Goal: Task Accomplishment & Management: Use online tool/utility

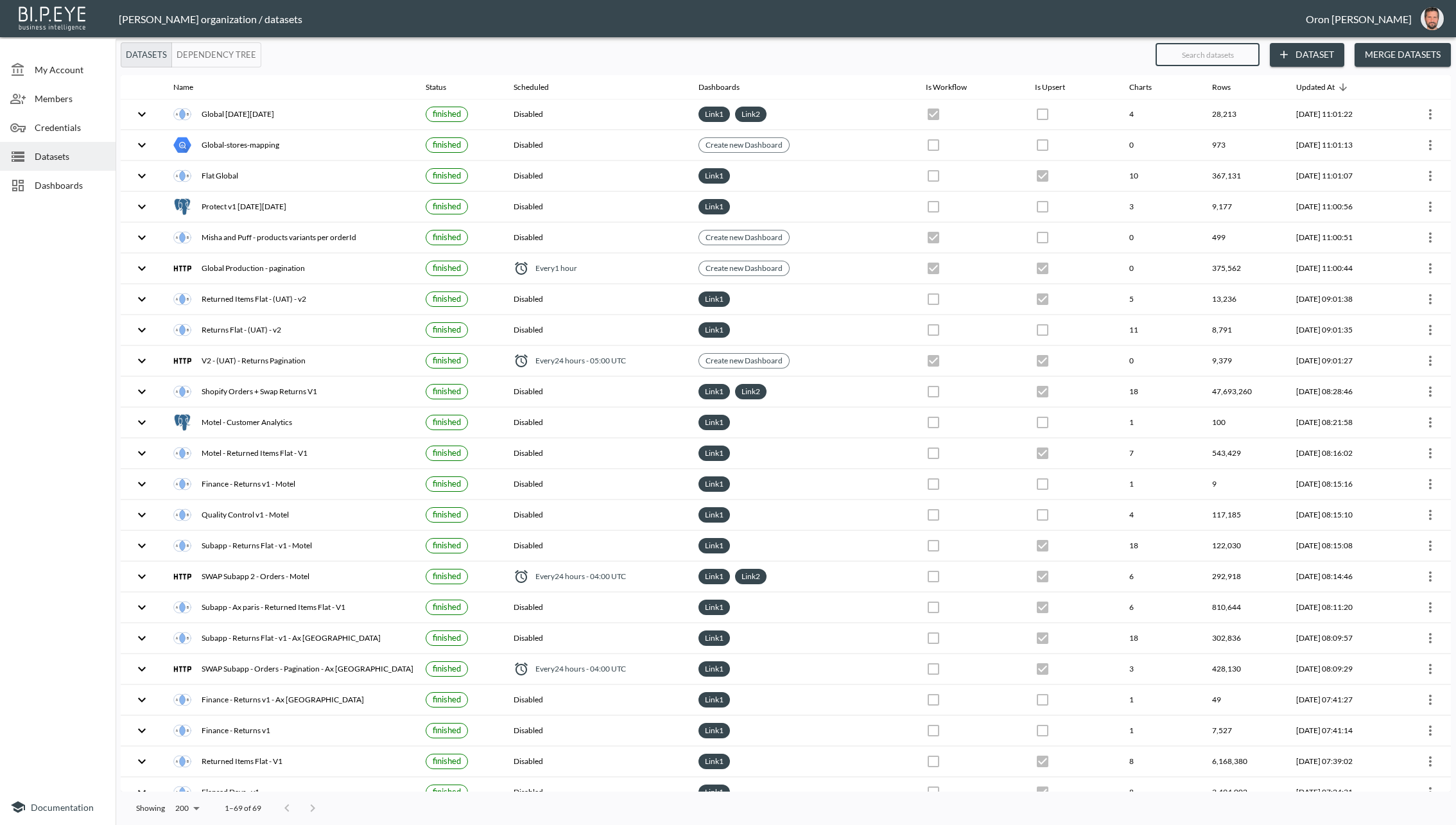
click at [1213, 52] on input "text" at bounding box center [1207, 55] width 104 height 33
type input "q"
checkbox input "false"
checkbox input "true"
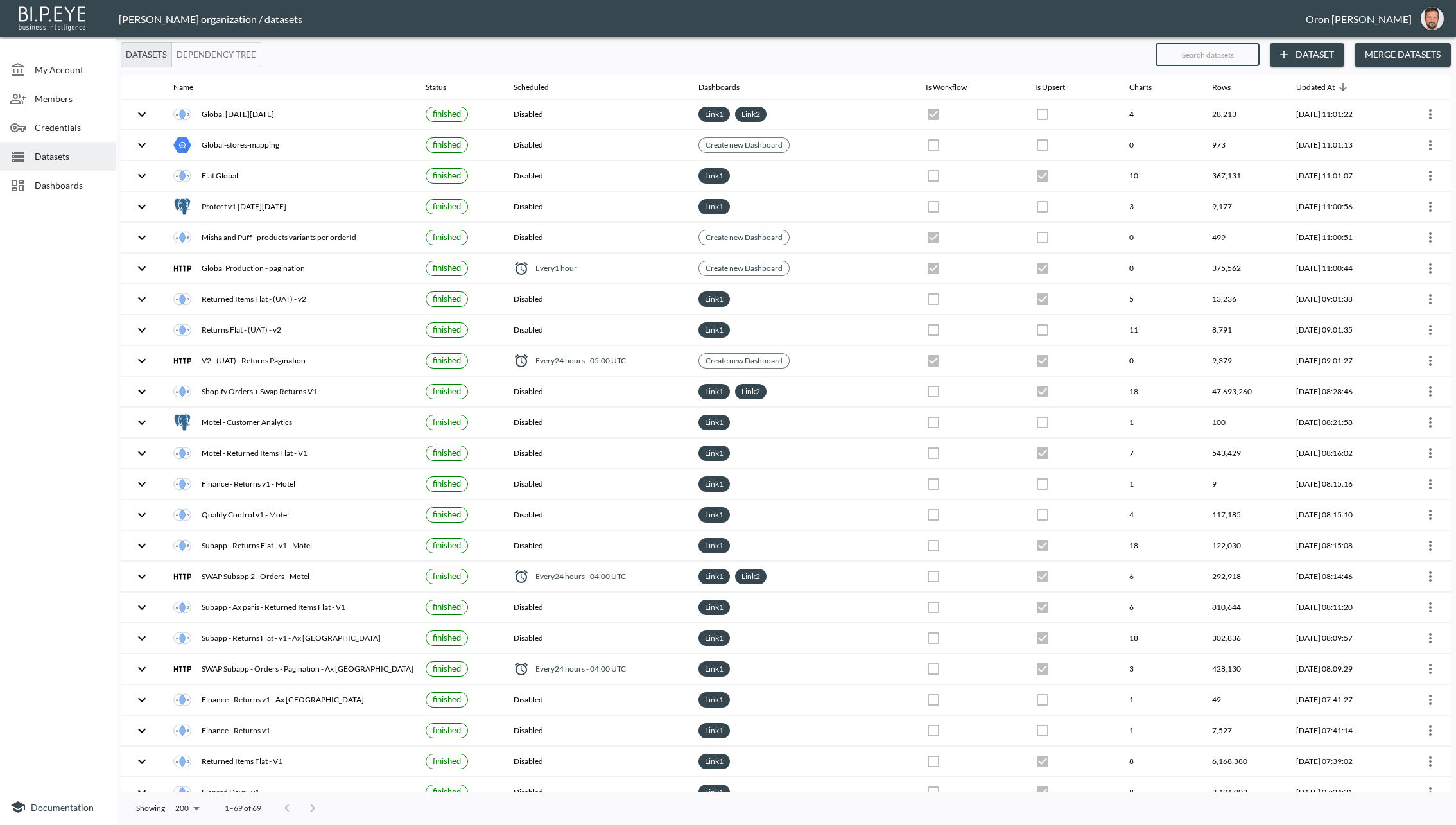
checkbox input "true"
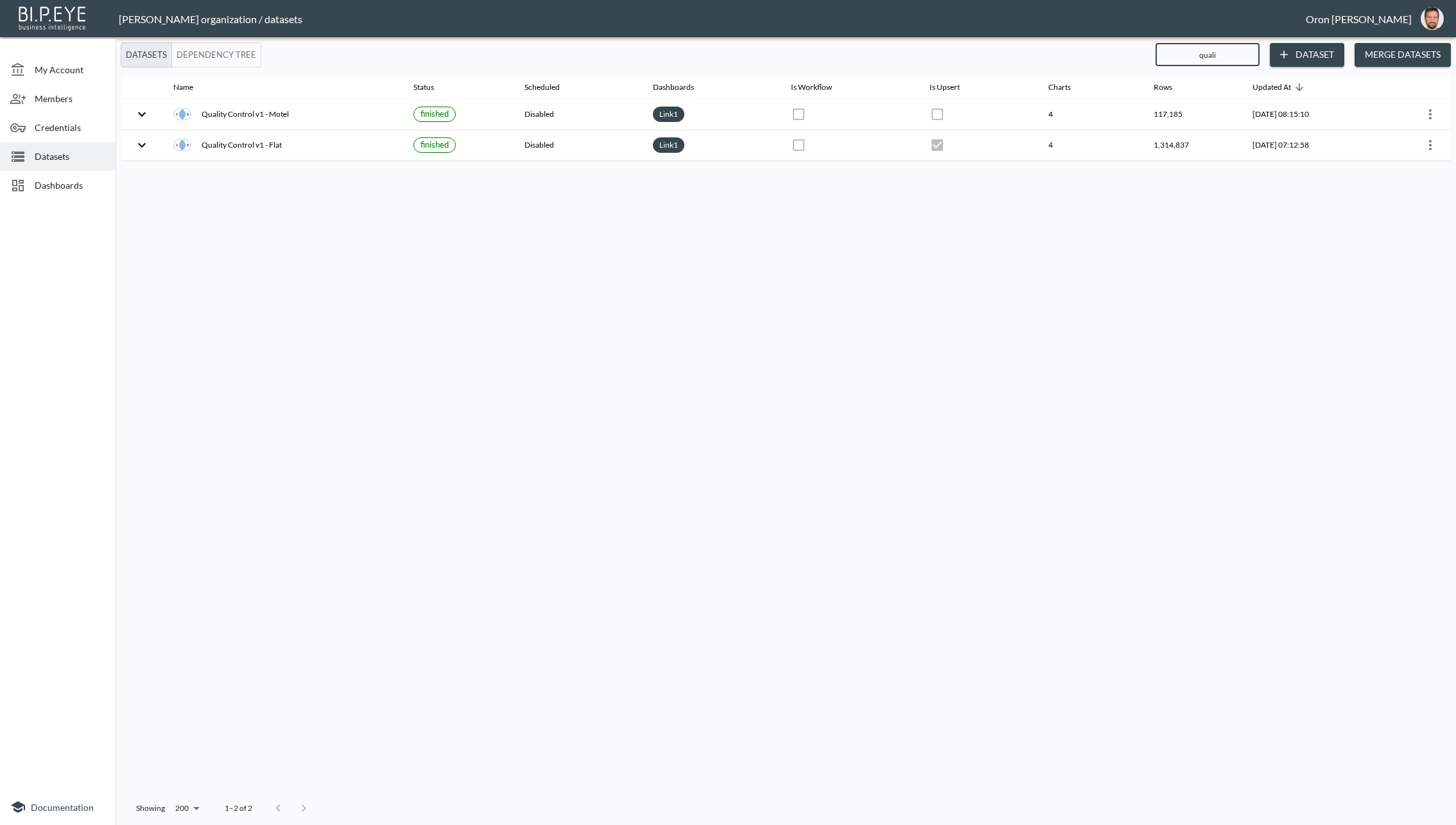
type input "quali"
click at [1395, 57] on button "Merge Datasets" at bounding box center [1402, 55] width 97 height 24
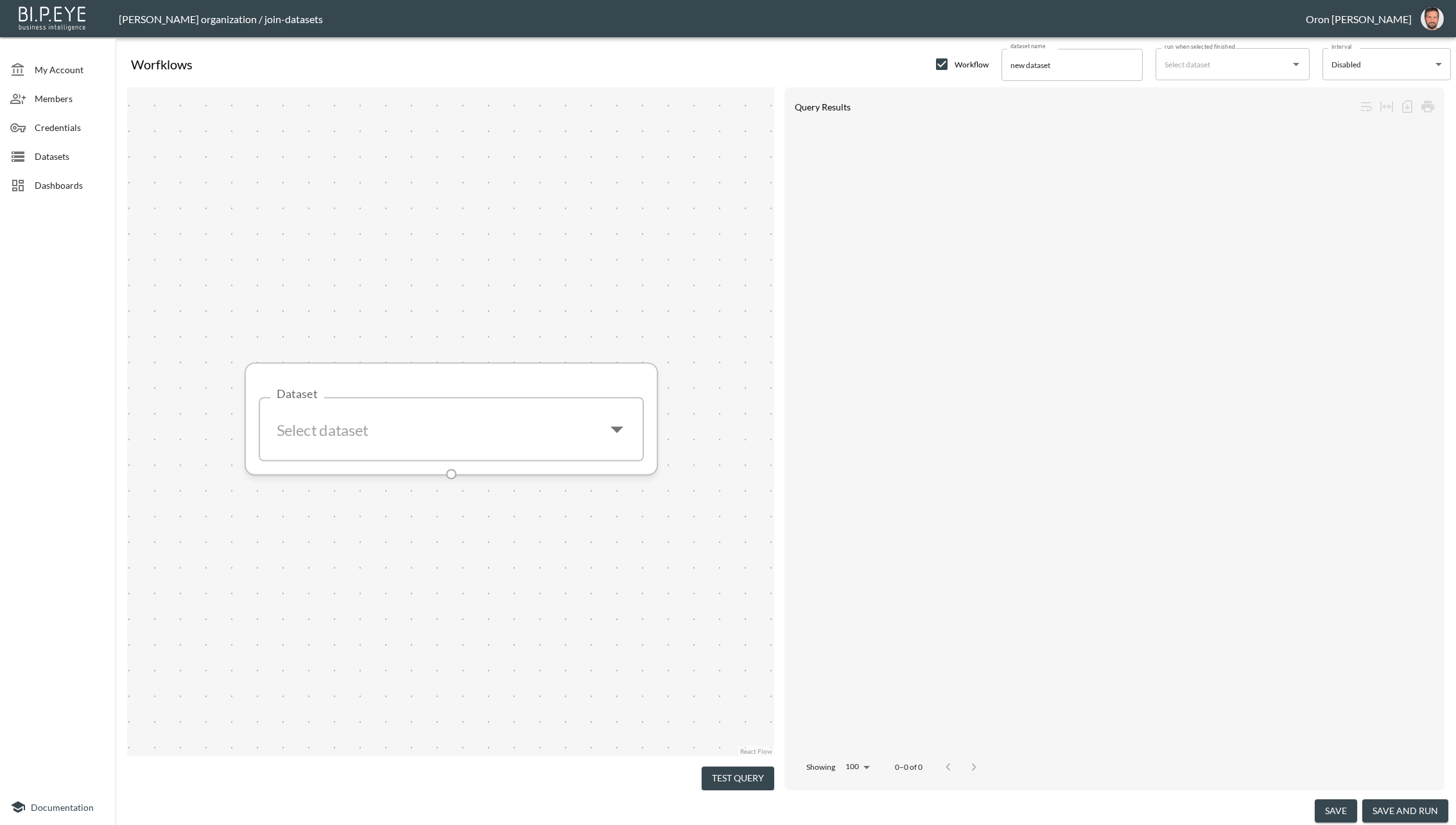
click at [451, 438] on input "Dataset" at bounding box center [431, 430] width 323 height 42
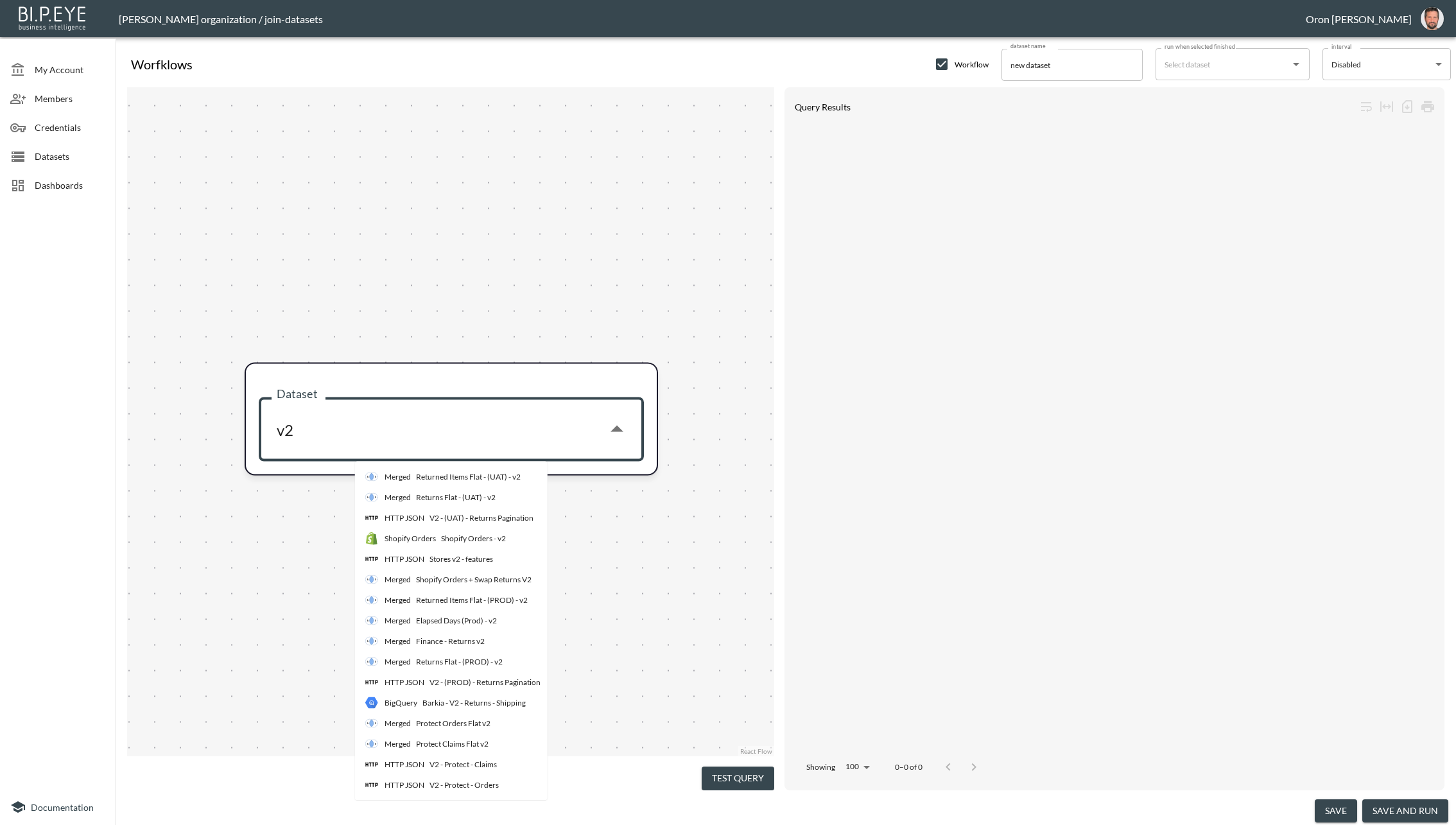
scroll to position [5, 0]
click at [487, 686] on li "HTTP JSON V2 - (PROD) - Returns Pagination" at bounding box center [483, 681] width 256 height 20
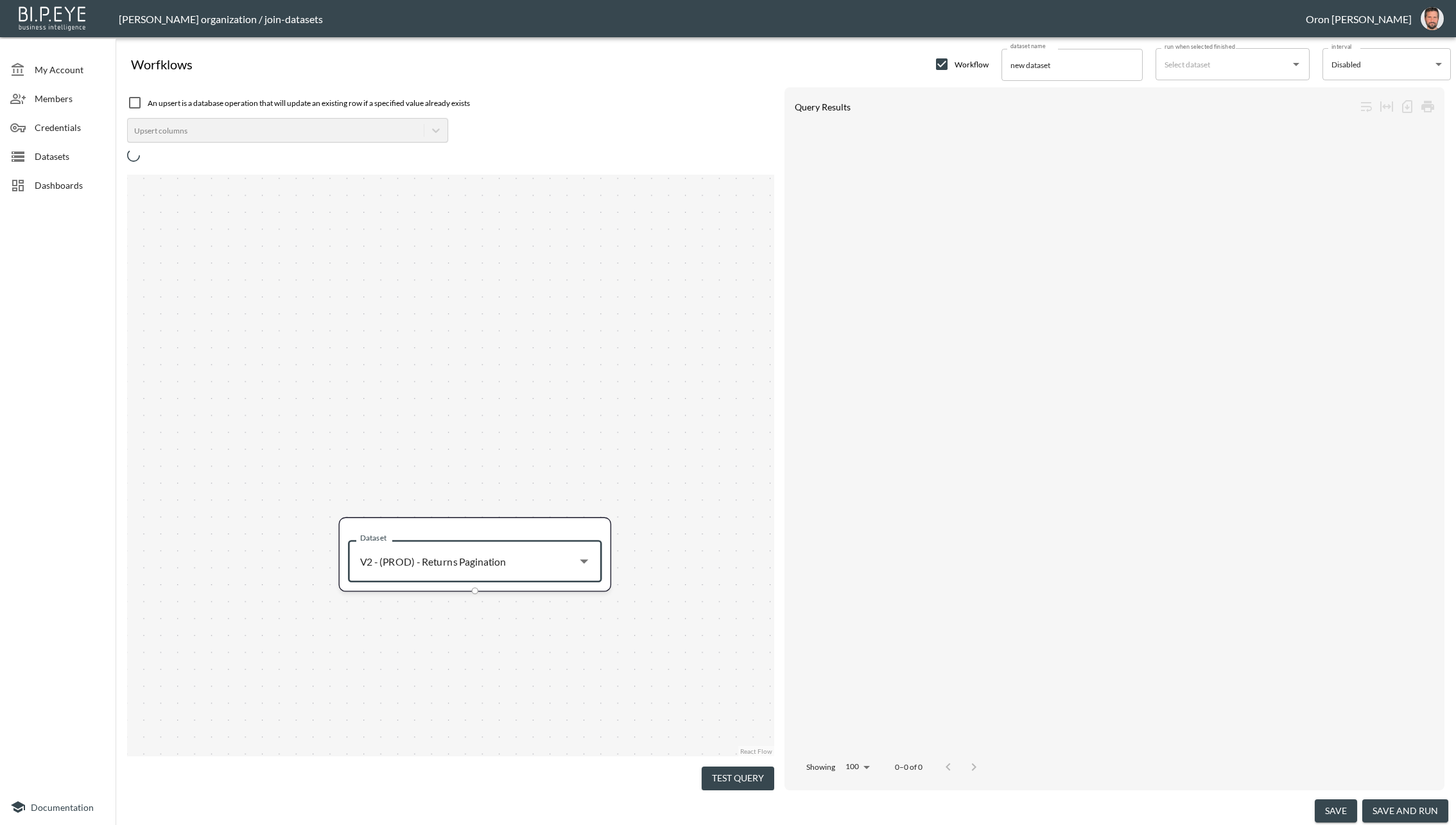
type input "V2 - (PROD) - Returns Pagination"
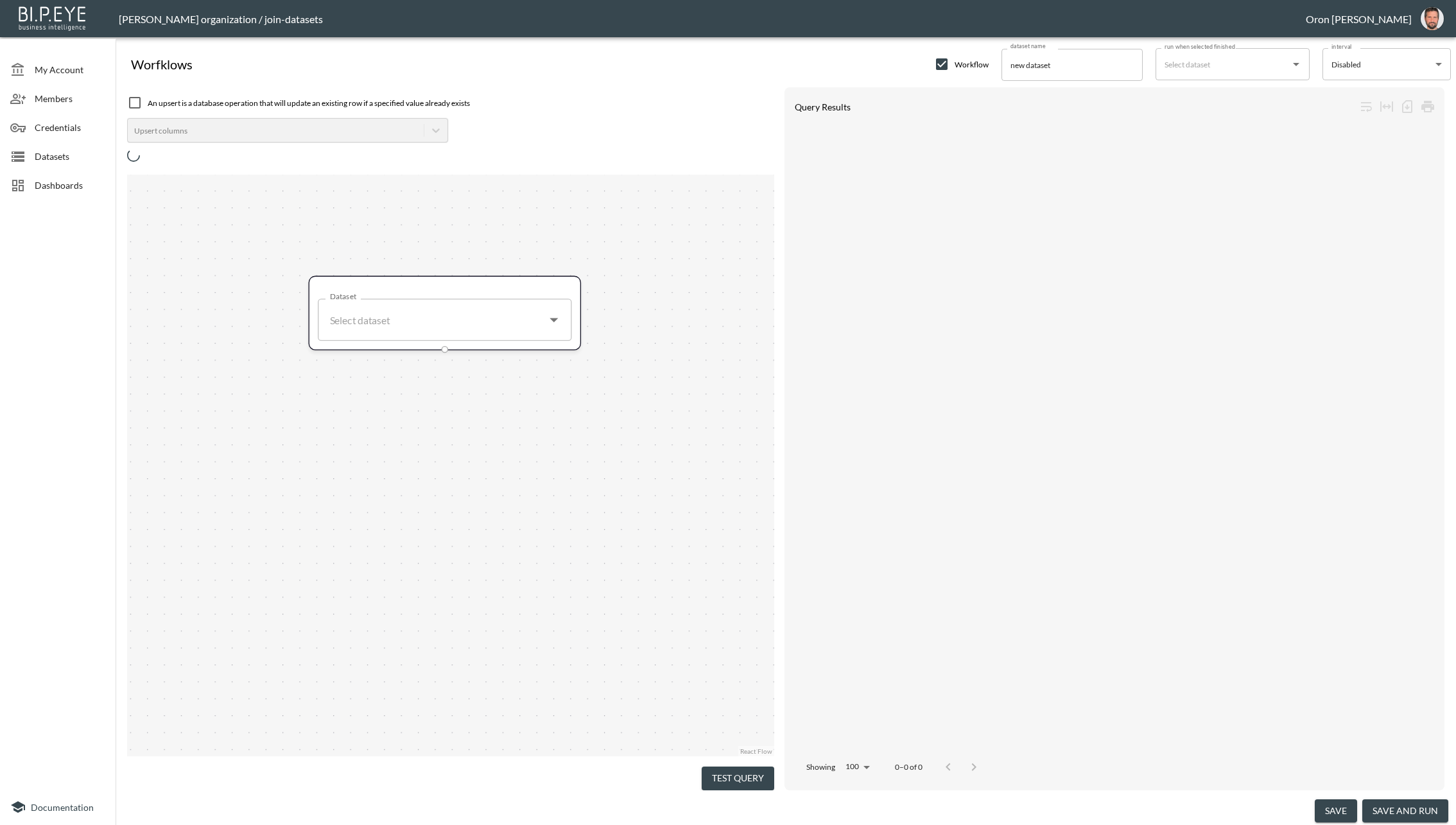
drag, startPoint x: 520, startPoint y: 648, endPoint x: 487, endPoint y: 397, distance: 253.2
click at [487, 397] on div "Dataset Dataset" at bounding box center [451, 465] width 647 height 582
type input "V2 - (PROD) - Returns Pagination"
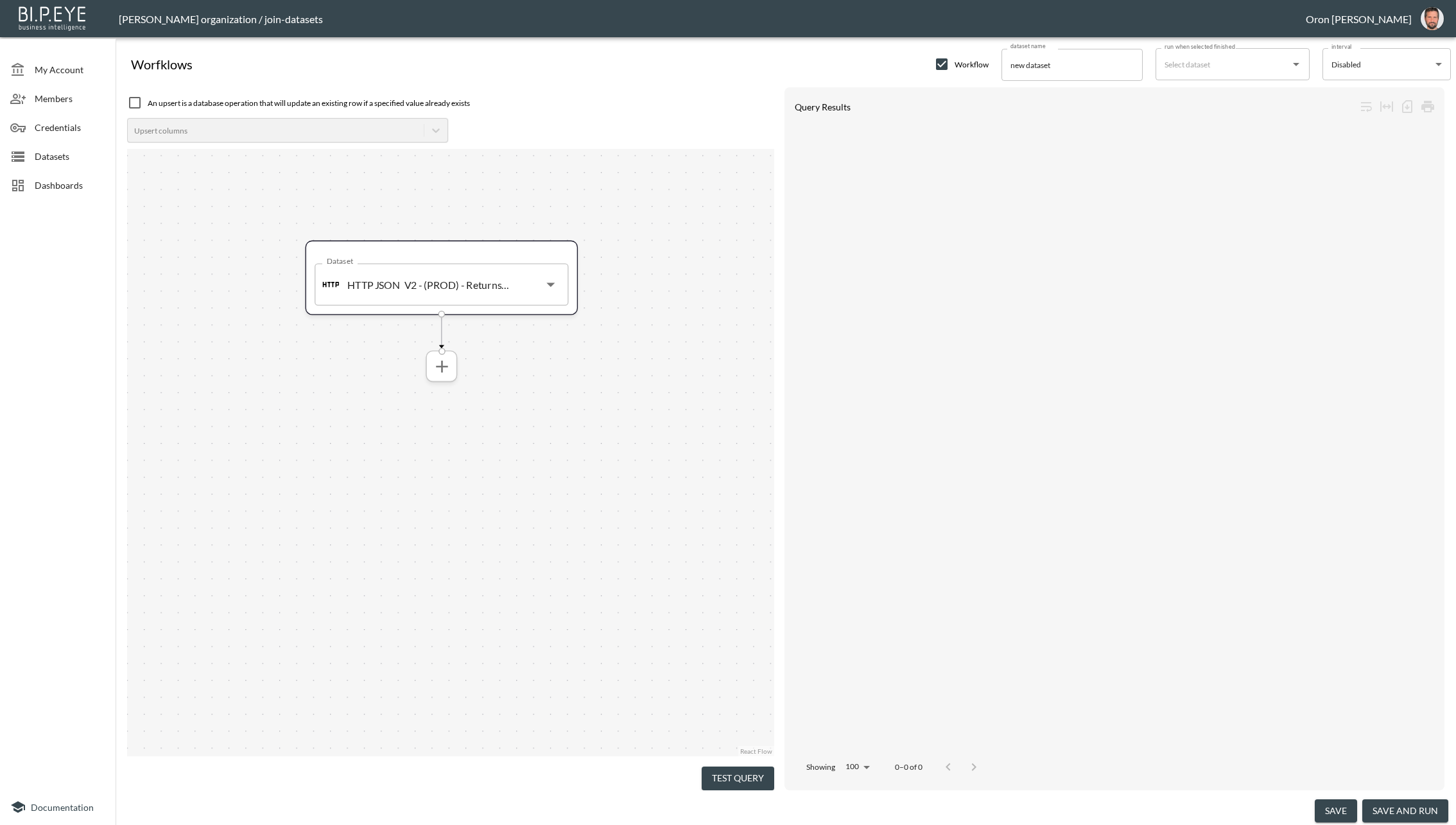
click at [440, 366] on icon "more" at bounding box center [442, 366] width 11 height 11
click at [429, 407] on div "Filters Group Select Columns Union Join Flatten Array Conditional Assignments" at bounding box center [440, 483] width 139 height 207
click at [442, 368] on icon "more" at bounding box center [442, 366] width 11 height 11
click at [436, 391] on li "Filters" at bounding box center [441, 394] width 132 height 23
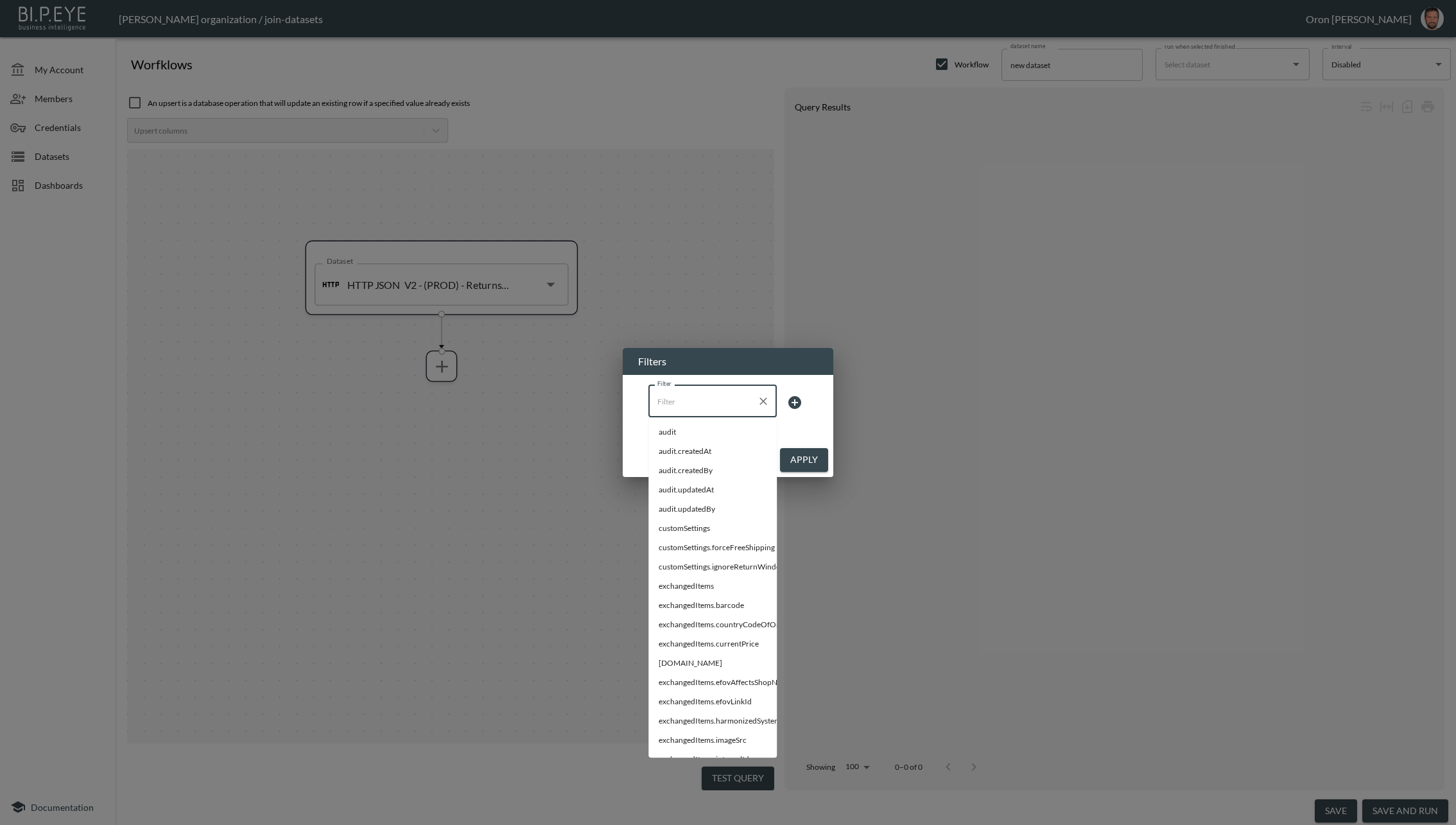
click at [715, 396] on input "Filter" at bounding box center [703, 401] width 98 height 20
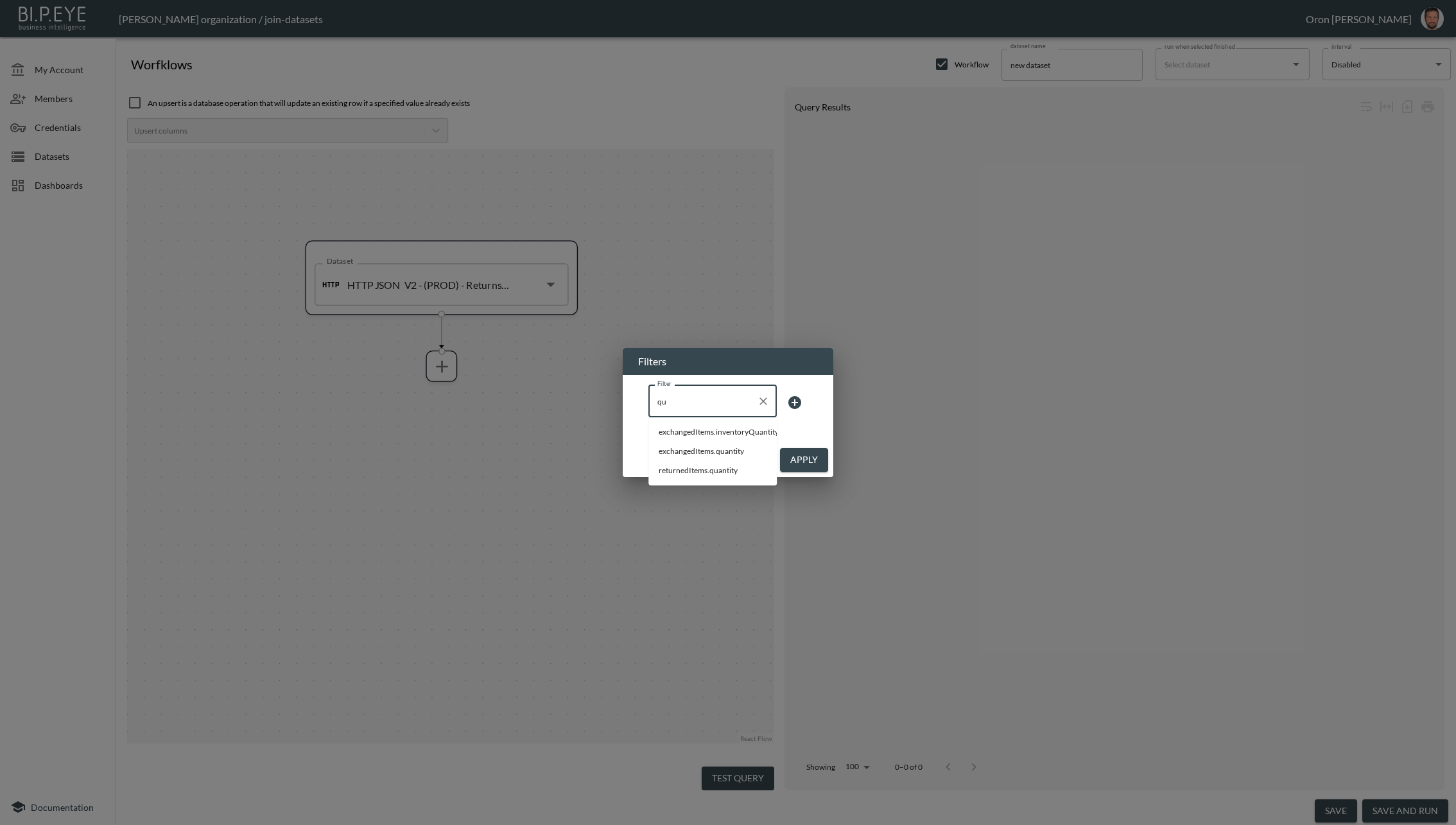
type input "q"
paste input "quality_control_status"
type input "quality_control_status"
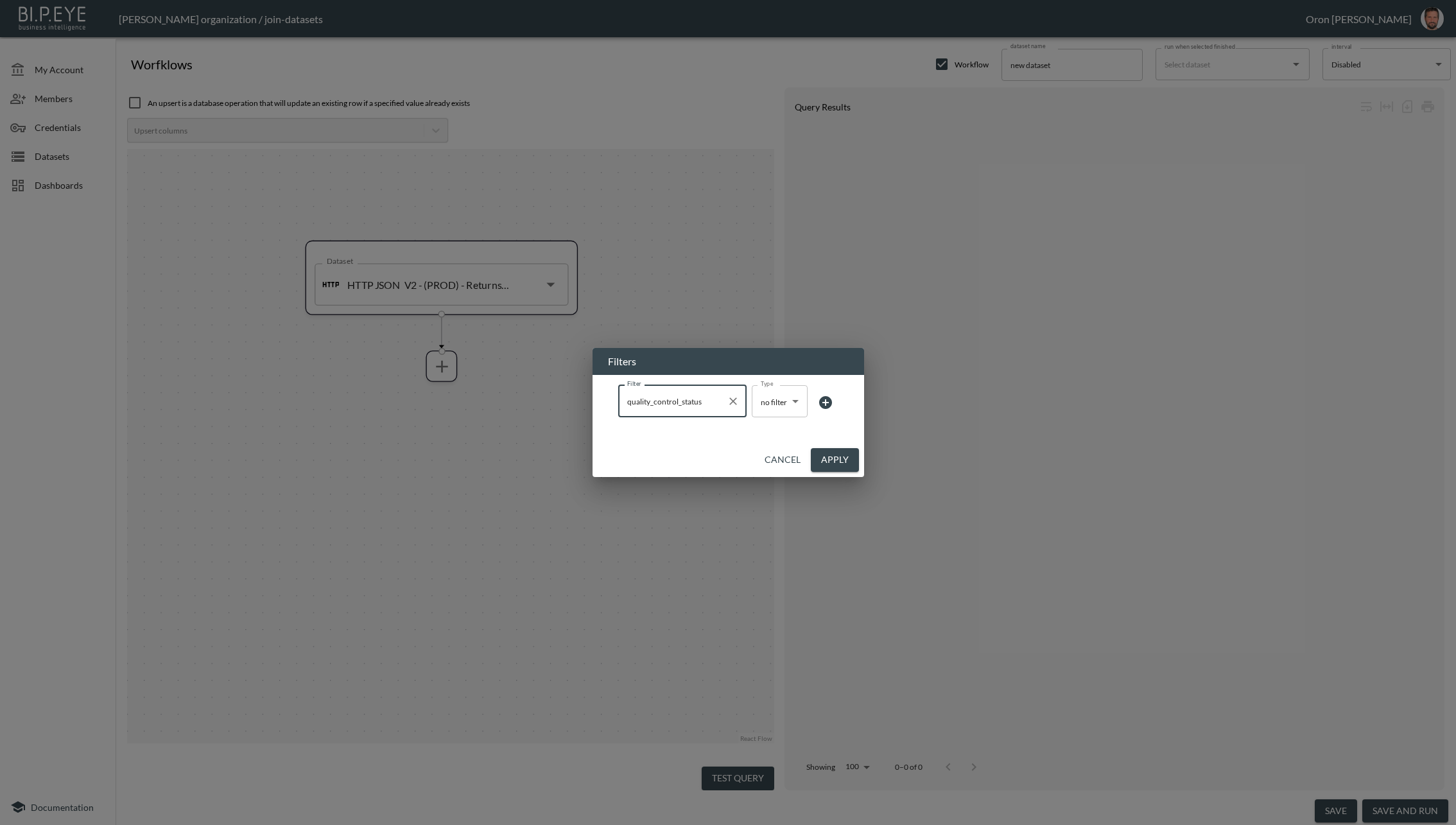
click at [787, 405] on body "BI.P.EYE, Interactive Analytics Dashboards - app [PERSON_NAME] organization / j…" at bounding box center [728, 412] width 1456 height 825
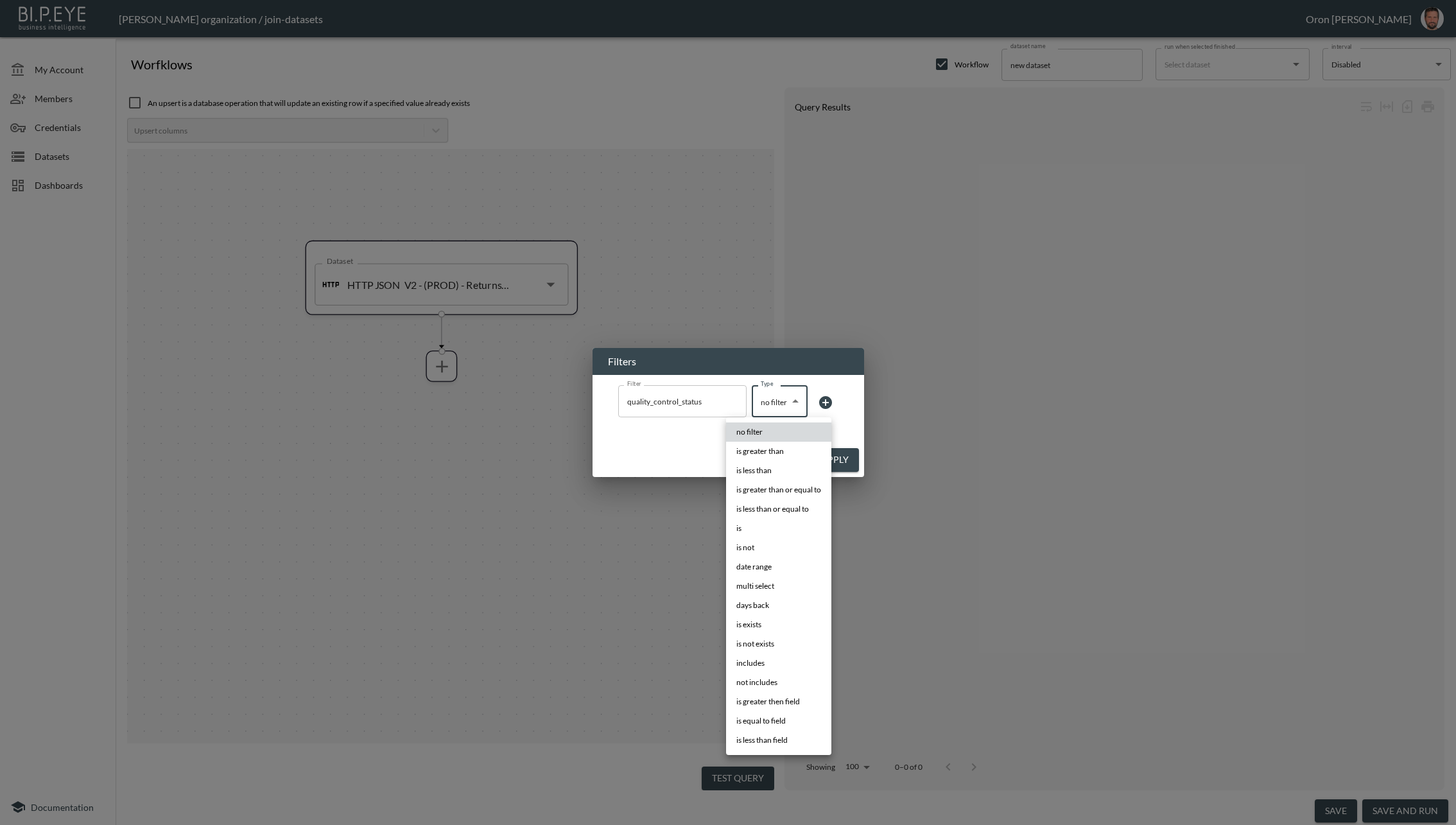
click at [769, 619] on li "is exists" at bounding box center [779, 625] width 105 height 19
type input "is exists"
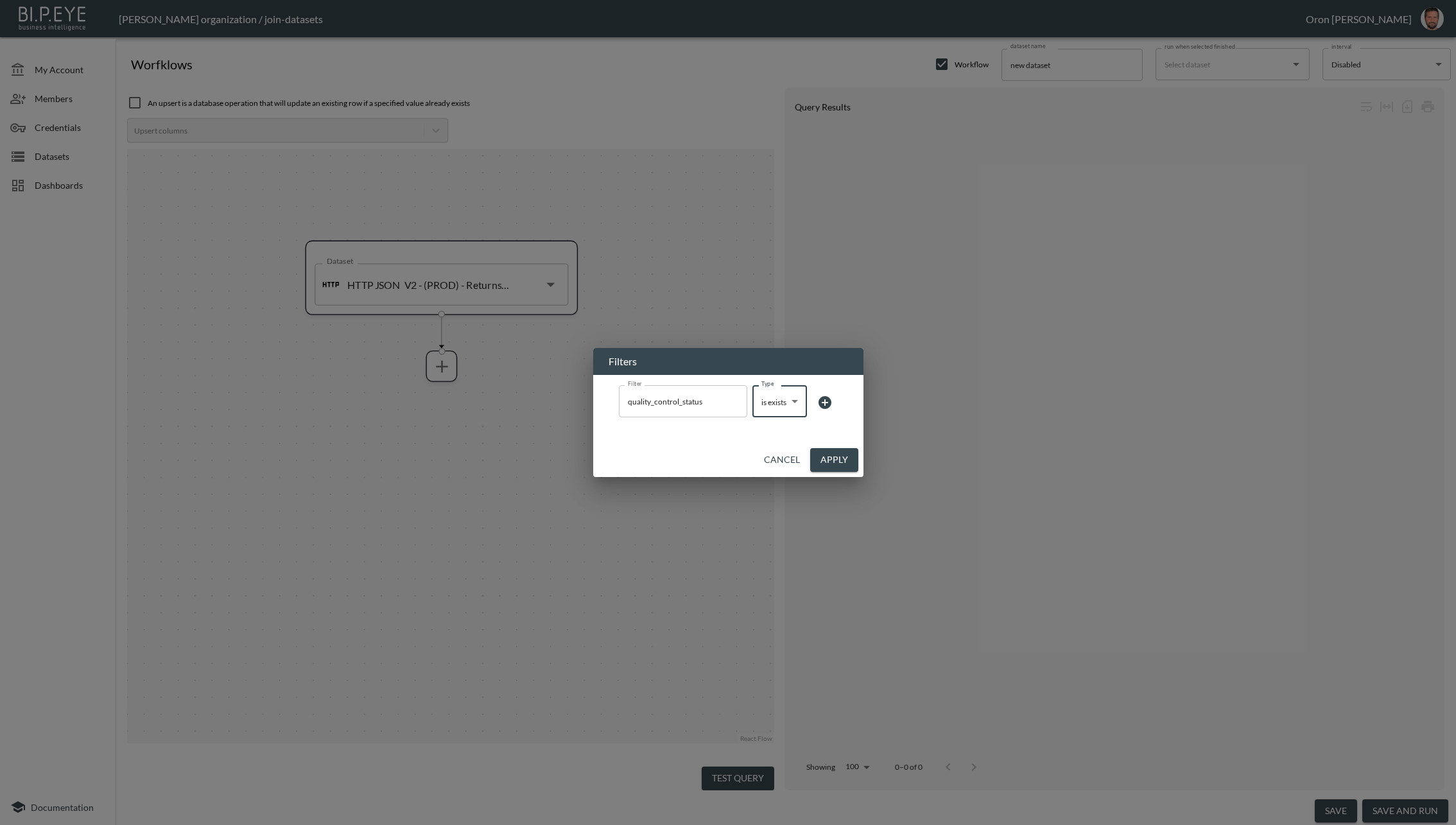
click at [848, 452] on button "Apply" at bounding box center [834, 459] width 48 height 24
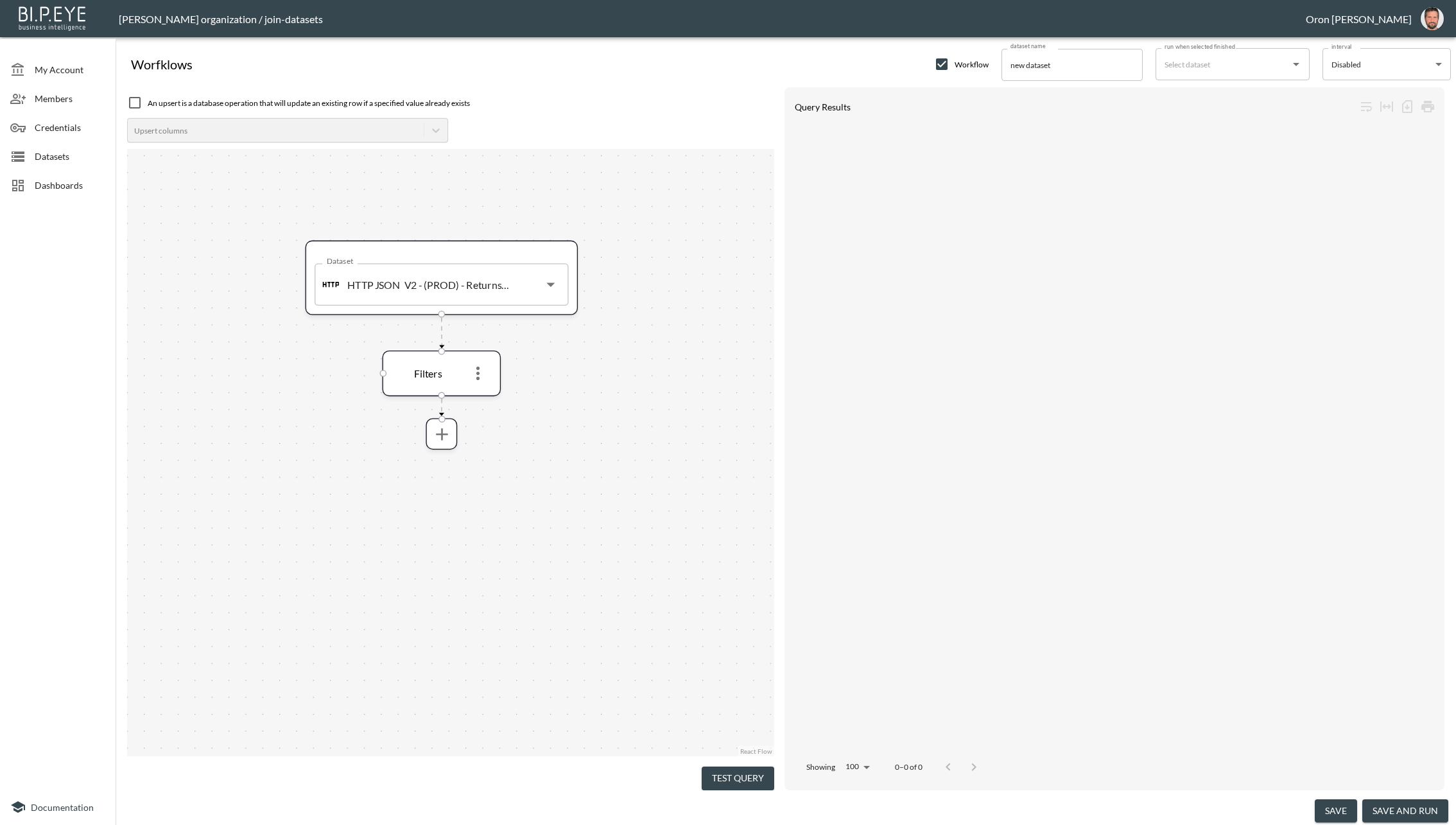
click at [737, 770] on button "Test Query" at bounding box center [738, 778] width 73 height 24
click at [471, 382] on icon "more" at bounding box center [477, 373] width 20 height 20
click at [481, 404] on li "Edit" at bounding box center [477, 402] width 56 height 23
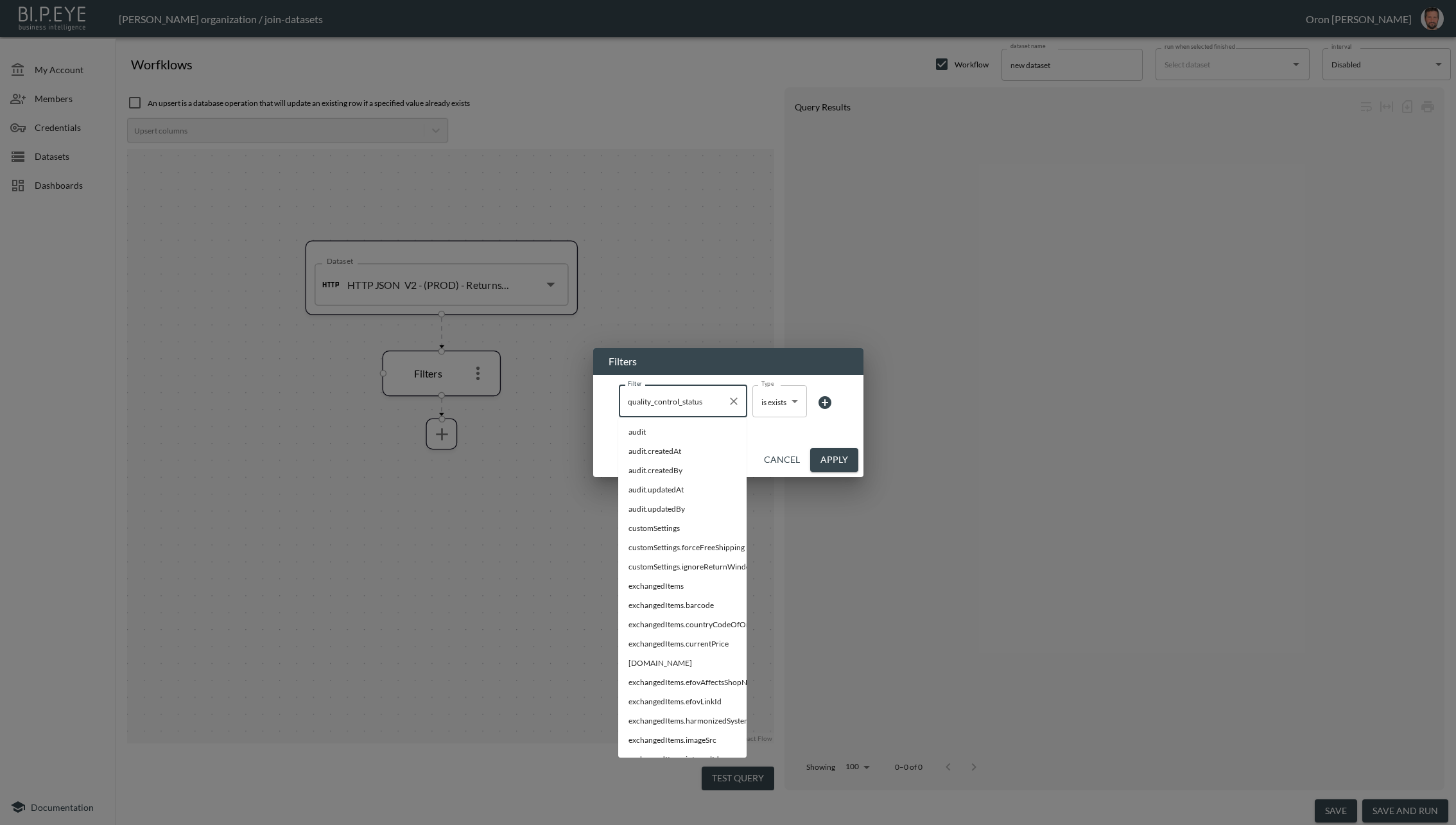
click at [699, 403] on input "quality_control_status" at bounding box center [673, 401] width 98 height 20
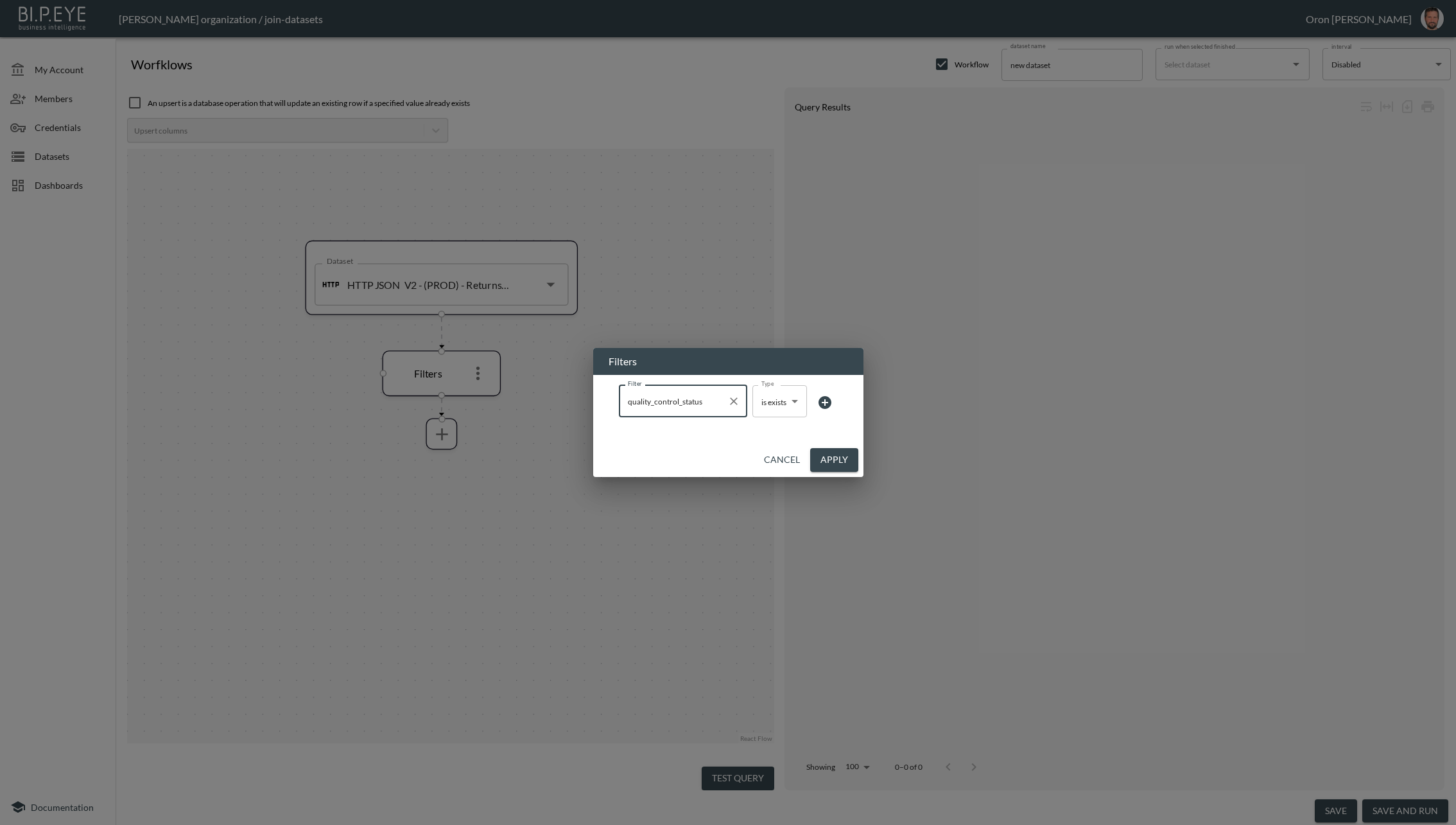
click at [739, 401] on icon "Clear" at bounding box center [733, 401] width 12 height 12
type input "no filter"
click at [689, 395] on input "Filter" at bounding box center [673, 401] width 98 height 20
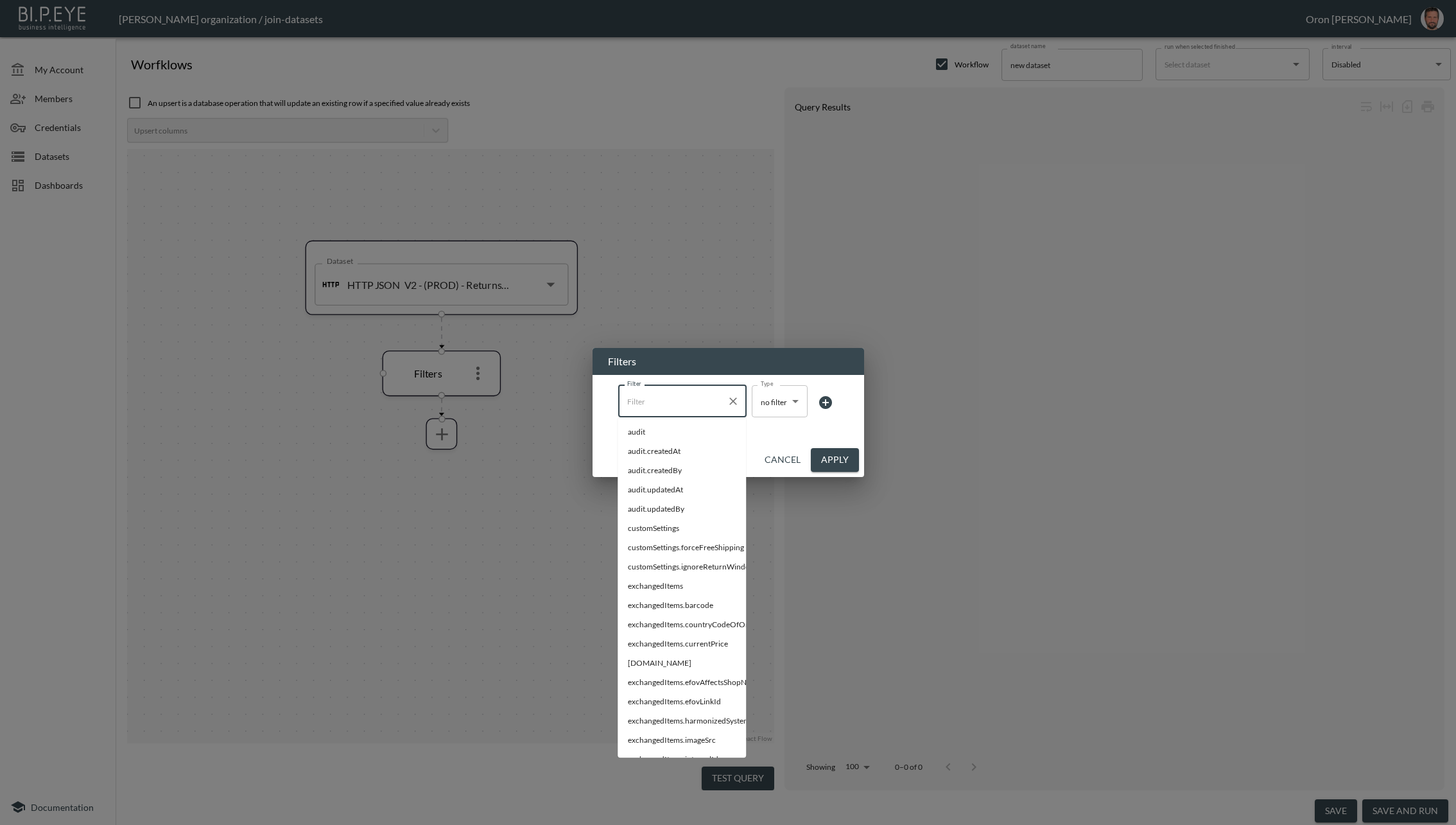
type input "n"
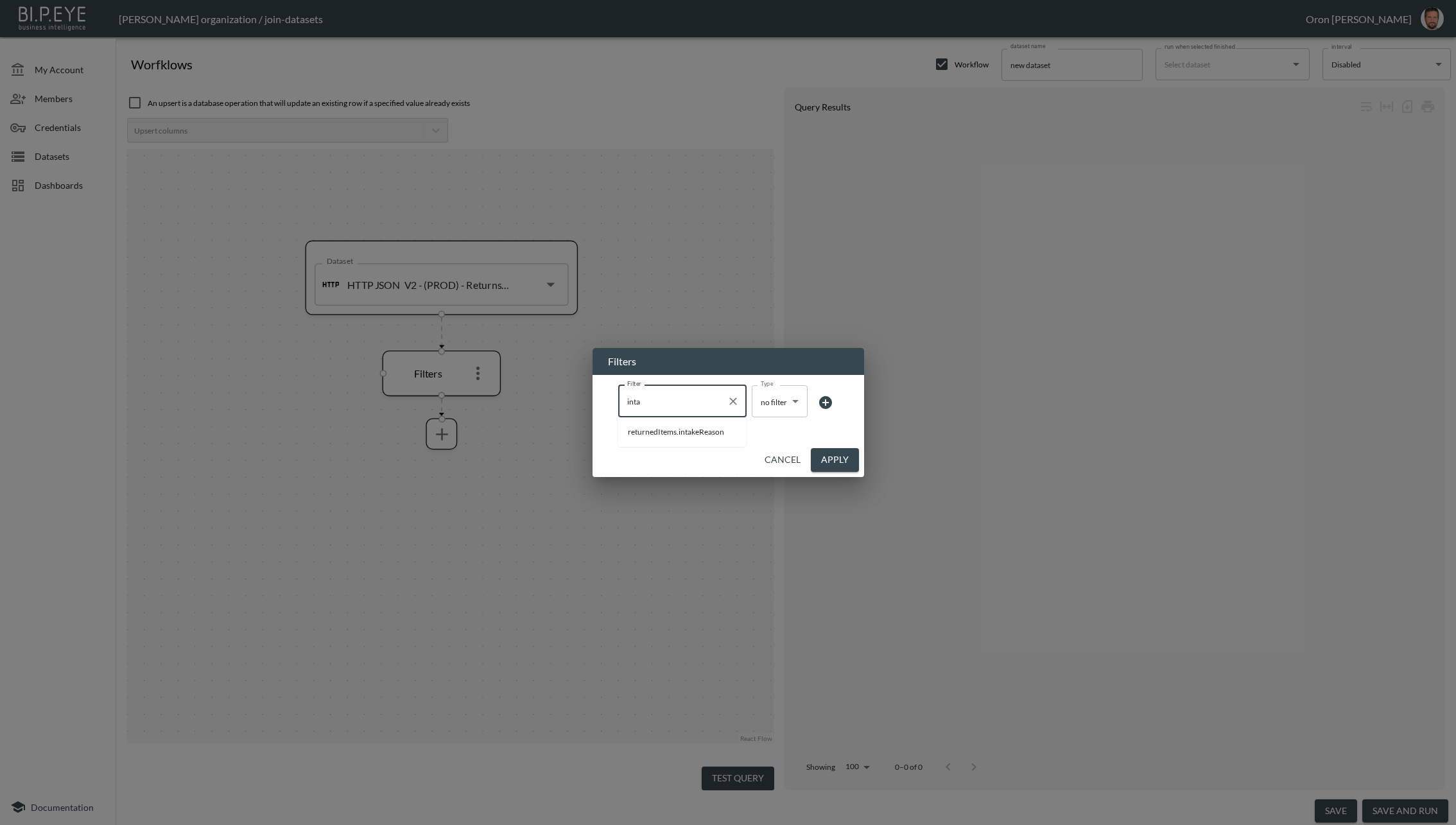
click at [686, 406] on input "inta" at bounding box center [673, 401] width 98 height 20
type input "q"
click at [695, 428] on span "returnedItems.intakeReason" at bounding box center [681, 432] width 108 height 11
type input "returnedItems.intakeReason"
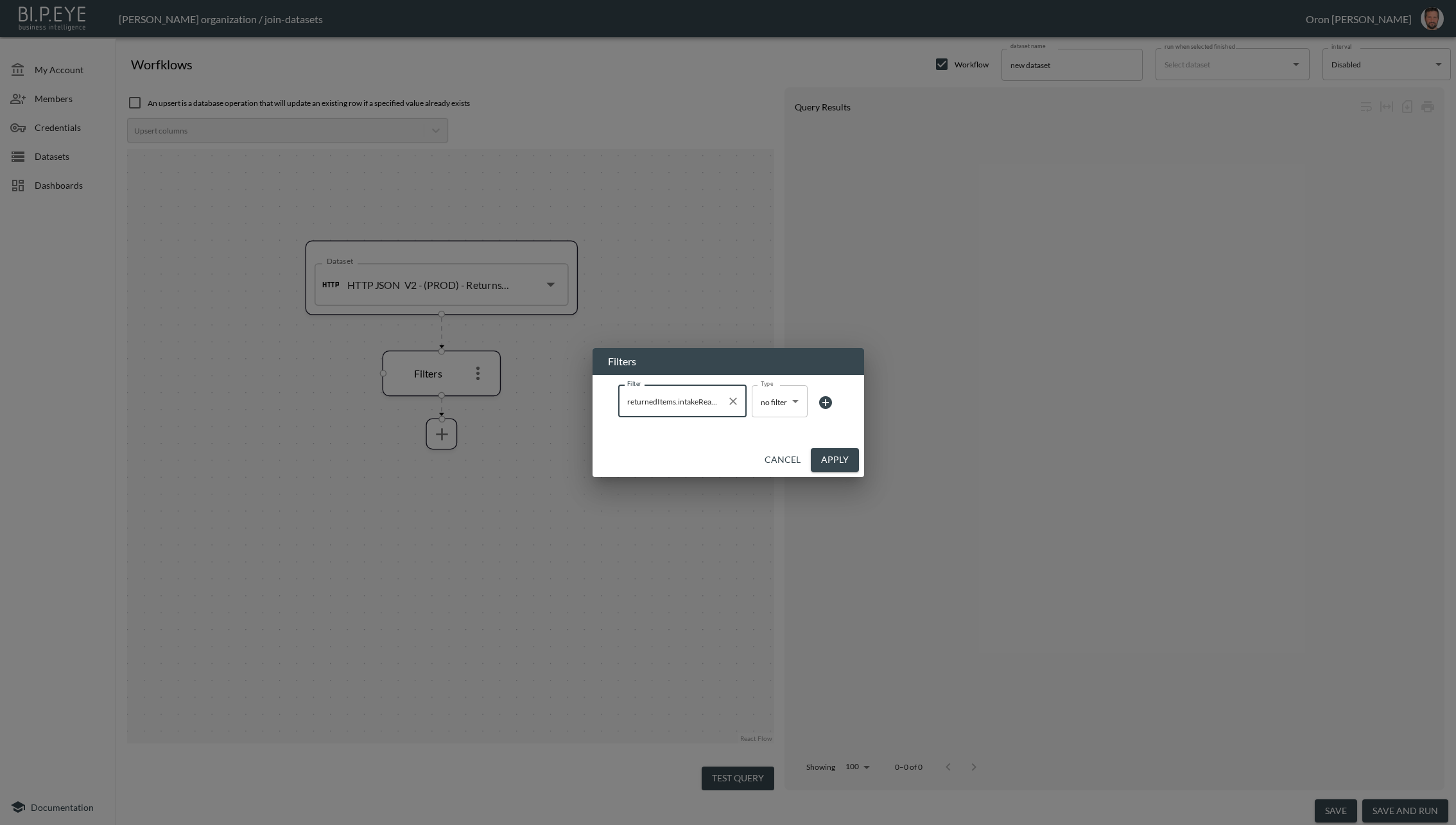
click at [775, 404] on body "BI.P.EYE, Interactive Analytics Dashboards - app [PERSON_NAME] organization / j…" at bounding box center [728, 412] width 1456 height 825
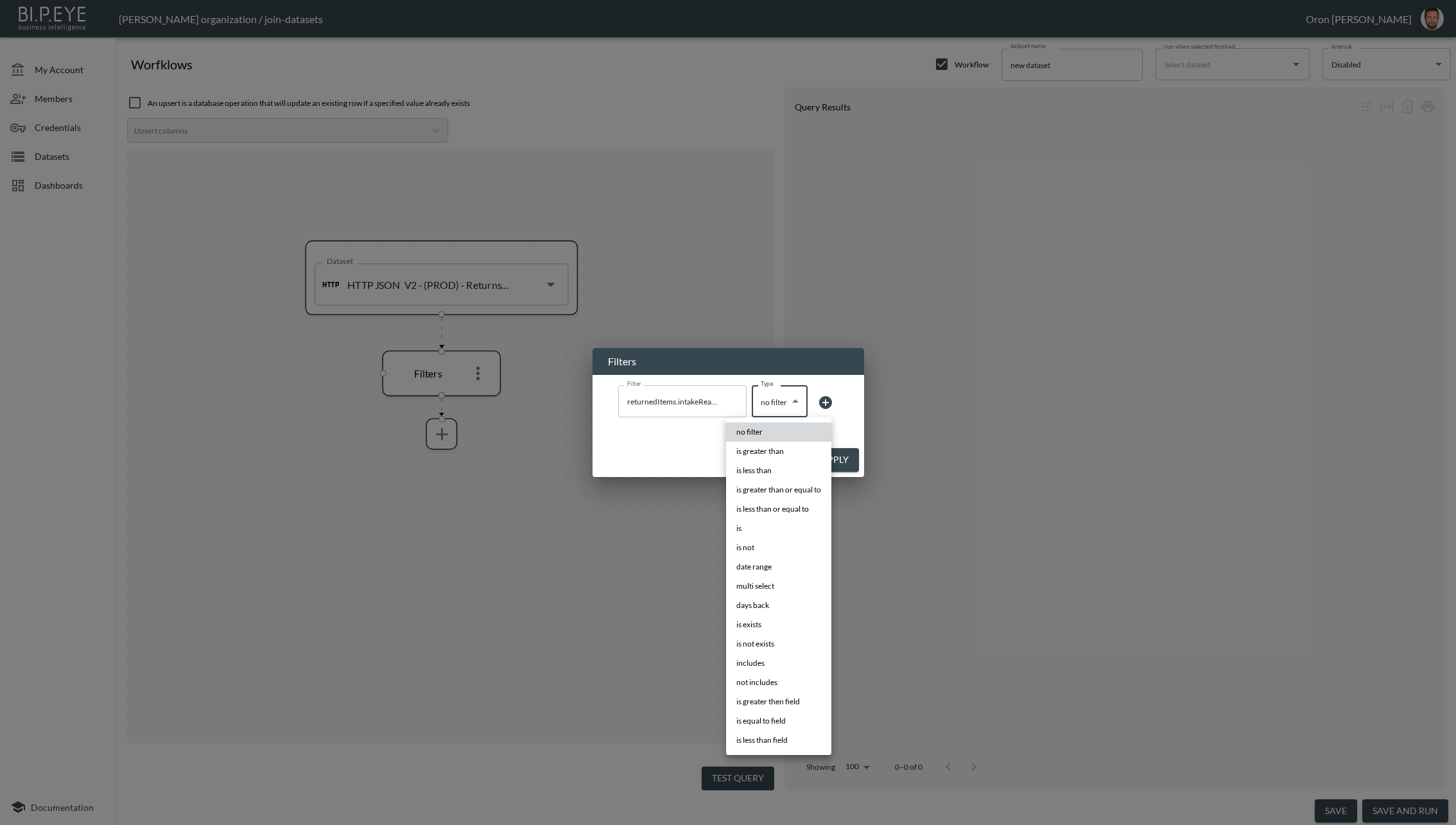
click at [778, 619] on li "is exists" at bounding box center [779, 625] width 105 height 19
type input "is exists"
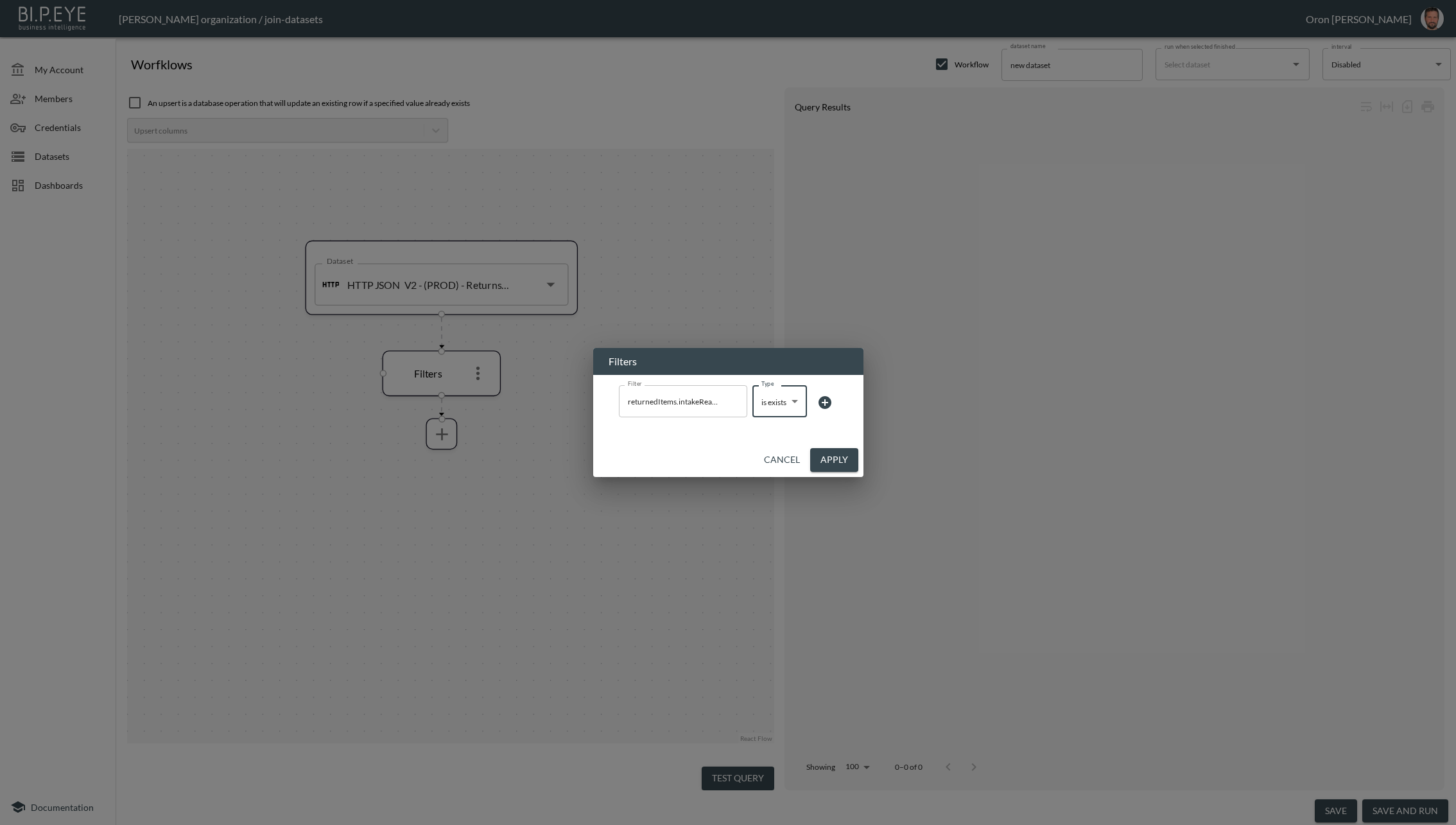
click at [838, 461] on button "Apply" at bounding box center [834, 459] width 48 height 24
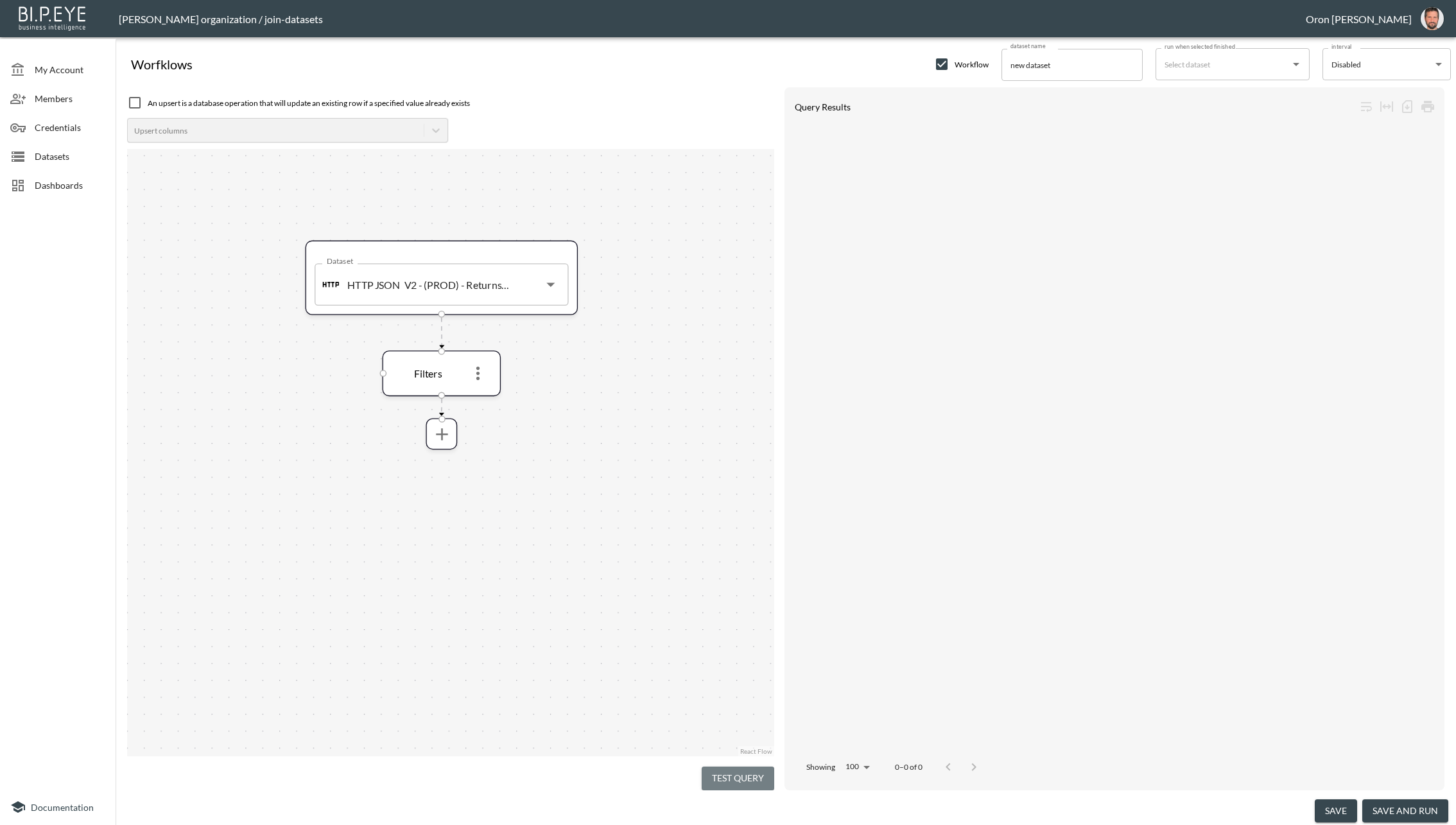
click at [730, 773] on button "Test Query" at bounding box center [738, 778] width 73 height 24
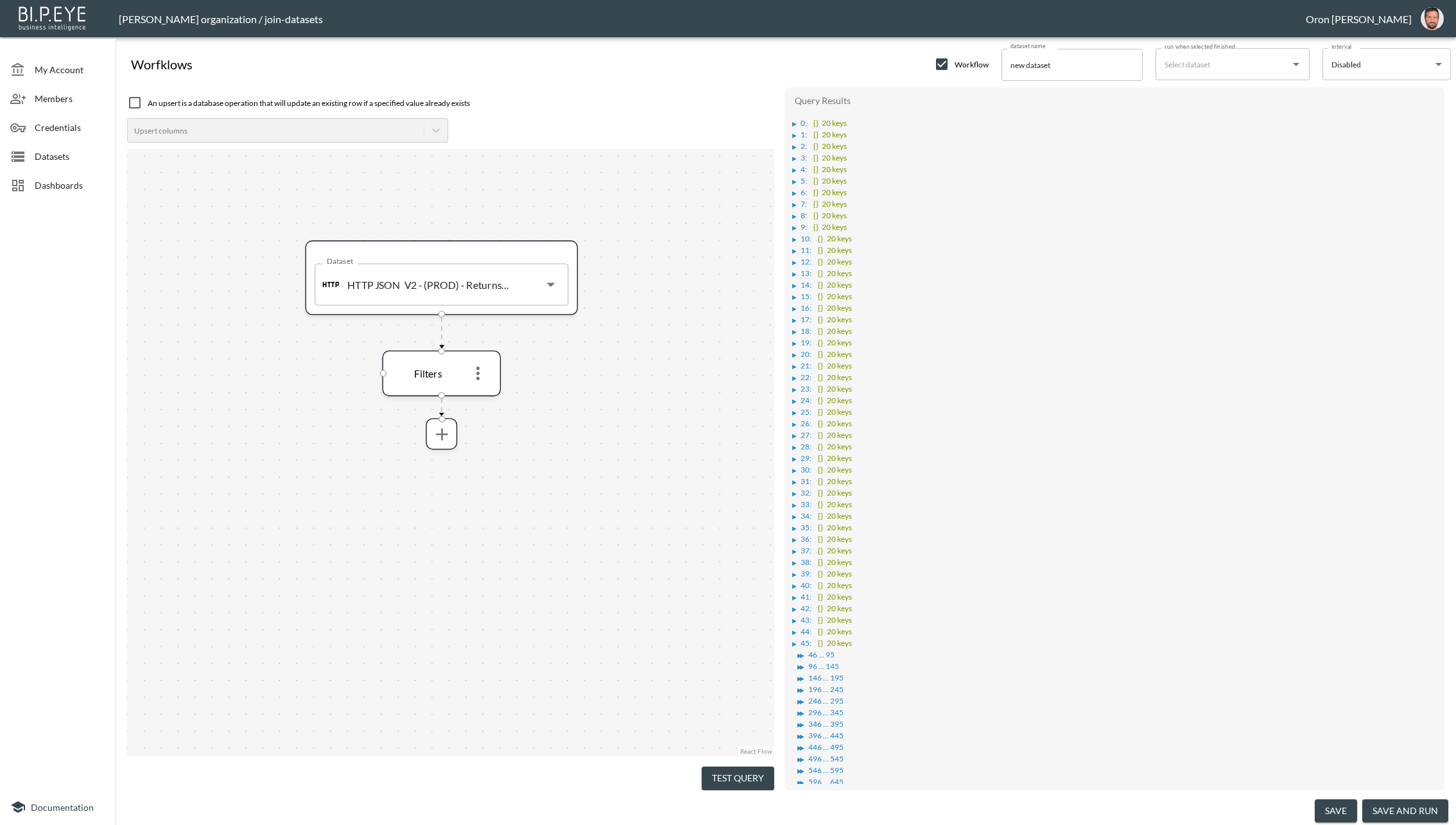
click at [792, 122] on div "▶" at bounding box center [794, 123] width 5 height 7
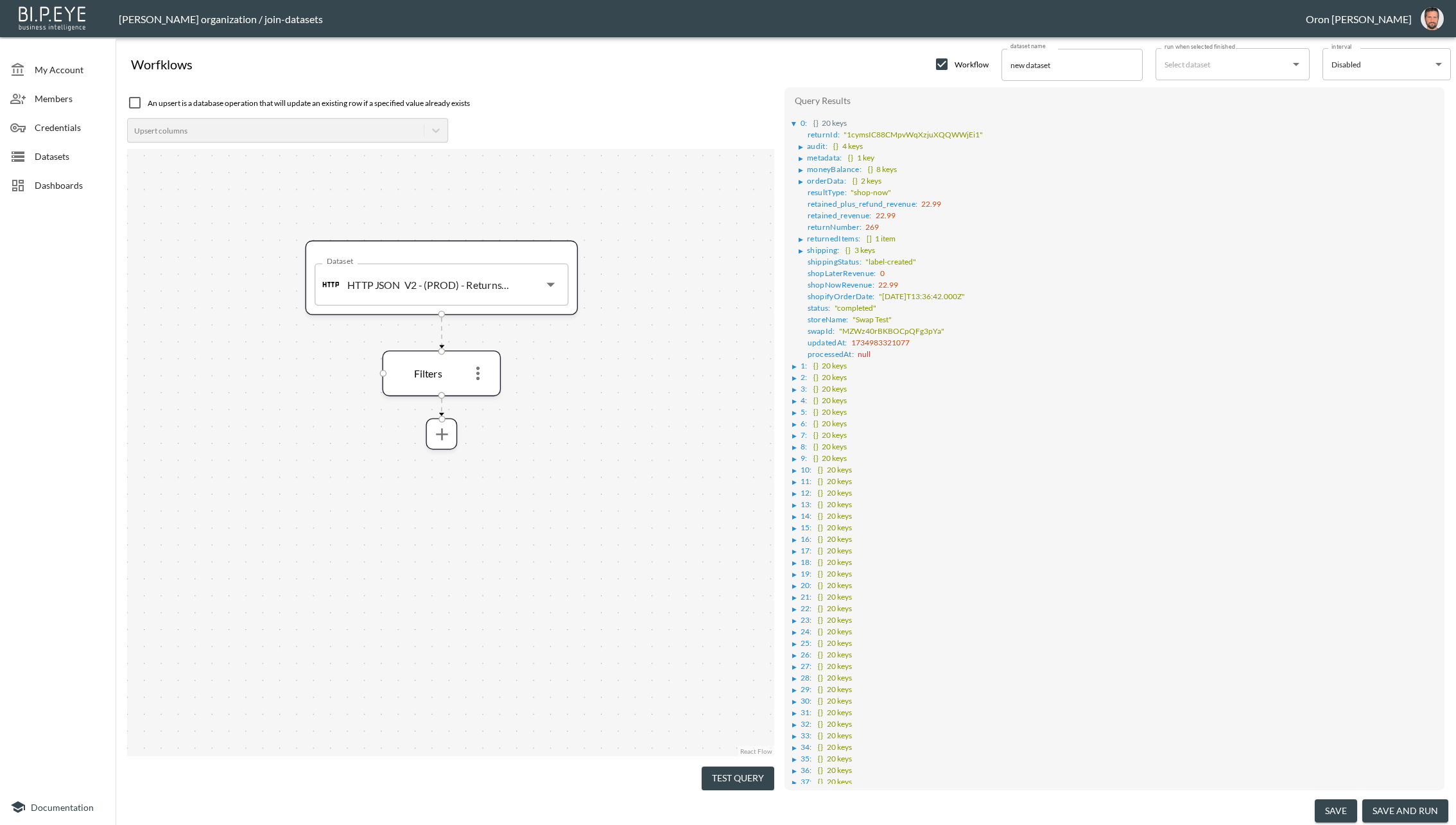
click at [789, 351] on div "Query Results ▶ 0 : {} 20 keys returnId : "1cymsIC88CMpvWqXzjuXQQWWjEi1" ▶ audi…" at bounding box center [1114, 438] width 660 height 702
click at [793, 364] on div "▶" at bounding box center [794, 367] width 5 height 7
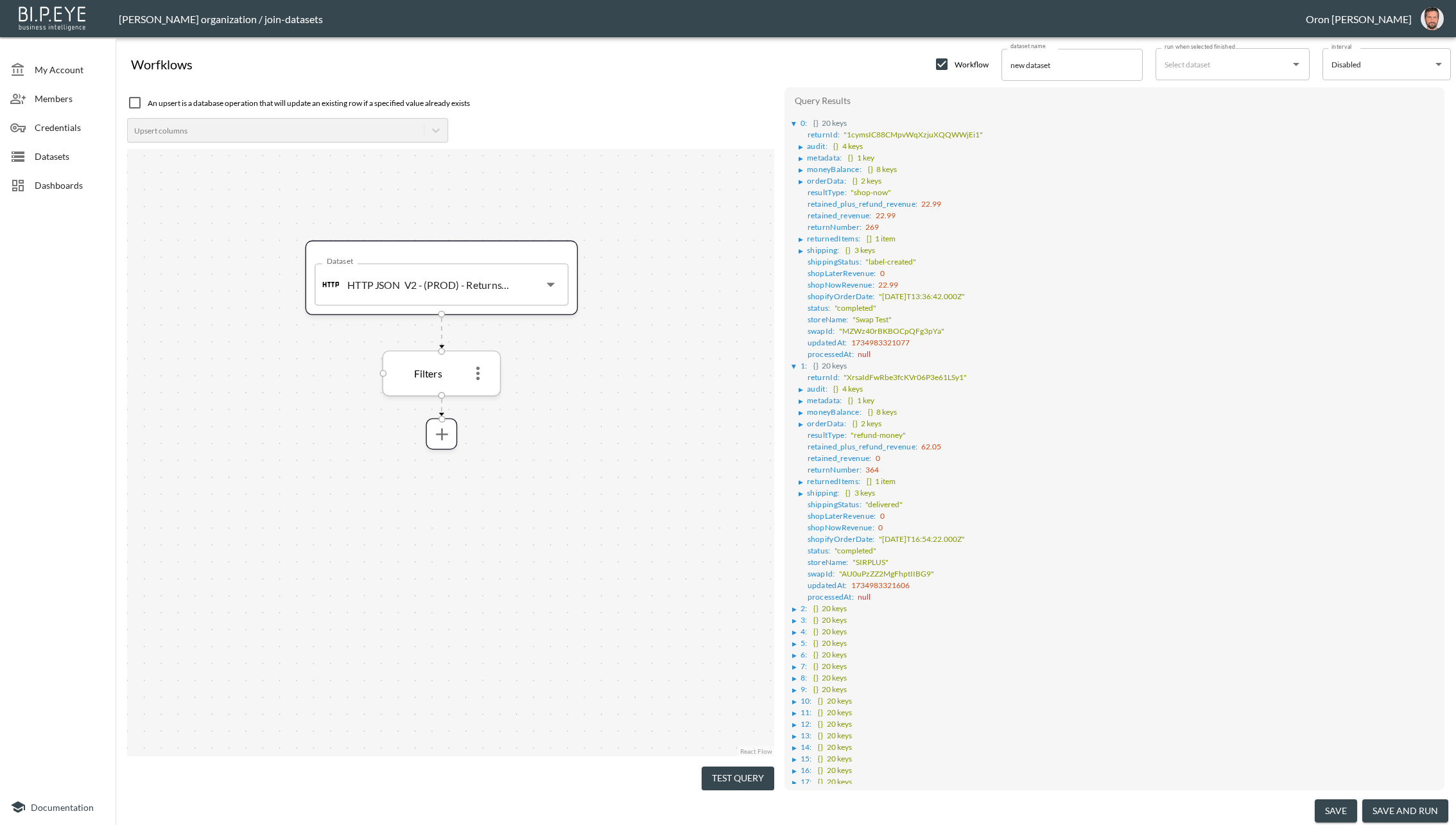
click at [481, 375] on icon "more" at bounding box center [477, 373] width 20 height 20
click at [487, 402] on li "Edit" at bounding box center [477, 402] width 56 height 23
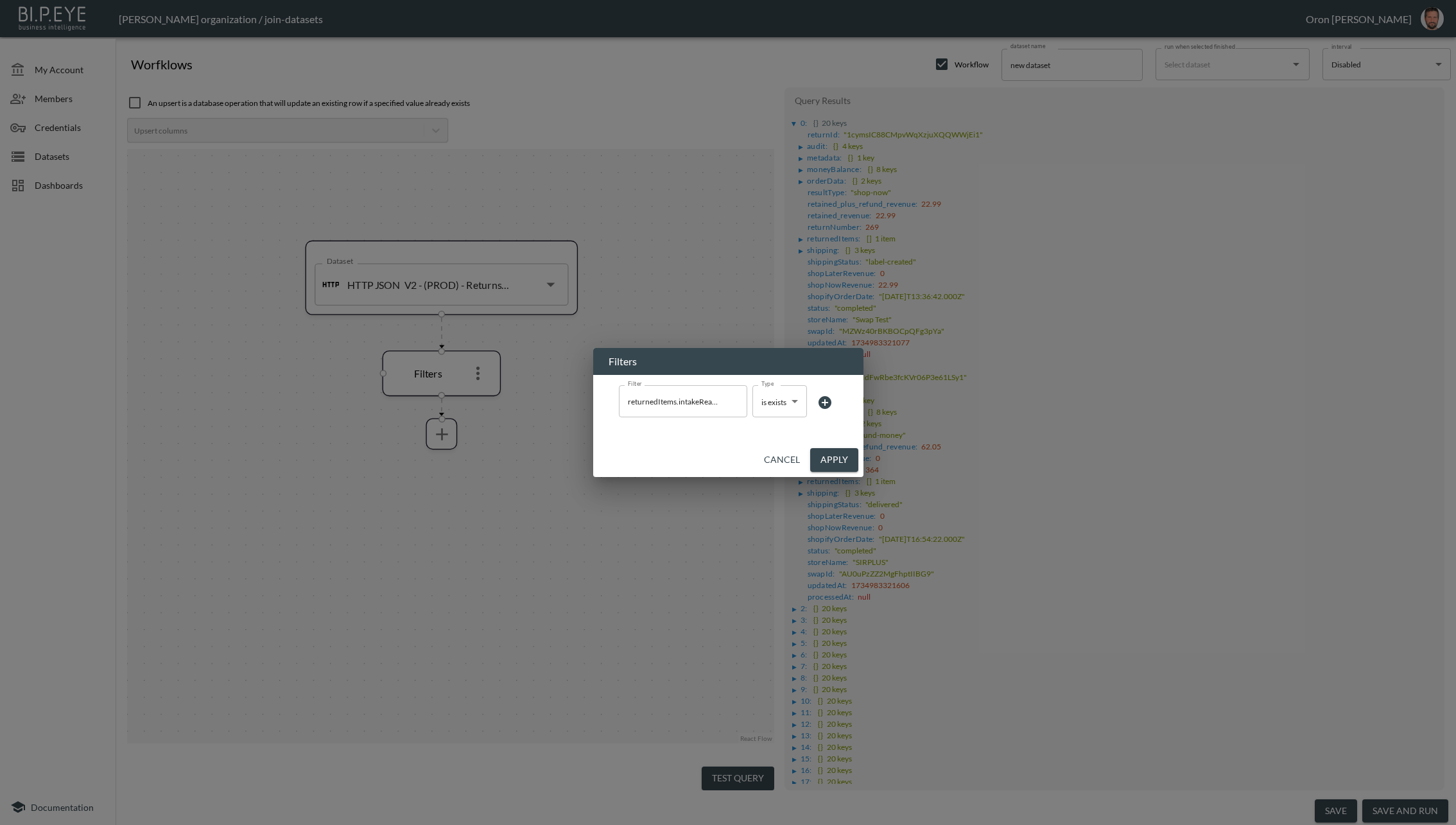
click at [783, 463] on button "Cancel" at bounding box center [782, 459] width 46 height 24
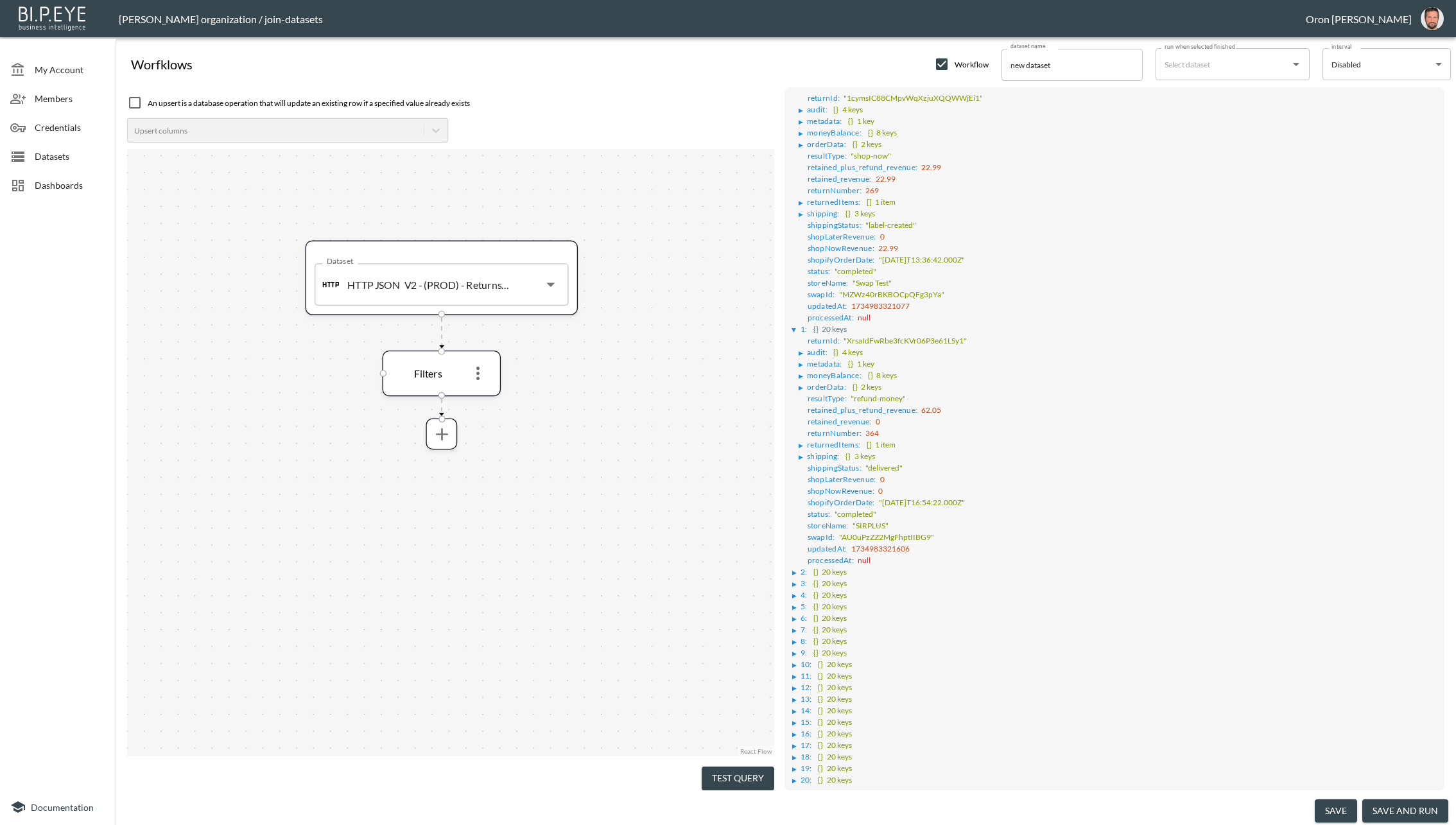
scroll to position [48, 0]
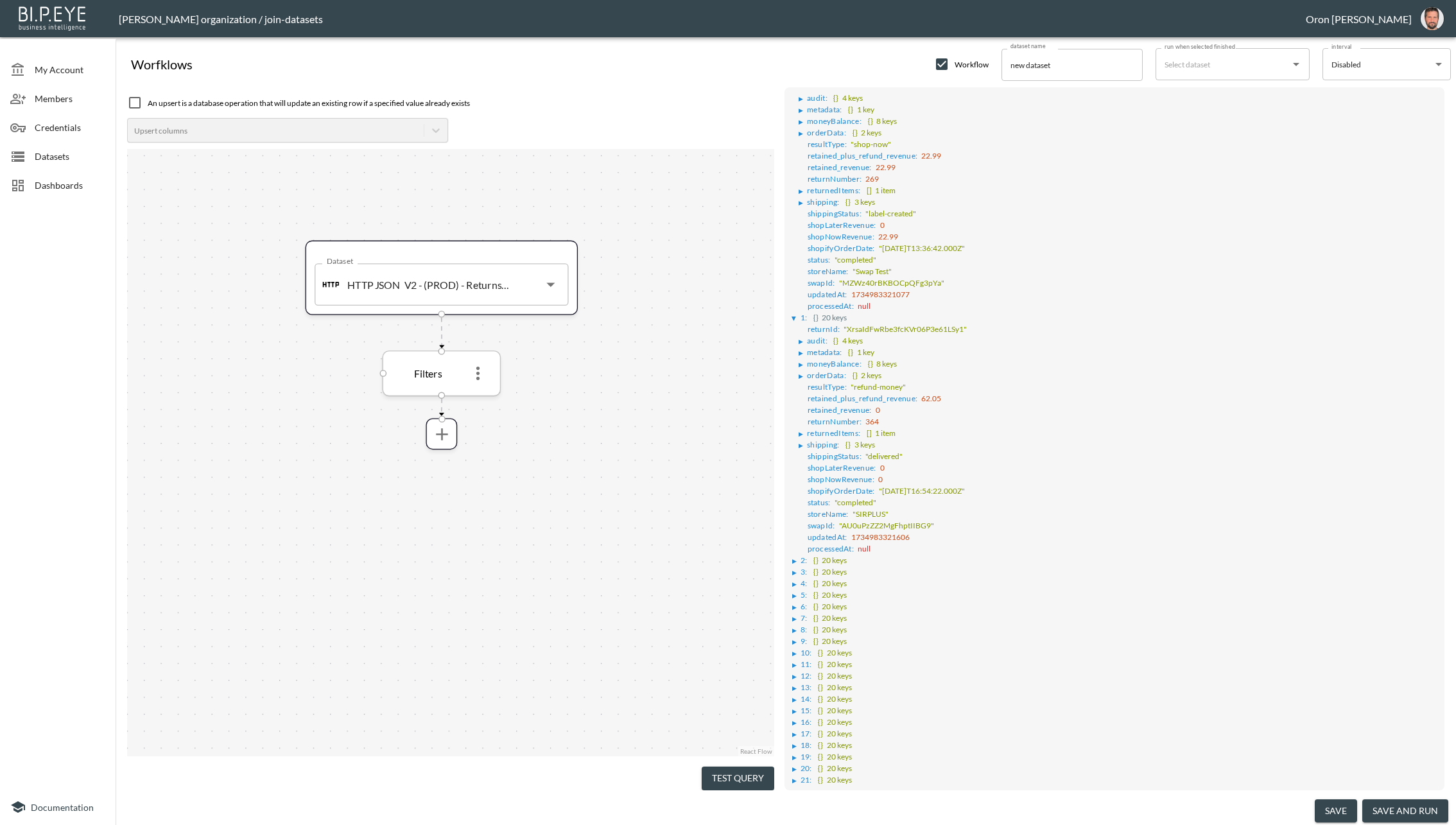
click at [484, 370] on icon "more" at bounding box center [477, 373] width 20 height 20
click at [487, 427] on p "Remove" at bounding box center [477, 432] width 36 height 15
click at [447, 380] on span at bounding box center [441, 367] width 27 height 27
click at [447, 370] on icon "more" at bounding box center [441, 366] width 20 height 20
click at [420, 450] on p "Select Columns" at bounding box center [419, 454] width 68 height 15
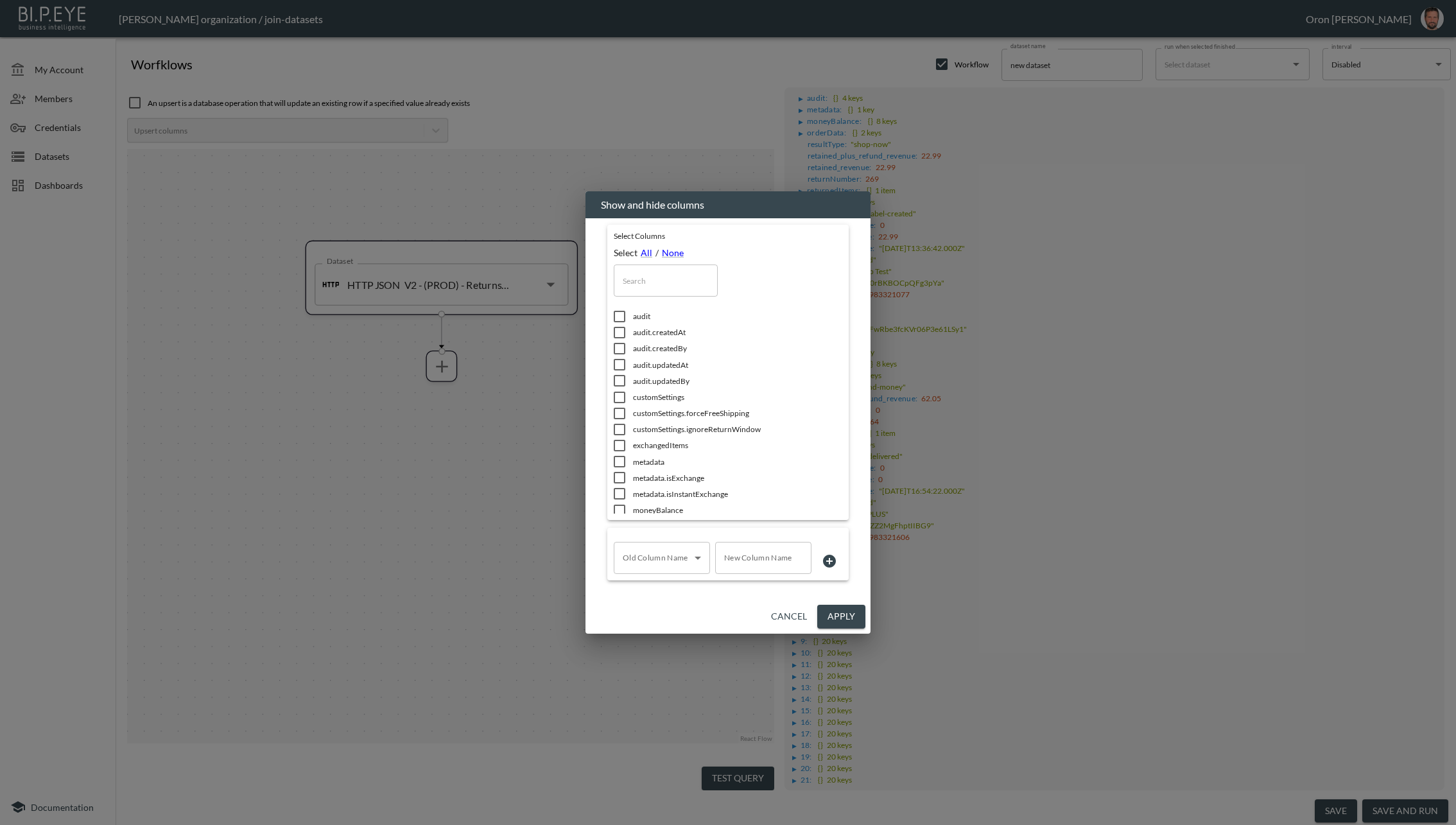
click at [650, 277] on input "text" at bounding box center [665, 280] width 104 height 33
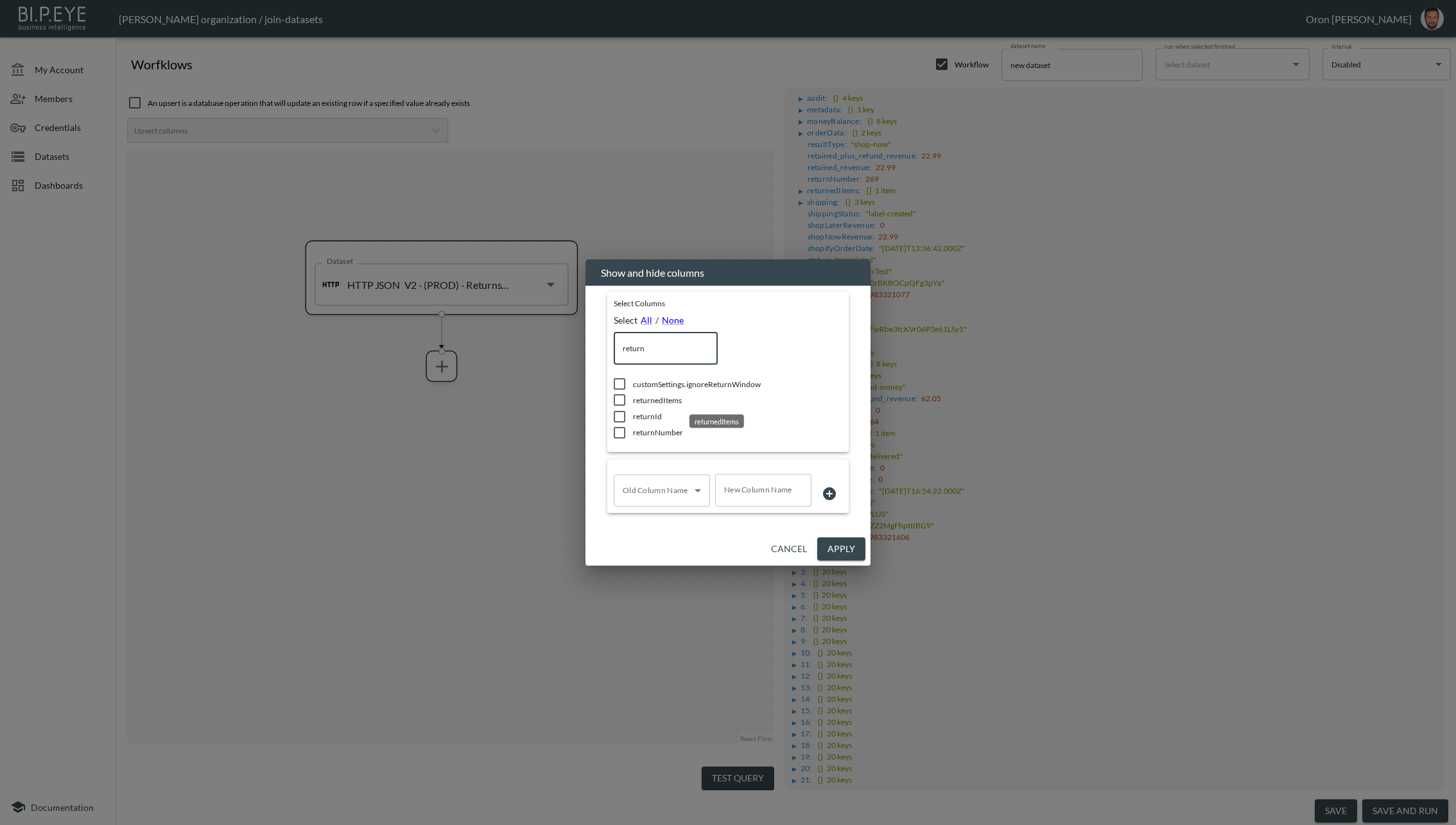
type input "return"
click at [655, 396] on span "returnedItems" at bounding box center [719, 400] width 173 height 11
checkbox input "true"
click at [652, 364] on input "return" at bounding box center [665, 348] width 104 height 33
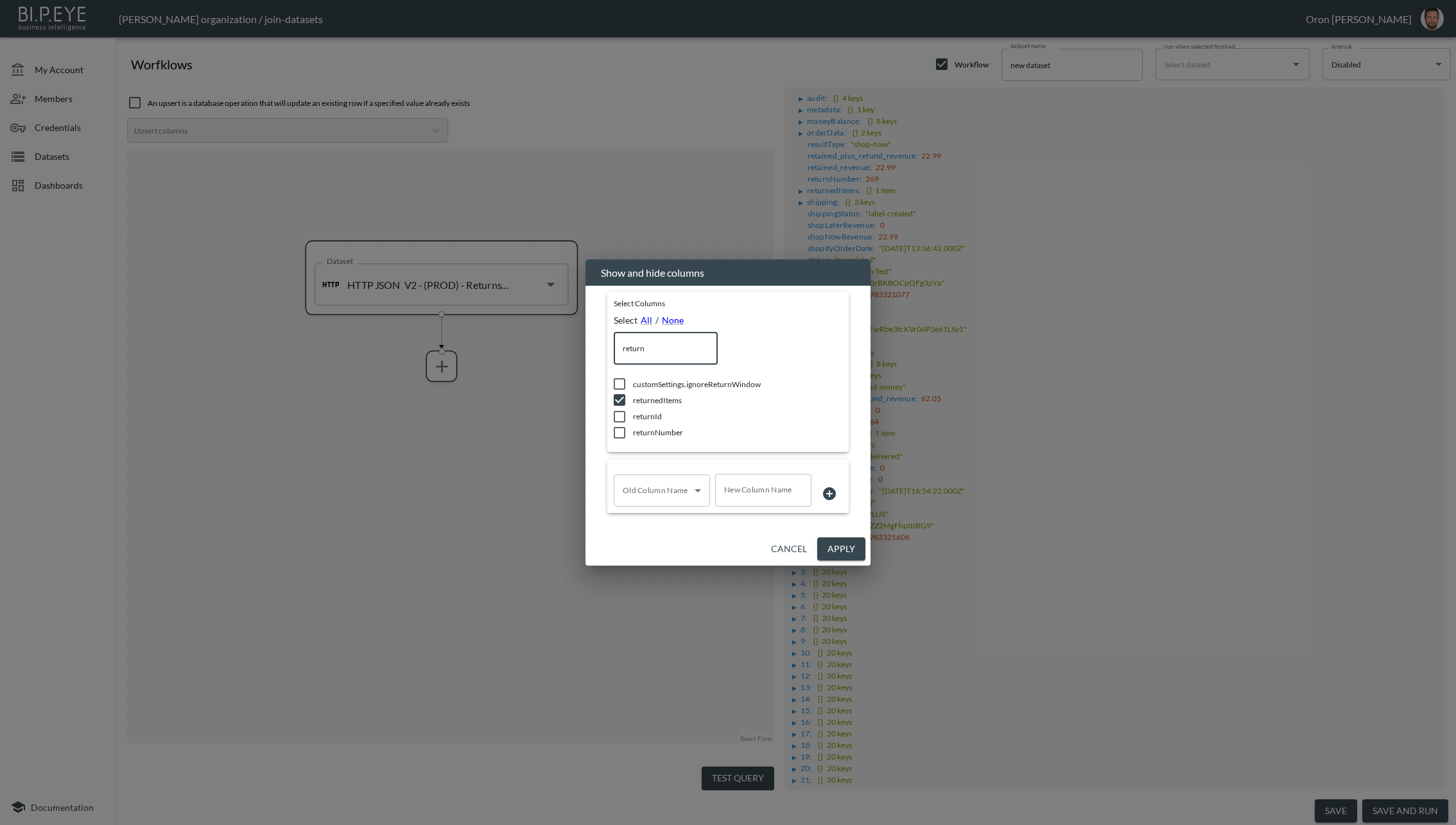
type input "s"
checkbox input "false"
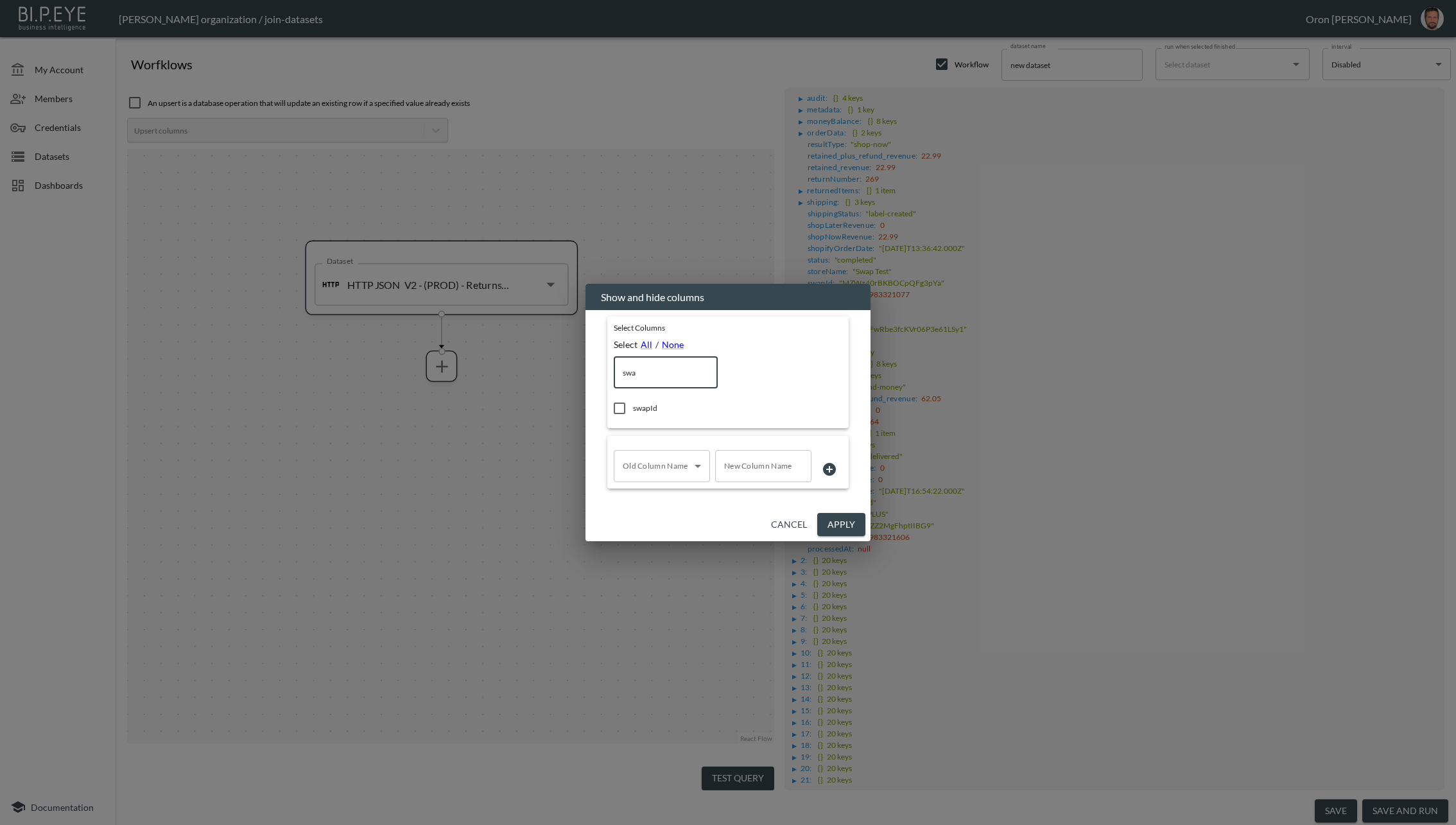
type input "swa"
click at [650, 401] on li "swapId" at bounding box center [709, 408] width 192 height 16
checkbox input "true"
click at [679, 366] on input "swa" at bounding box center [665, 372] width 104 height 33
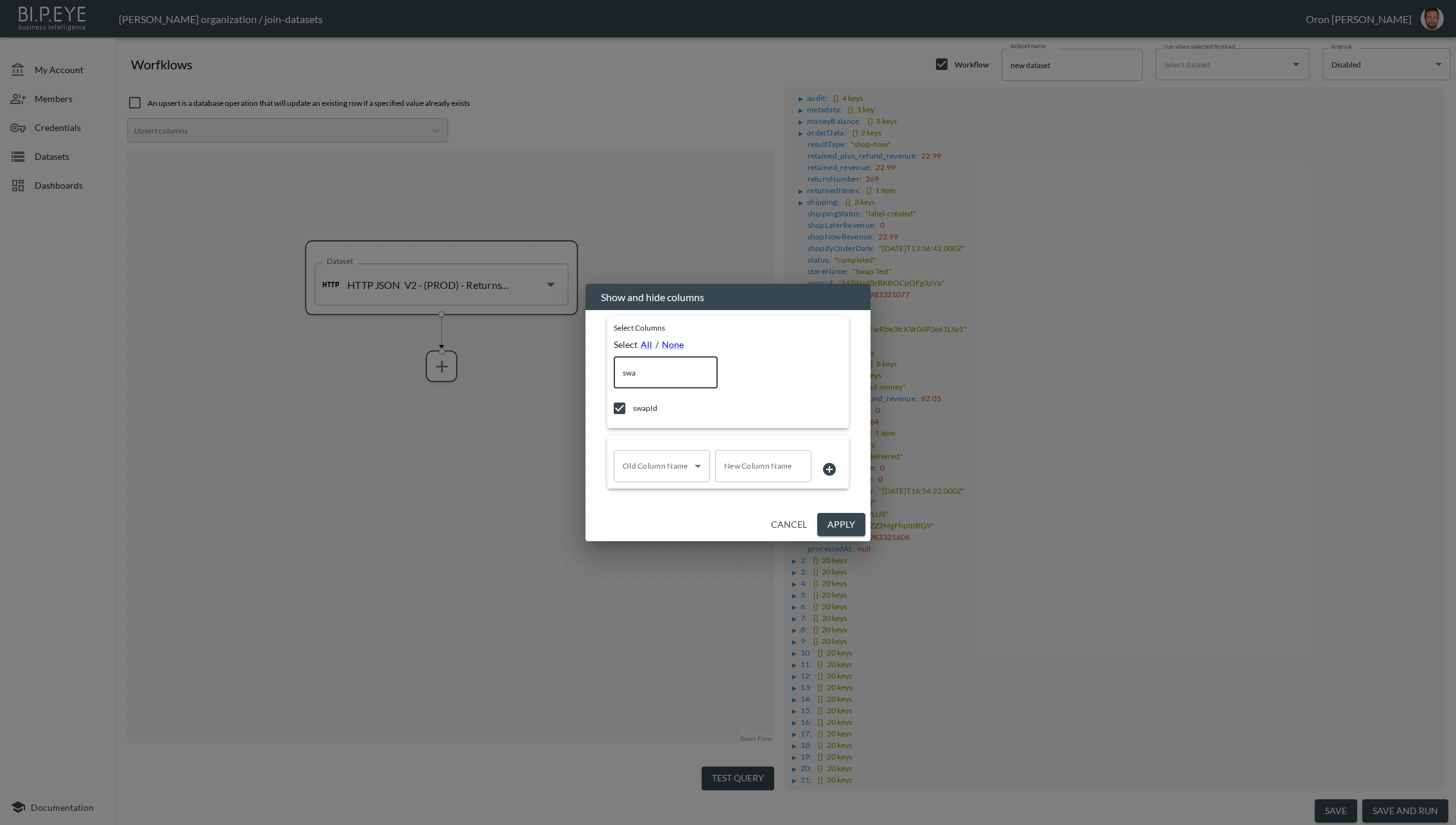
type input "d"
checkbox input "false"
type input "deli"
click at [679, 403] on span "shipping.deliveredDate" at bounding box center [719, 408] width 173 height 11
checkbox input "true"
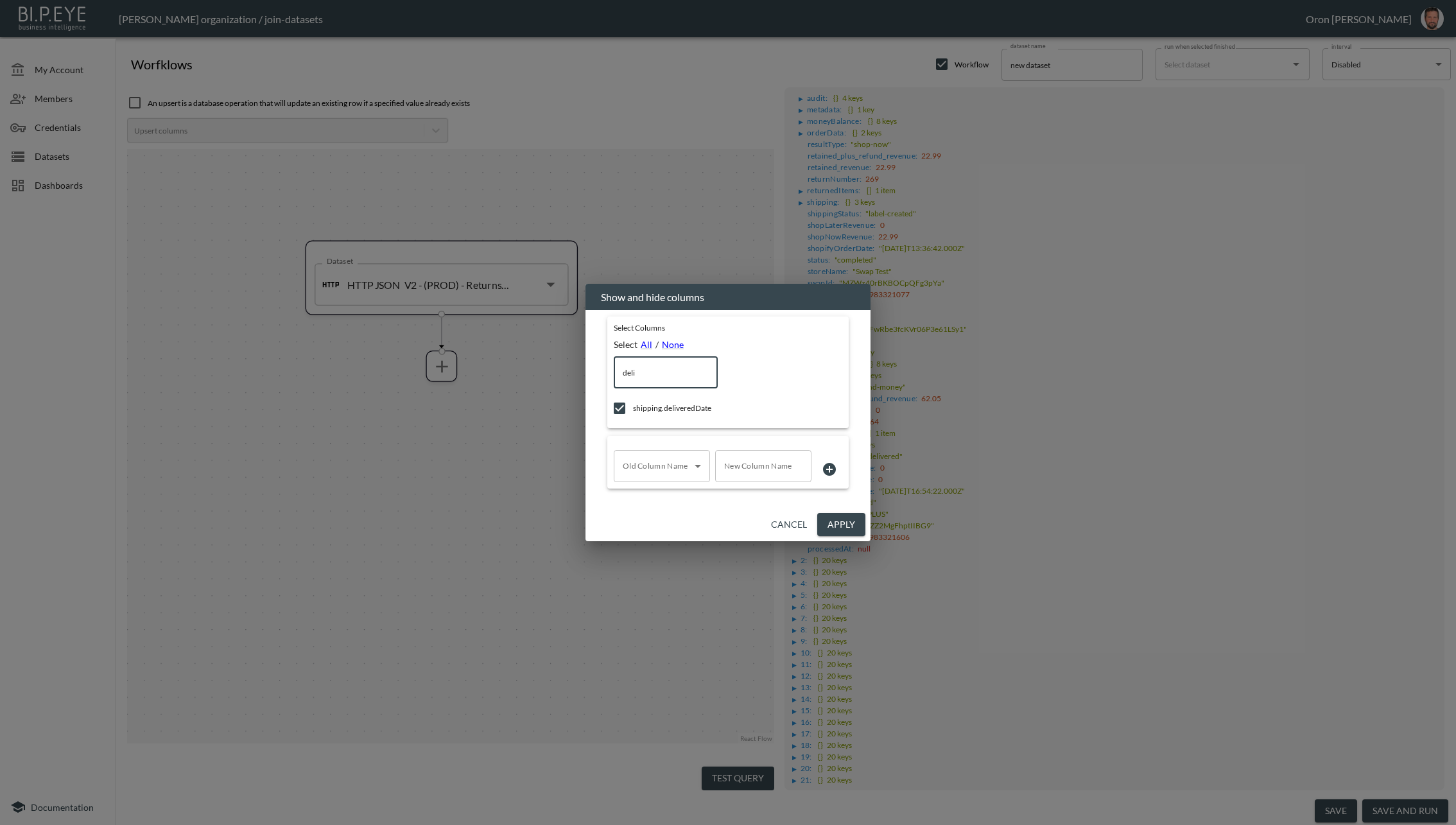
click at [688, 371] on input "deli" at bounding box center [665, 372] width 104 height 33
type input "r"
checkbox input "false"
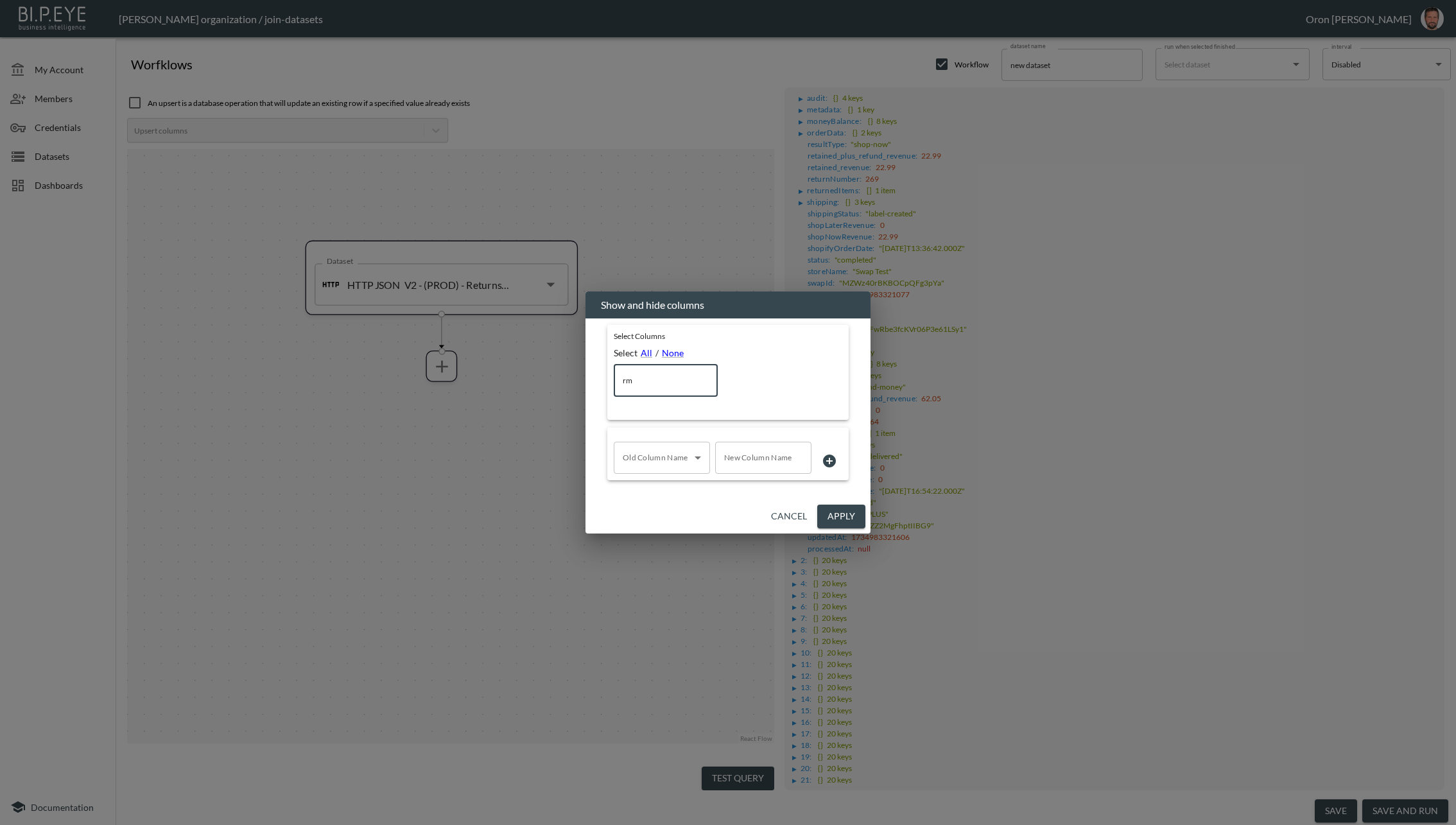
type input "r"
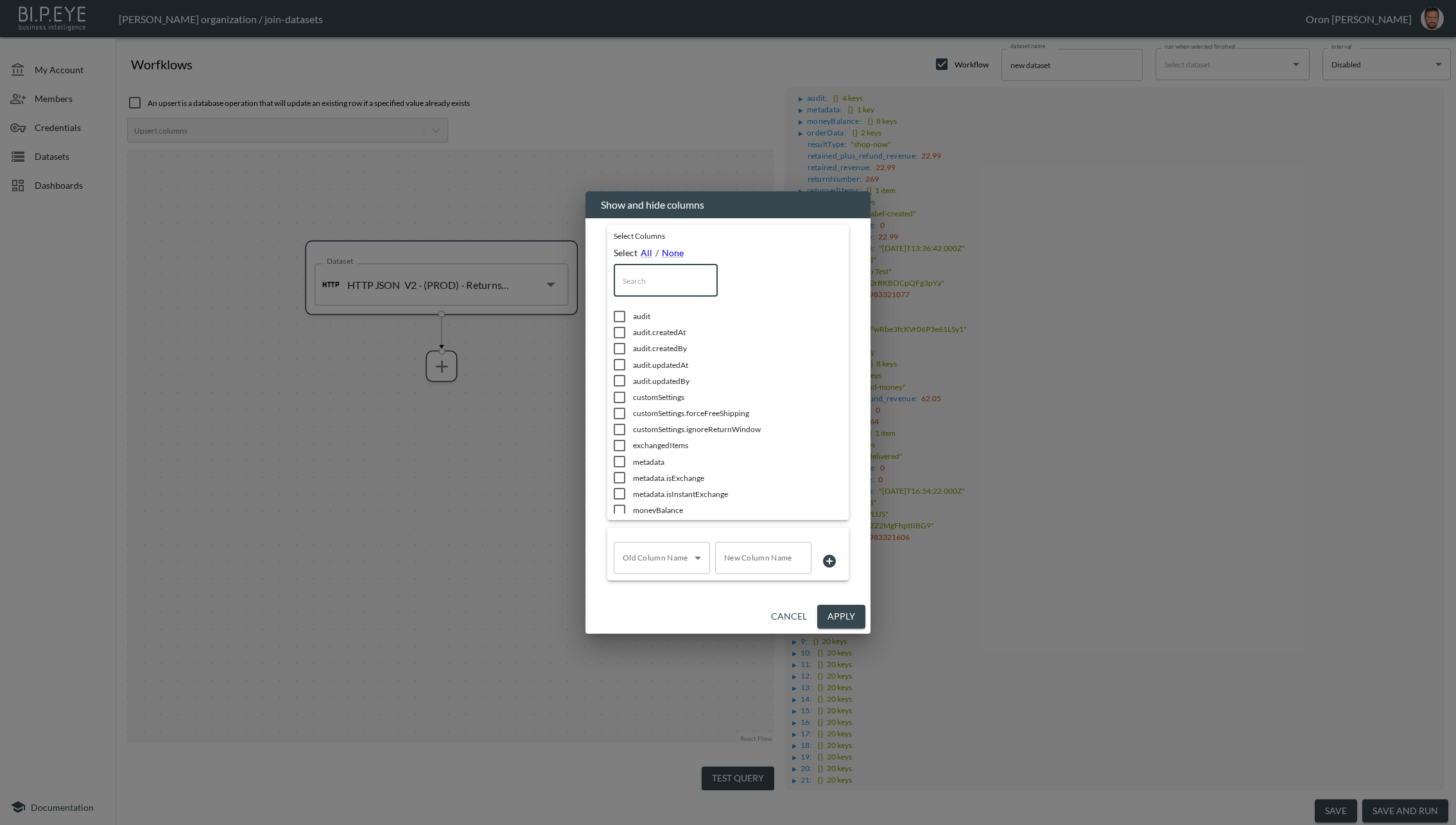
type input "s"
checkbox input "true"
checkbox input "false"
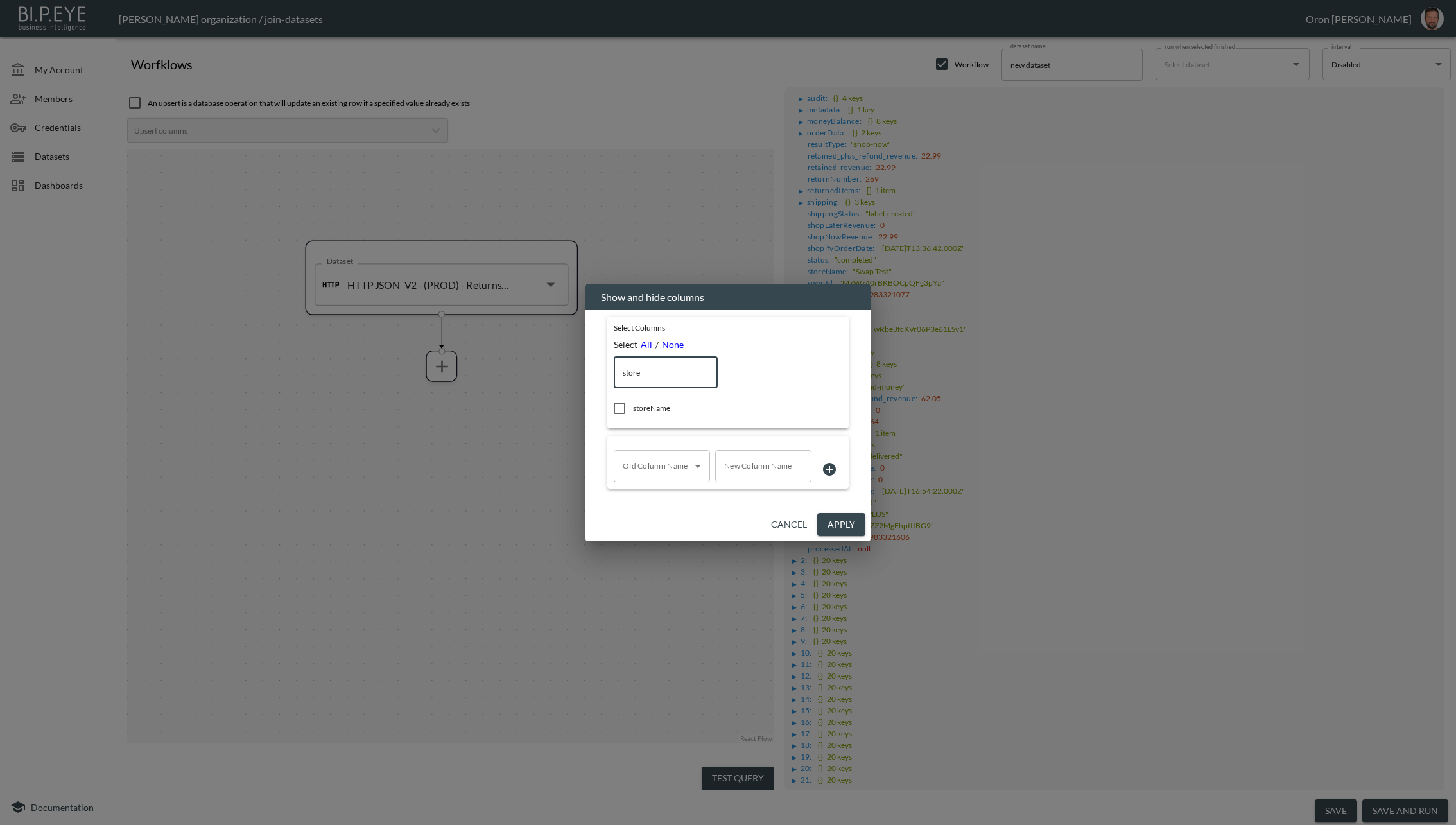
type input "store"
click at [637, 404] on span "storeName" at bounding box center [719, 408] width 173 height 11
checkbox input "true"
click at [848, 524] on button "Apply" at bounding box center [841, 524] width 48 height 24
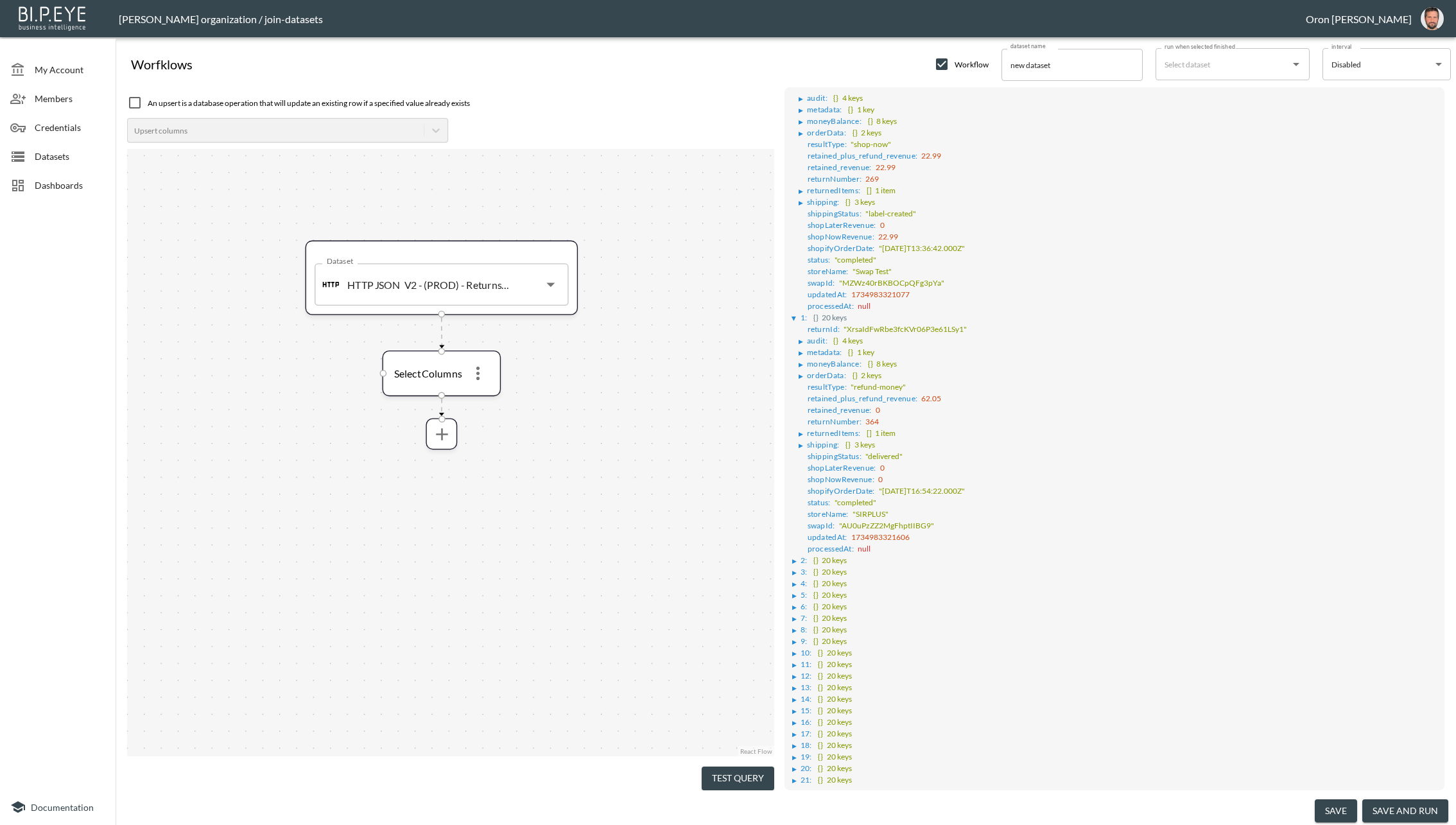
click at [742, 769] on button "Test Query" at bounding box center [738, 778] width 73 height 24
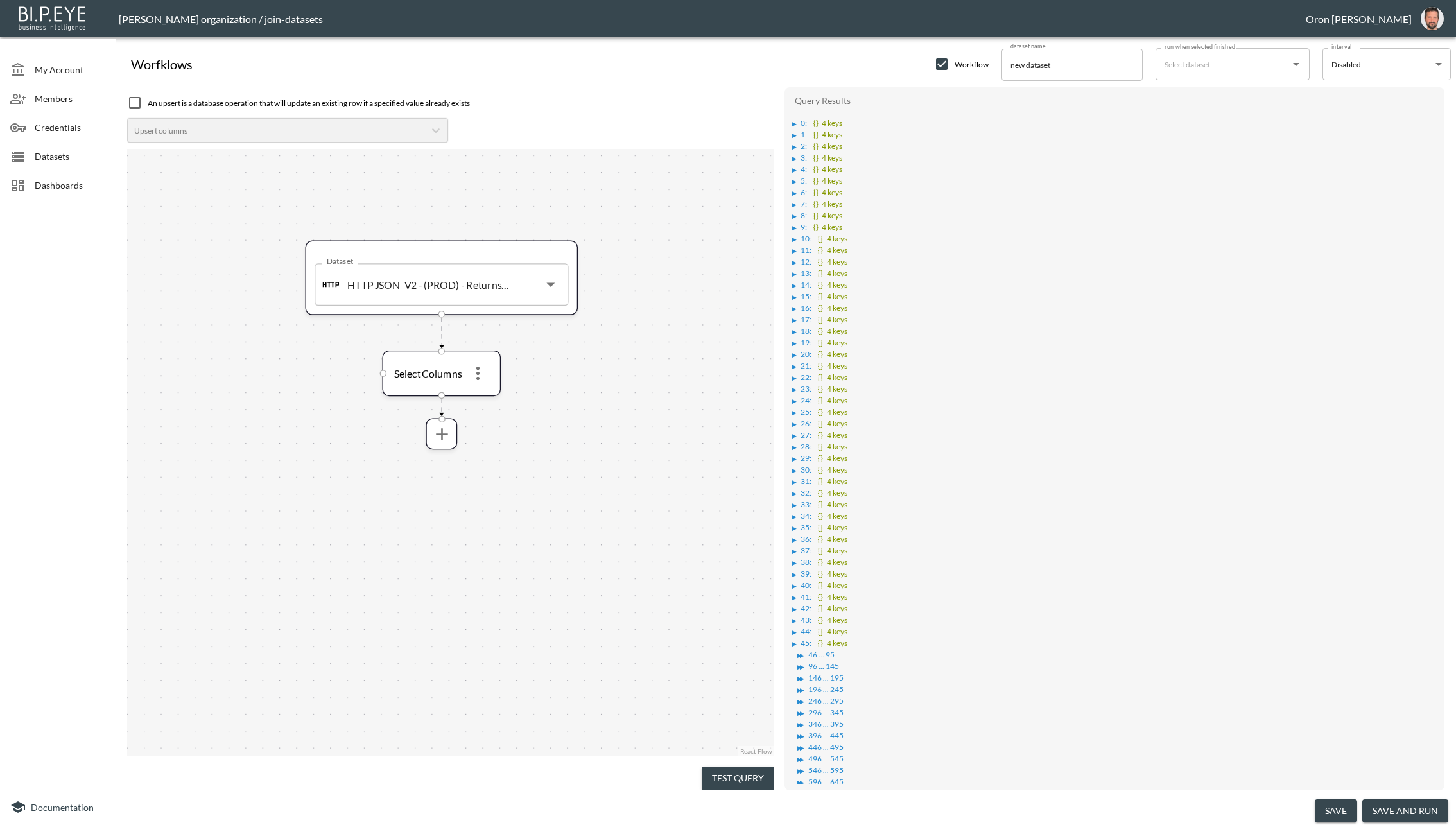
click at [723, 772] on button "Test Query" at bounding box center [738, 778] width 73 height 24
click at [795, 119] on li "▶ 0 : {} 4 keys" at bounding box center [1115, 122] width 647 height 11
click at [793, 125] on div "▶" at bounding box center [794, 123] width 5 height 7
click at [799, 135] on div "▶" at bounding box center [801, 135] width 5 height 7
click at [806, 146] on div "▶" at bounding box center [807, 146] width 5 height 7
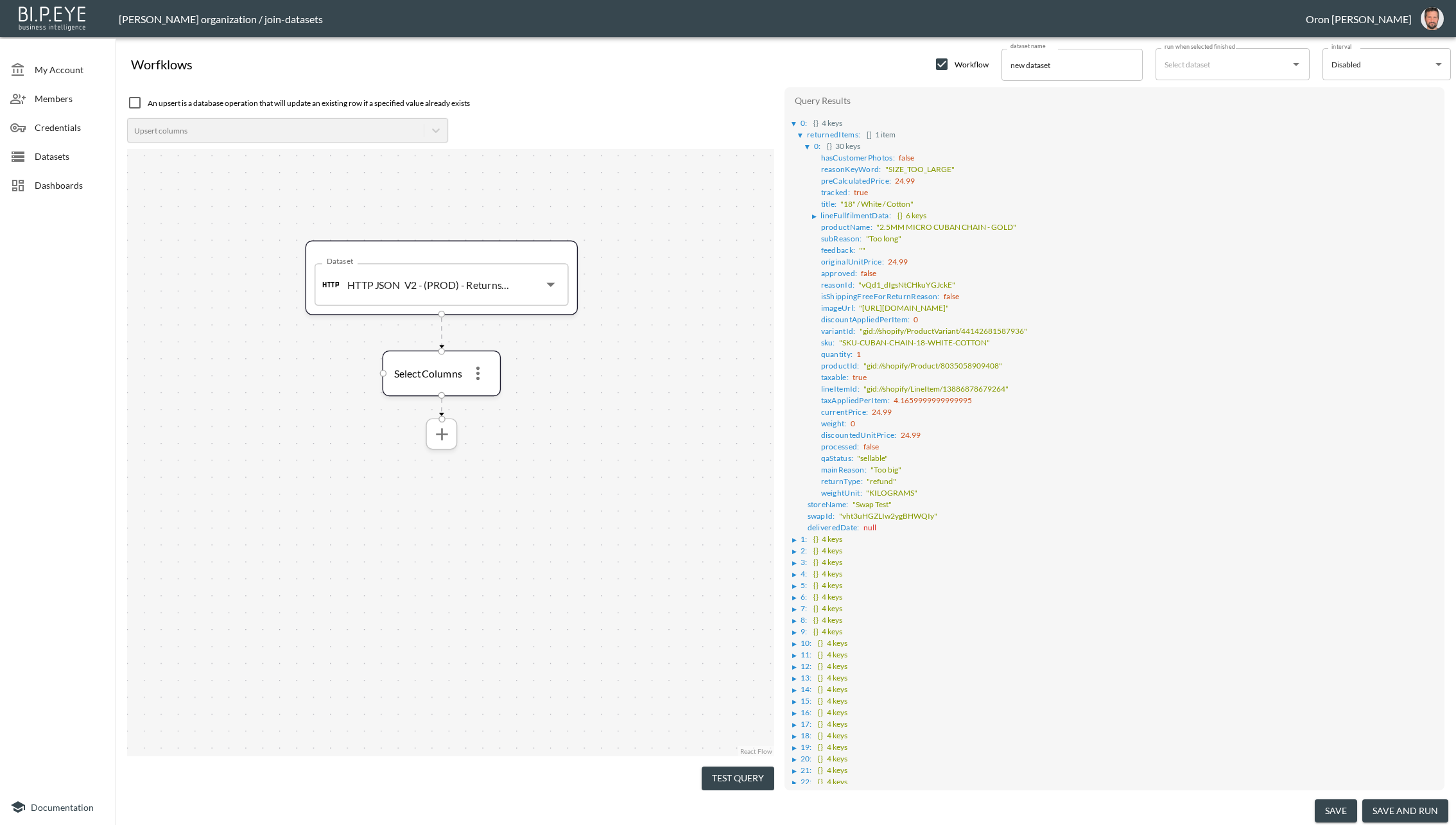
click at [438, 437] on icon "more" at bounding box center [441, 434] width 20 height 20
click at [441, 602] on p "Flatten Array" at bounding box center [415, 610] width 59 height 15
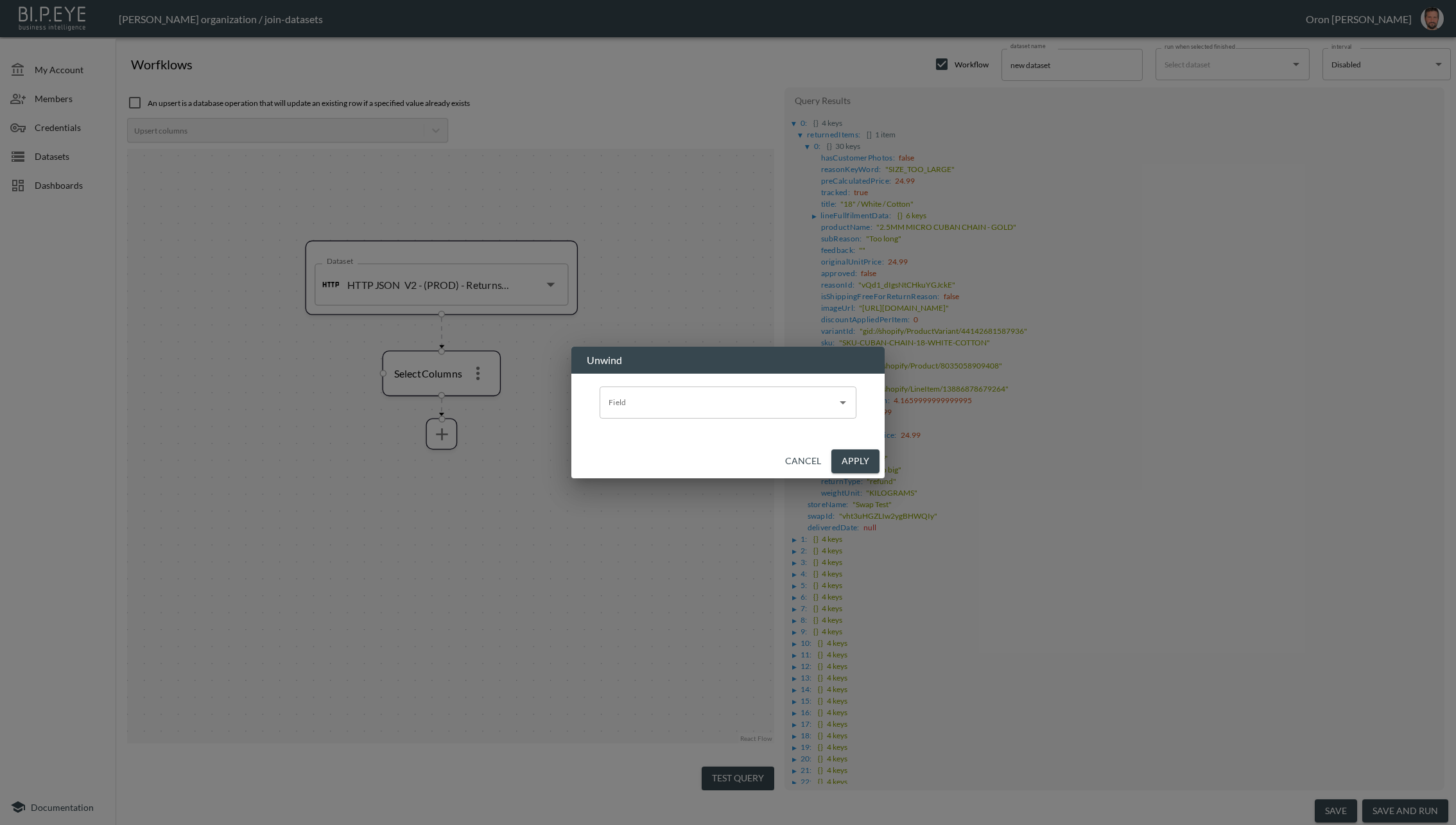
click at [725, 408] on input "Field" at bounding box center [718, 402] width 226 height 20
click at [725, 434] on li "returnedItems" at bounding box center [728, 434] width 256 height 19
type input "returnedItems"
click at [844, 460] on button "Apply" at bounding box center [855, 461] width 48 height 24
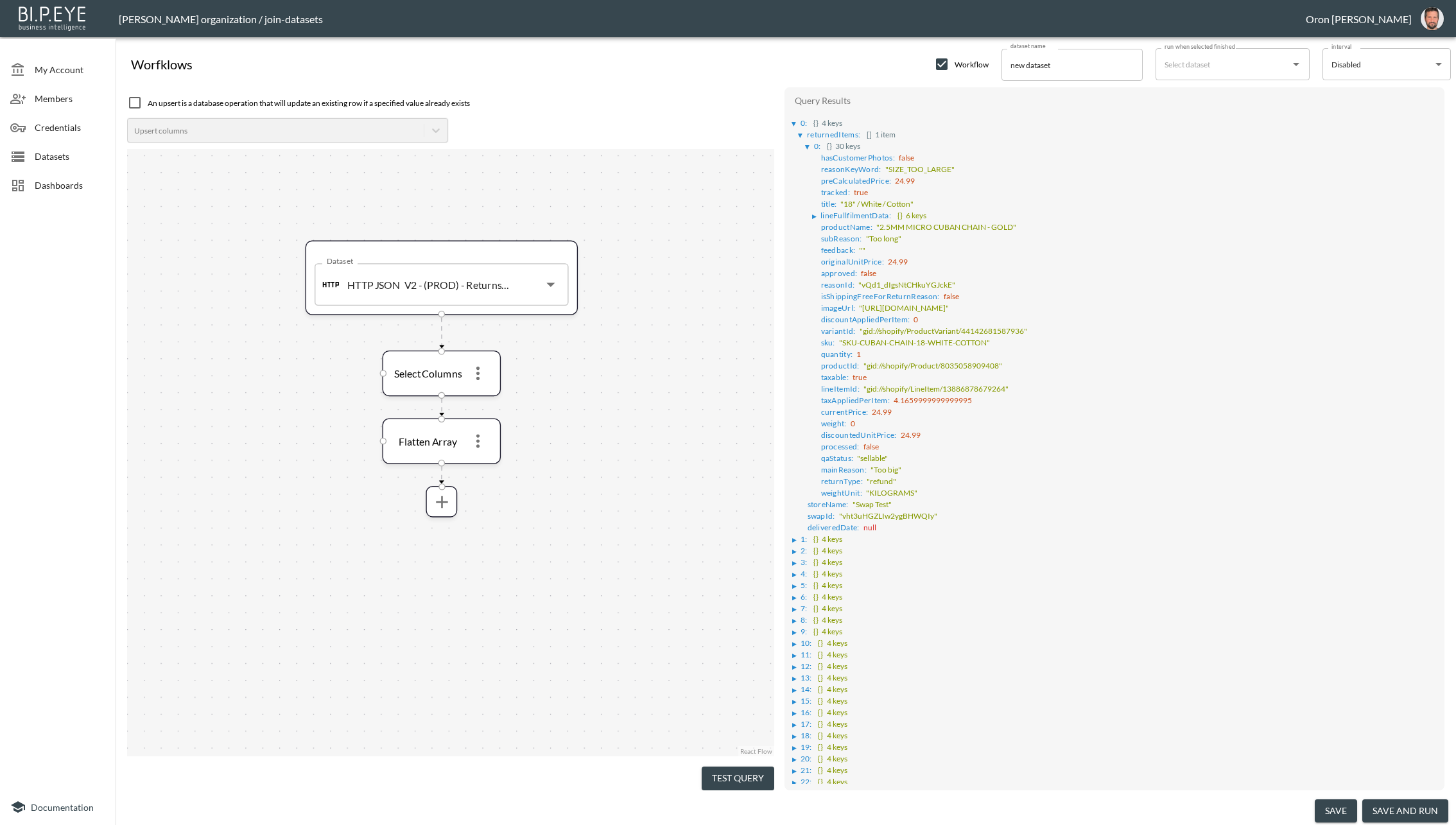
click at [748, 777] on button "Test Query" at bounding box center [738, 778] width 73 height 24
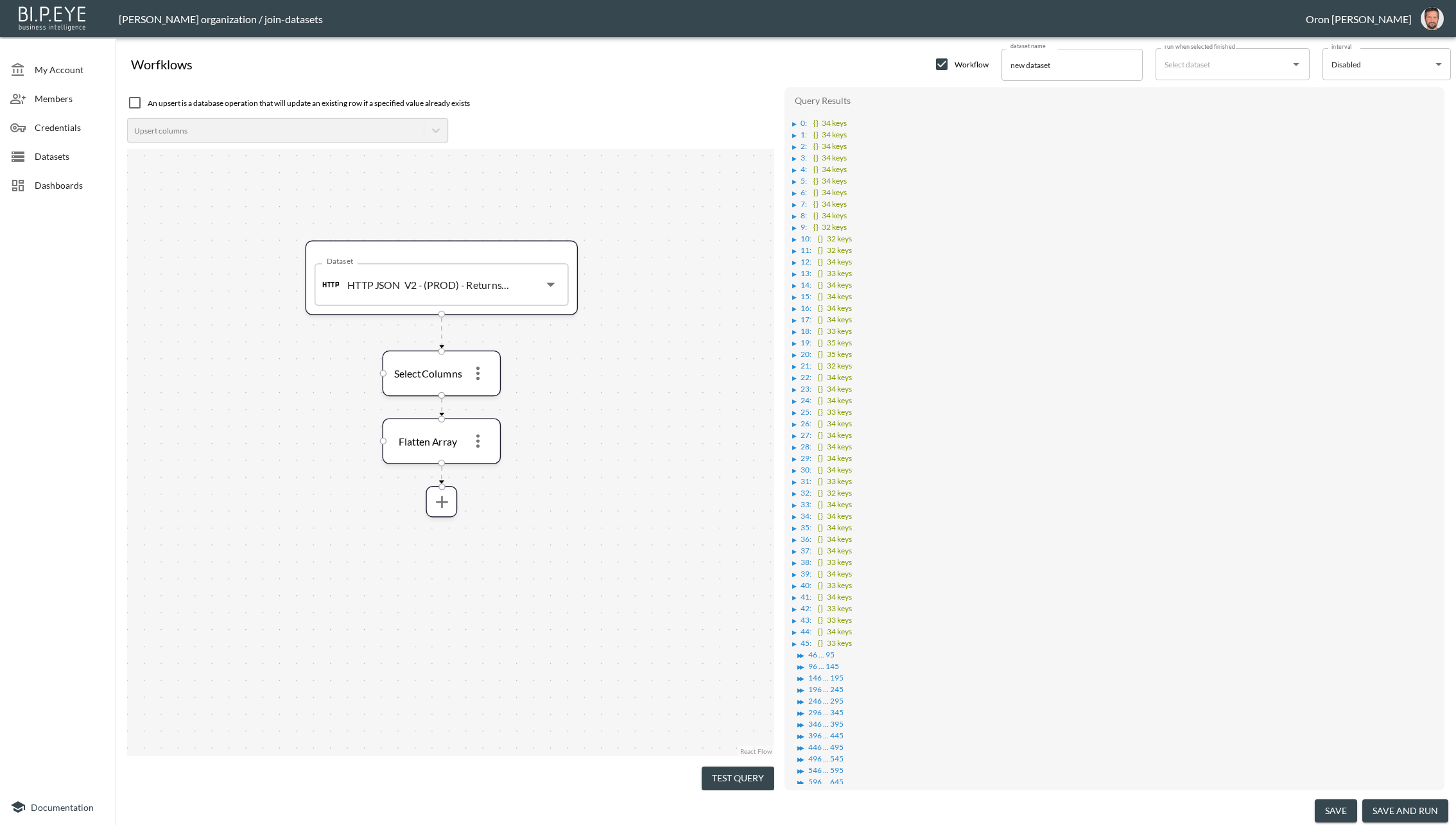
click at [793, 121] on div "▶" at bounding box center [794, 123] width 5 height 7
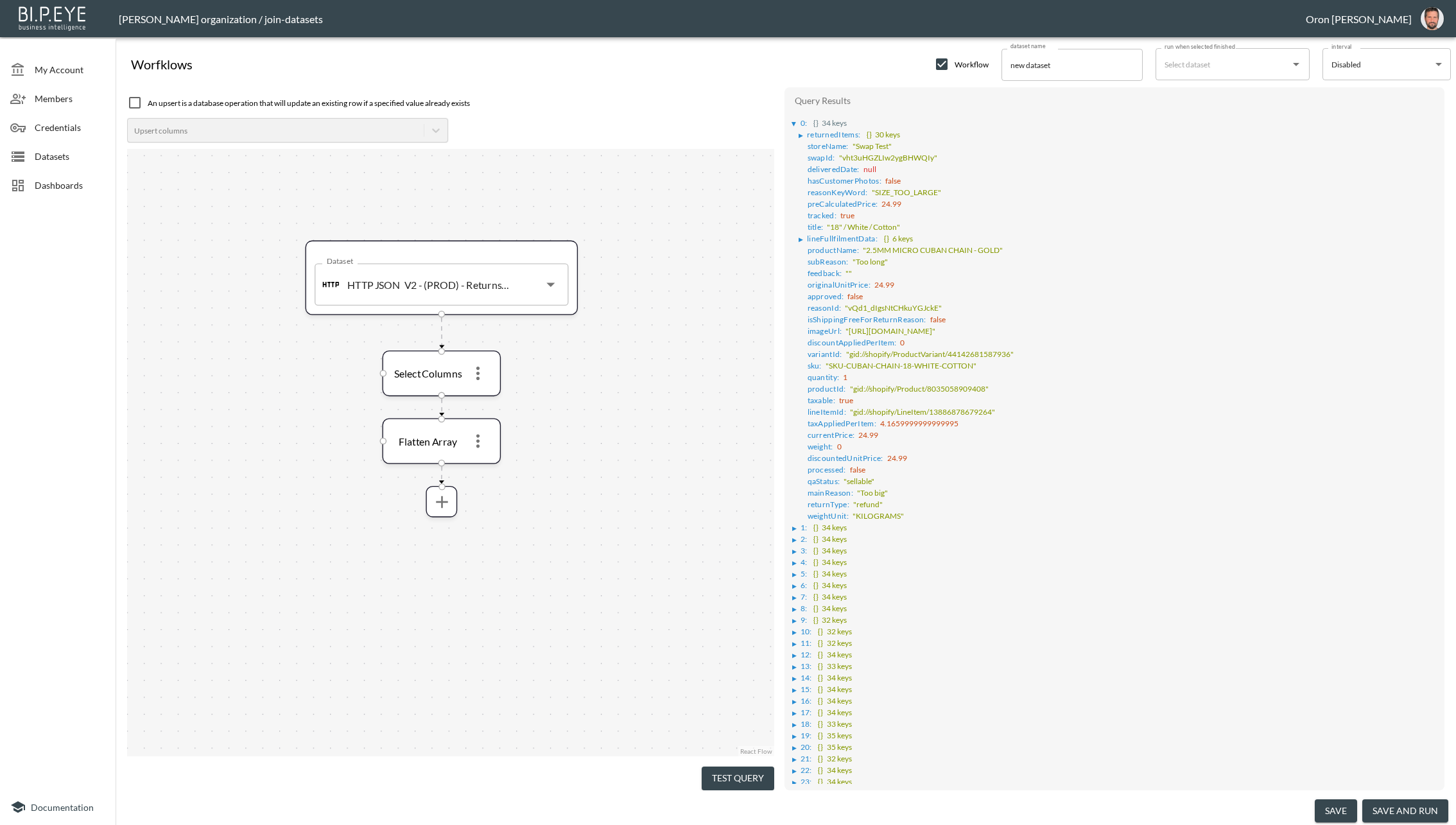
click at [793, 525] on div "▶" at bounding box center [794, 528] width 5 height 7
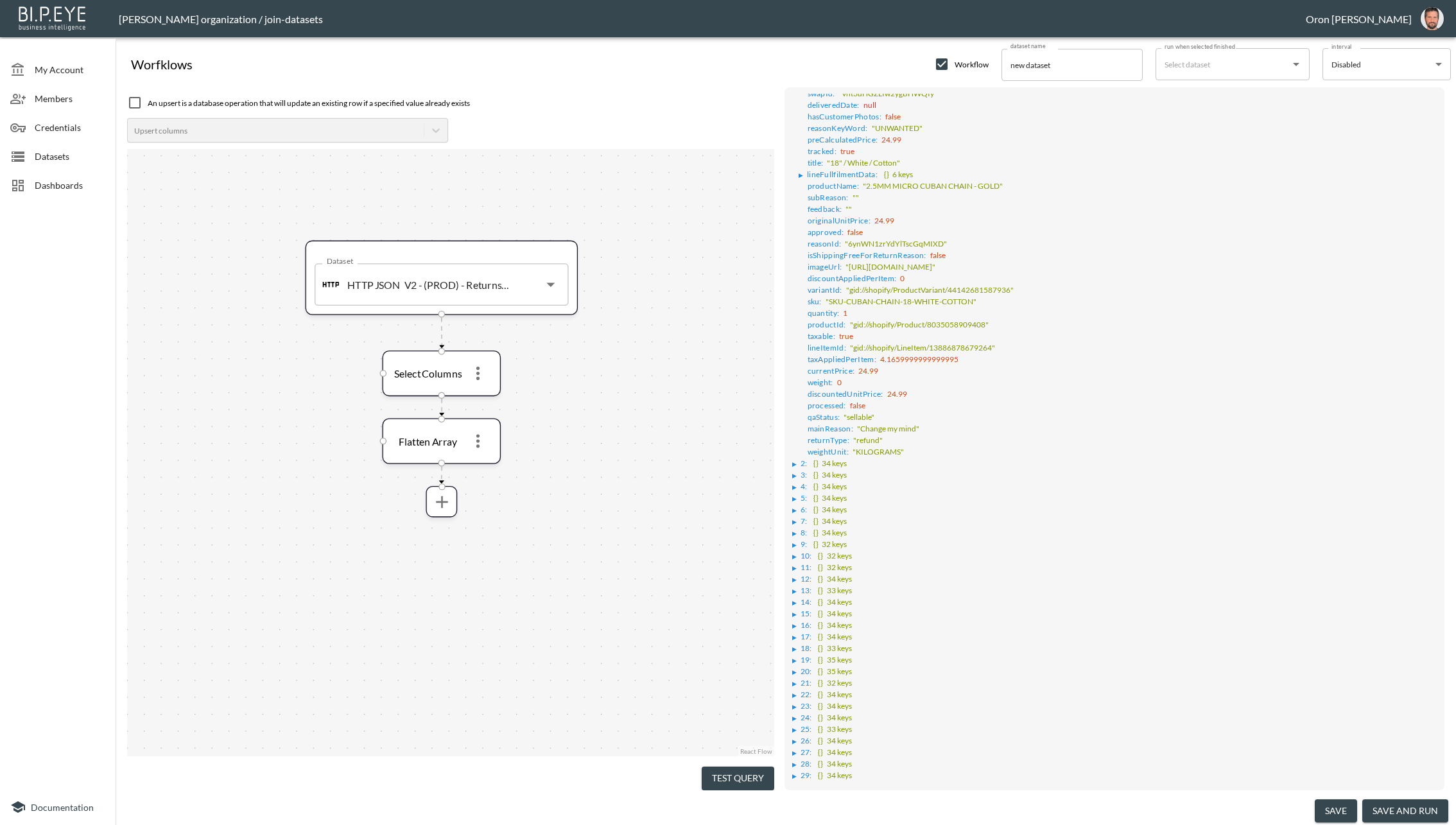
scroll to position [473, 0]
click at [796, 457] on div "▶" at bounding box center [794, 460] width 5 height 7
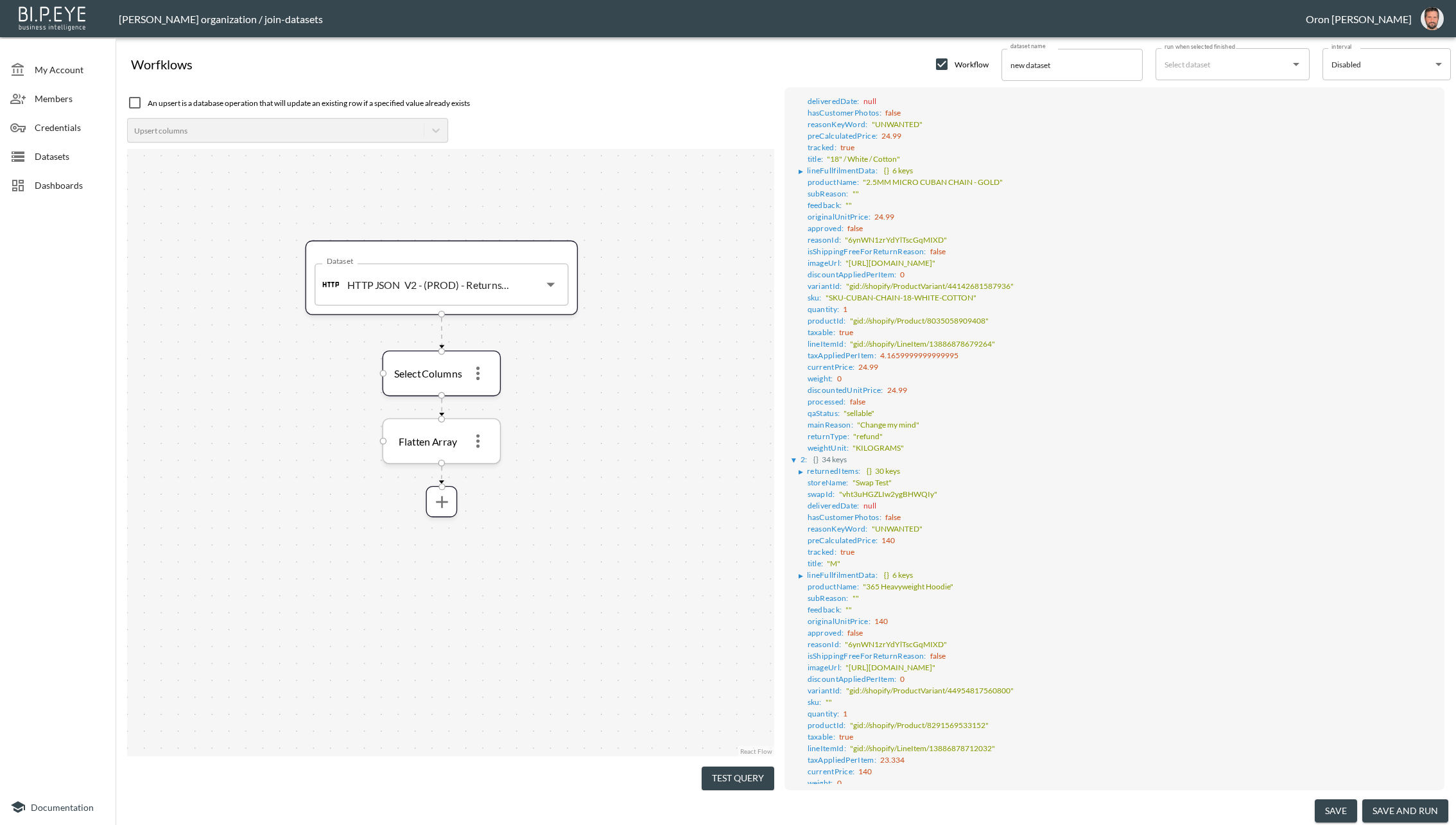
click at [480, 443] on icon "more" at bounding box center [477, 440] width 20 height 20
click at [494, 497] on p "Remove" at bounding box center [477, 499] width 36 height 15
click at [485, 377] on icon "more" at bounding box center [477, 373] width 20 height 20
click at [481, 435] on p "Remove" at bounding box center [477, 432] width 36 height 15
click at [450, 384] on div "Dataset HTTP JSON V2 - (PROD) - Returns Pagination Dataset" at bounding box center [451, 453] width 647 height 608
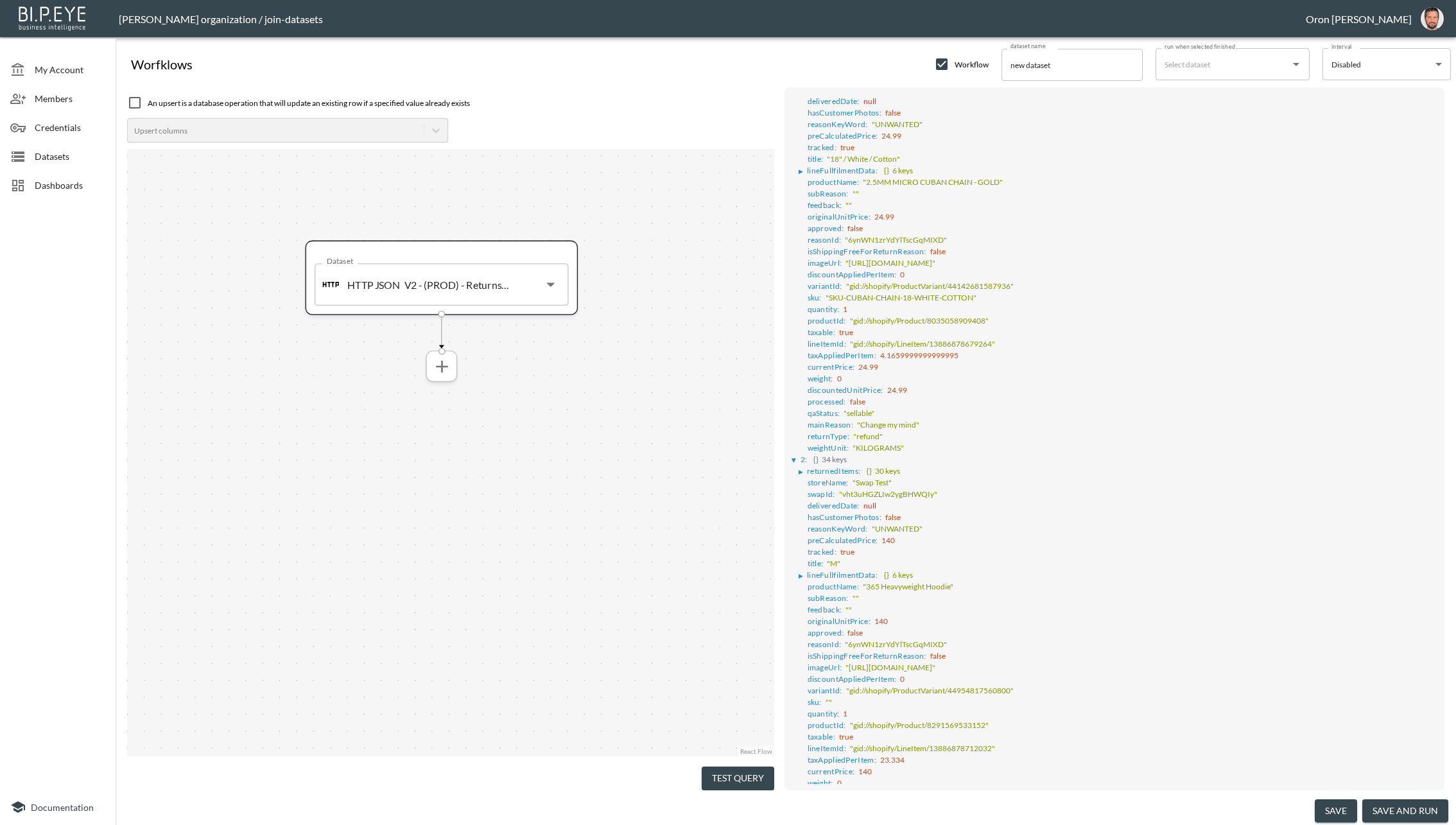
click at [444, 366] on icon "more" at bounding box center [442, 366] width 11 height 11
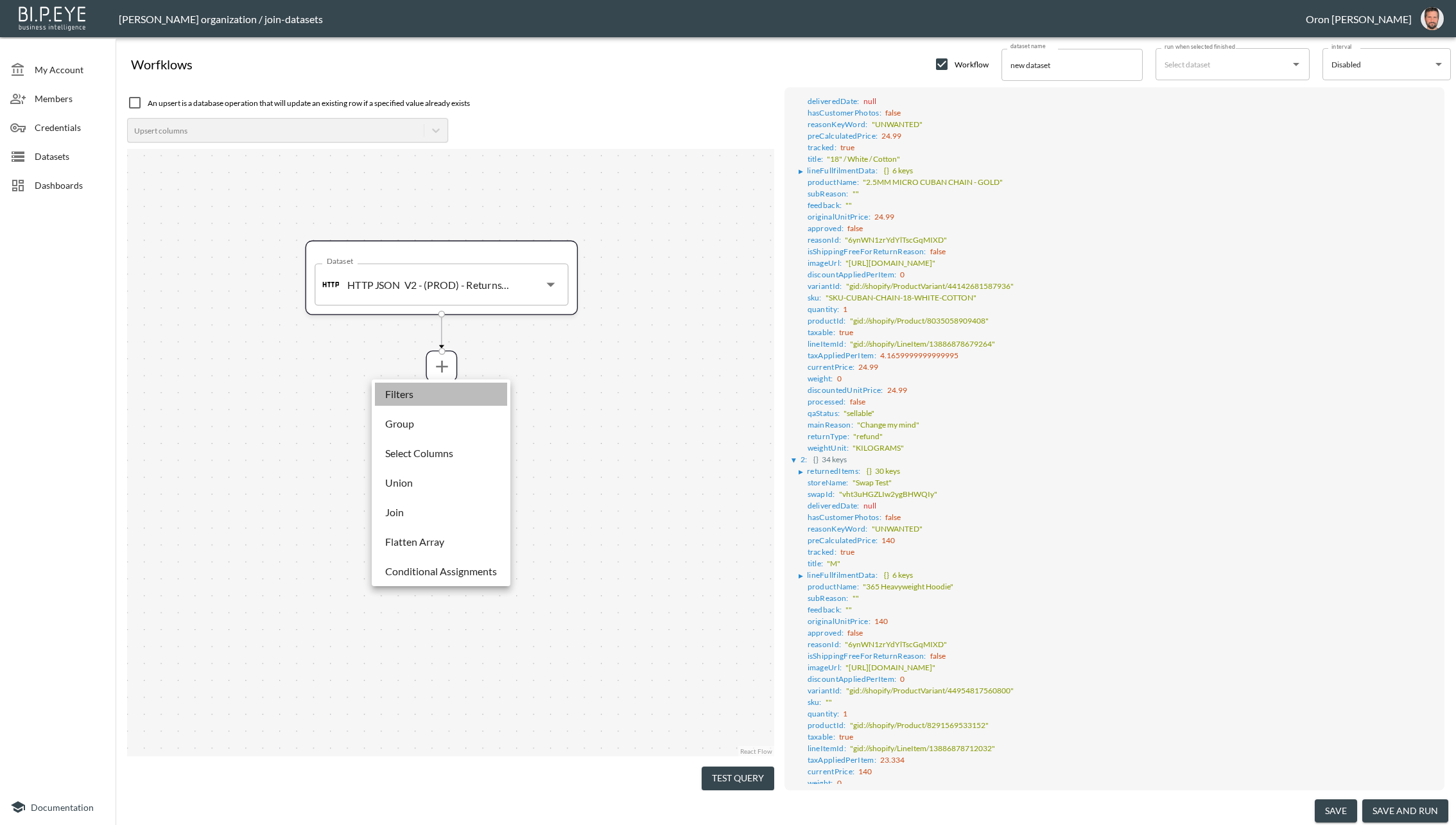
click at [430, 401] on li "Filters" at bounding box center [441, 394] width 132 height 23
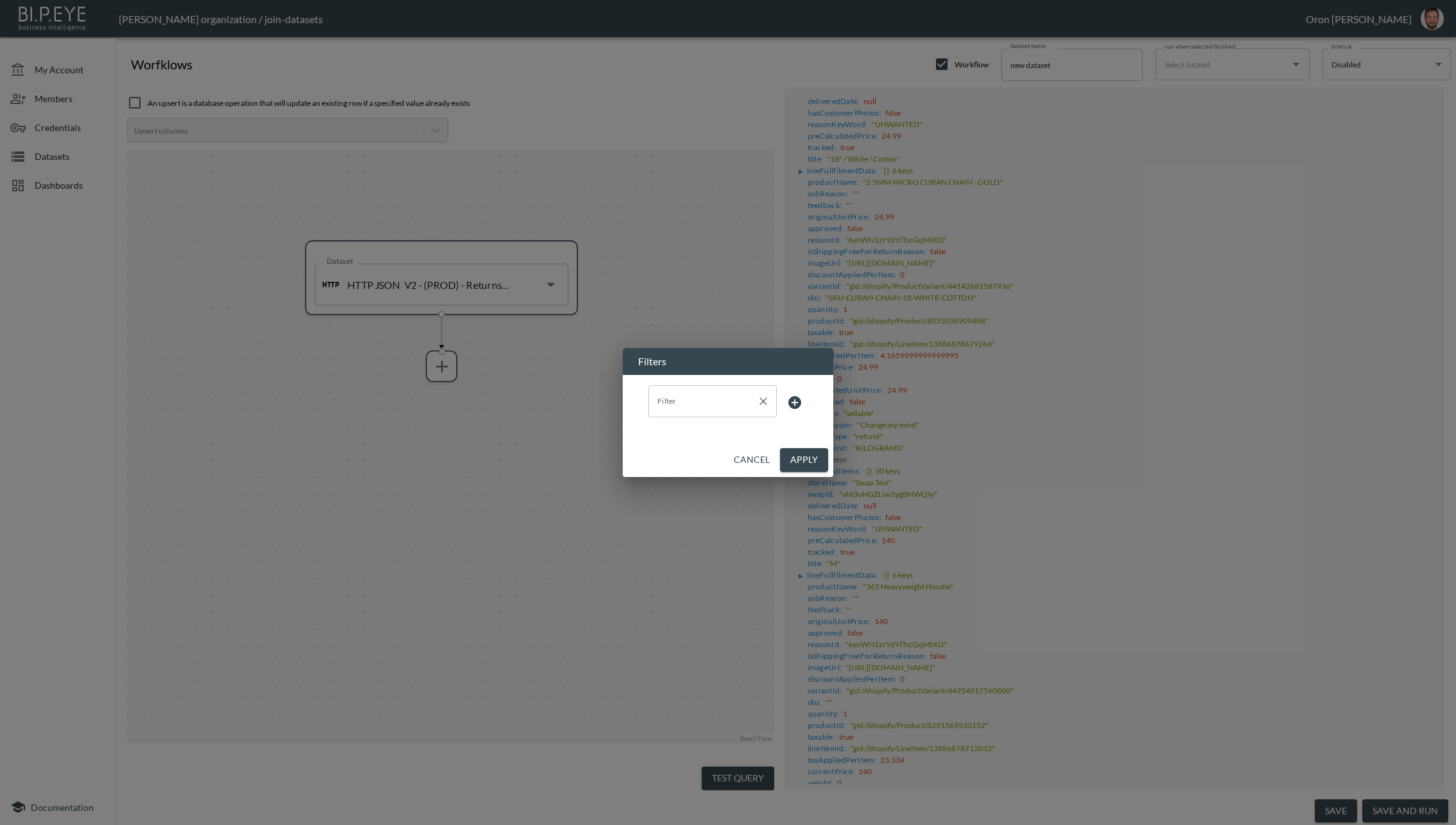
click at [687, 403] on input "Filter" at bounding box center [703, 401] width 98 height 20
click at [720, 424] on li "returnedItems.intakeReason" at bounding box center [713, 432] width 128 height 19
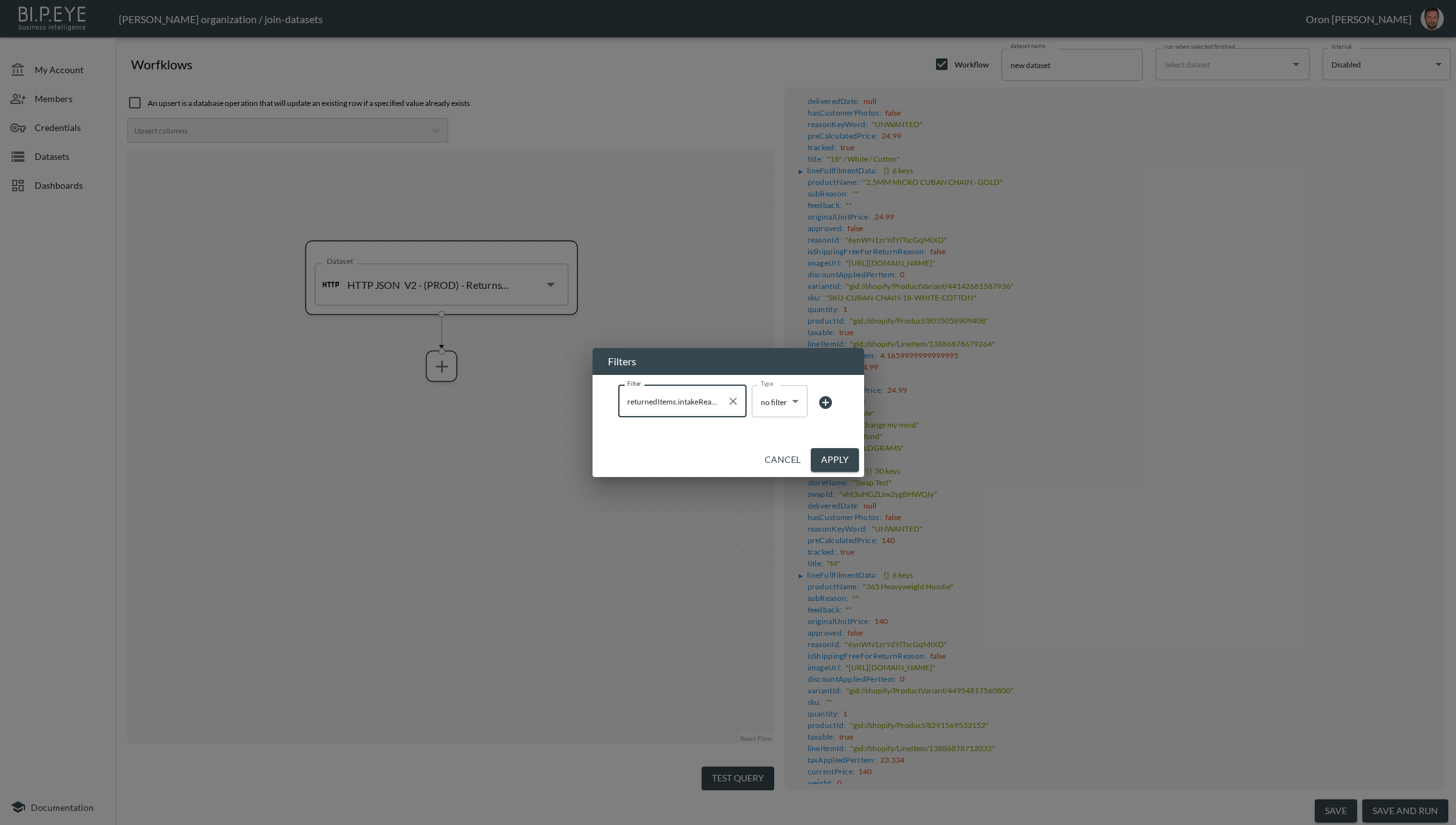
type input "returnedItems.intakeReason"
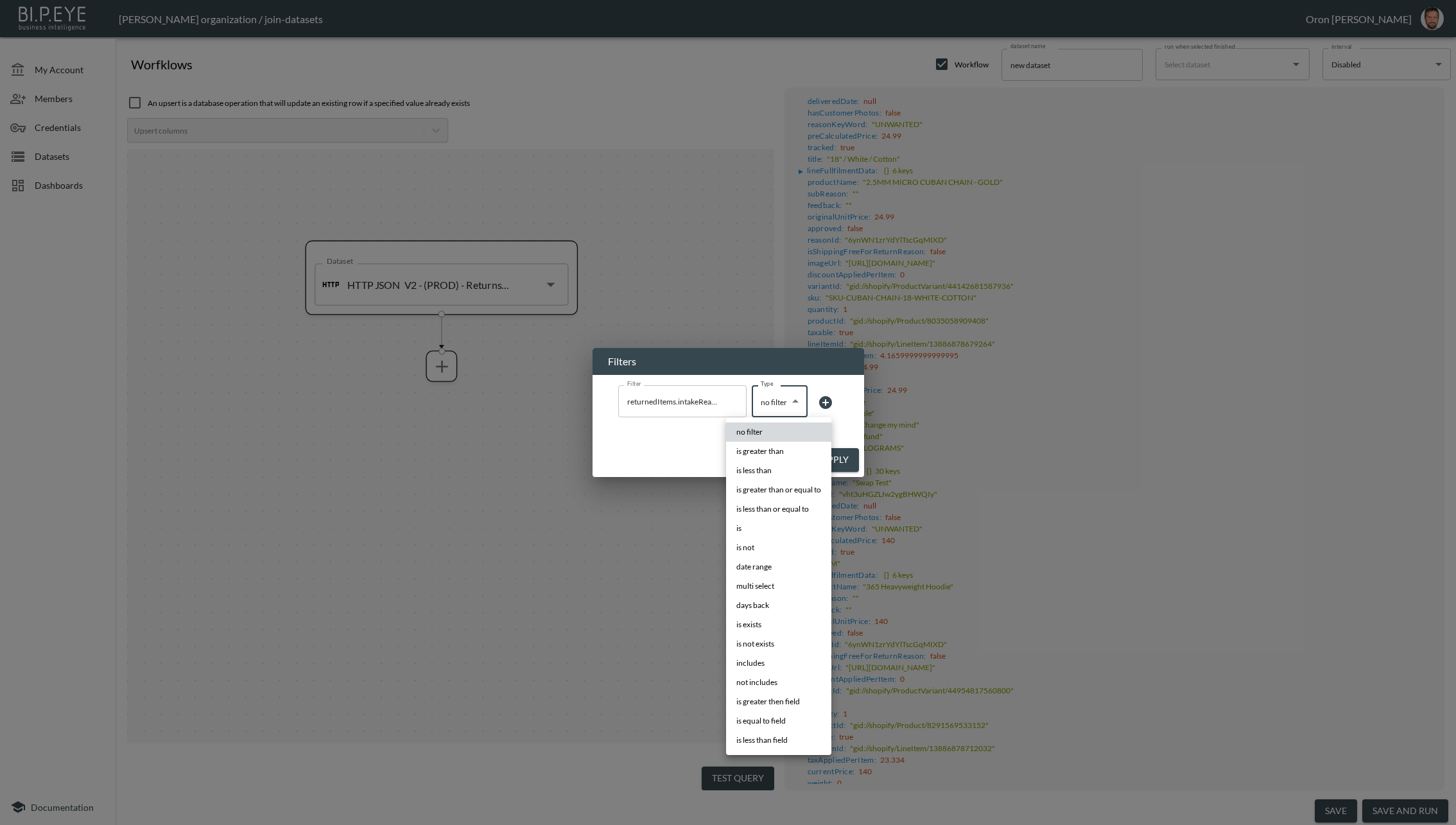
click at [784, 404] on body "BI.P.EYE, Interactive Analytics Dashboards - app [PERSON_NAME] organization / j…" at bounding box center [728, 412] width 1456 height 825
click at [773, 628] on li "is exists" at bounding box center [779, 625] width 105 height 19
type input "is exists"
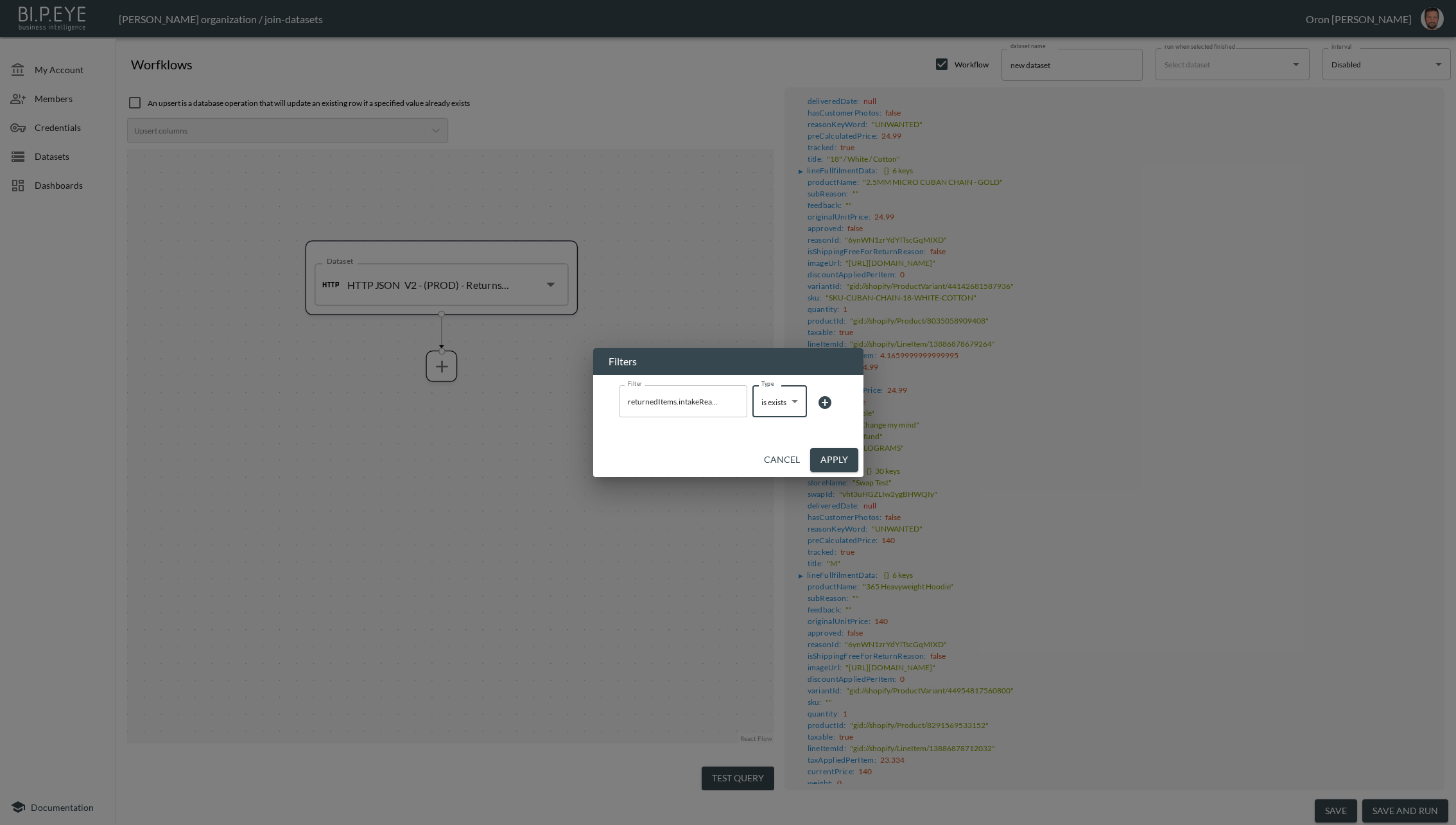
click at [831, 402] on icon at bounding box center [825, 403] width 15 height 15
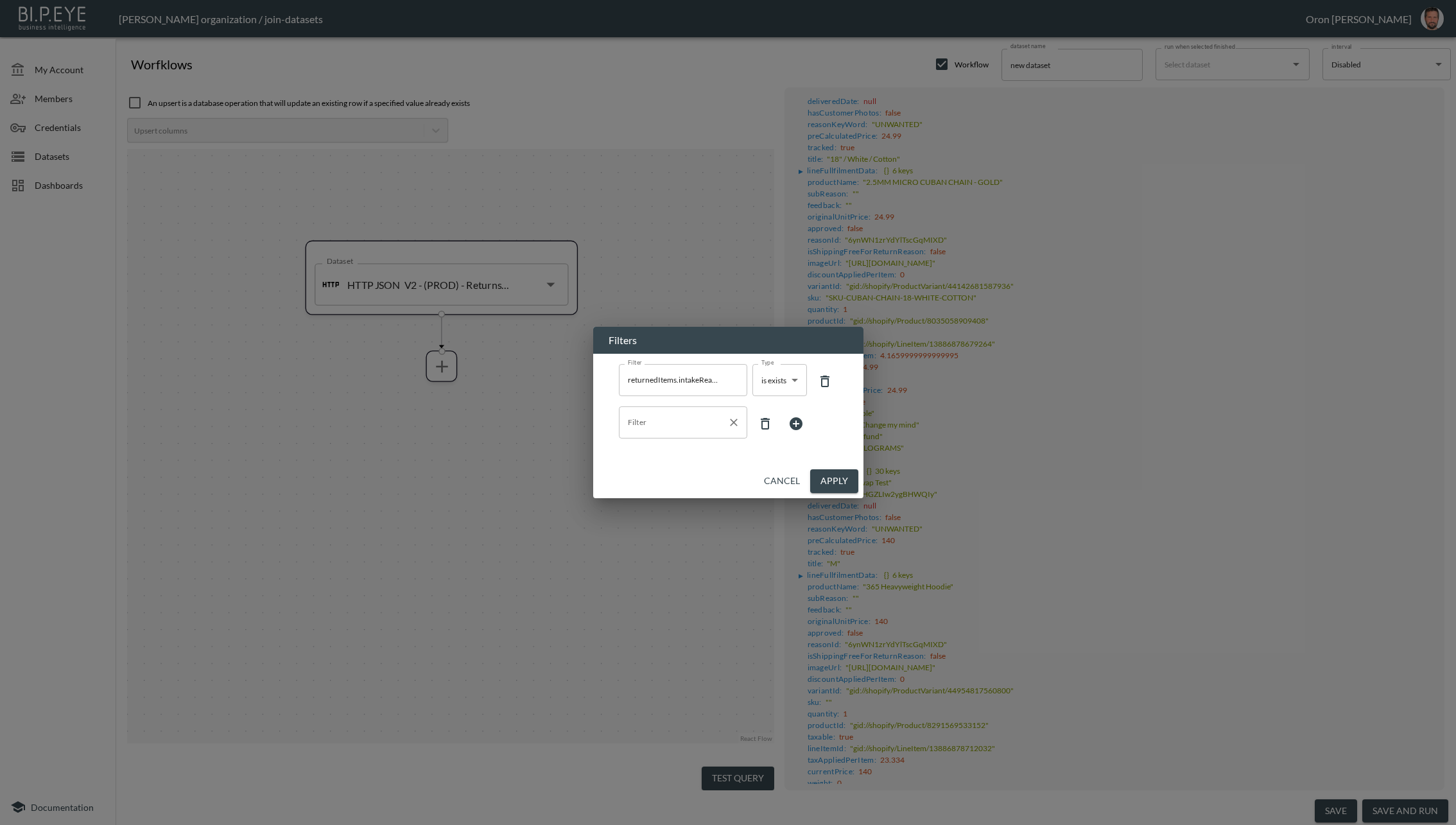
click at [672, 420] on input "Filter" at bounding box center [673, 422] width 98 height 20
click at [672, 444] on li "shipping.deliveredDate" at bounding box center [682, 454] width 128 height 19
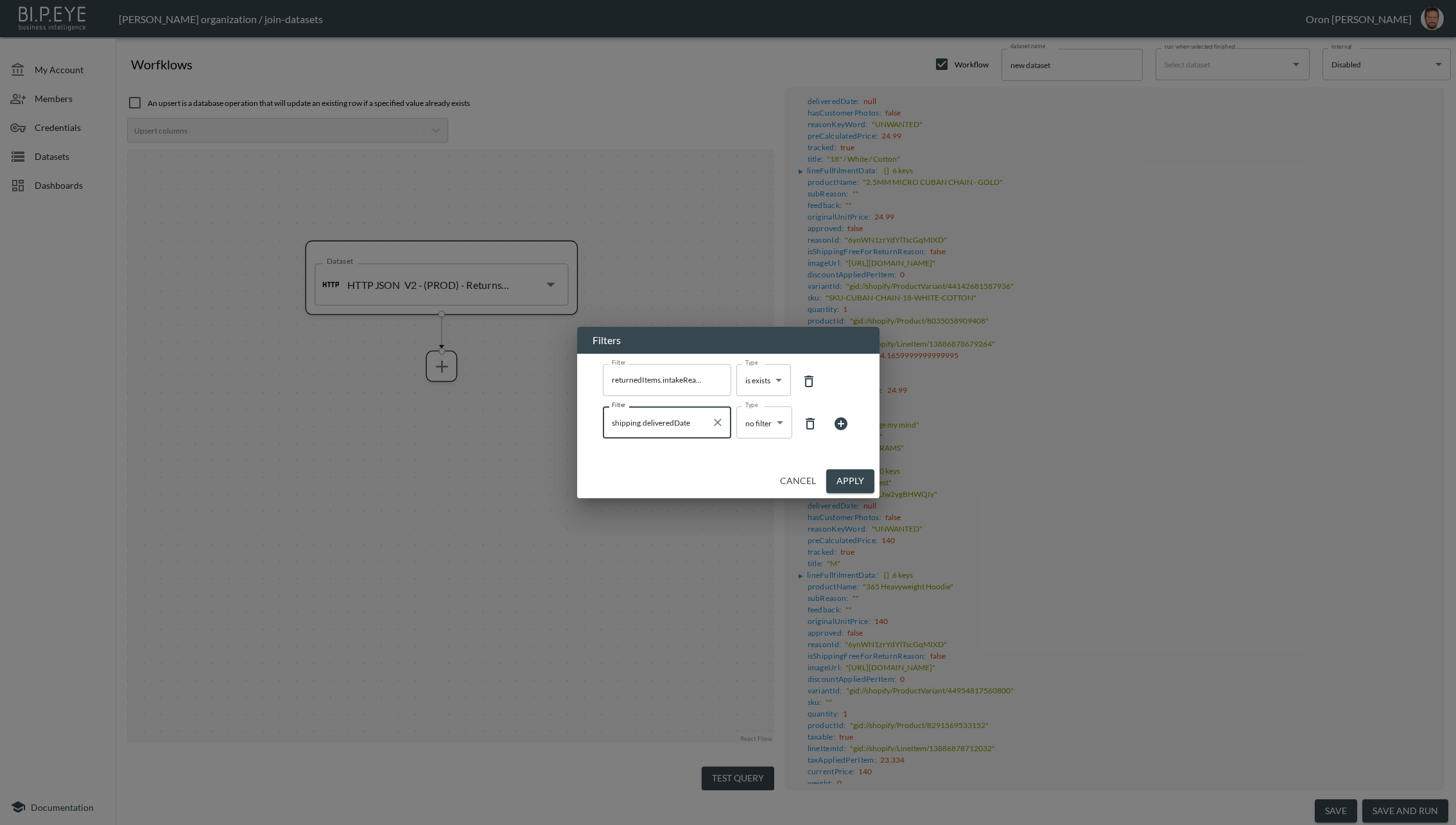
type input "shipping.deliveredDate"
click at [769, 420] on body "BI.P.EYE, Interactive Analytics Dashboards - app [PERSON_NAME] organization / j…" at bounding box center [728, 412] width 1456 height 825
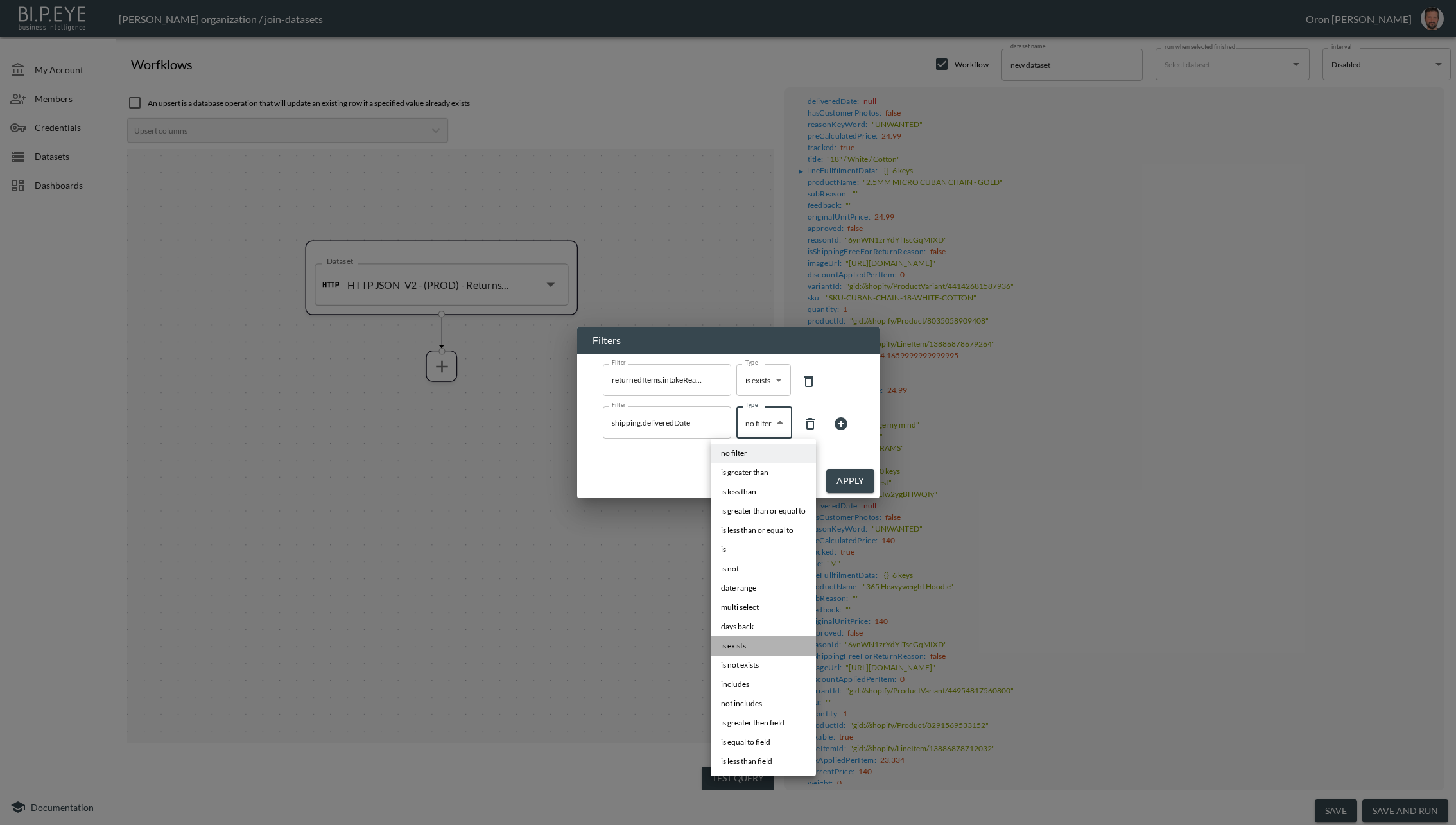
click at [755, 646] on li "is exists" at bounding box center [763, 646] width 105 height 19
type input "is exists"
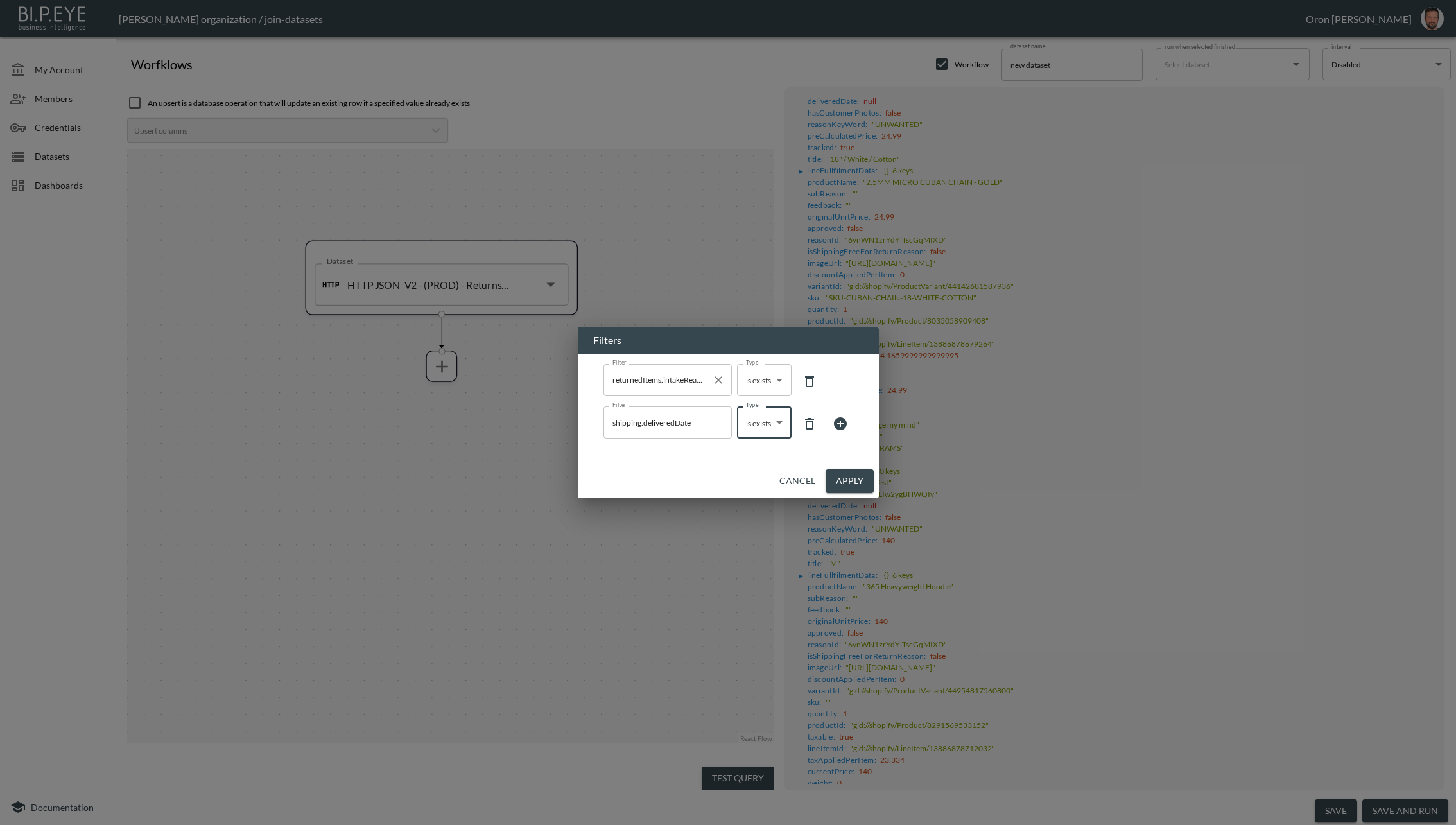
click at [677, 385] on input "returnedItems.intakeReason" at bounding box center [658, 379] width 98 height 20
click at [816, 381] on icon at bounding box center [809, 381] width 15 height 15
type input "shipping.deliveredDate"
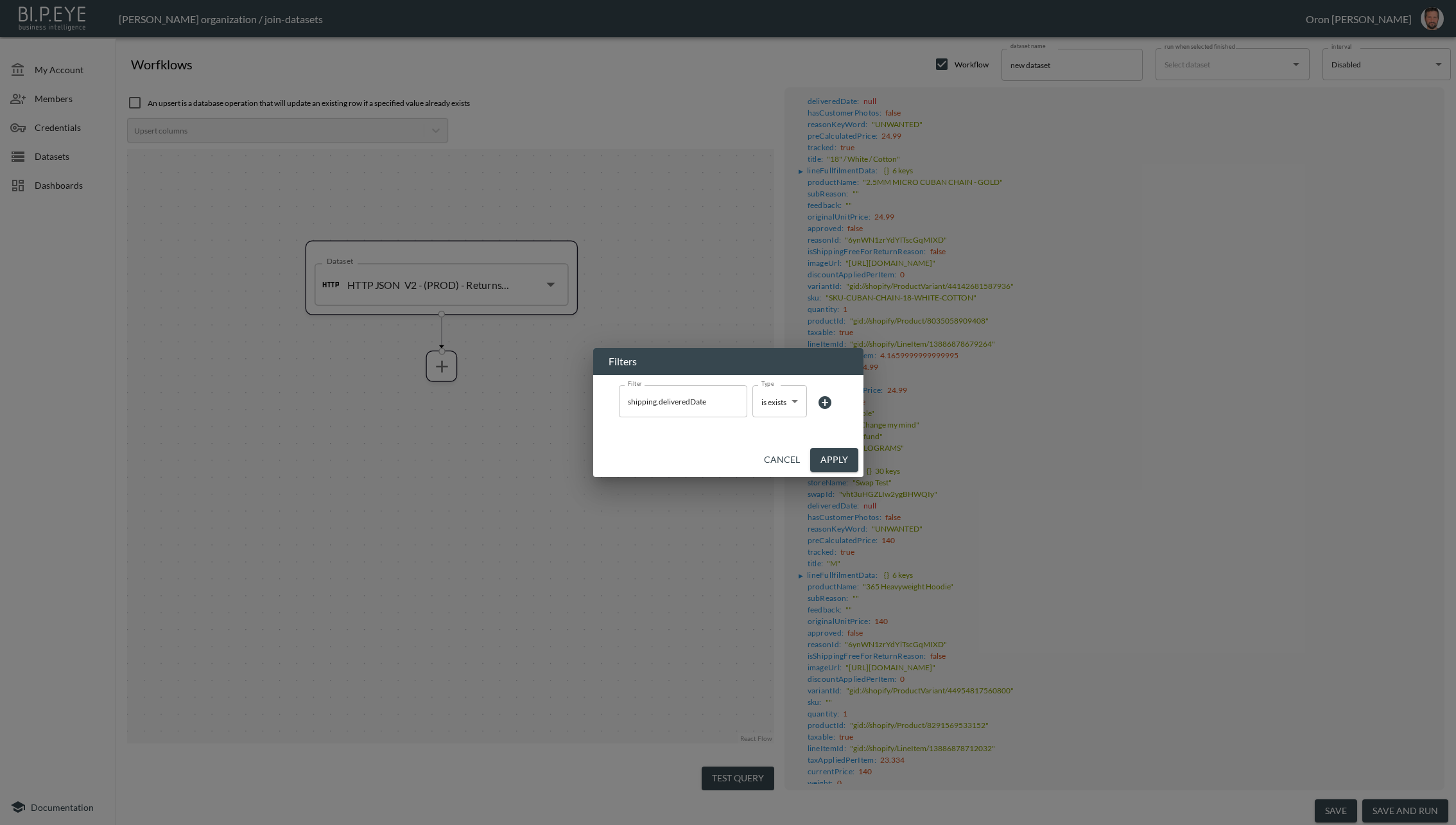
click at [833, 461] on button "Apply" at bounding box center [834, 459] width 48 height 24
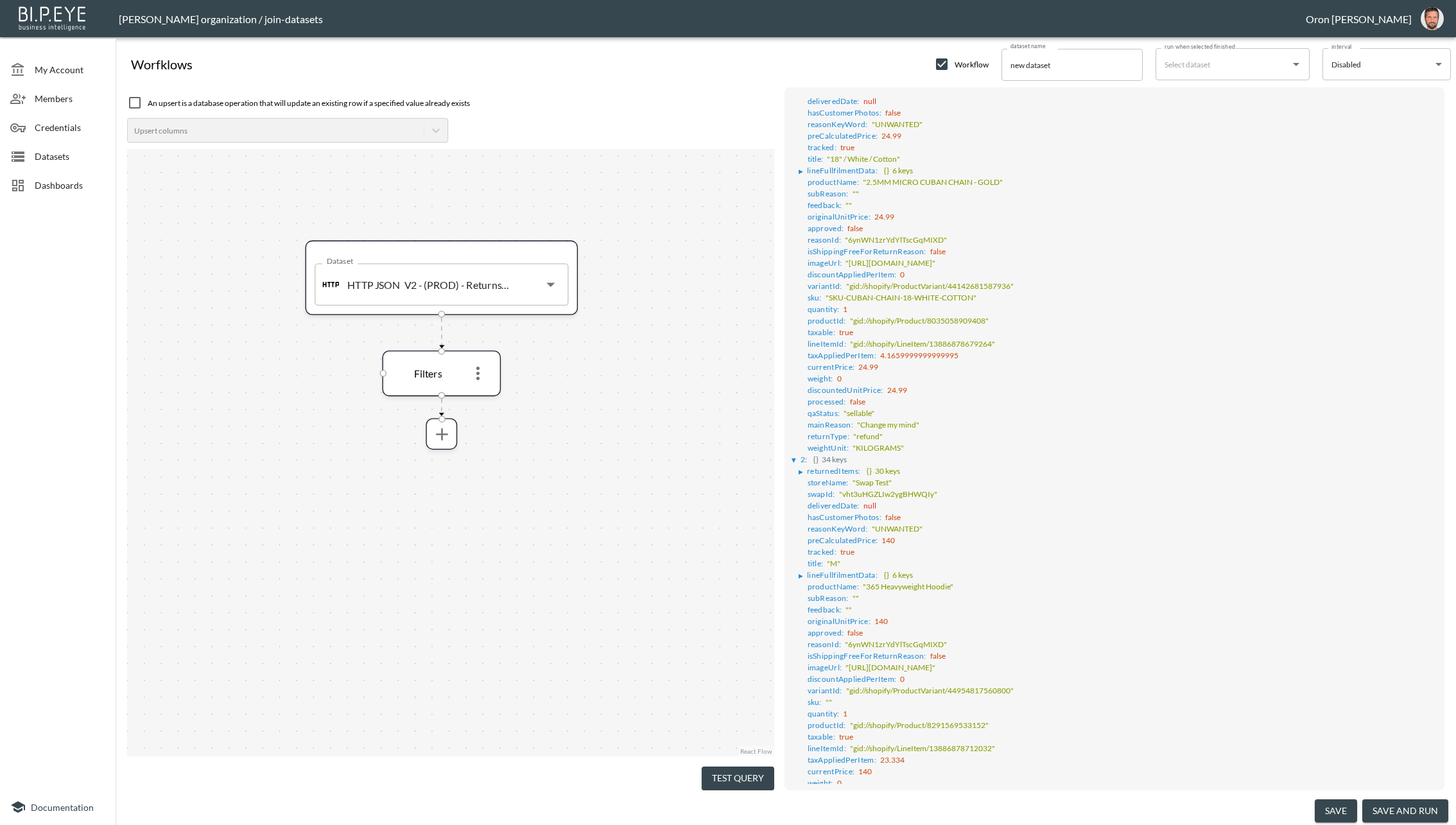
click at [752, 771] on button "Test Query" at bounding box center [738, 778] width 73 height 24
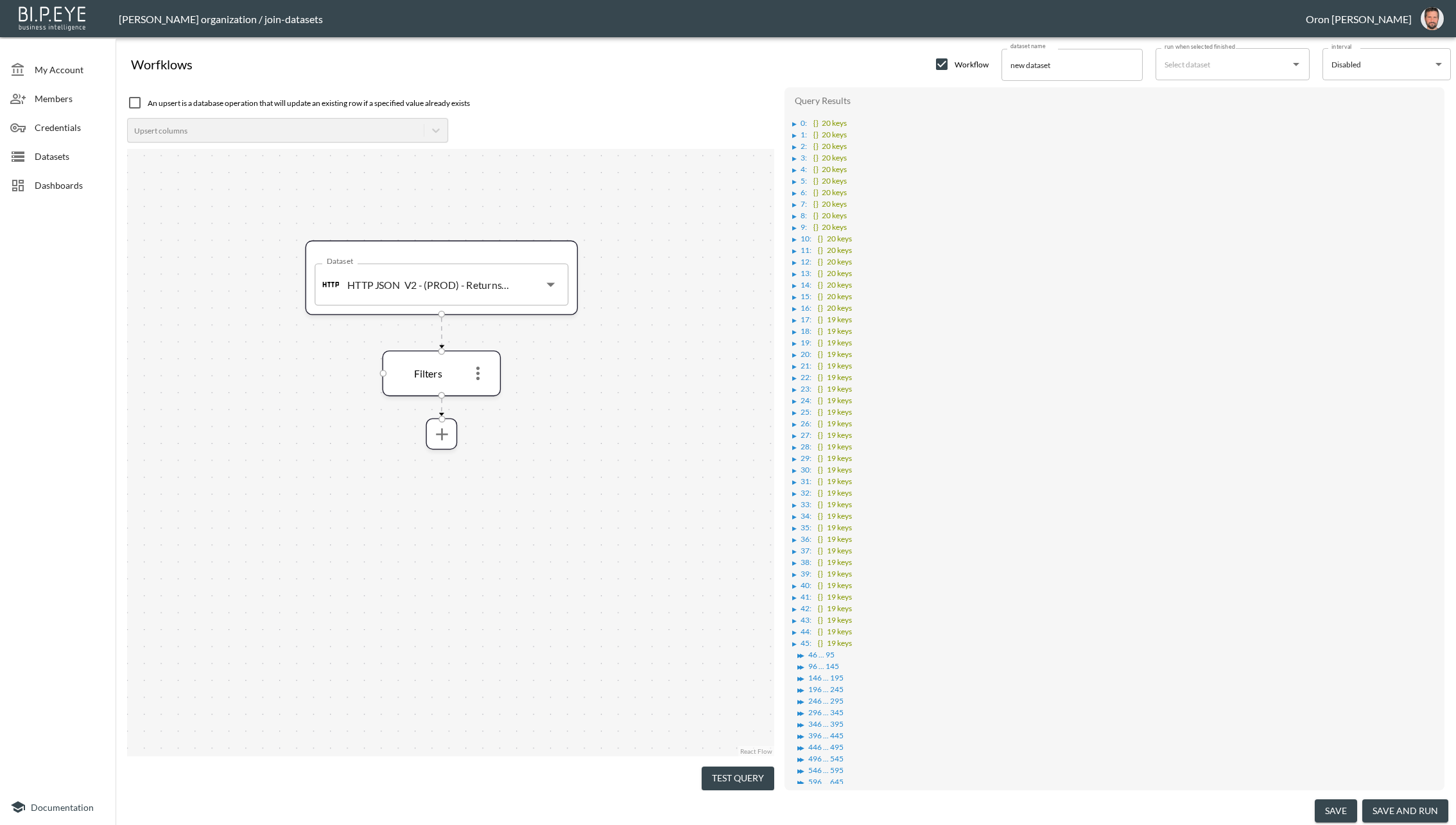
click at [793, 122] on div "▶" at bounding box center [794, 123] width 5 height 7
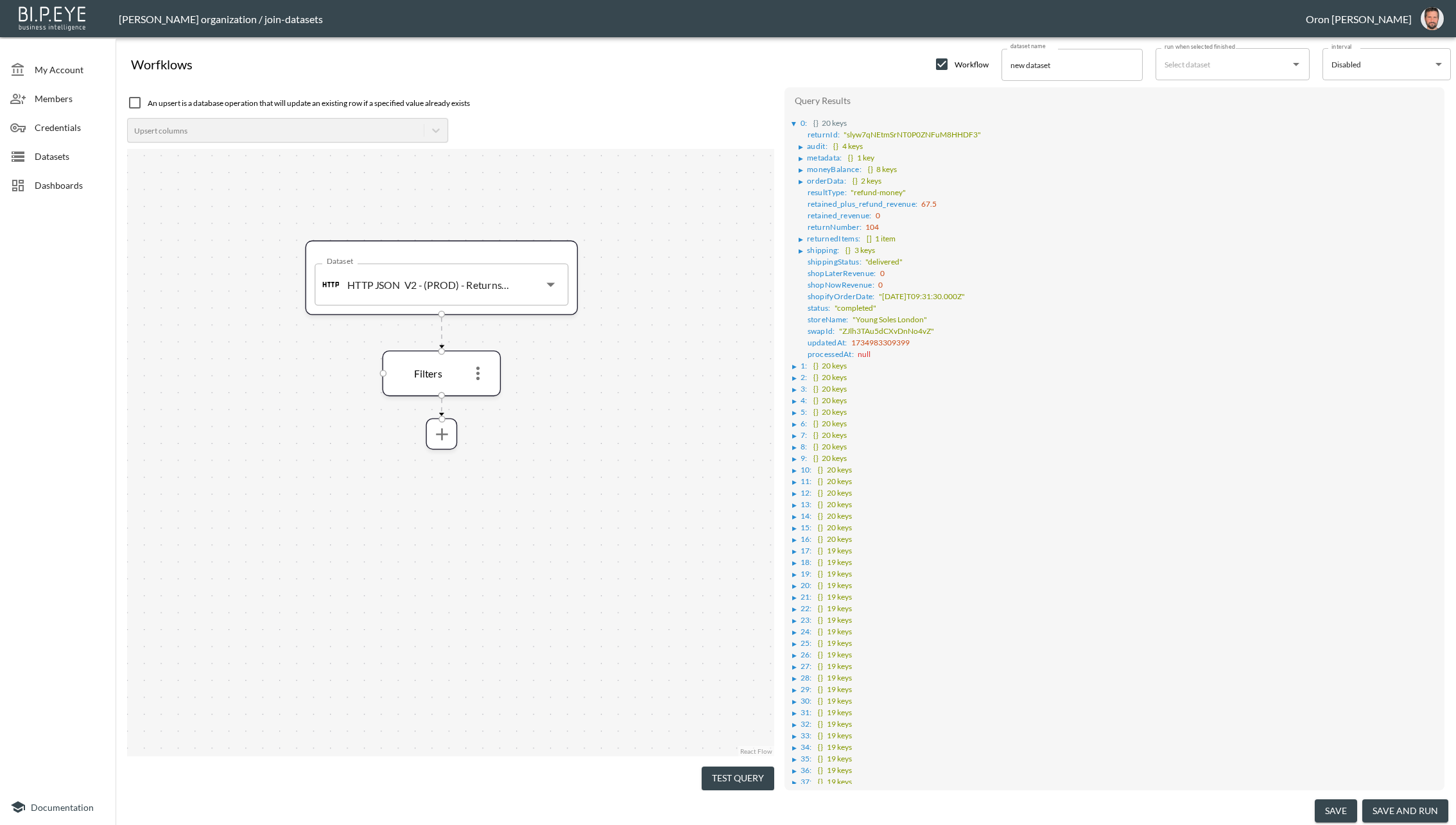
click at [728, 771] on button "Test Query" at bounding box center [738, 778] width 73 height 24
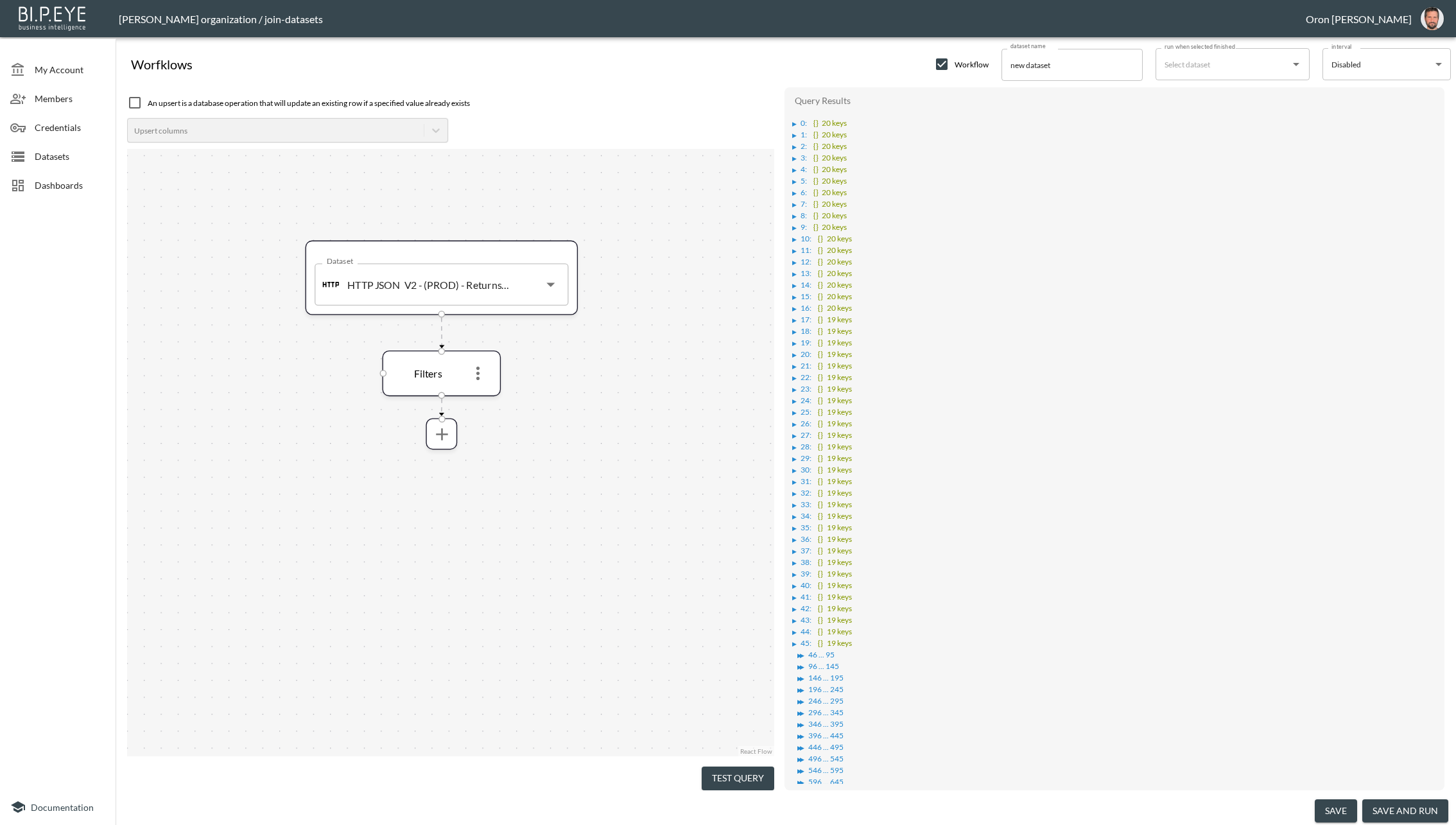
click at [793, 125] on div "▶" at bounding box center [794, 123] width 5 height 7
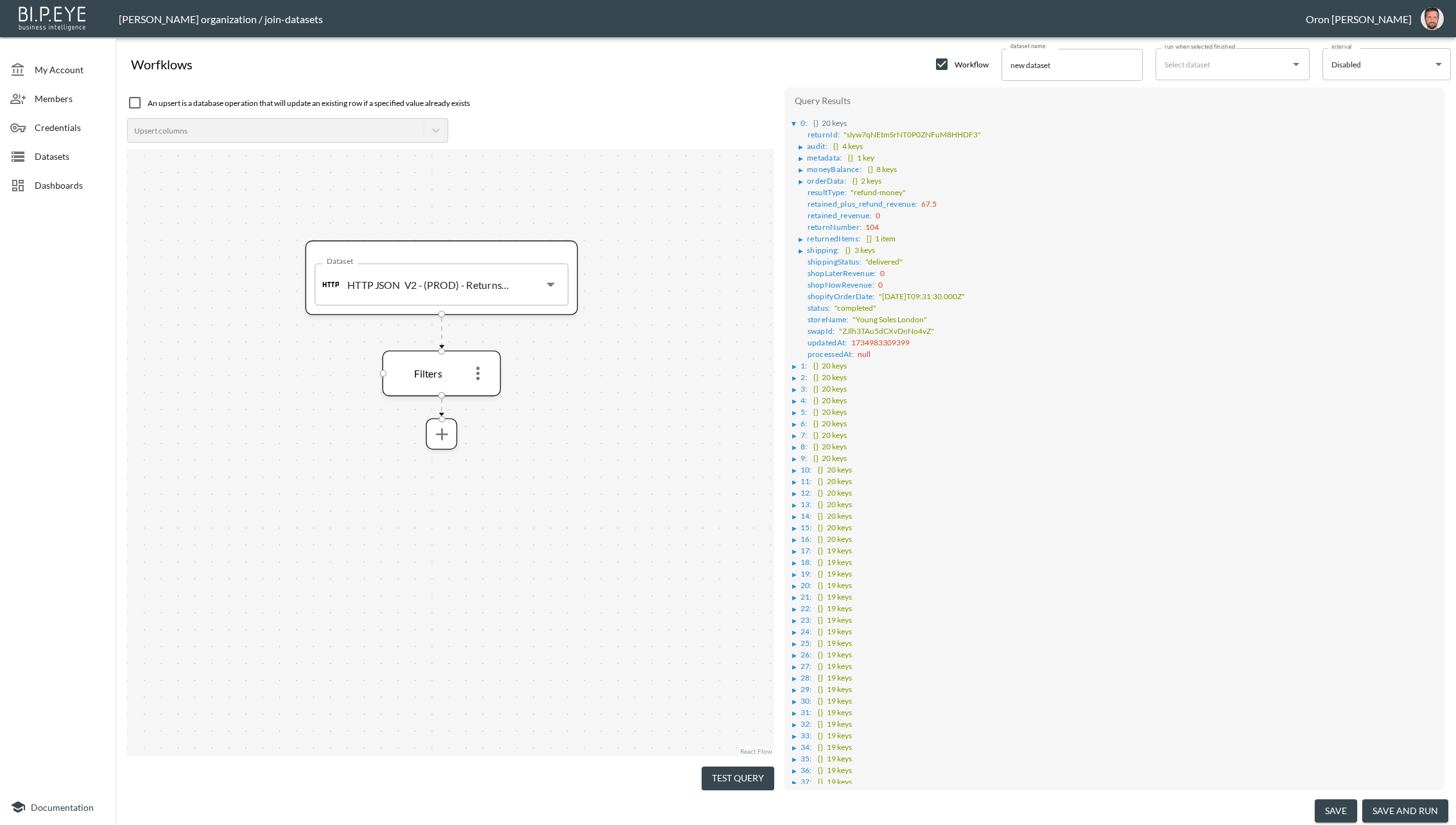
click at [800, 236] on div "▶" at bounding box center [801, 239] width 5 height 7
click at [793, 382] on li "▶ 2 : {} 20 keys" at bounding box center [1115, 388] width 647 height 11
click at [793, 370] on li "▶ 1 : {} 20 keys" at bounding box center [1115, 376] width 647 height 11
click at [794, 375] on div "▶" at bounding box center [794, 378] width 5 height 7
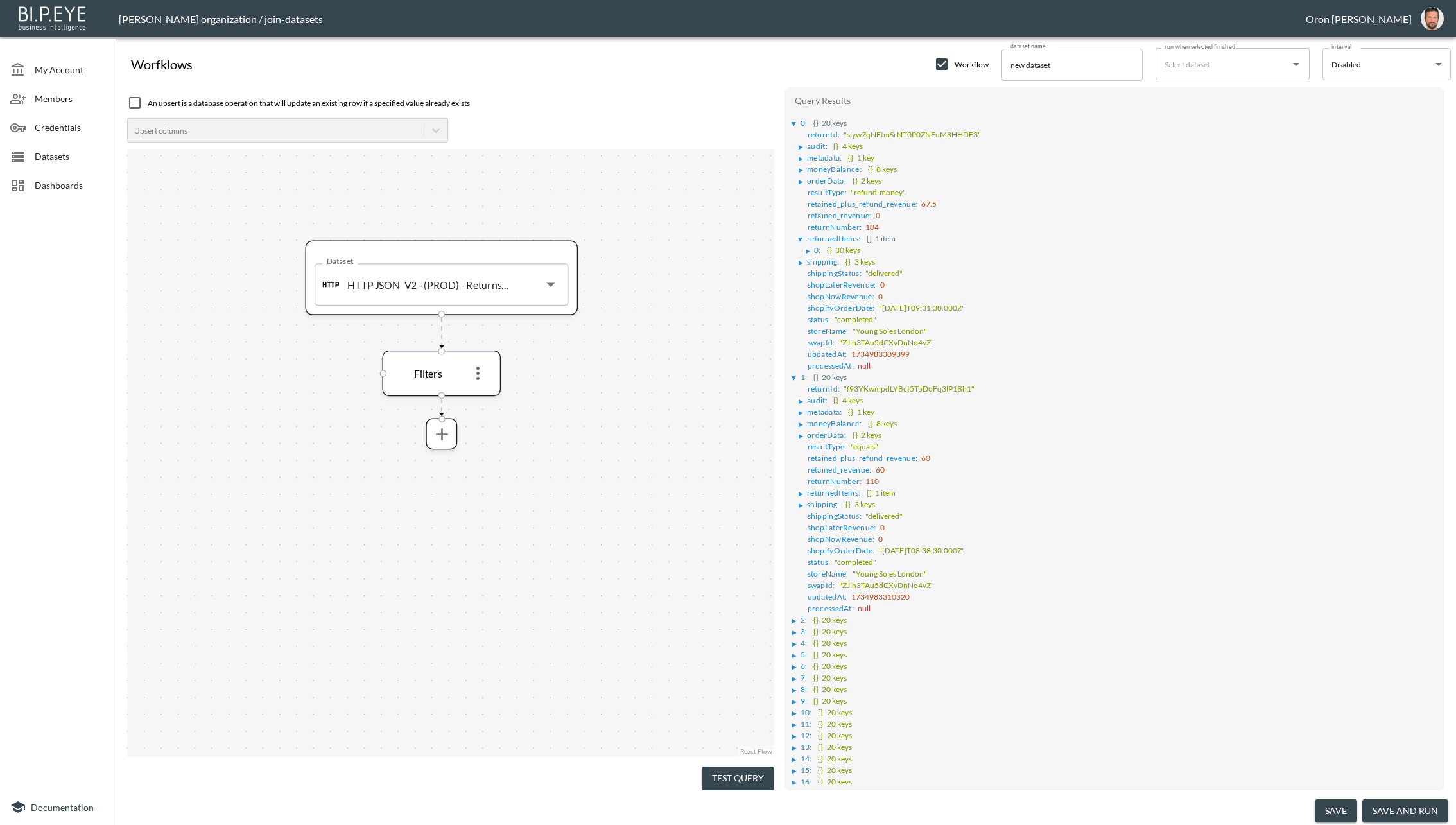
click at [787, 598] on div "Query Results ▶ 0 : {} 20 keys returnId : "slyw7qNEtmSrNT0P0ZNFuM8HHDF3" ▶ audi…" at bounding box center [1114, 438] width 660 height 702
click at [795, 617] on div "▶" at bounding box center [794, 620] width 5 height 7
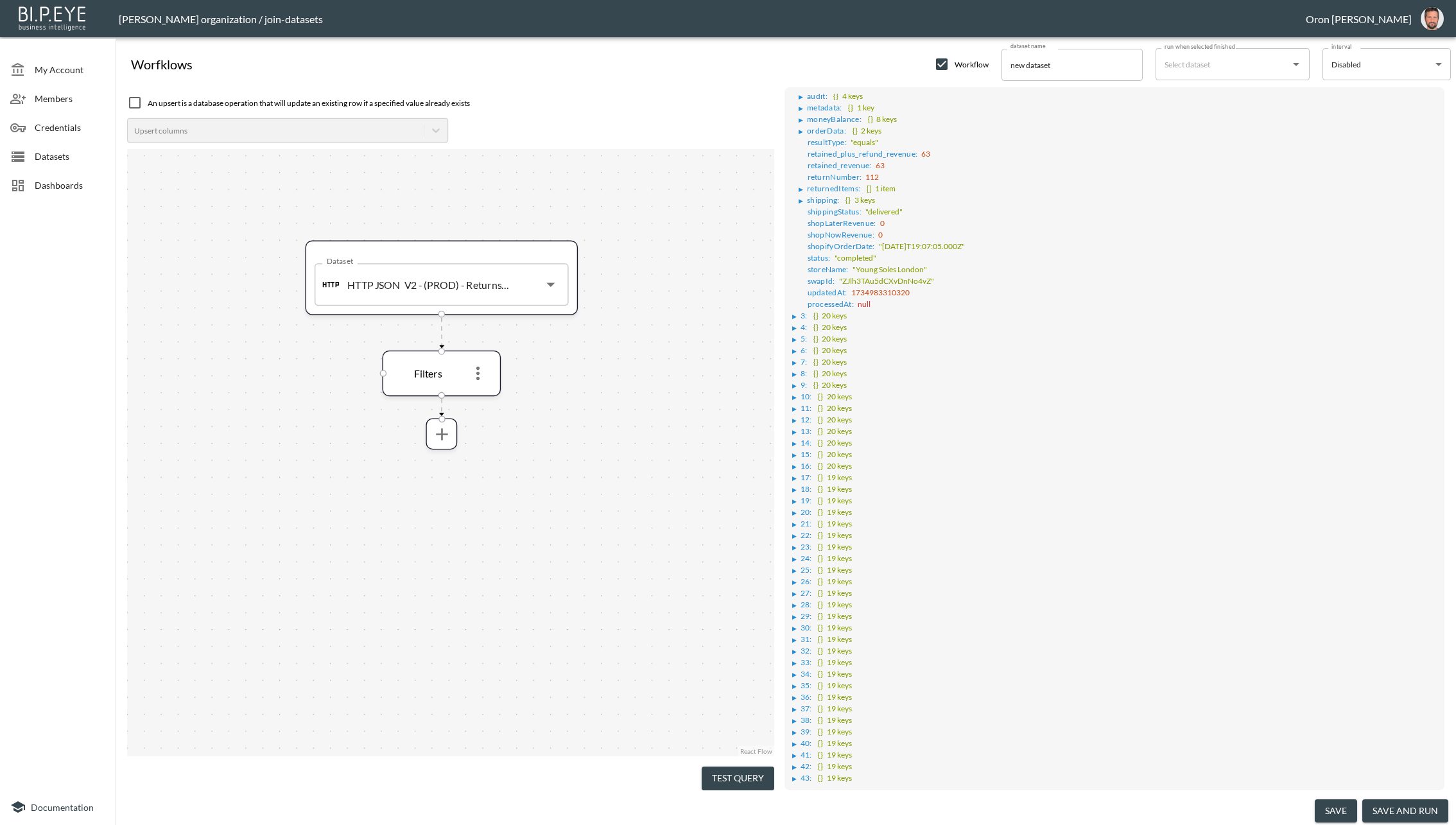
scroll to position [782, 0]
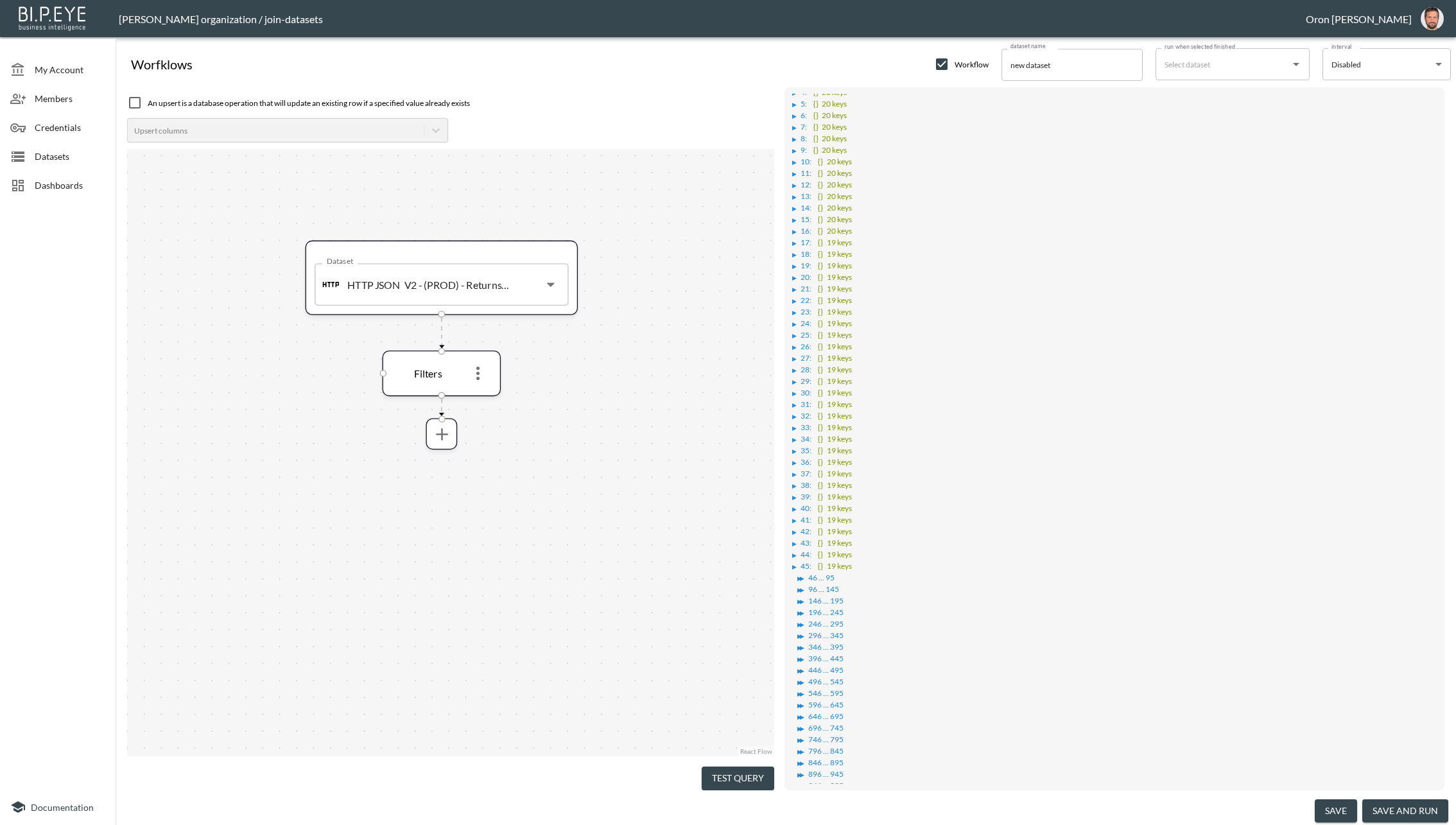
click at [806, 691] on div "▶ ▶" at bounding box center [800, 694] width 16 height 7
click at [803, 694] on span "554 :" at bounding box center [808, 699] width 16 height 10
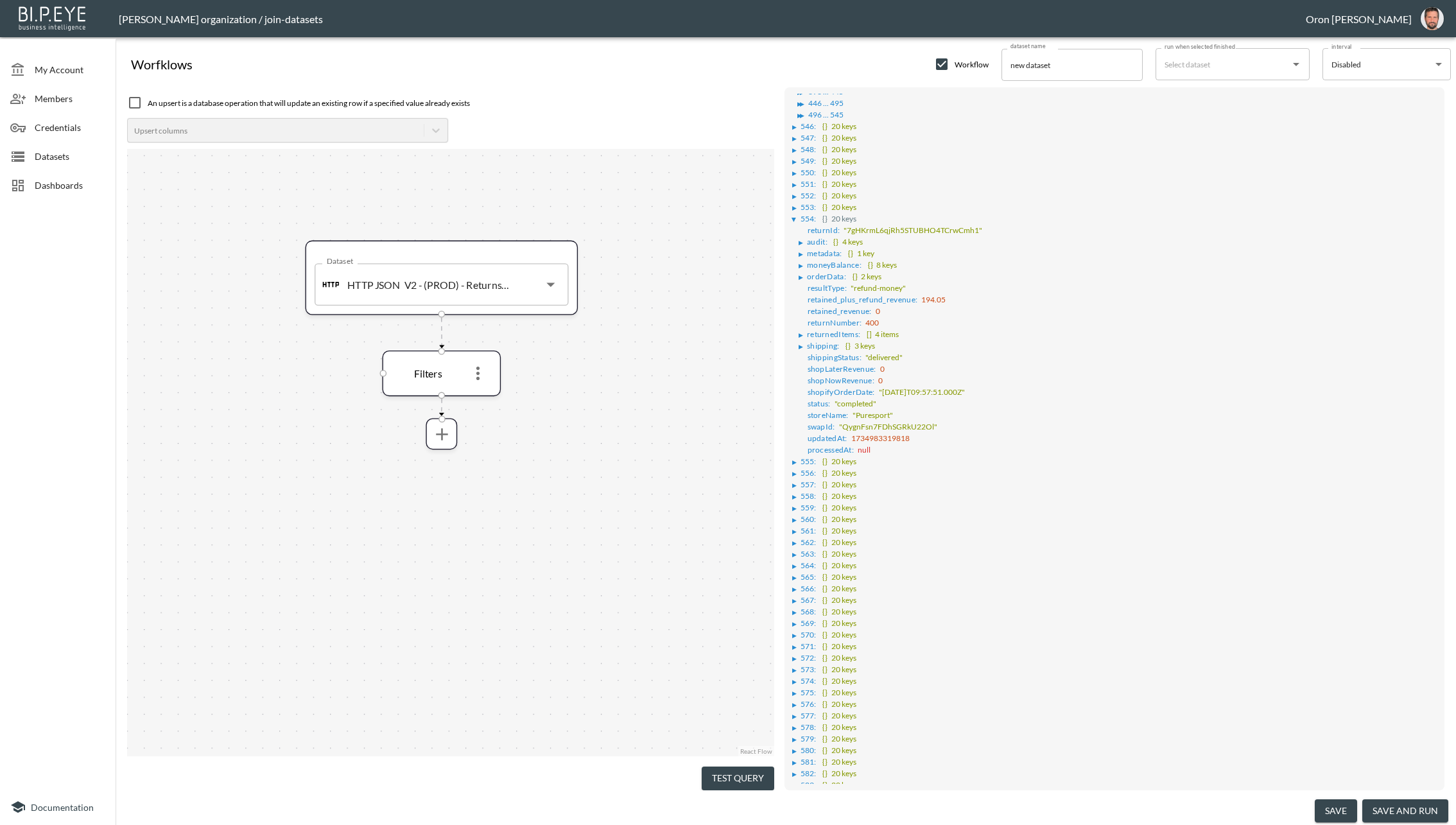
scroll to position [1353, 0]
click at [804, 719] on span "578 :" at bounding box center [808, 724] width 16 height 10
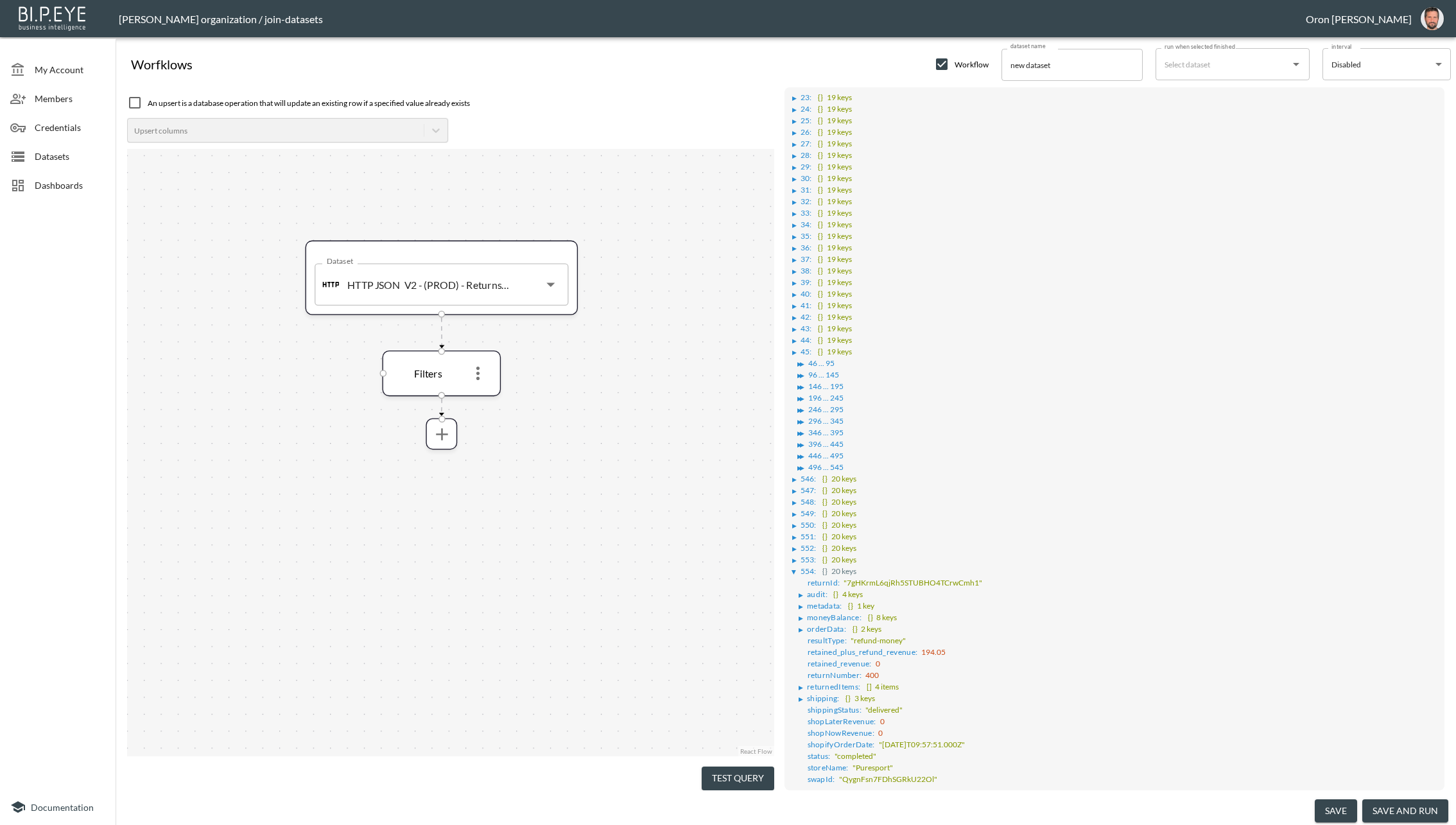
scroll to position [1768, 0]
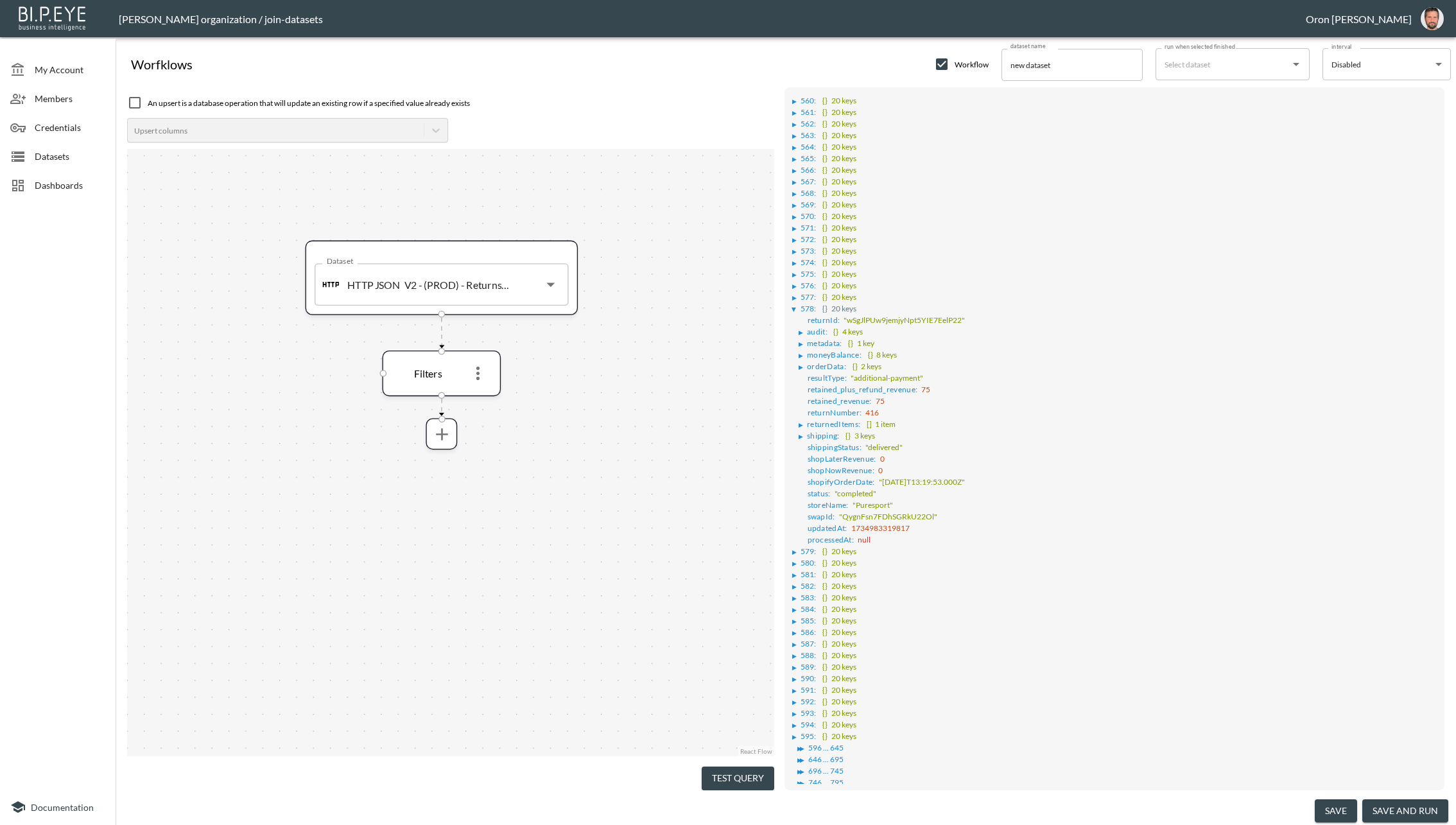
click at [792, 595] on div "▶" at bounding box center [794, 598] width 5 height 7
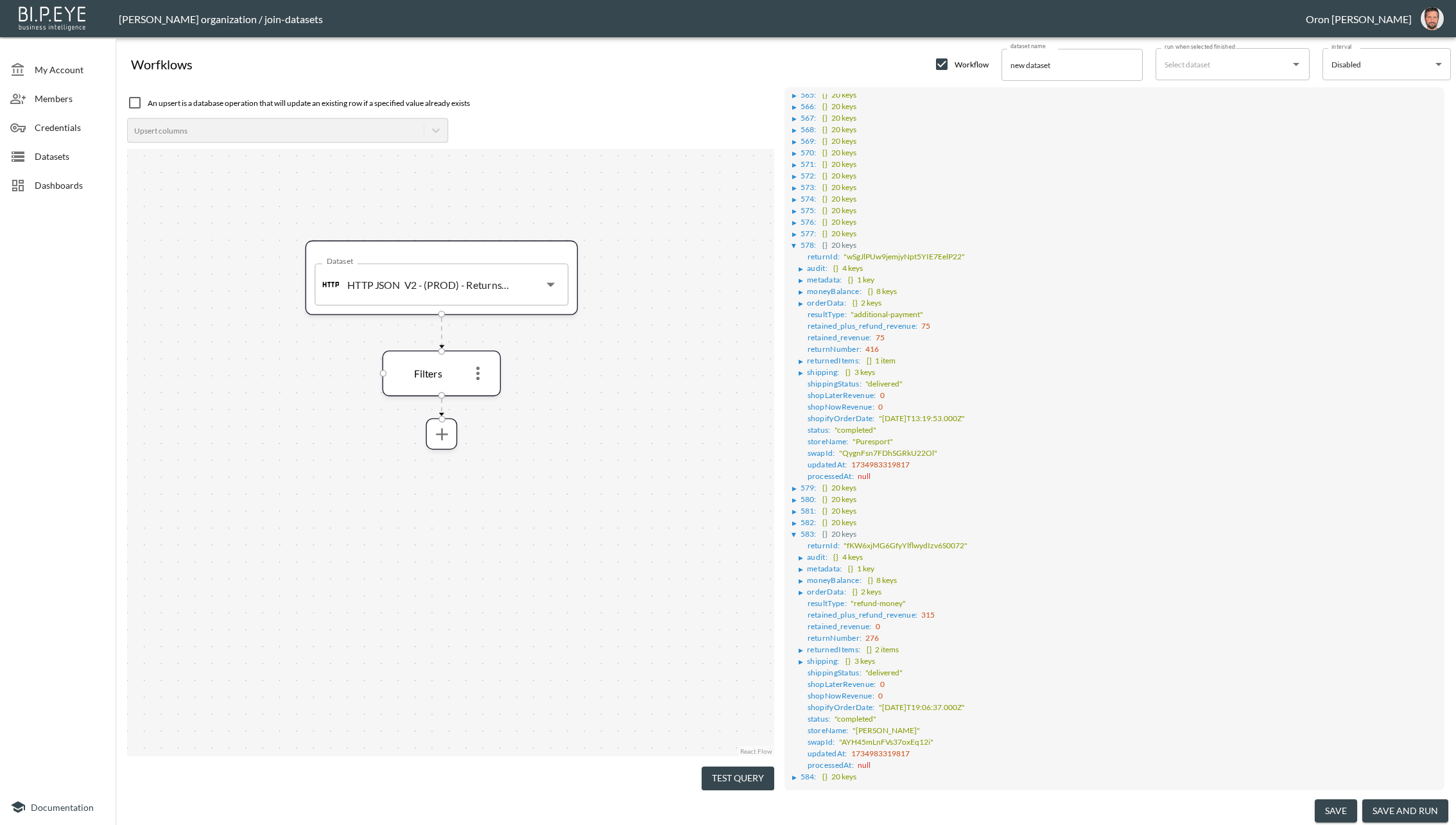
scroll to position [1839, 0]
click at [85, 174] on div "Dashboards" at bounding box center [57, 185] width 116 height 29
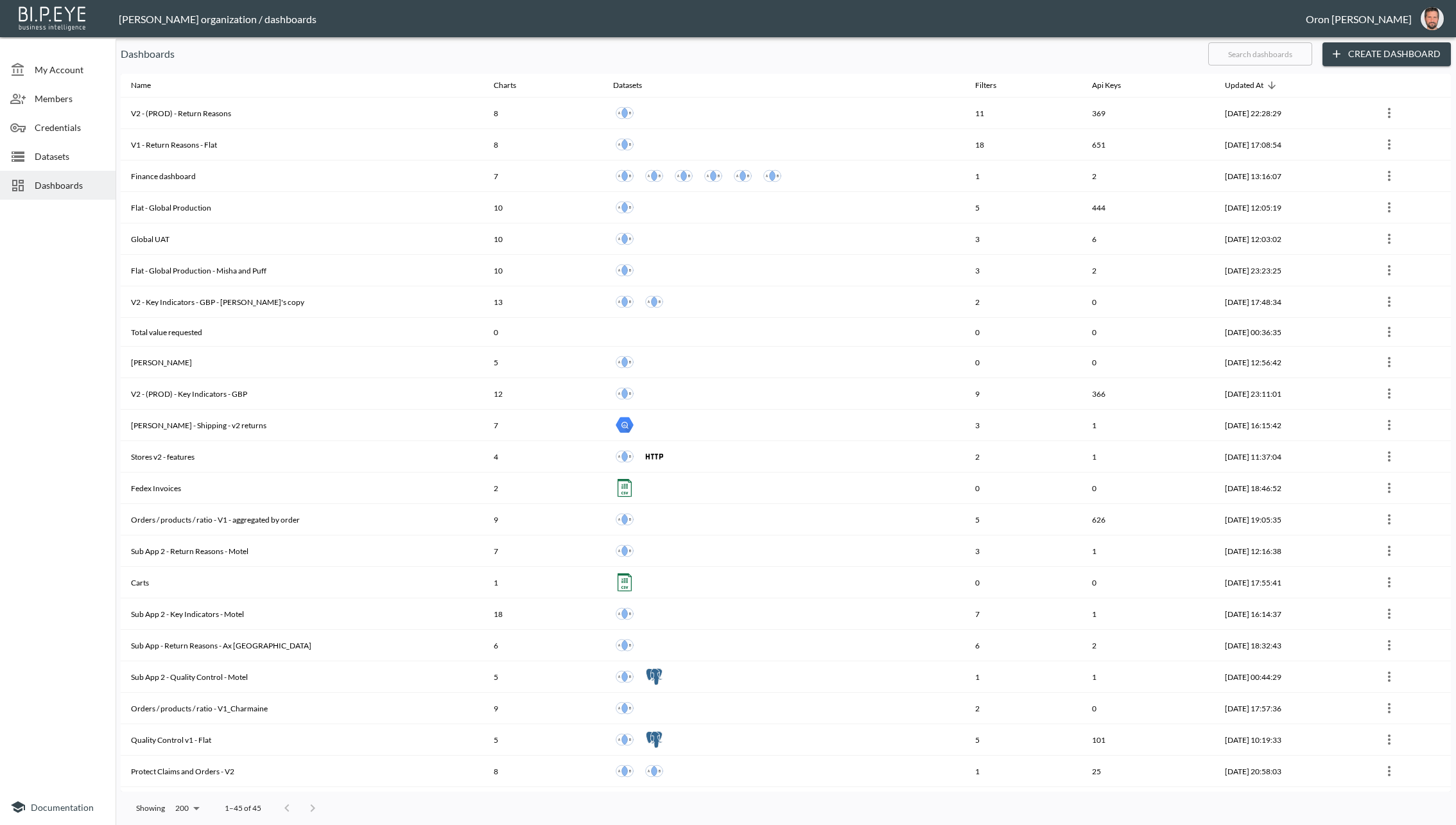
click at [1361, 48] on button "Create Dashboard" at bounding box center [1386, 54] width 128 height 24
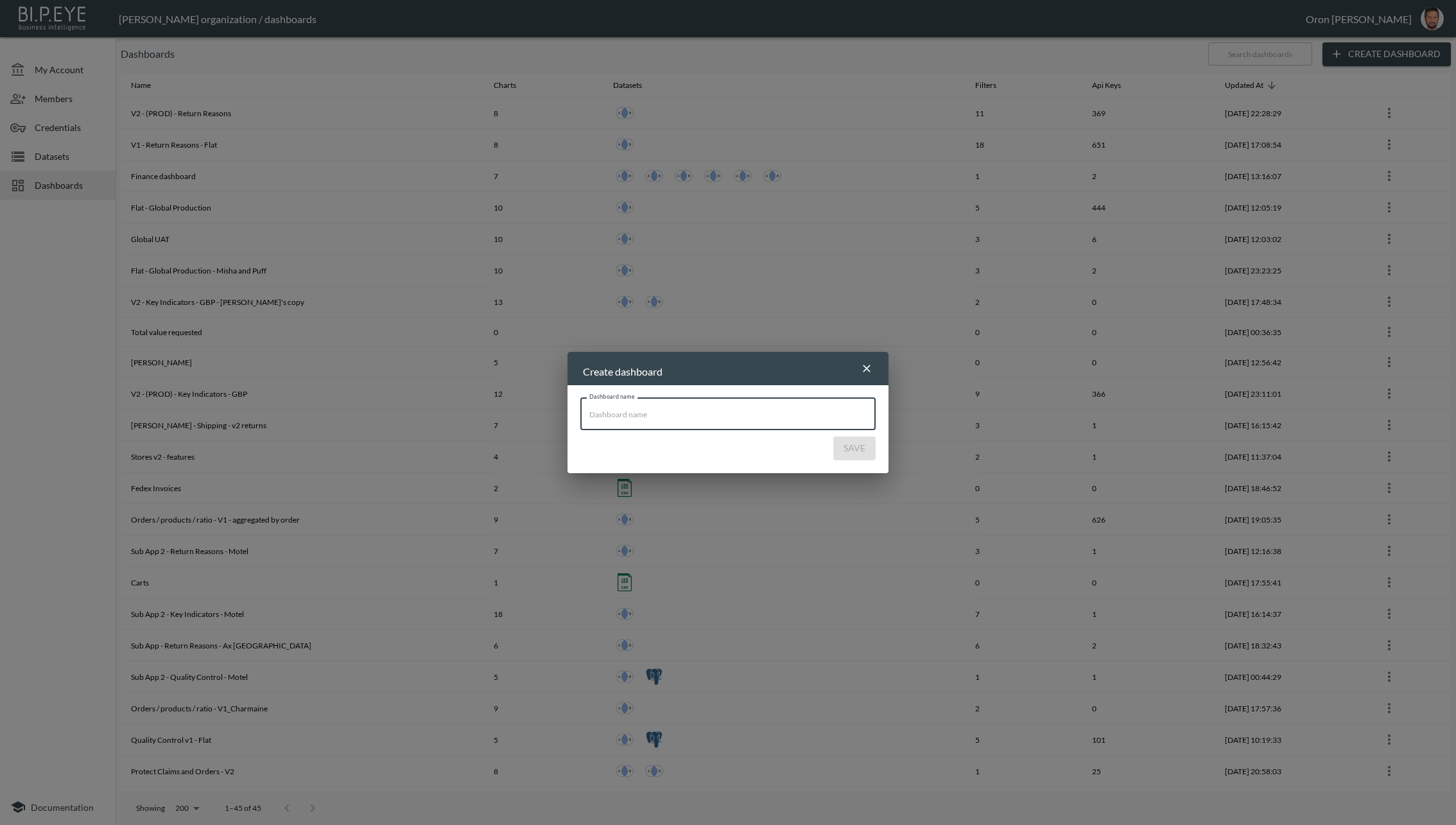
click at [762, 405] on input "Dashboard name" at bounding box center [727, 414] width 296 height 33
type input "QA"
click at [865, 447] on button "Save" at bounding box center [854, 448] width 42 height 24
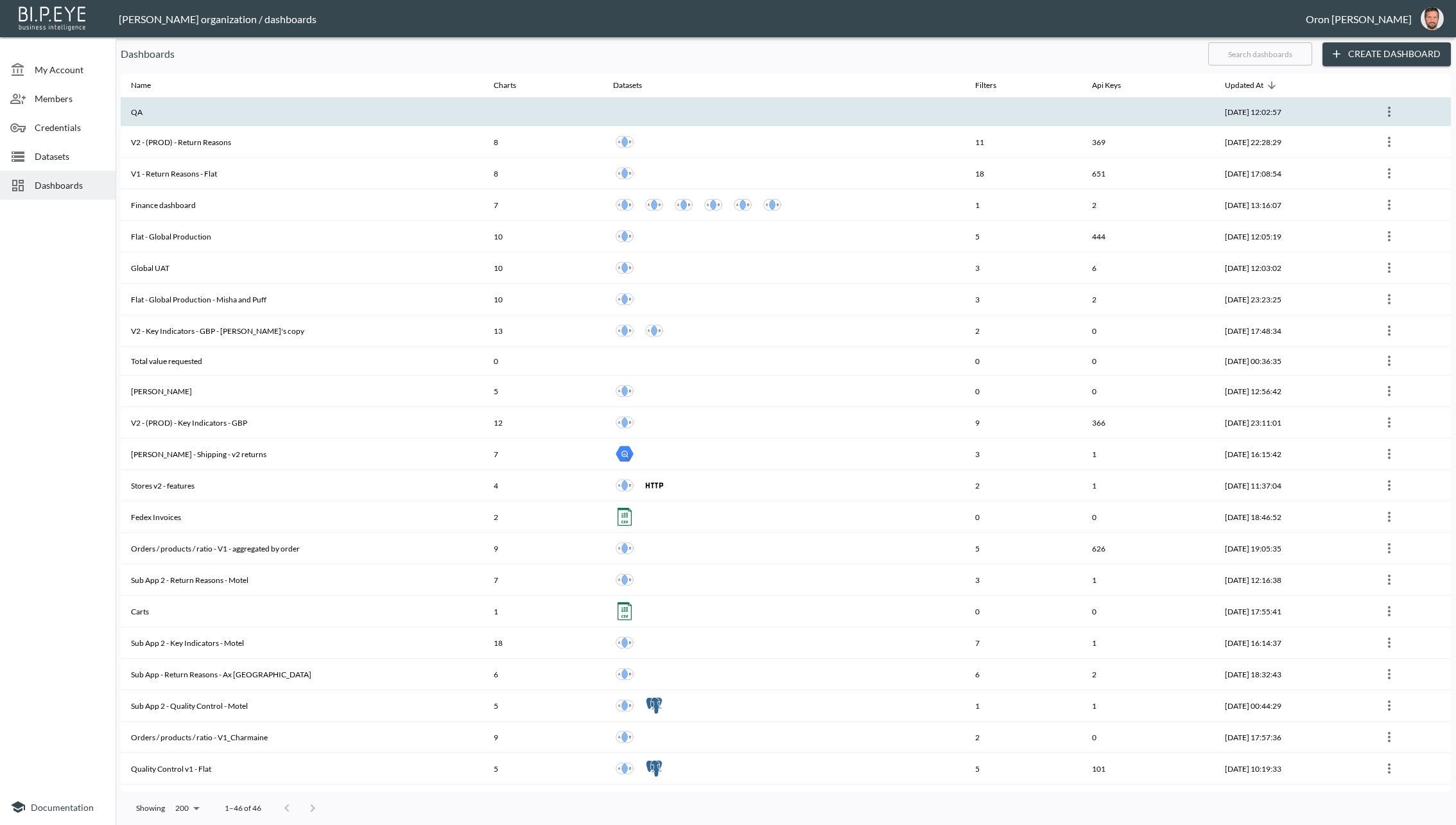
click at [761, 103] on th at bounding box center [783, 112] width 363 height 29
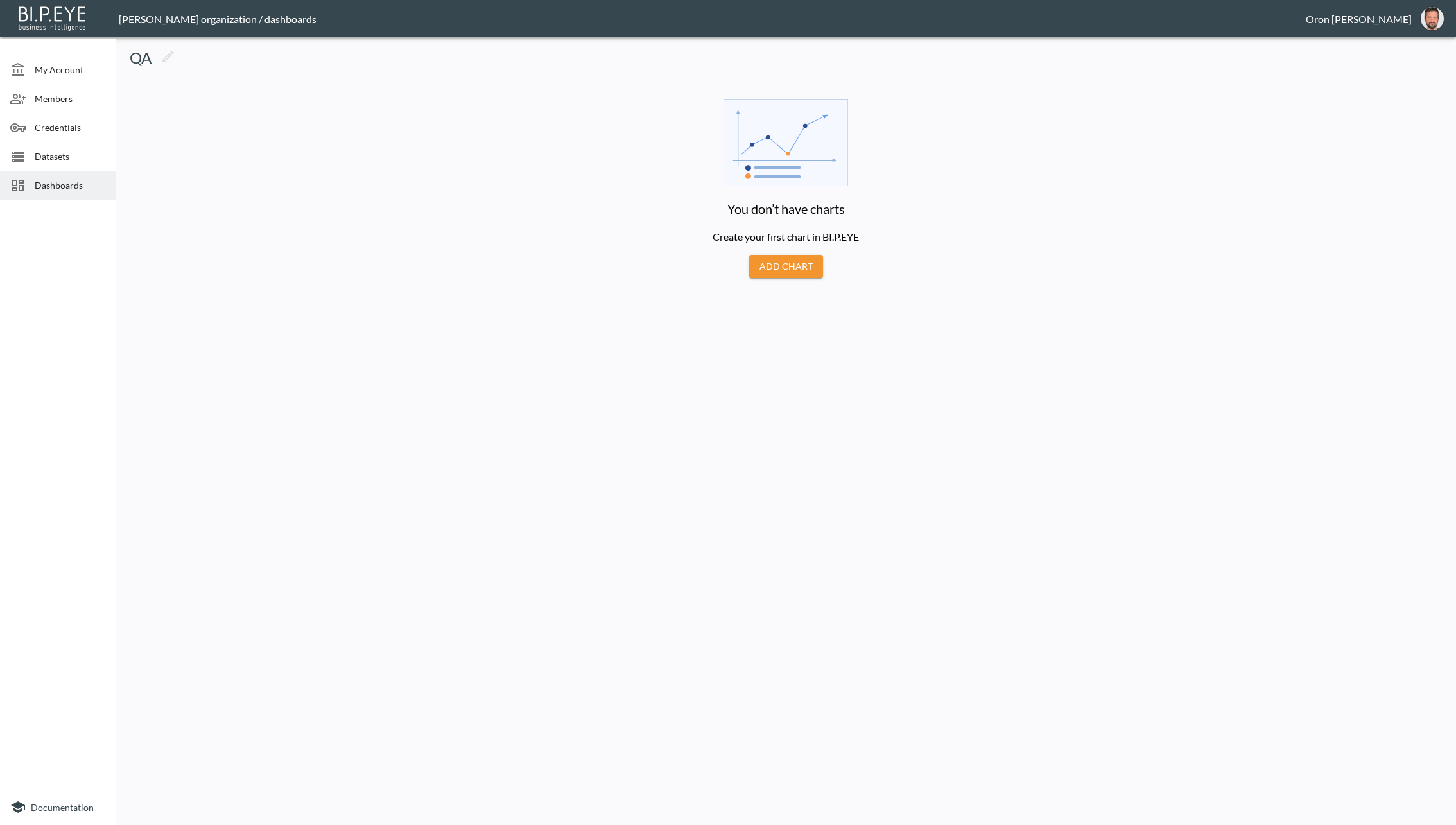
click at [809, 272] on button "Add Chart" at bounding box center [785, 266] width 74 height 24
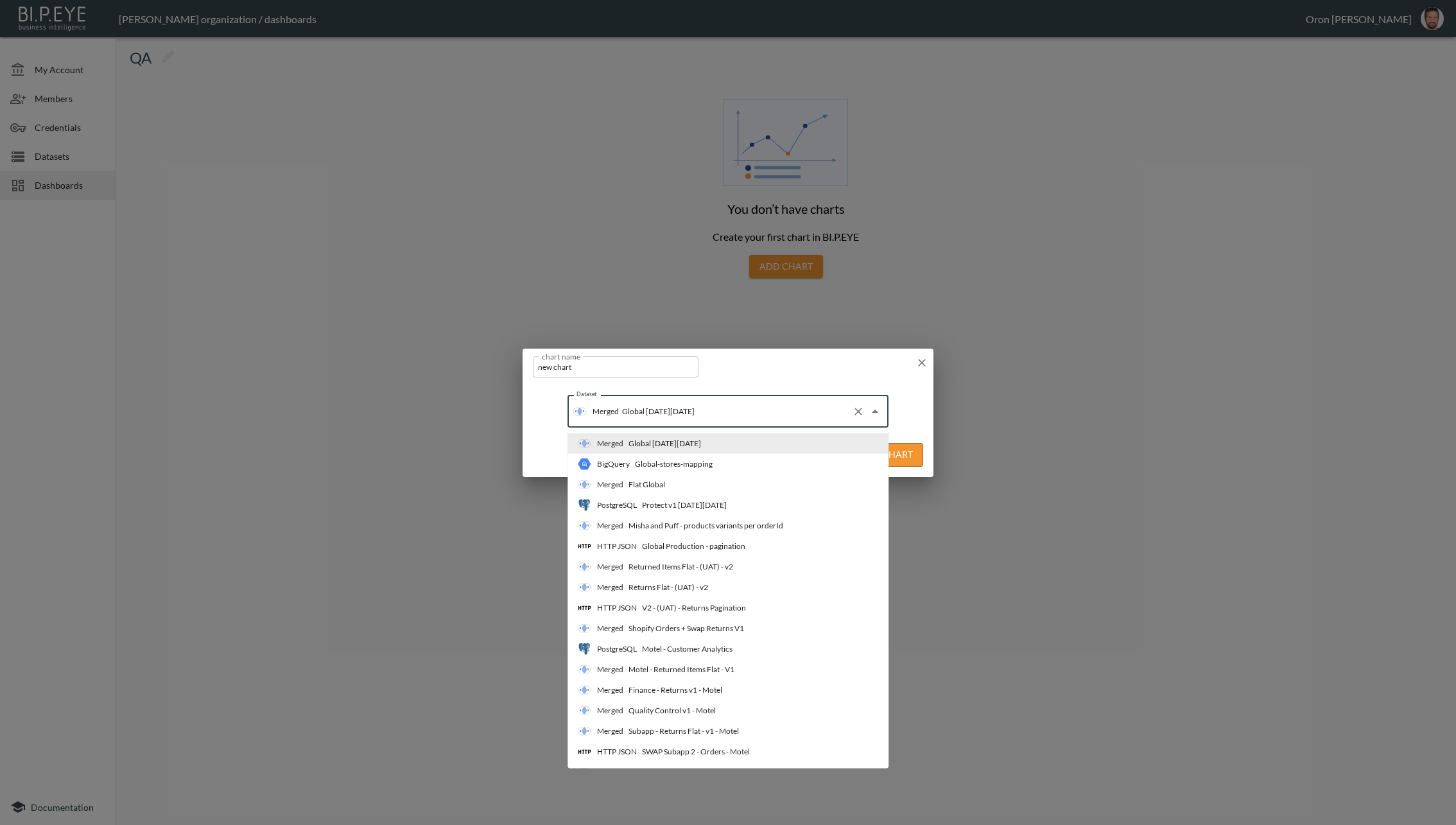
click at [797, 413] on input "Global [DATE][DATE]" at bounding box center [733, 411] width 228 height 20
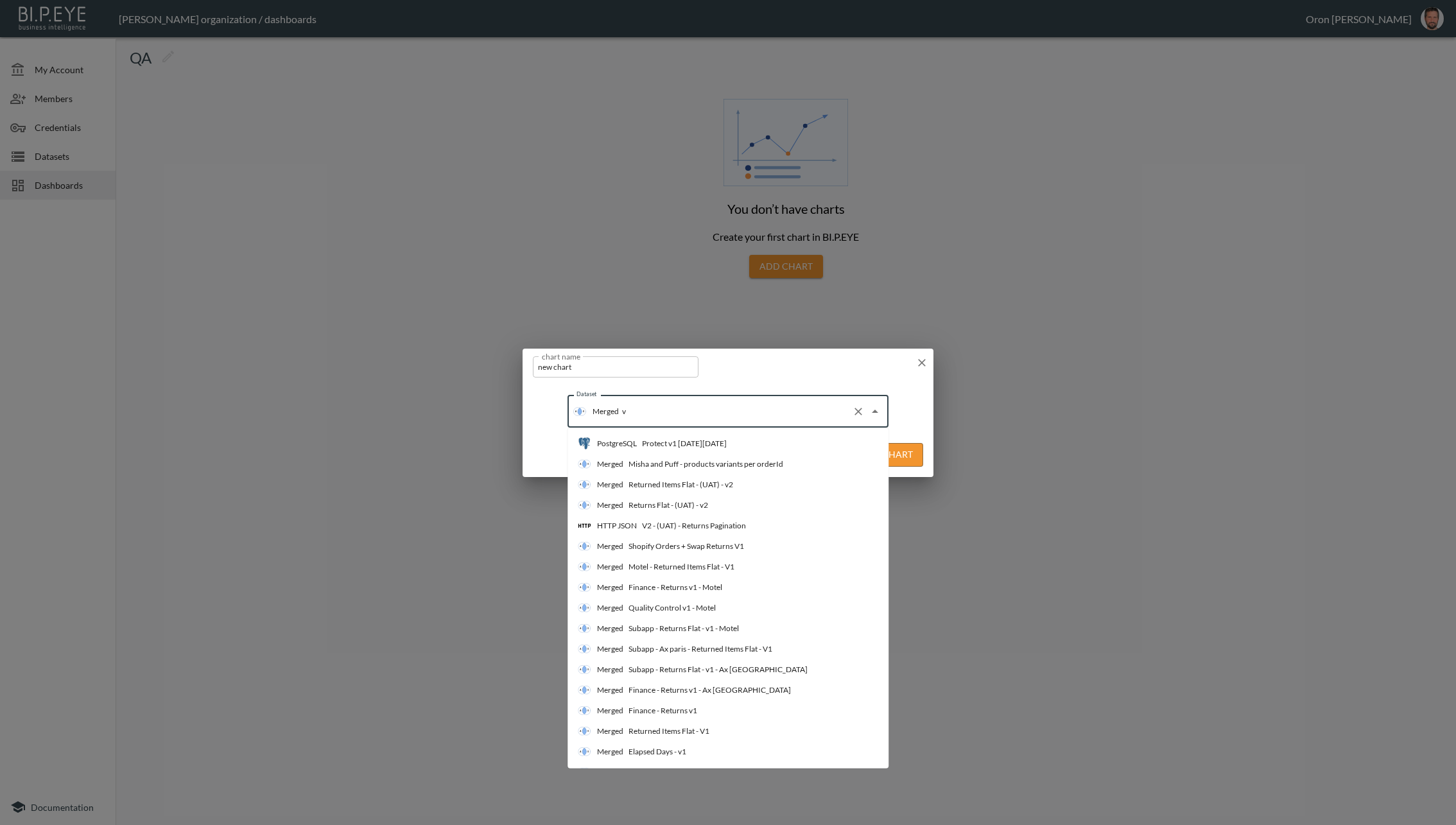
type input "v2"
click at [738, 651] on div "V2 - (PROD) - Returns Pagination" at bounding box center [697, 649] width 111 height 11
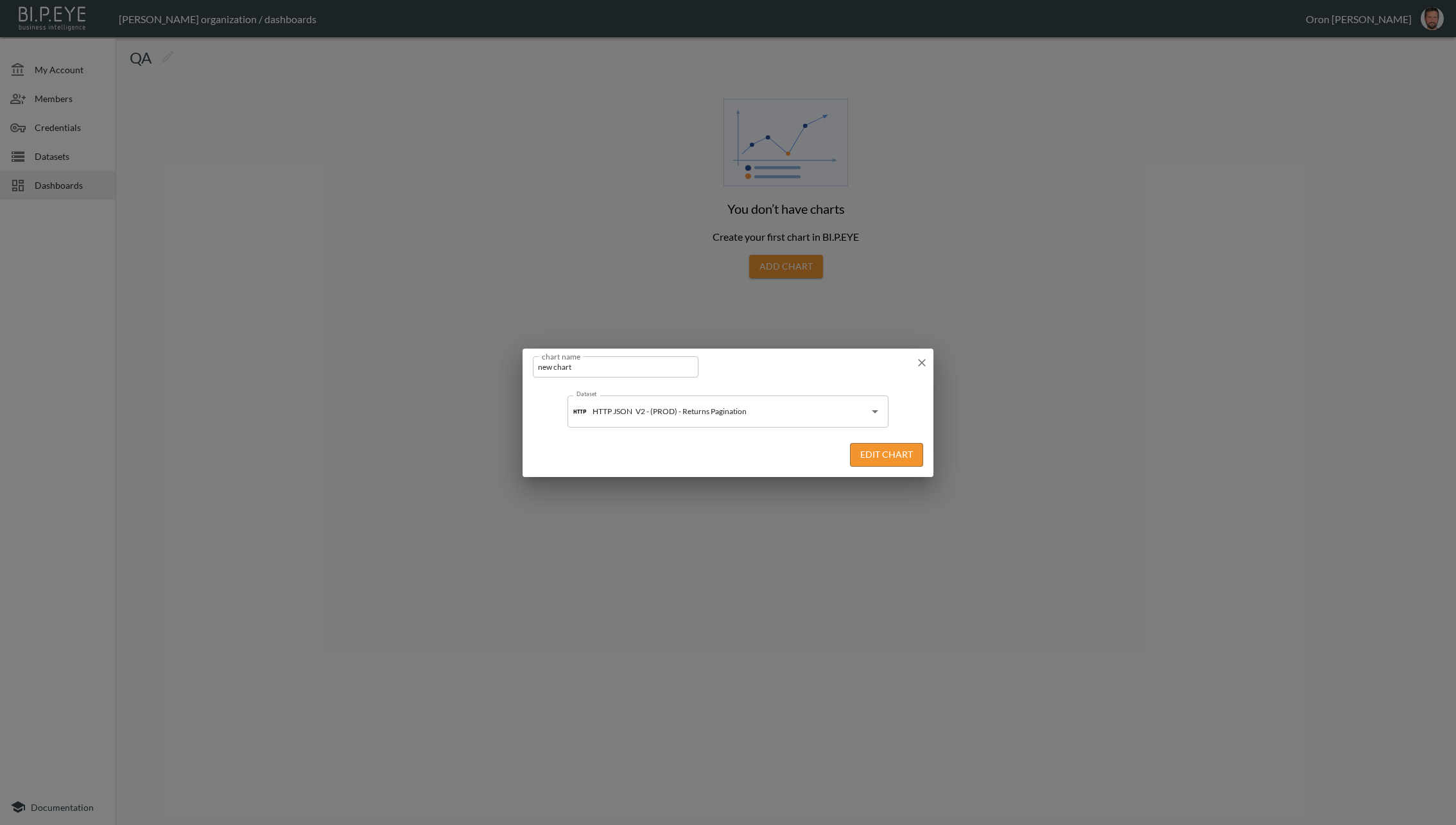
click at [900, 457] on button "Edit Chart" at bounding box center [886, 455] width 73 height 24
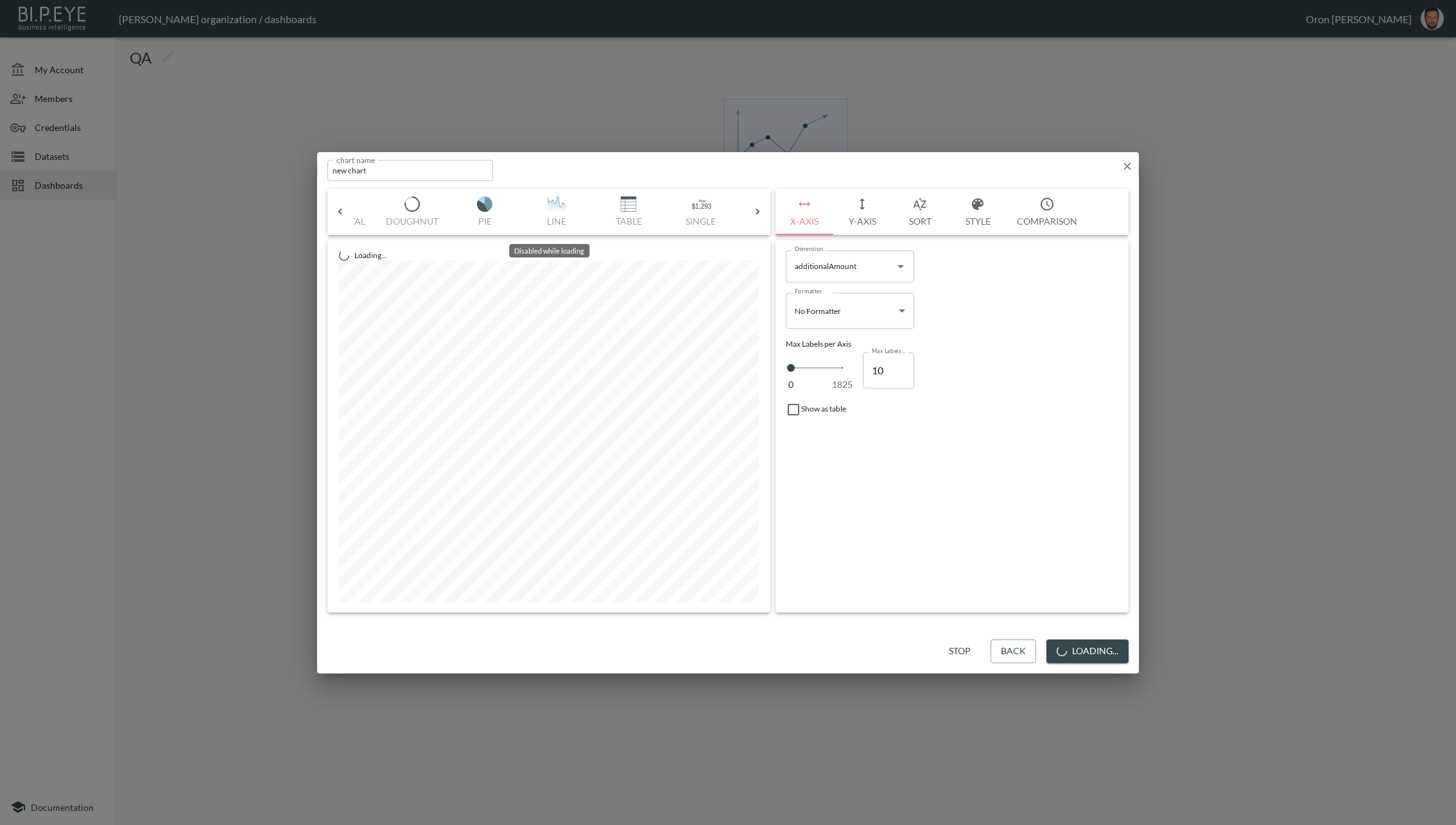
scroll to position [0, 129]
click at [946, 645] on button "Stop" at bounding box center [960, 651] width 41 height 24
click at [637, 199] on img "button" at bounding box center [628, 204] width 52 height 15
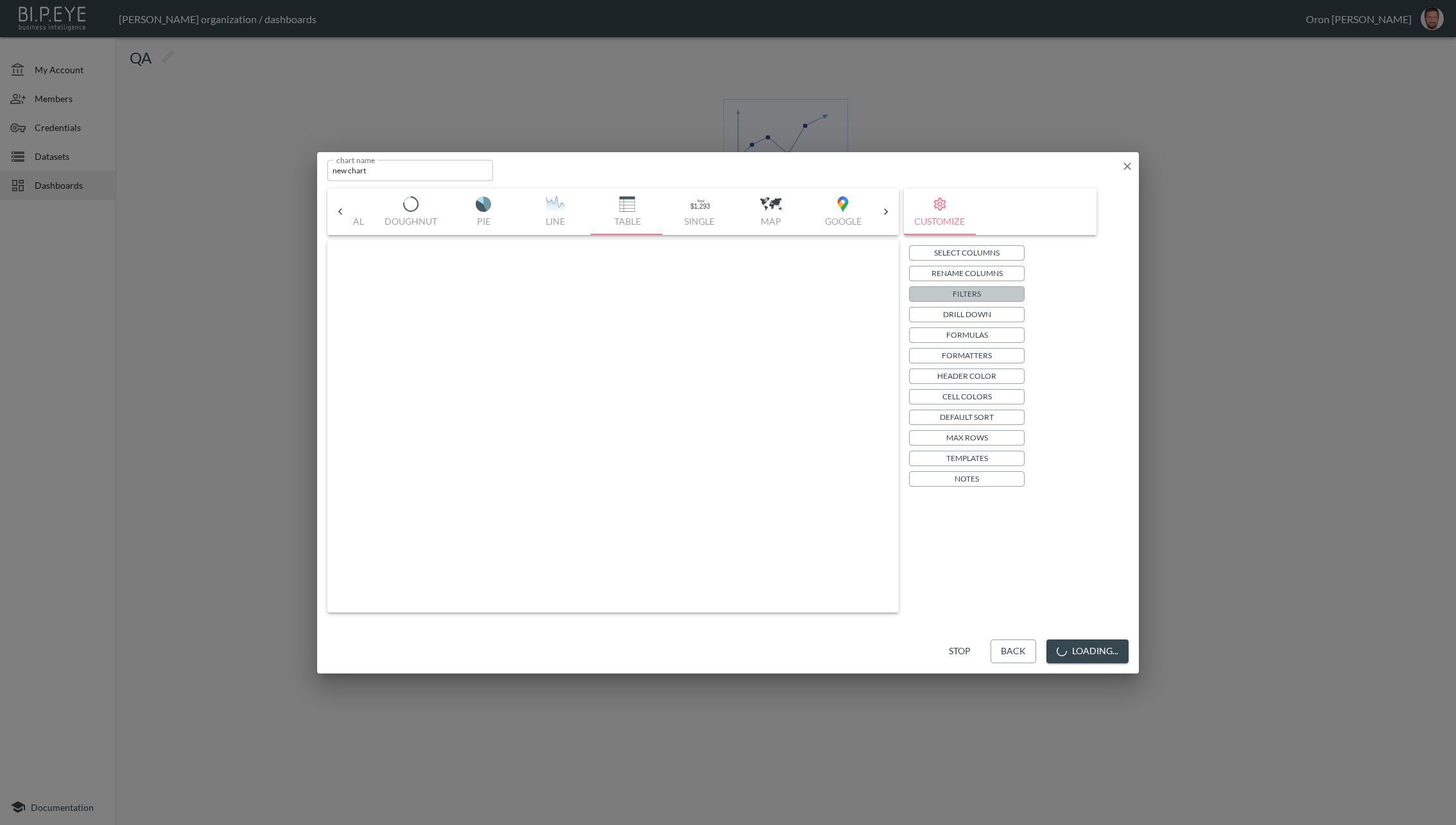
click at [996, 291] on button "Filters" at bounding box center [966, 294] width 116 height 15
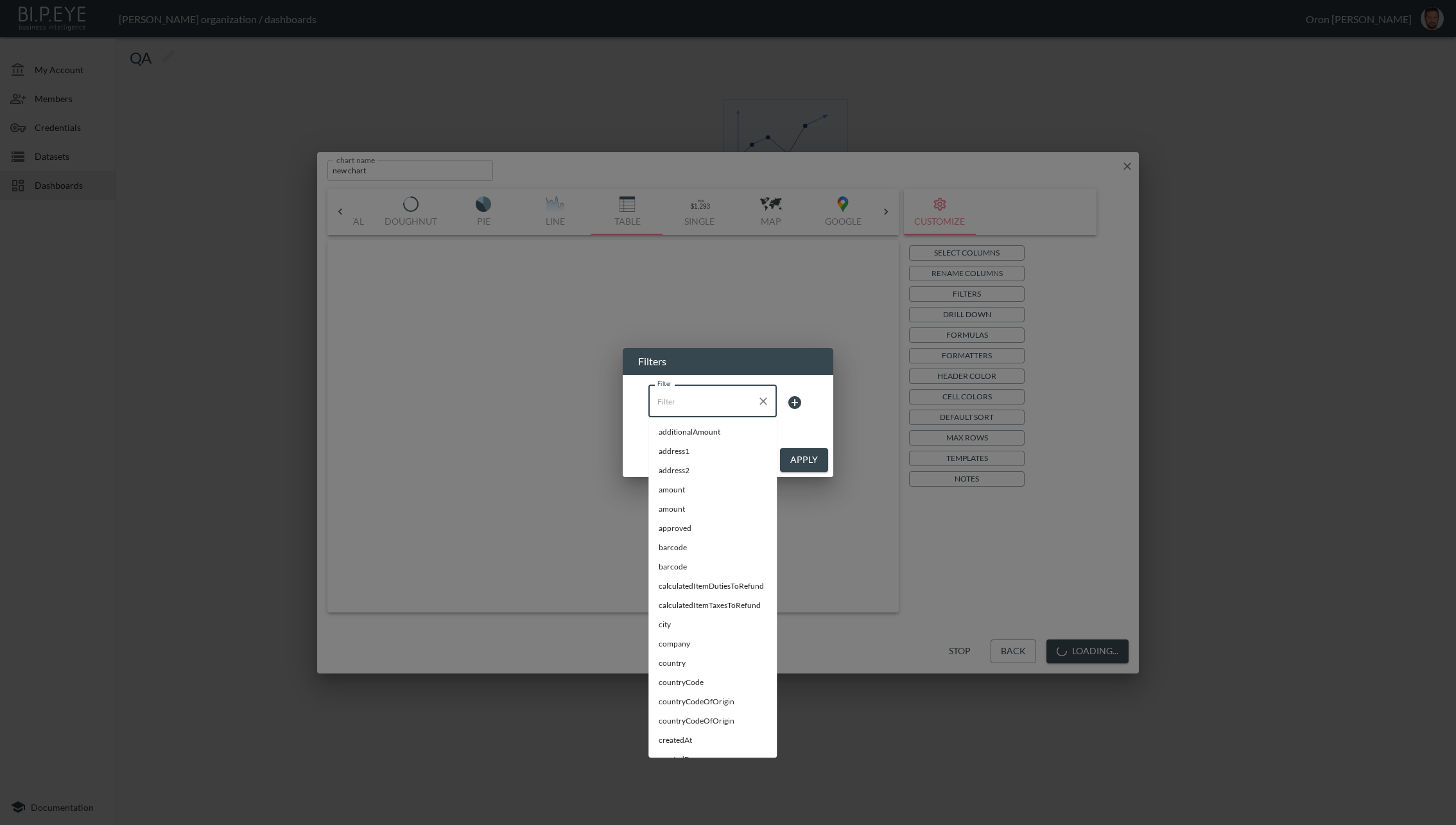
click at [694, 392] on input "Filter" at bounding box center [703, 401] width 98 height 20
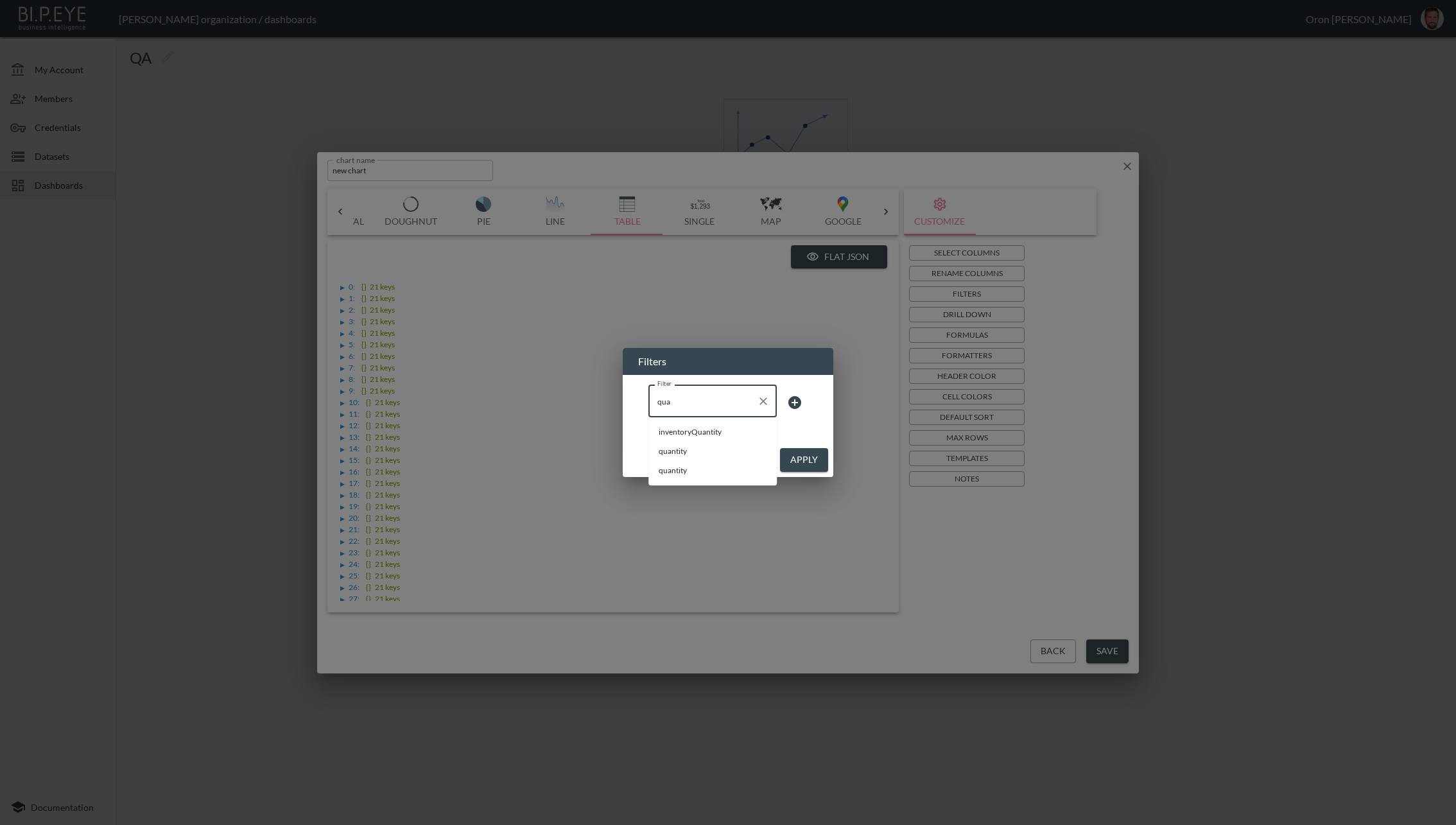
type input "qua"
click at [761, 404] on icon "Clear" at bounding box center [763, 401] width 8 height 8
click at [760, 445] on div "Cancel Apply" at bounding box center [728, 460] width 210 height 34
click at [755, 458] on button "Cancel" at bounding box center [751, 459] width 46 height 24
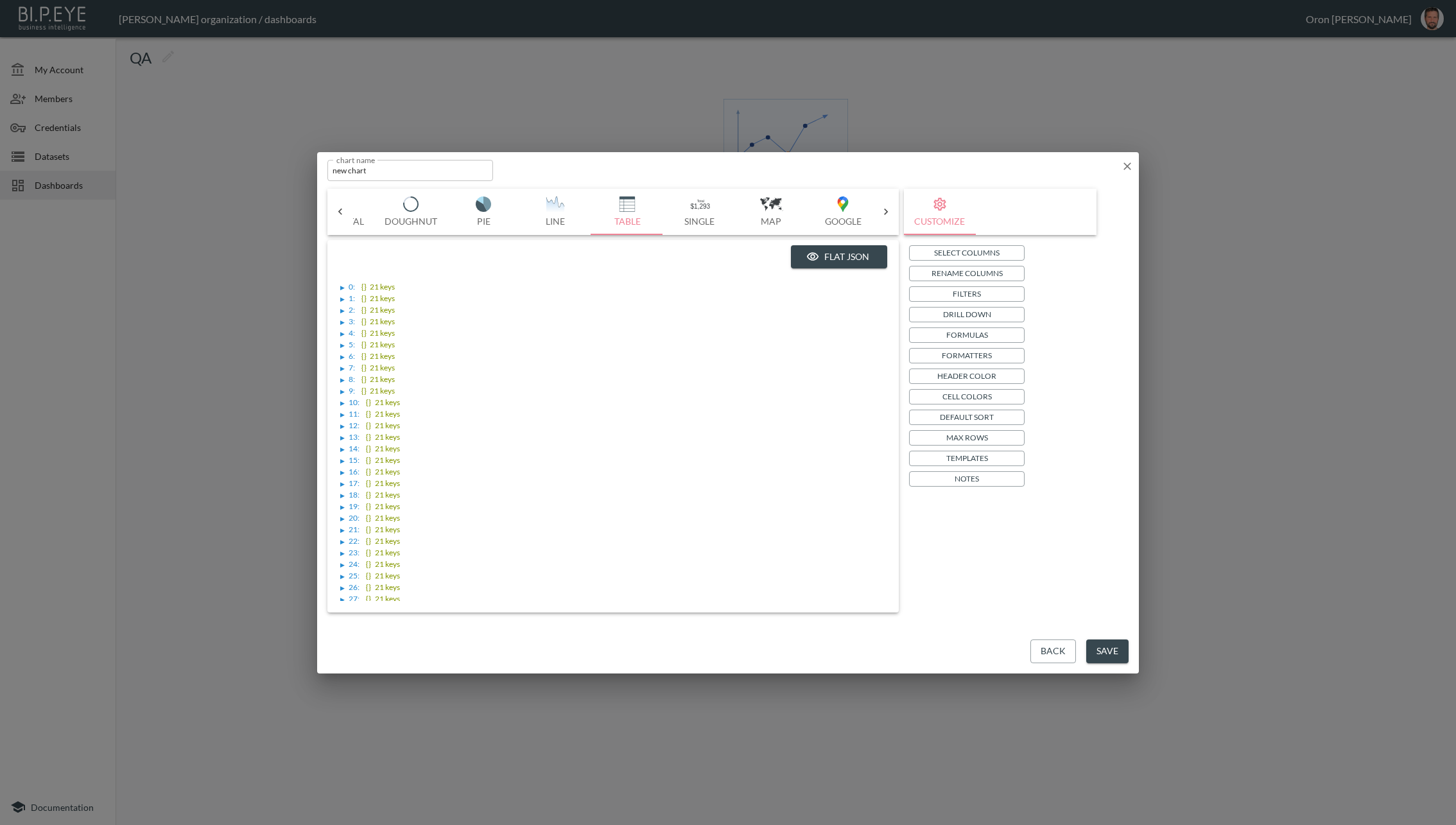
click at [342, 338] on li "▶ 5 : {} 21 keys" at bounding box center [614, 344] width 547 height 11
click at [342, 333] on div "▶" at bounding box center [342, 334] width 5 height 7
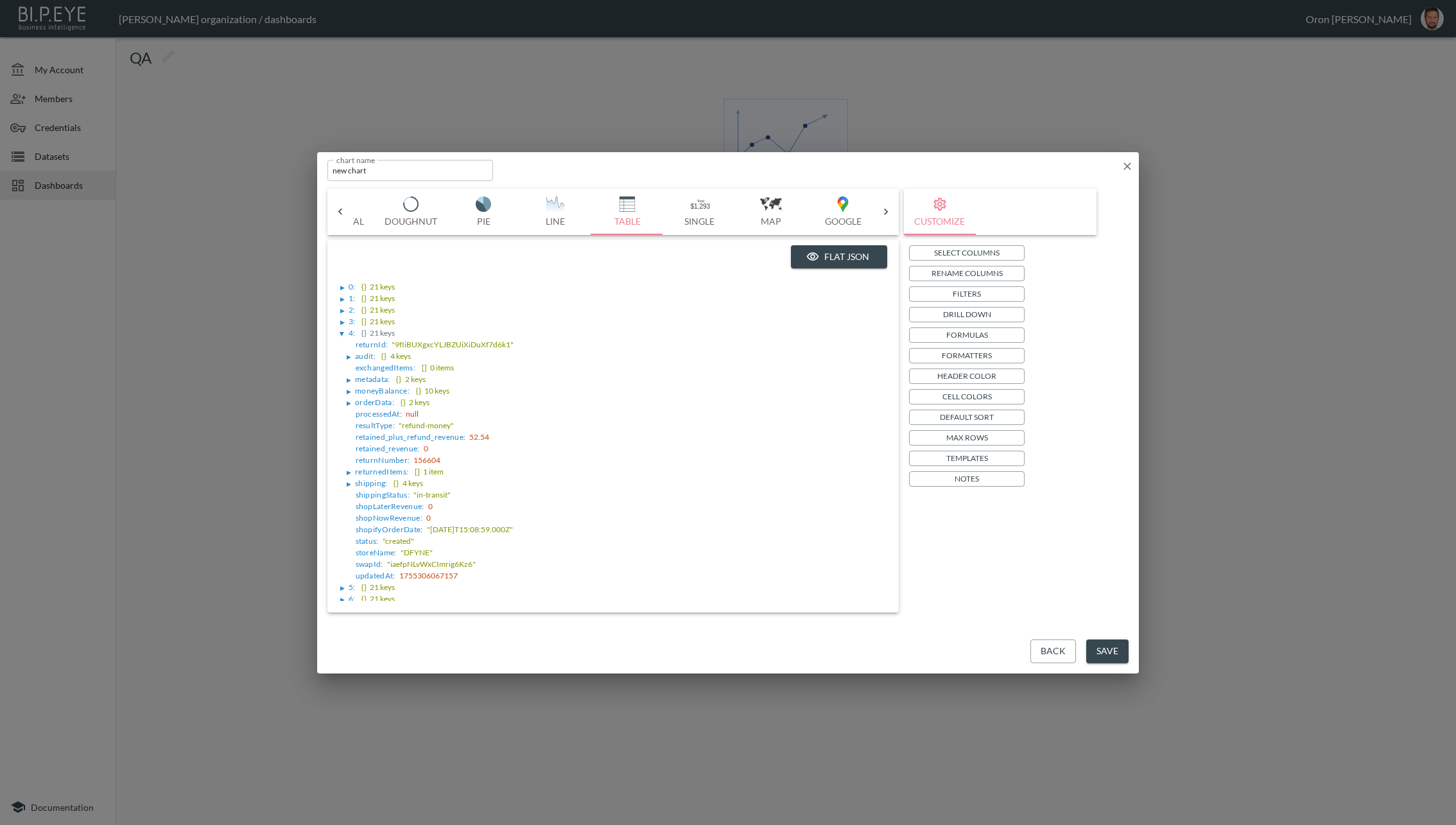
scroll to position [12, 0]
click at [962, 294] on p "Filters" at bounding box center [967, 294] width 29 height 13
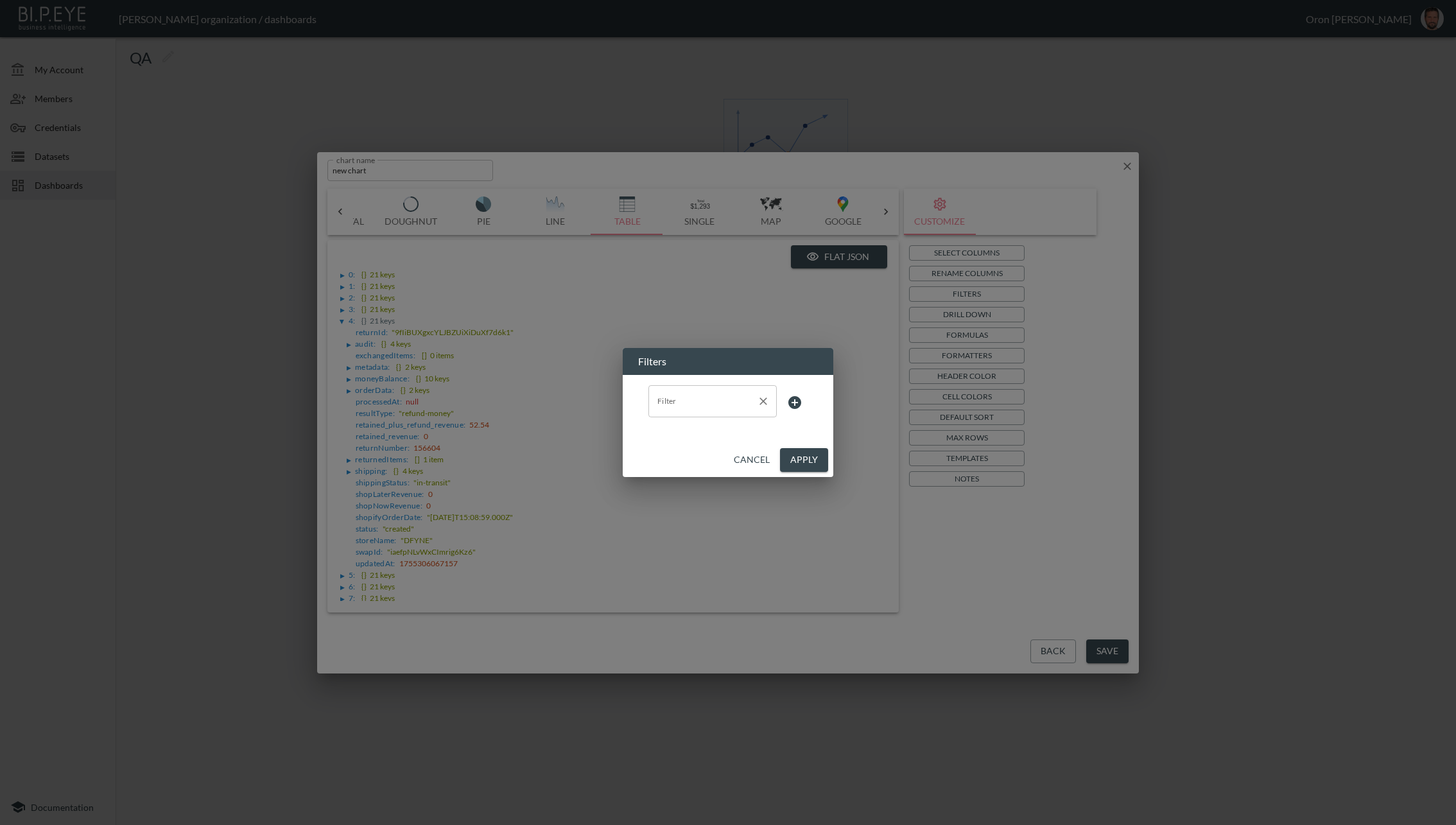
click at [673, 405] on input "Filter" at bounding box center [703, 401] width 98 height 20
click at [692, 453] on span "status" at bounding box center [712, 452] width 108 height 11
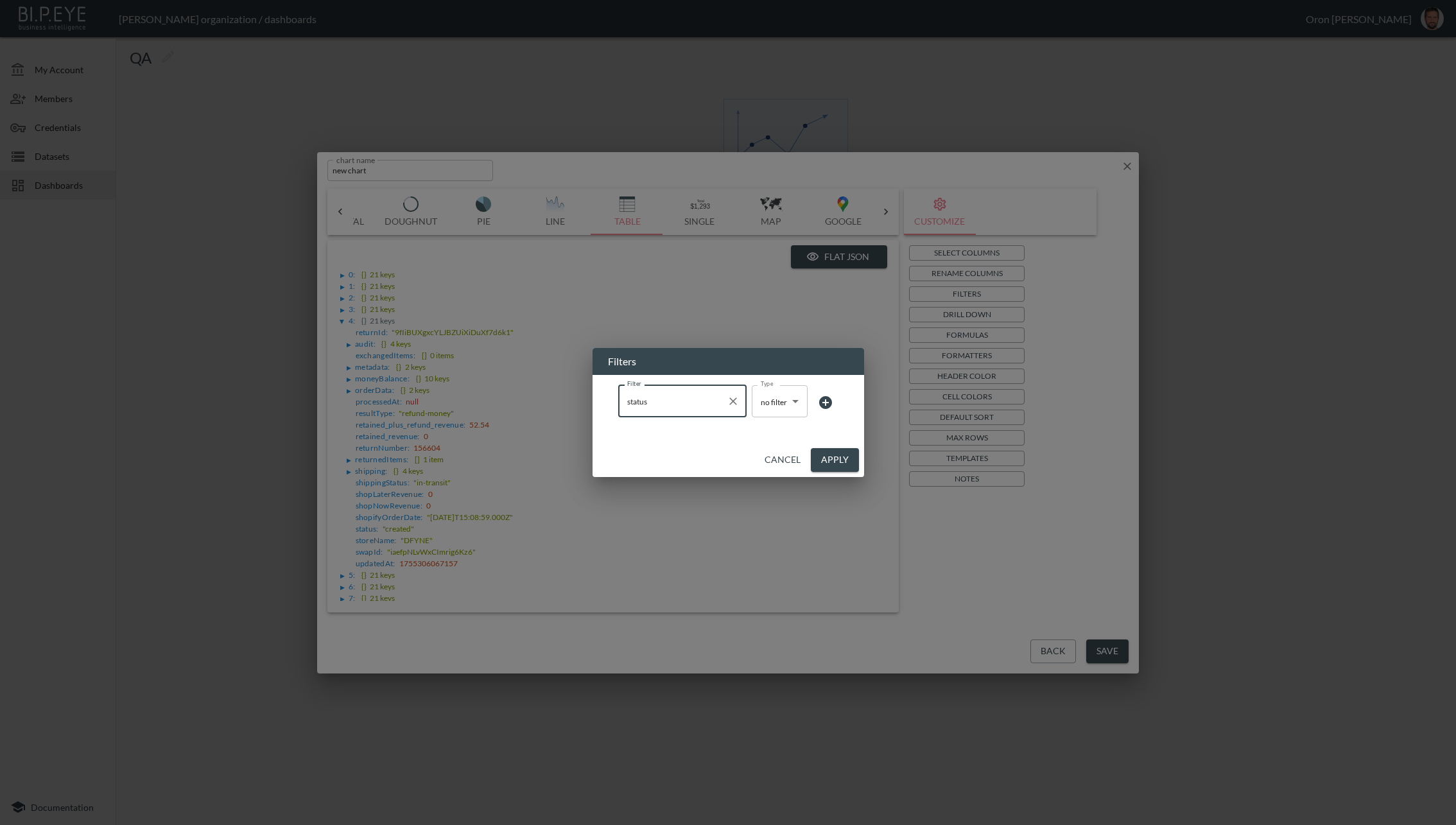
type input "status"
click at [777, 392] on body "BI.P.EYE, Interactive Analytics Dashboards - app [PERSON_NAME] organization / d…" at bounding box center [728, 412] width 1456 height 825
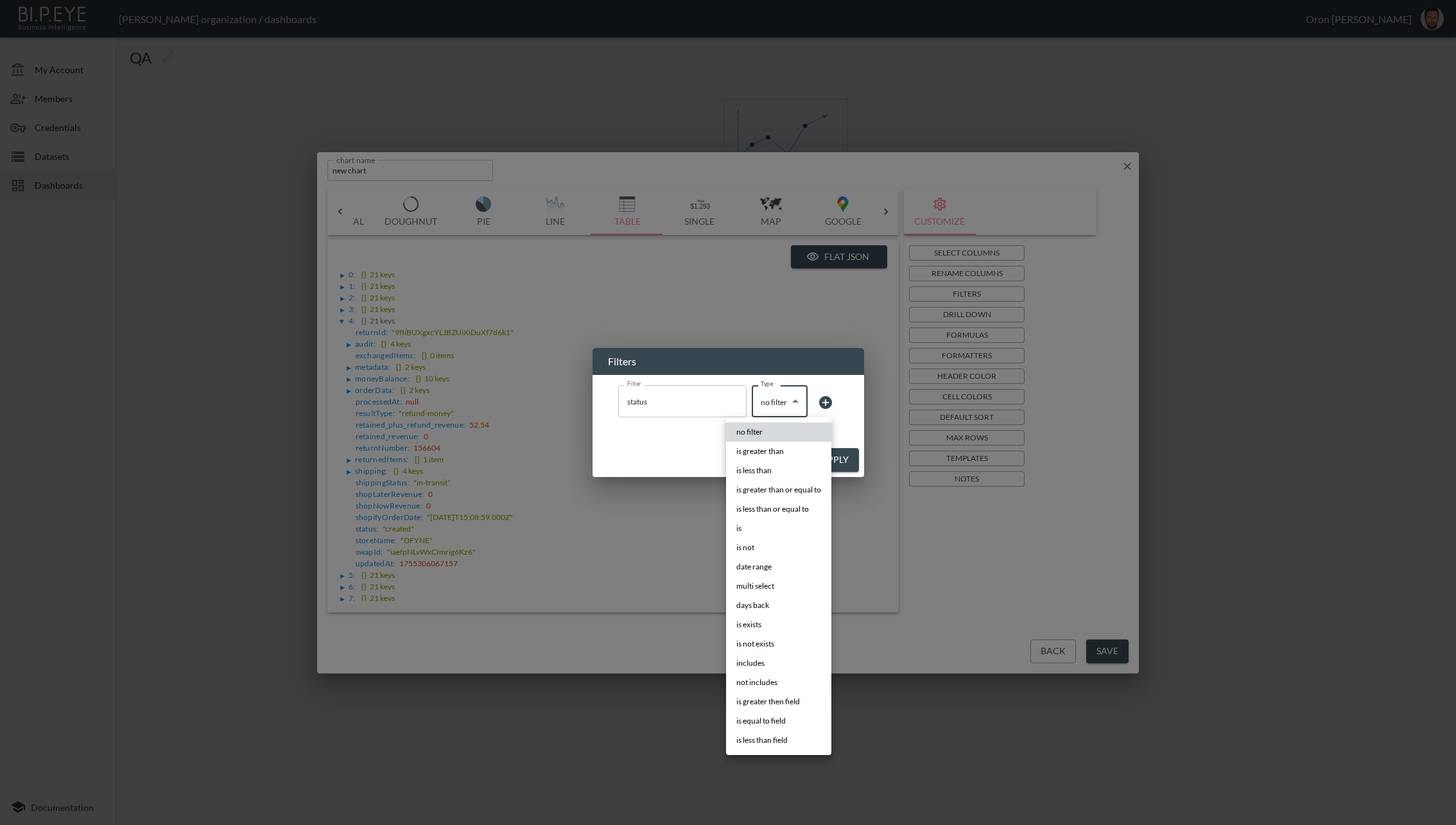
click at [762, 524] on li "is" at bounding box center [779, 528] width 105 height 19
type input "is"
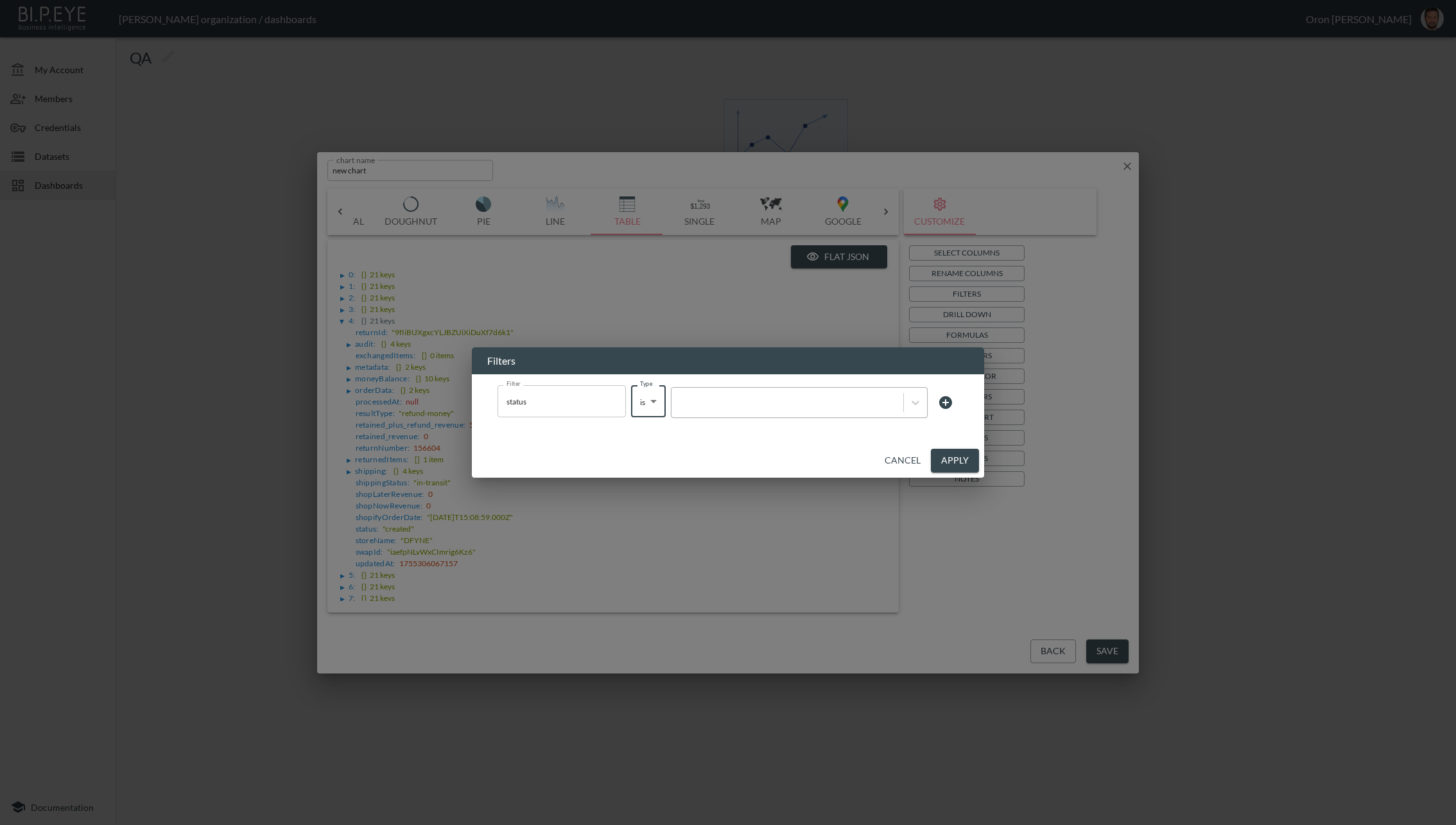
click at [827, 407] on div at bounding box center [786, 403] width 219 height 12
click at [603, 396] on div "status Filter" at bounding box center [562, 402] width 128 height 33
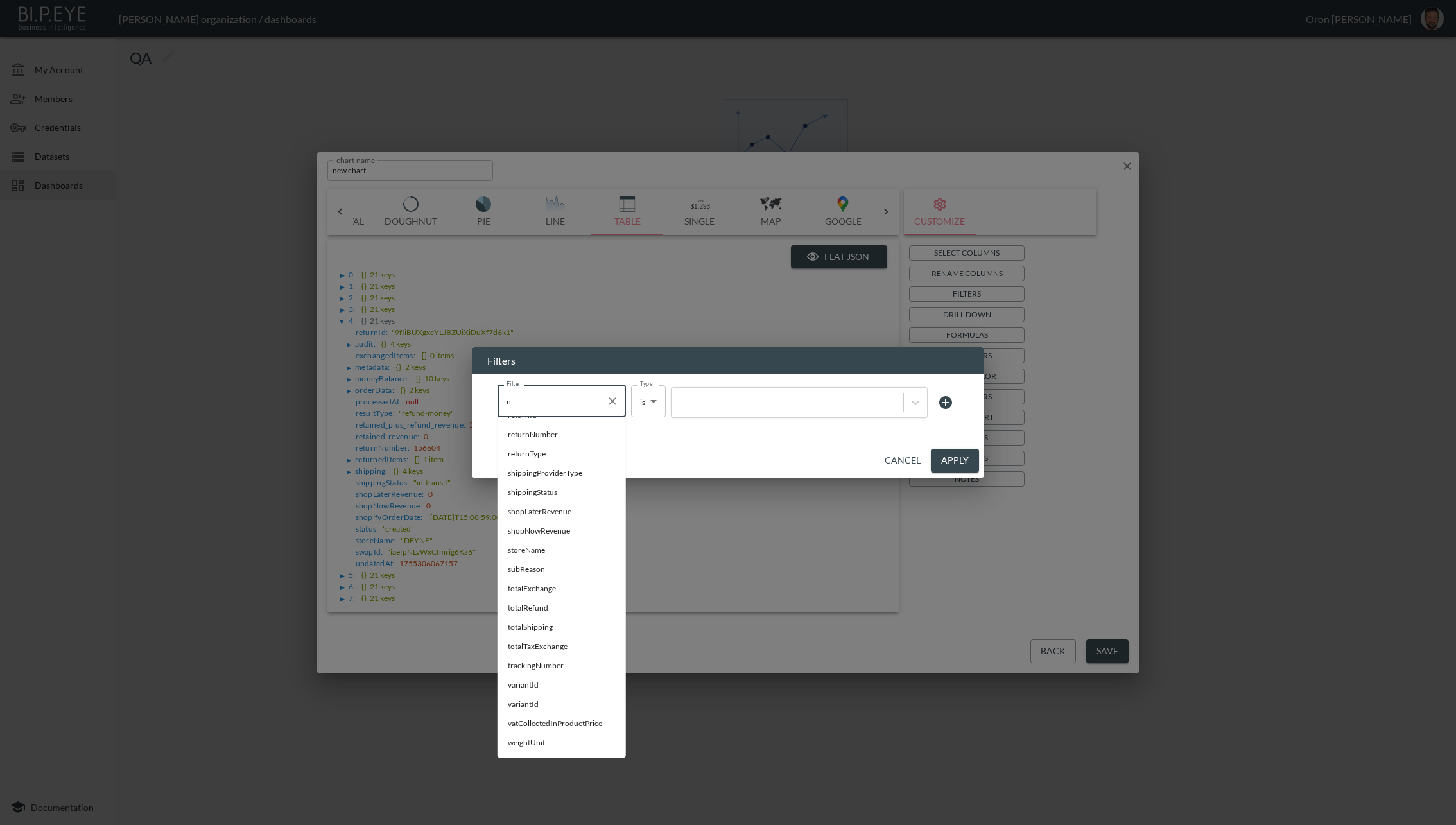
scroll to position [0, 0]
type input "nee"
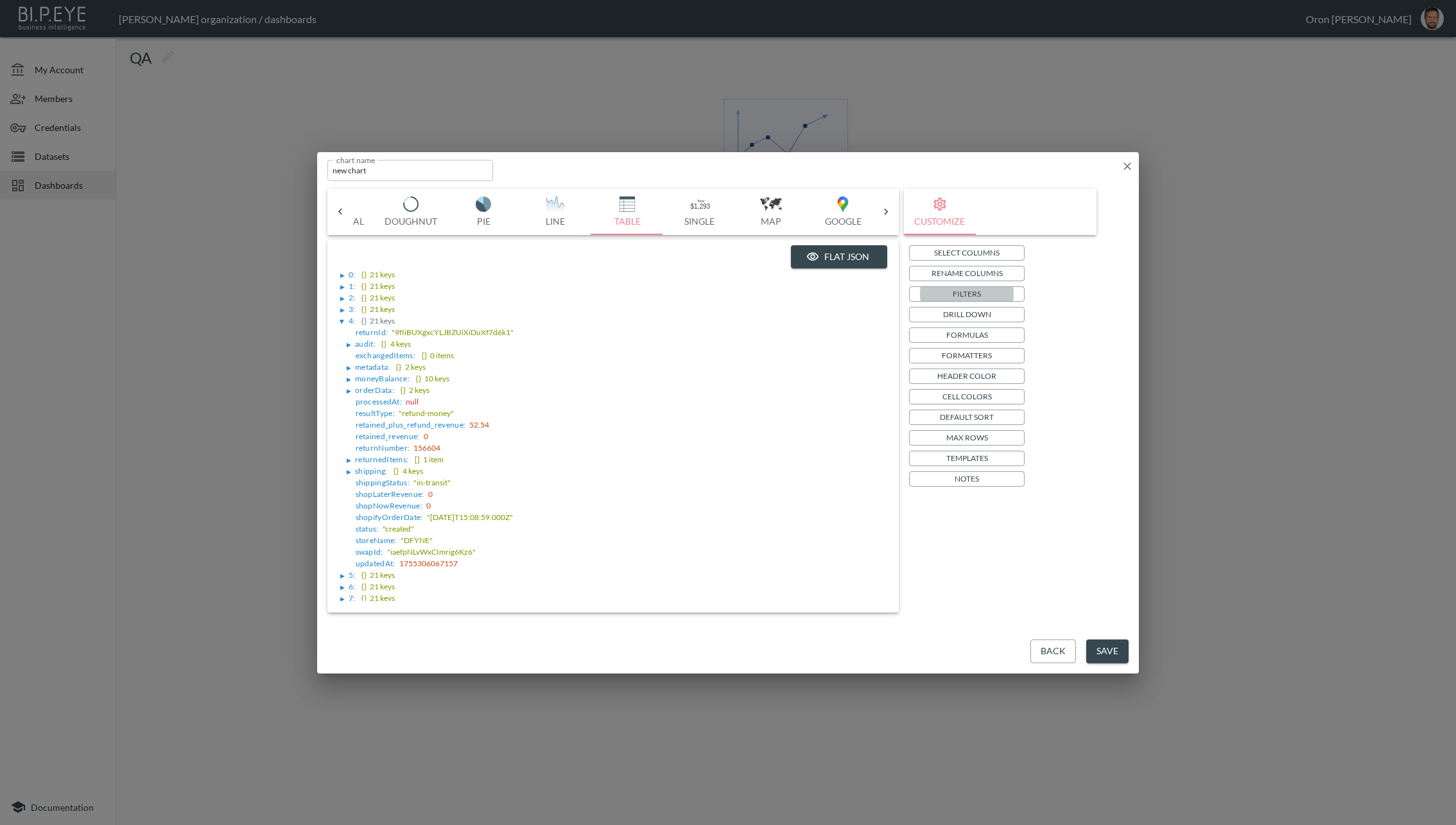
click at [960, 543] on div "Customize Select Columns Rename Columns Filters Drill Down Formulas Formatters …" at bounding box center [1000, 400] width 192 height 424
click at [982, 290] on button "Filters" at bounding box center [966, 294] width 116 height 15
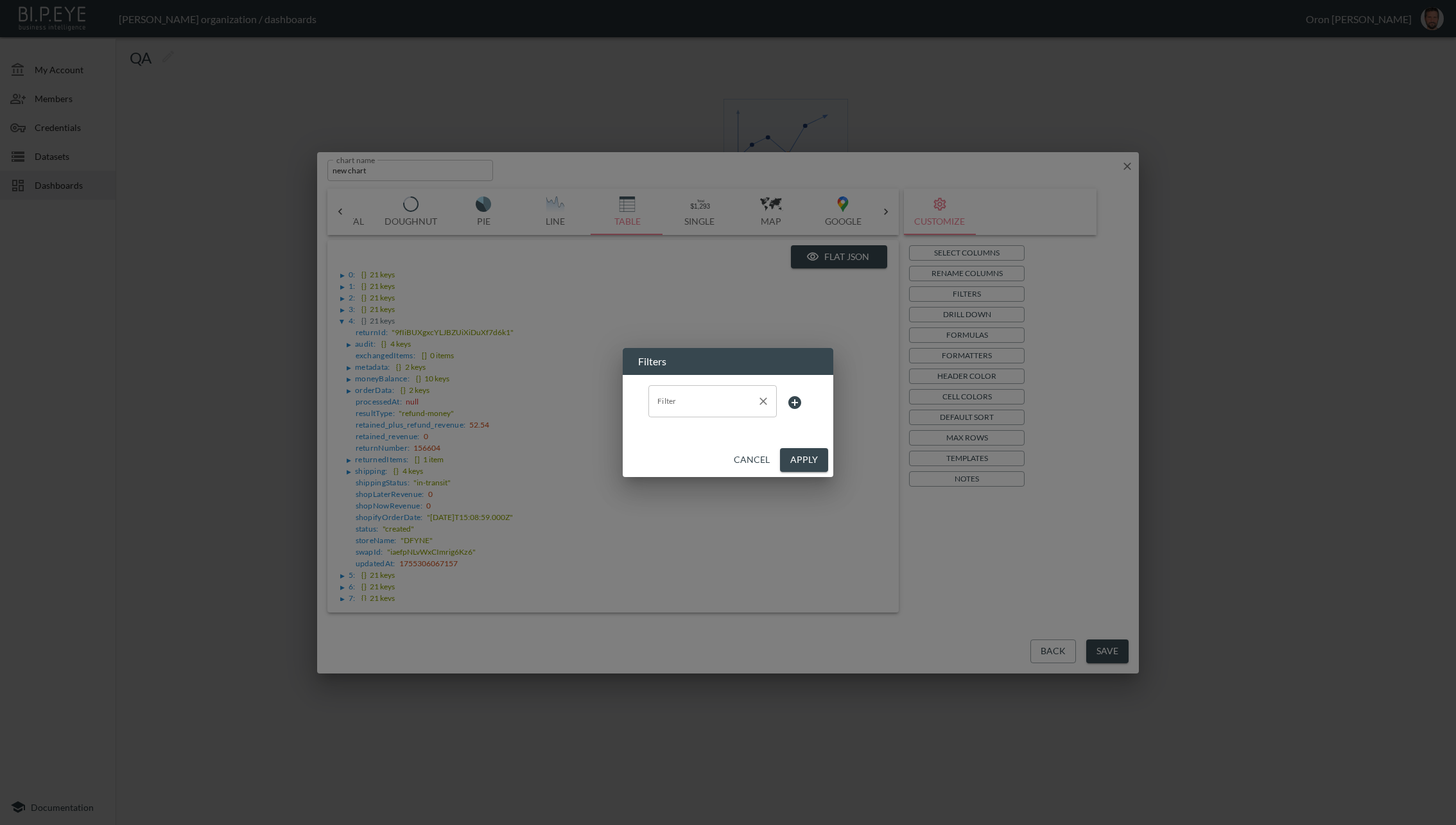
click at [675, 402] on input "Filter" at bounding box center [703, 401] width 98 height 20
type input "firs"
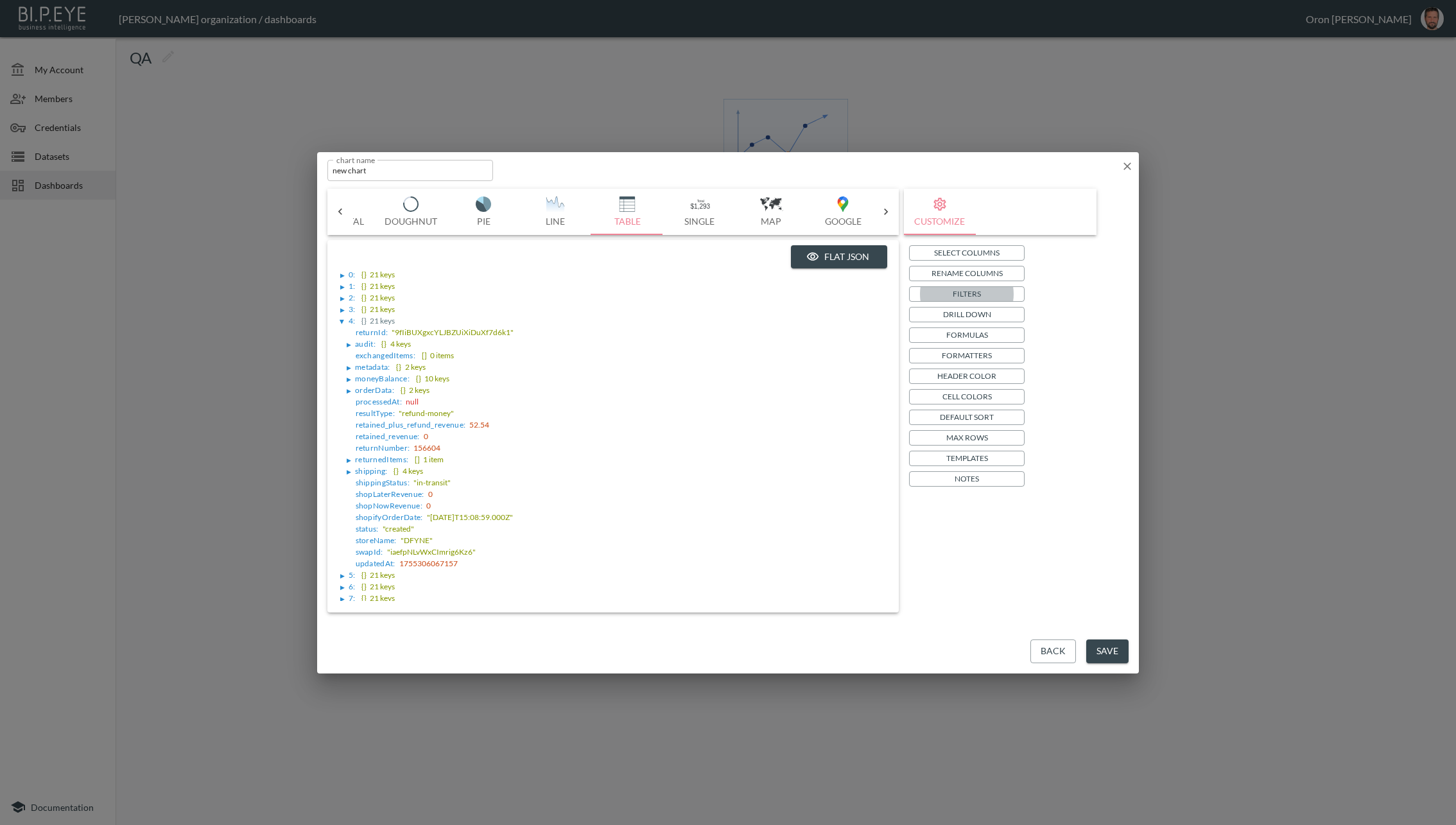
click at [1127, 166] on icon "button" at bounding box center [1127, 167] width 8 height 8
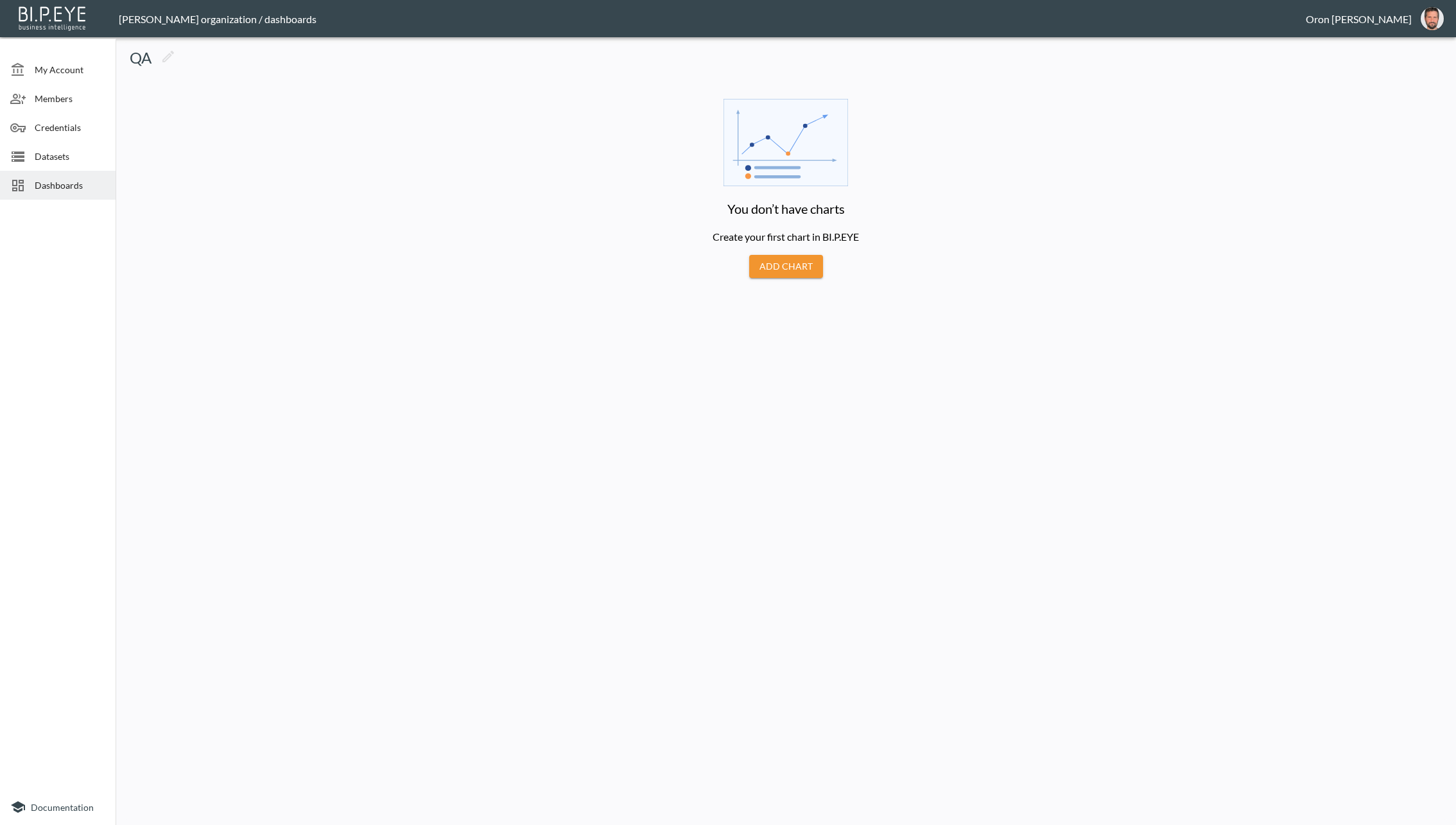
click at [78, 138] on div "Credentials" at bounding box center [57, 127] width 116 height 29
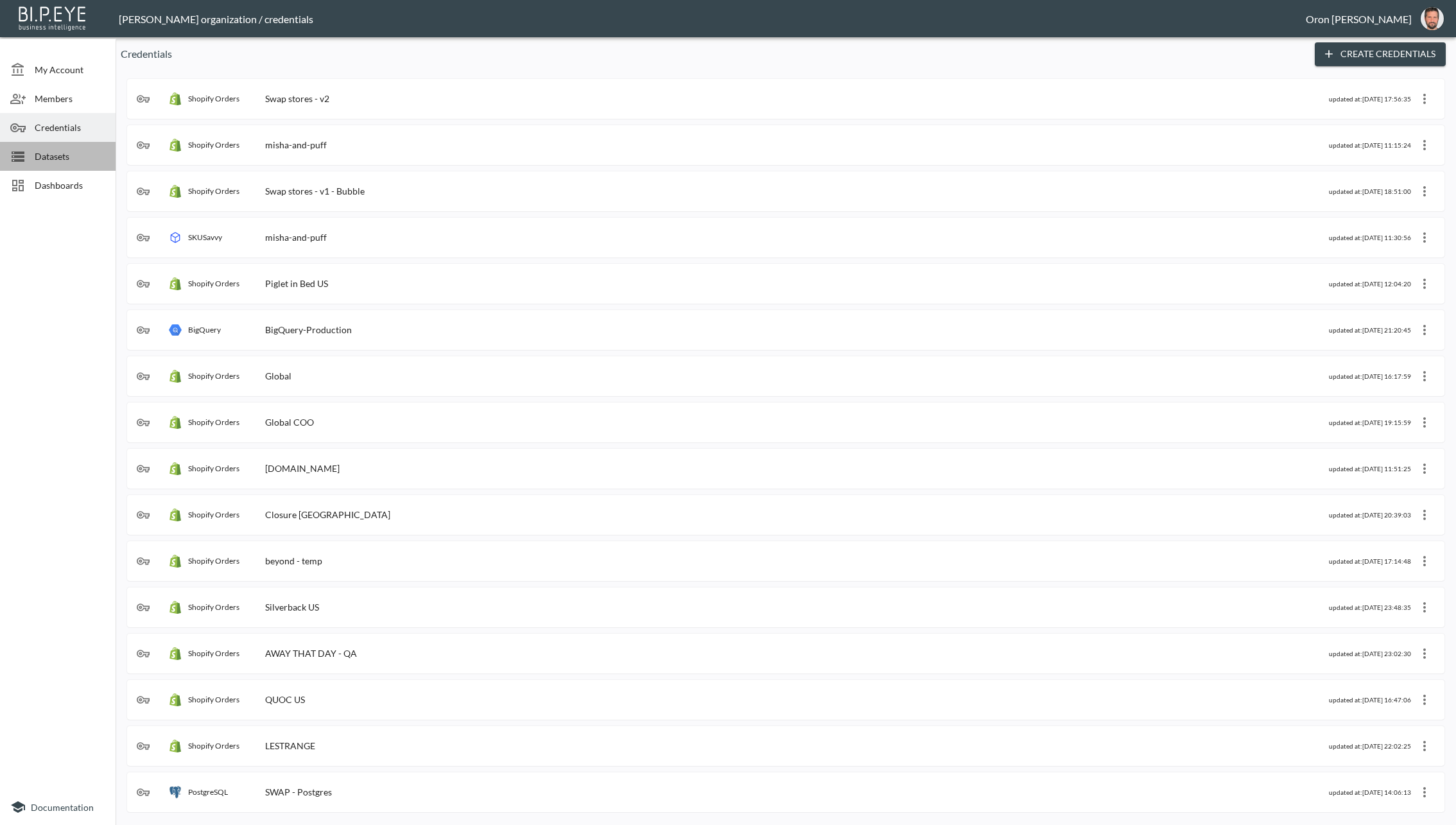
click at [74, 147] on div "Datasets" at bounding box center [57, 156] width 116 height 29
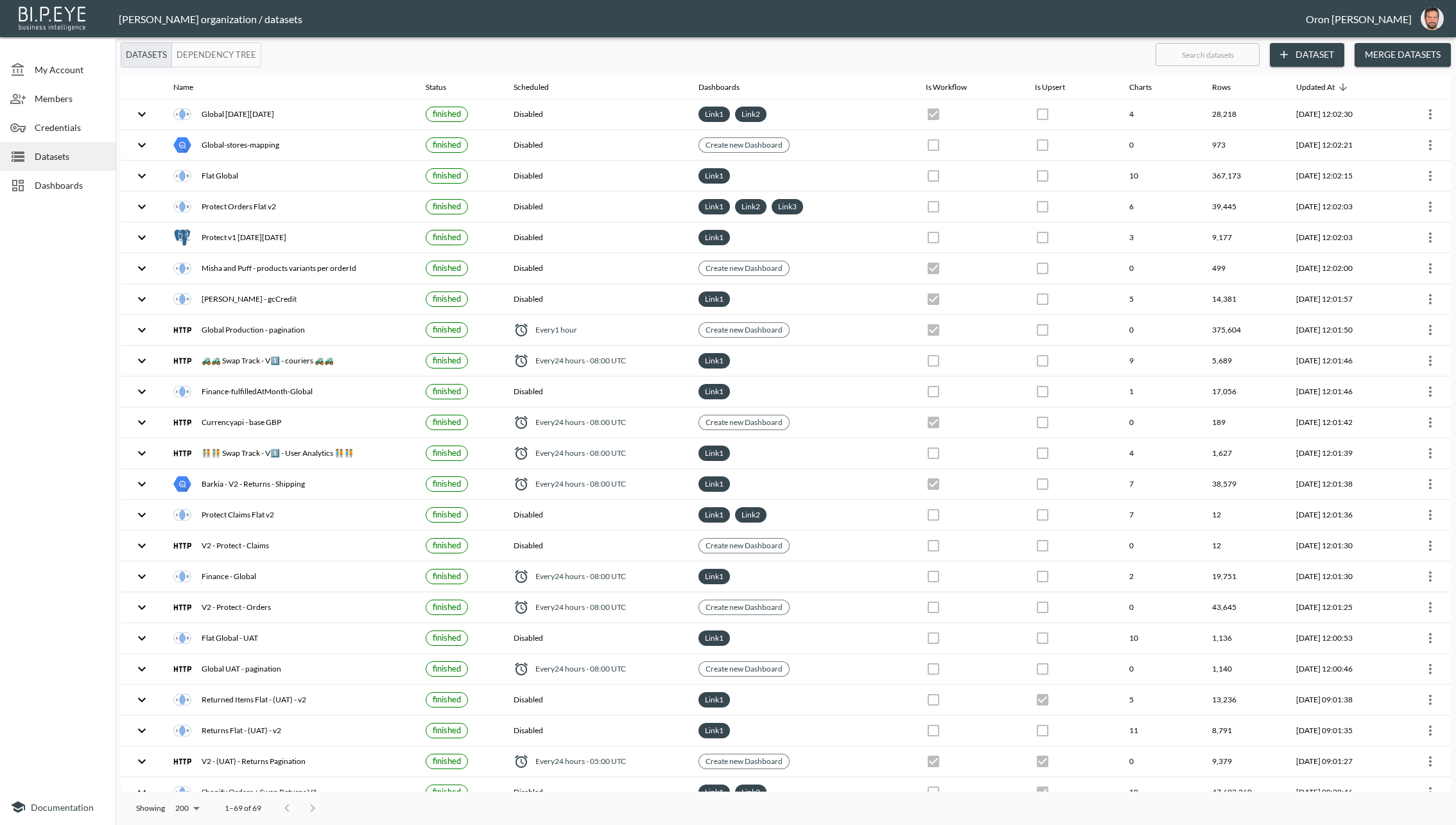
click at [1202, 63] on input "text" at bounding box center [1207, 55] width 104 height 33
type input "v"
checkbox input "false"
checkbox input "true"
checkbox input "false"
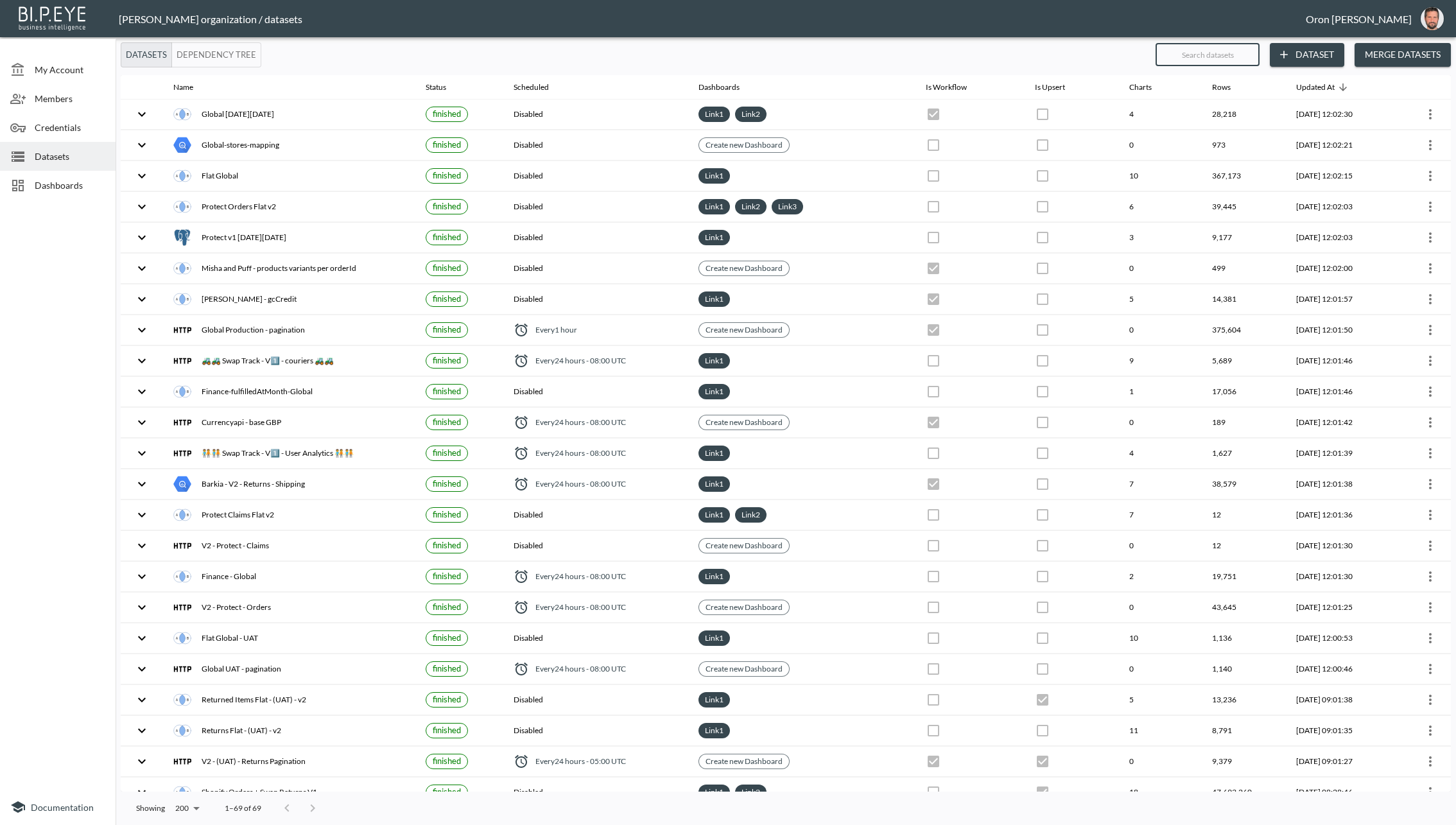
checkbox input "false"
checkbox input "true"
checkbox input "false"
checkbox input "true"
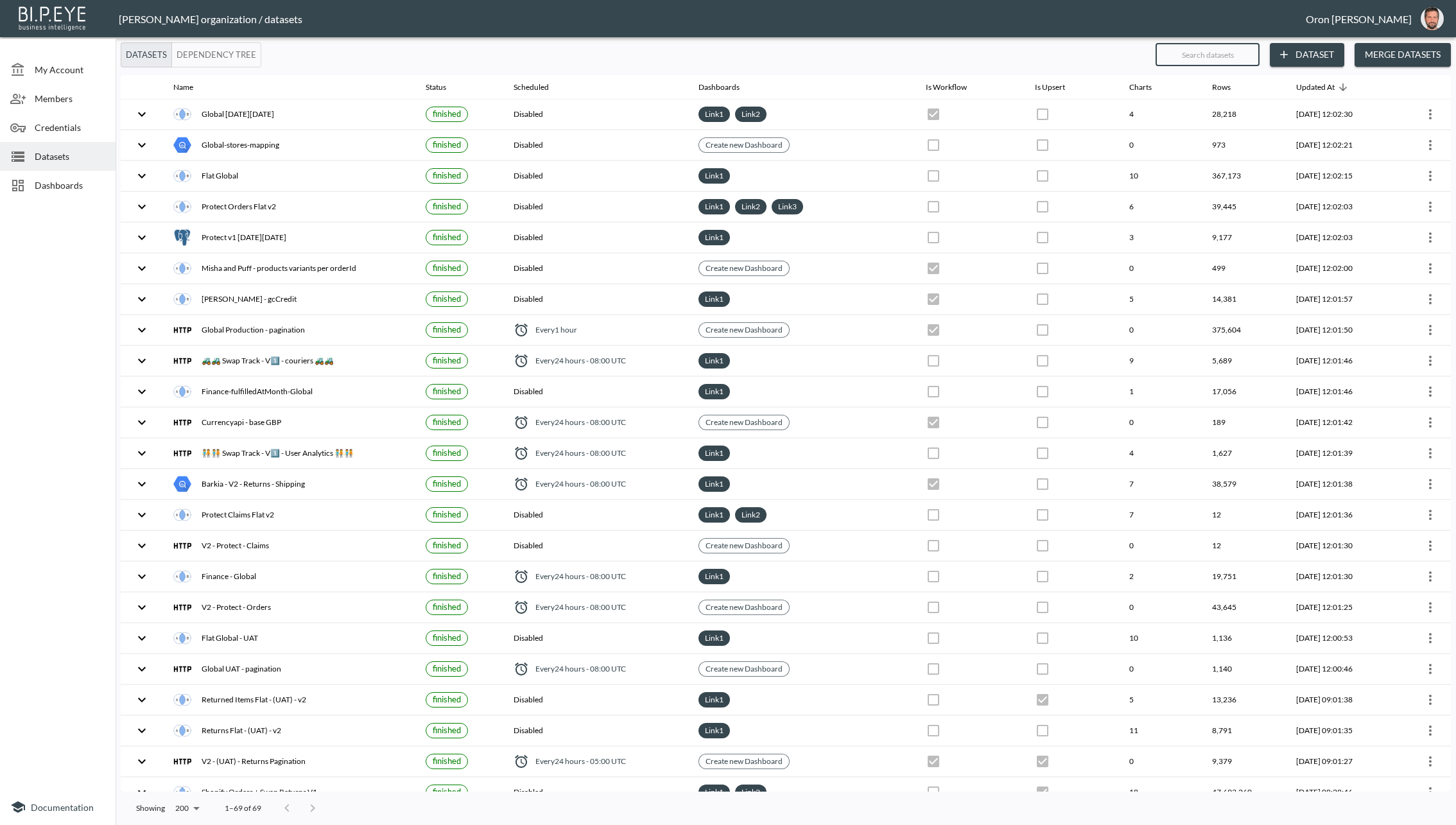
checkbox input "false"
checkbox input "true"
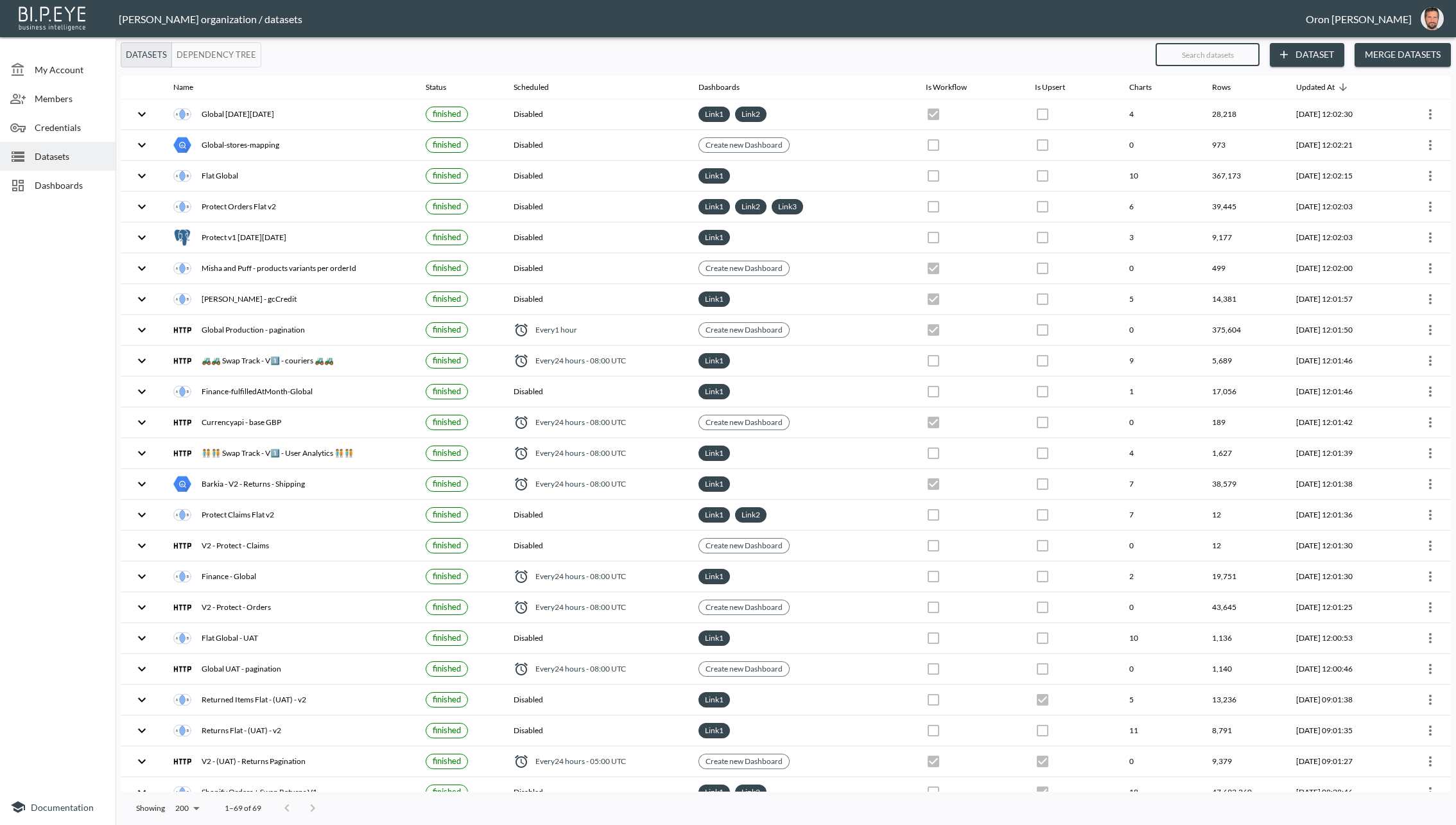
checkbox input "true"
checkbox input "false"
checkbox input "true"
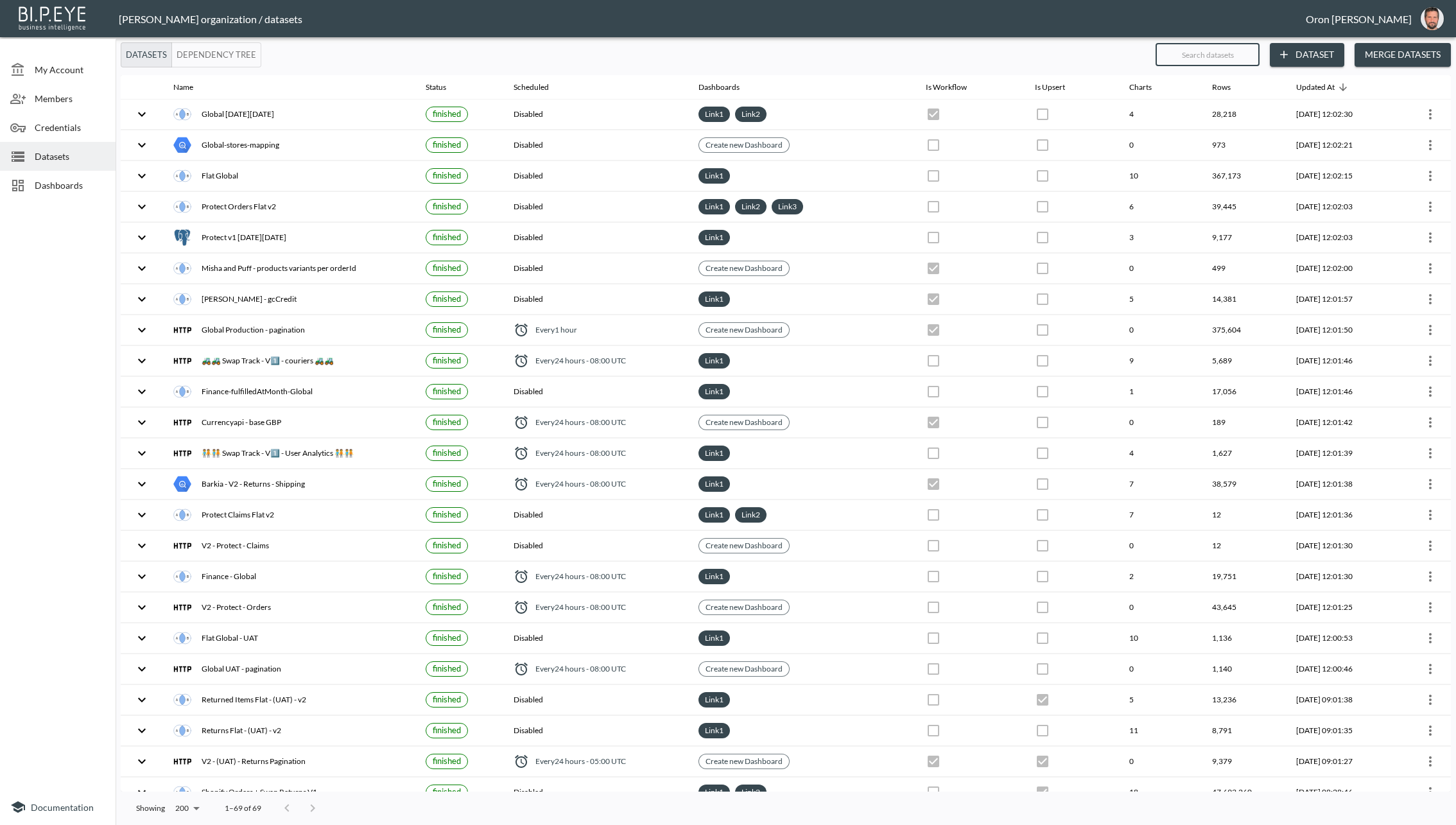
checkbox input "true"
checkbox input "false"
checkbox input "true"
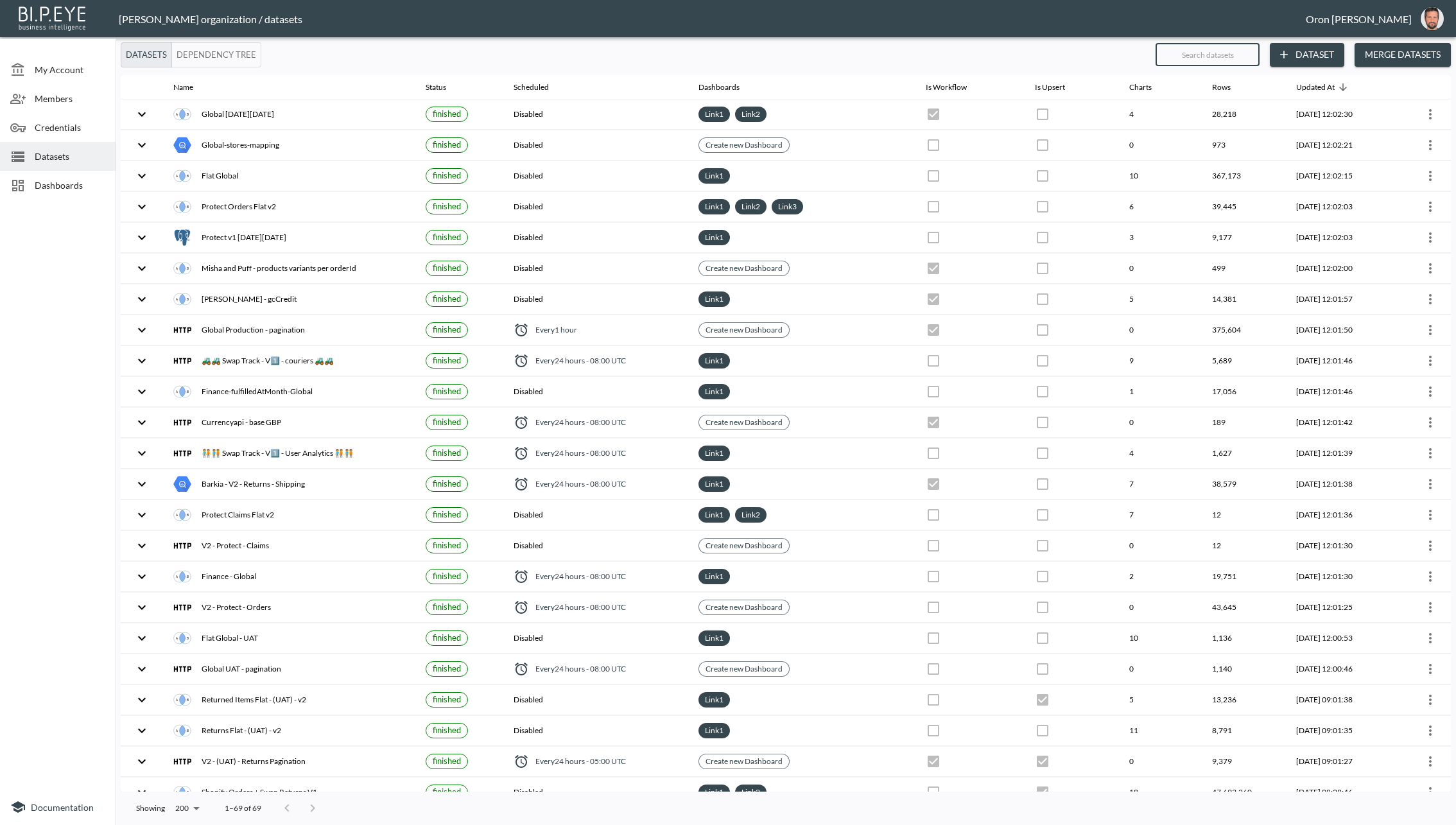
checkbox input "true"
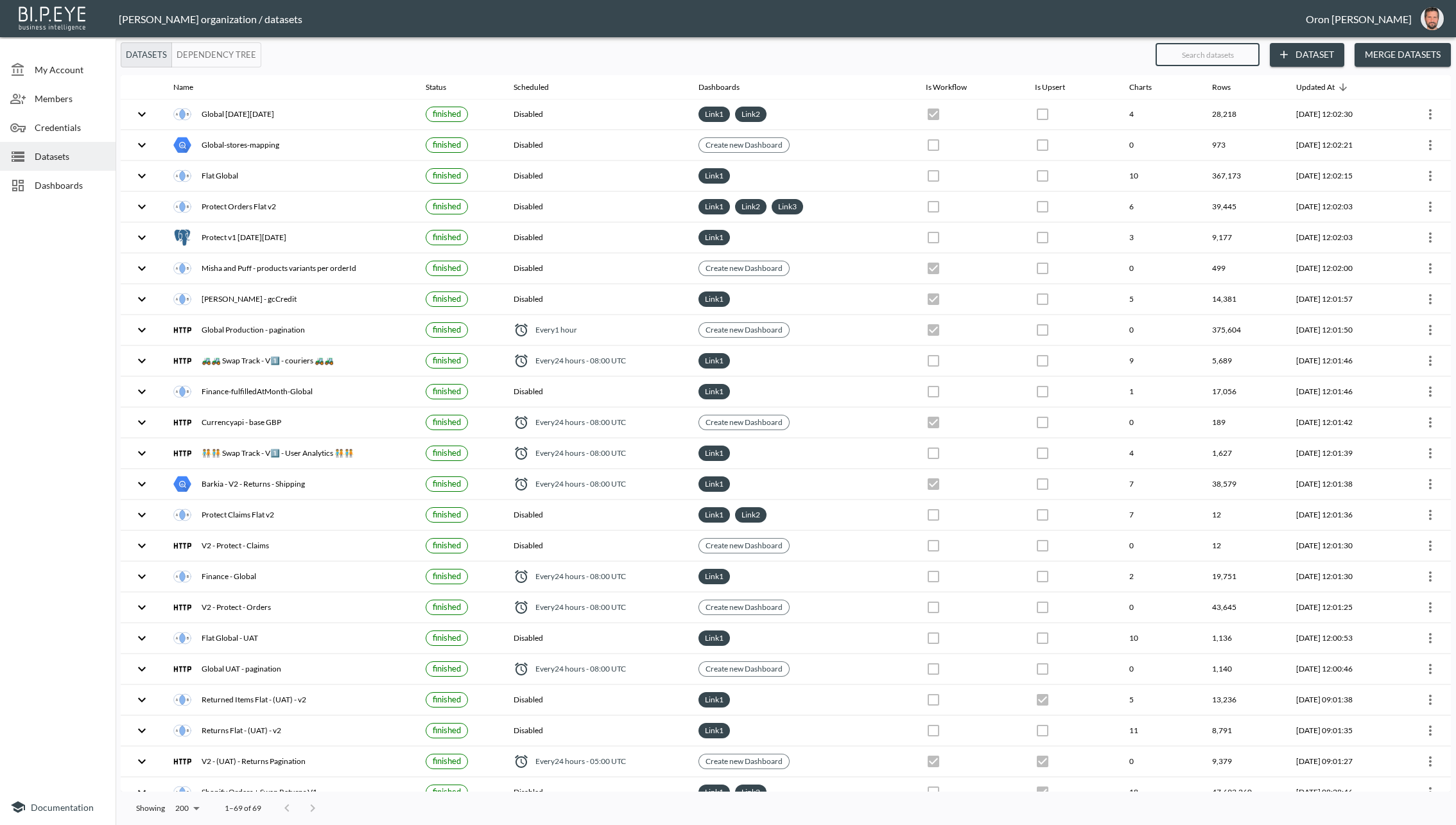
checkbox input "true"
checkbox input "false"
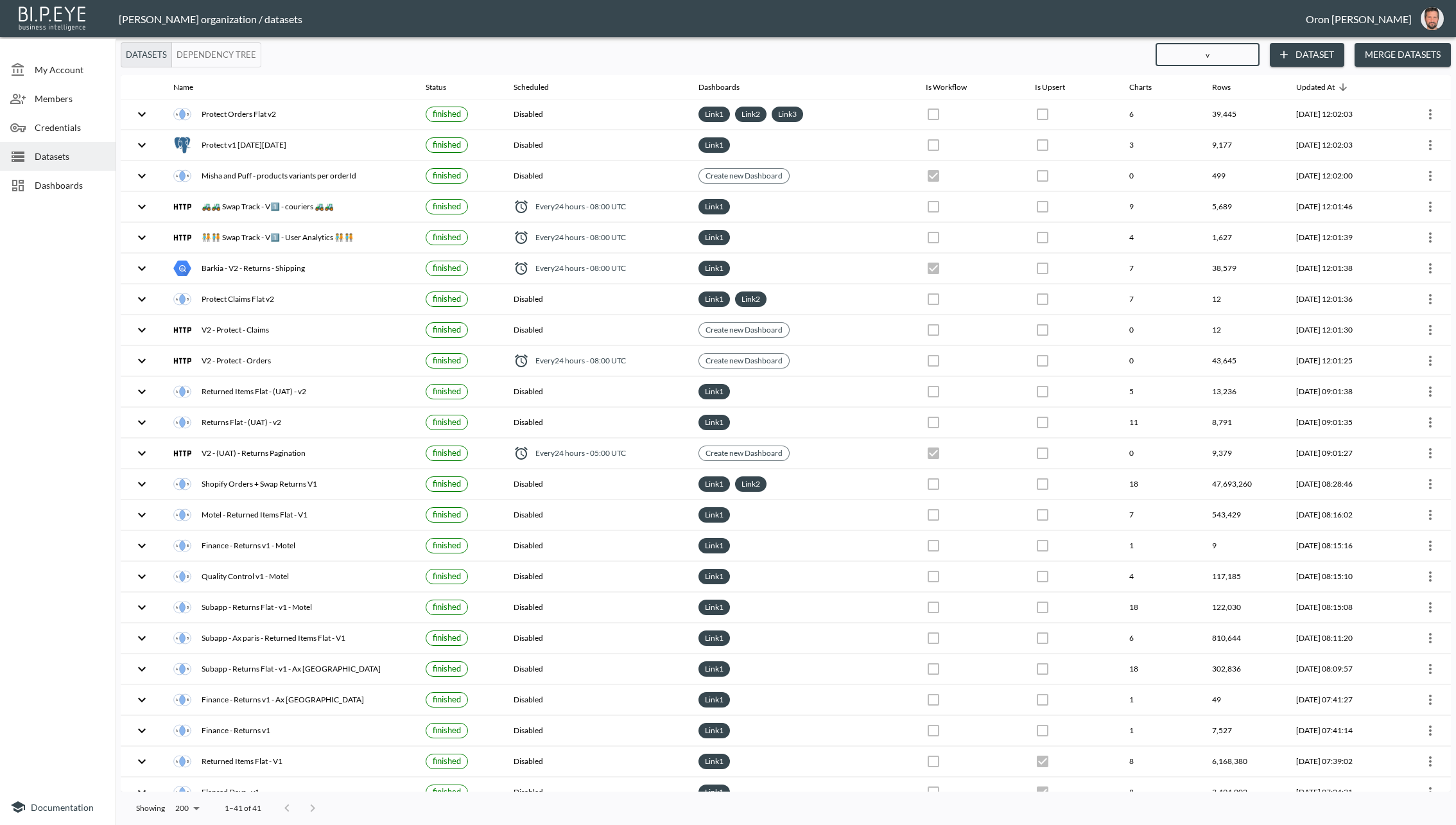
type input "v2"
checkbox input "true"
checkbox input "false"
checkbox input "true"
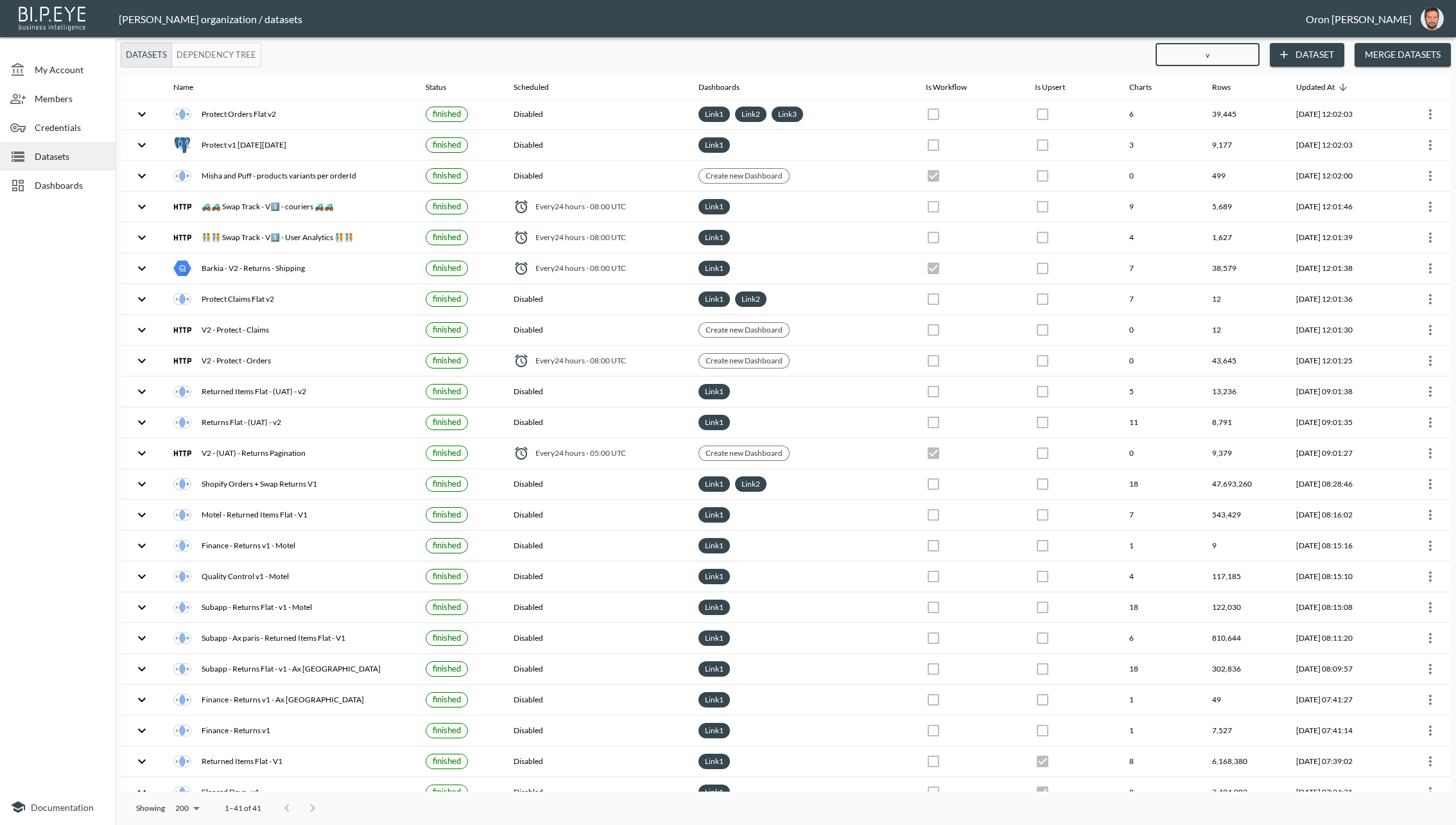
checkbox input "true"
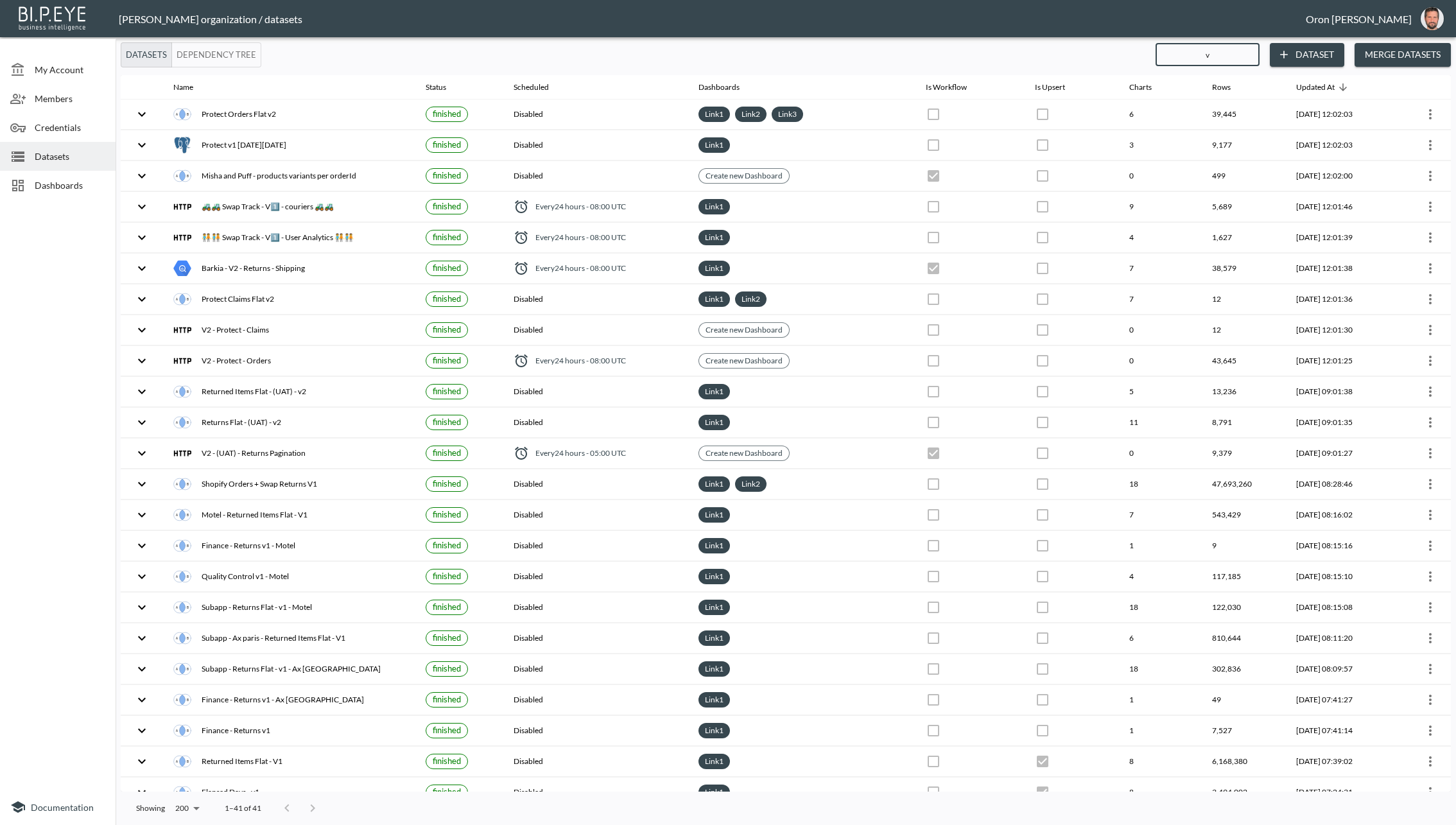
checkbox input "false"
checkbox input "true"
checkbox input "false"
checkbox input "true"
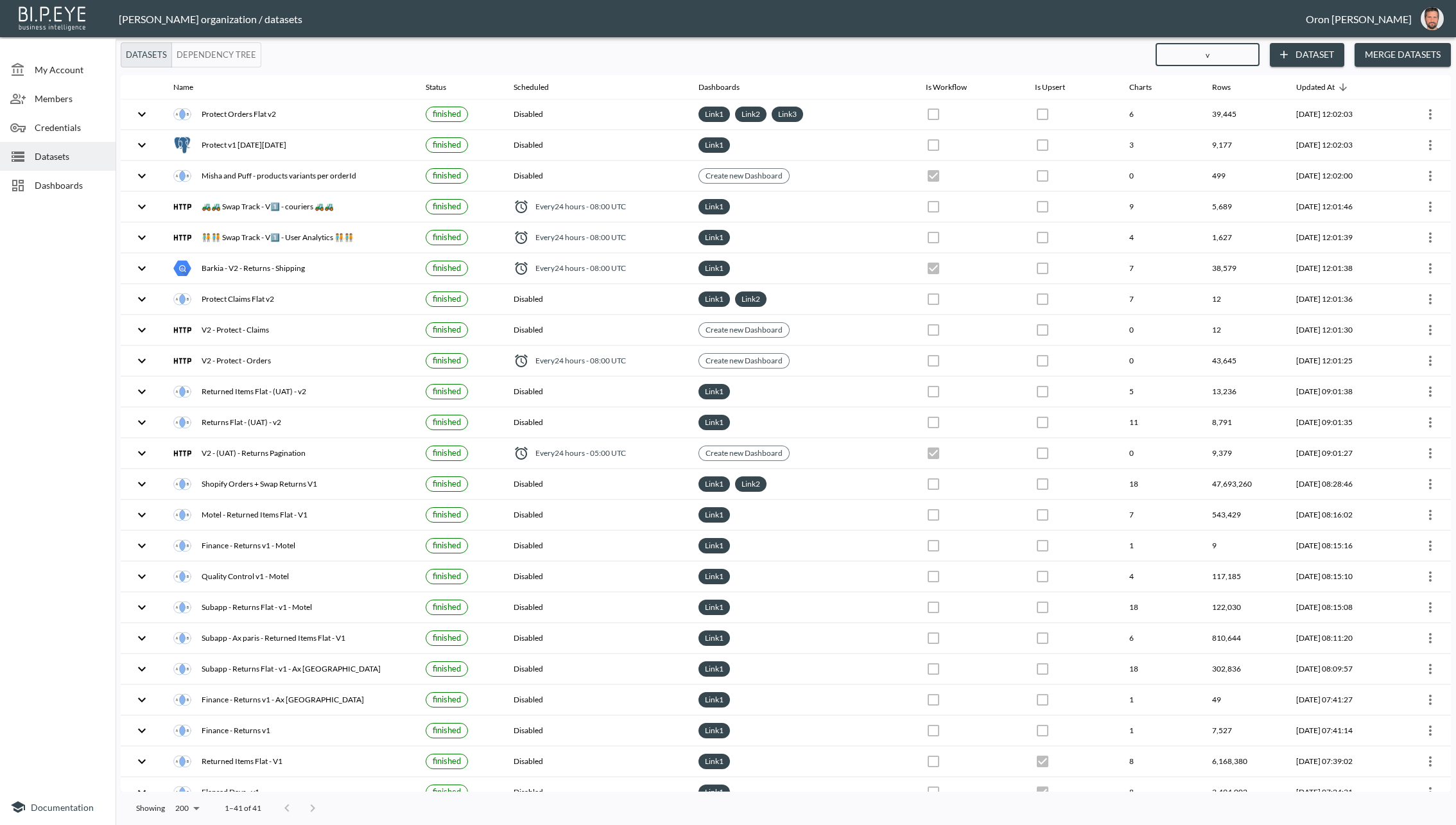
checkbox input "true"
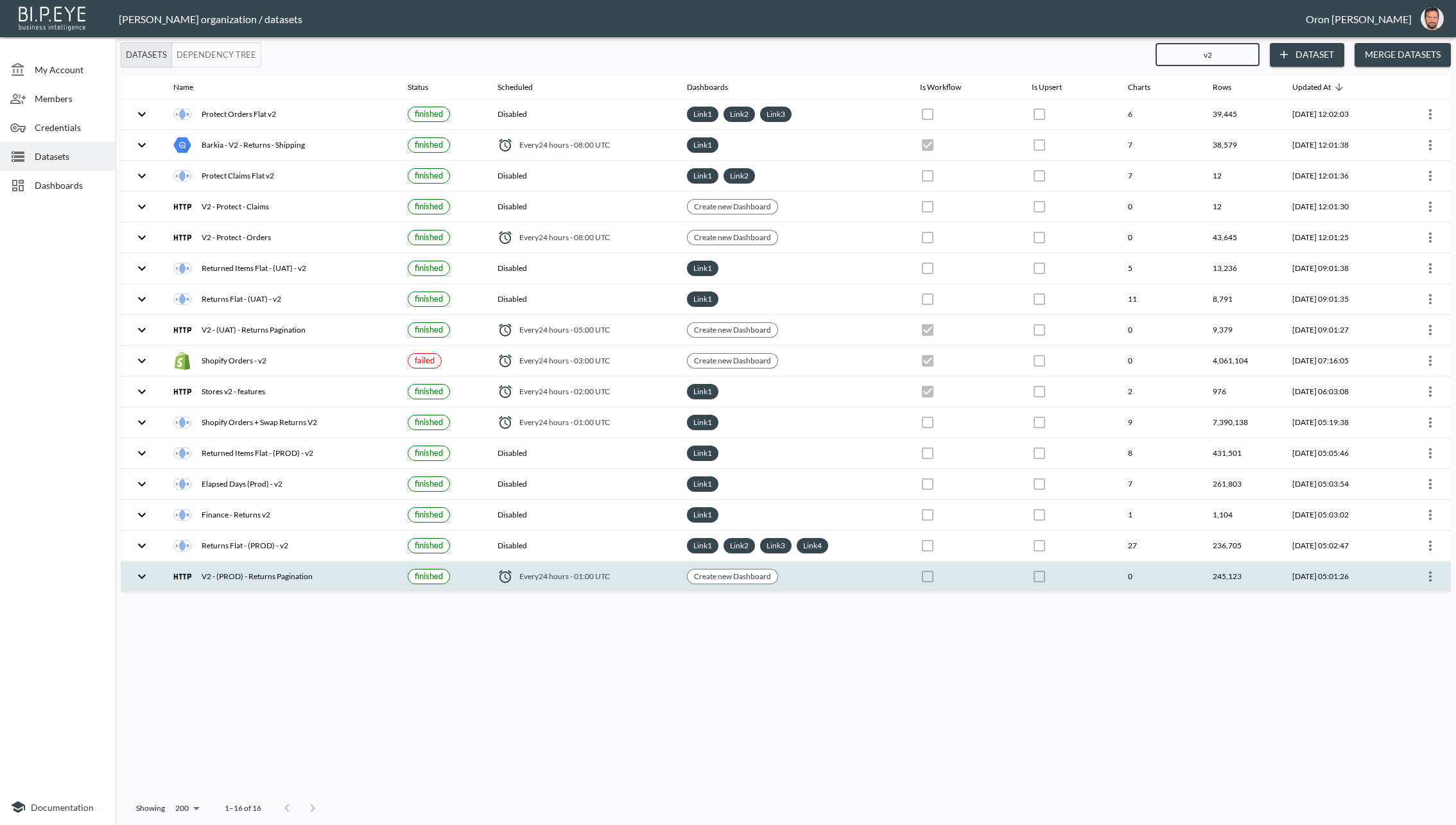
type input "v2"
click at [1429, 571] on icon "more" at bounding box center [1429, 576] width 3 height 11
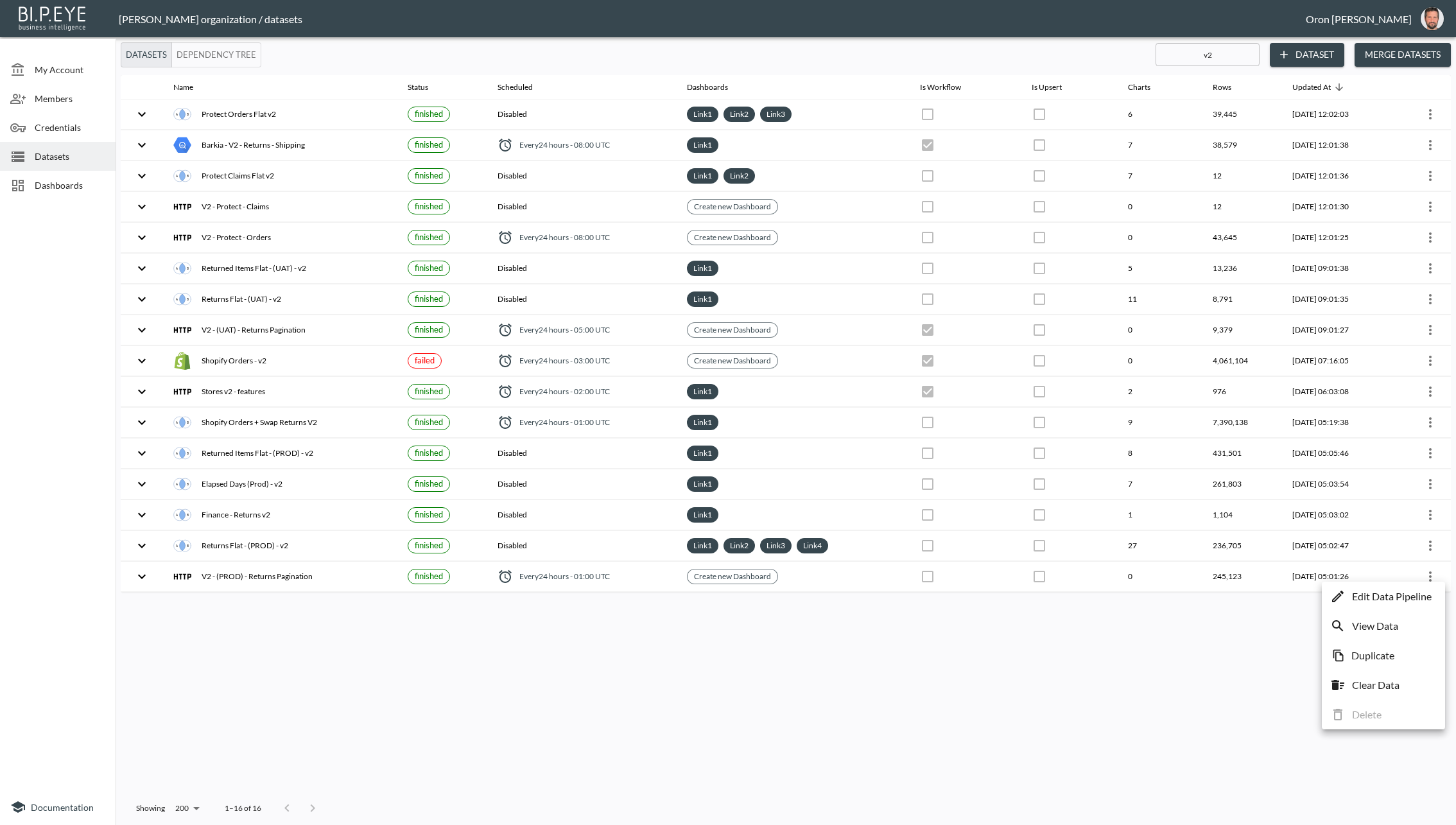
click at [1415, 591] on p "Edit Data Pipeline" at bounding box center [1391, 596] width 79 height 15
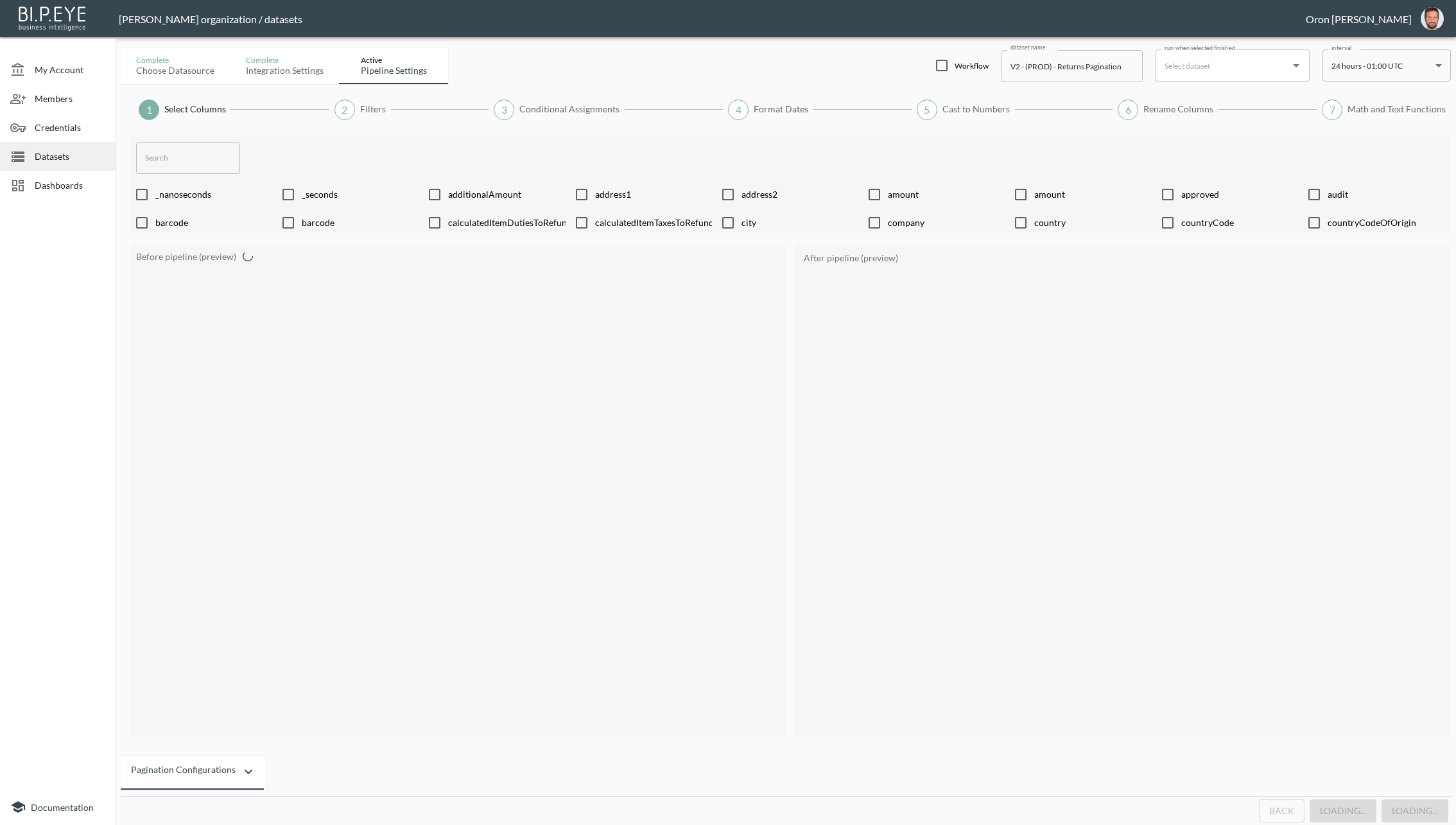
checkbox input "false"
checkbox input "true"
click at [184, 159] on input "text" at bounding box center [188, 158] width 104 height 33
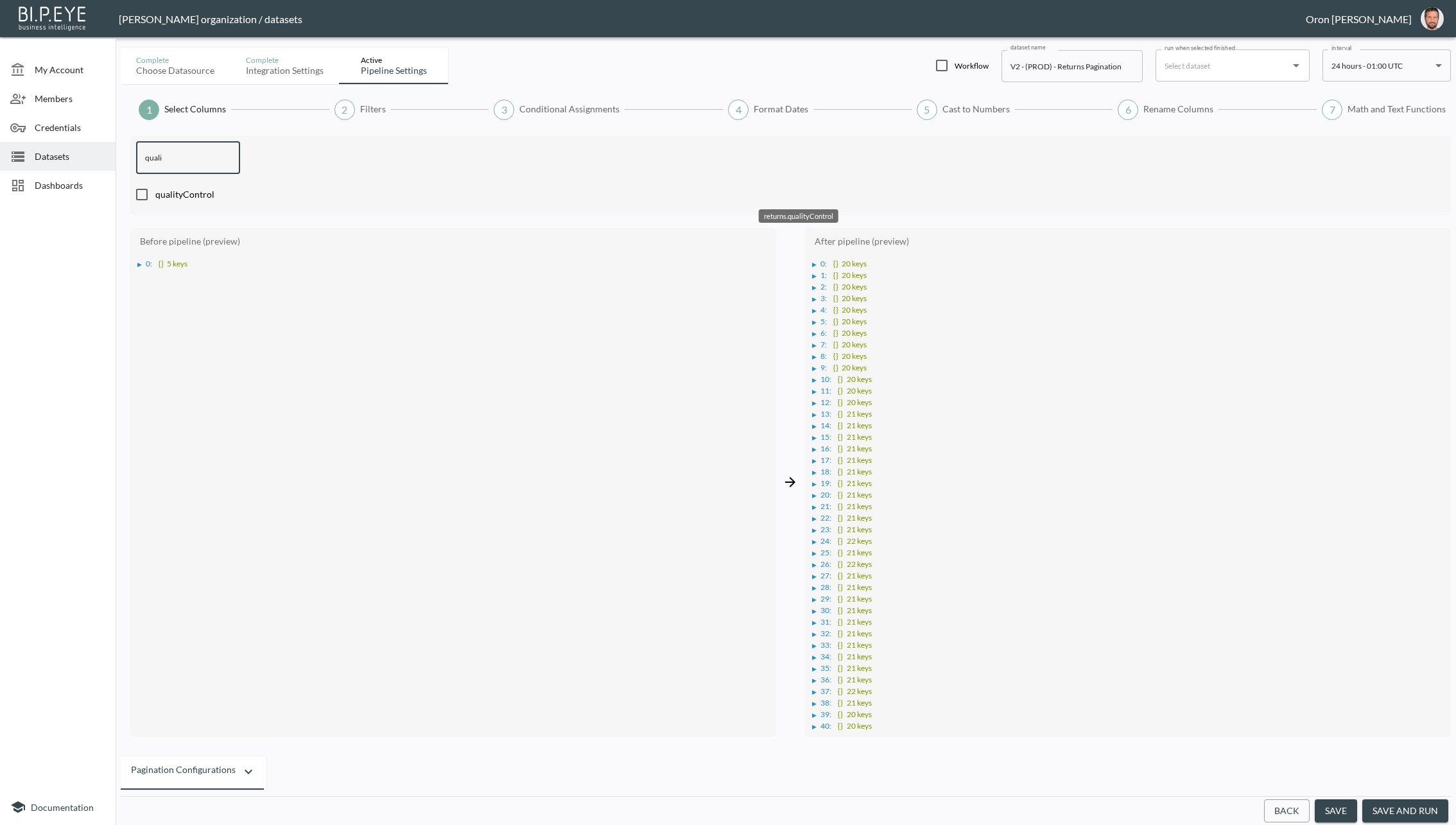
type input "quali"
click at [170, 195] on span "qualityControl" at bounding box center [799, 194] width 1289 height 12
checkbox input "true"
click at [821, 262] on span "0 :" at bounding box center [823, 263] width 7 height 10
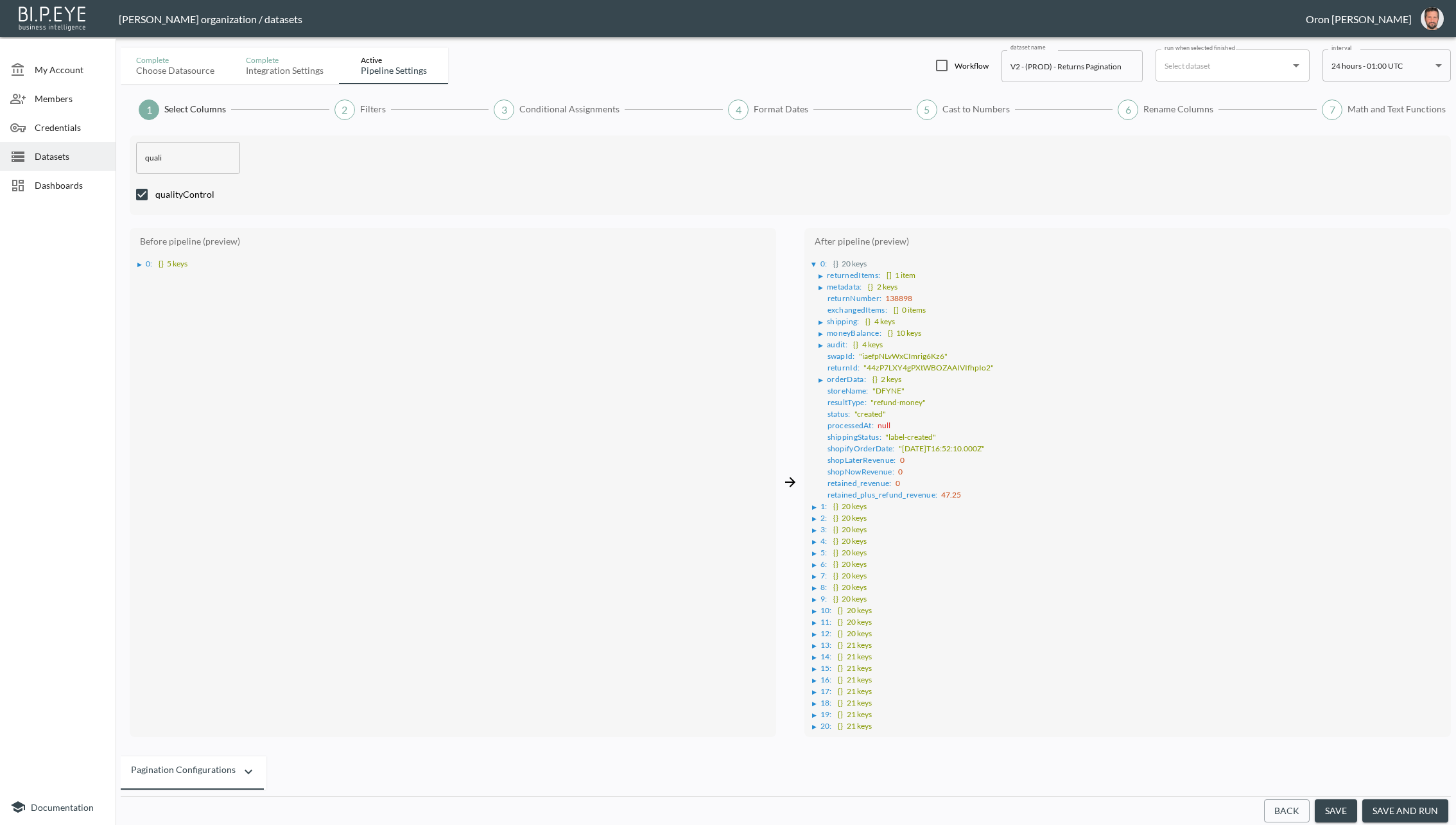
click at [820, 274] on div "▶" at bounding box center [820, 276] width 5 height 7
click at [824, 280] on ul "▶ 0 : {} 35 keys" at bounding box center [1131, 286] width 626 height 11
click at [826, 284] on div "▶" at bounding box center [827, 287] width 5 height 7
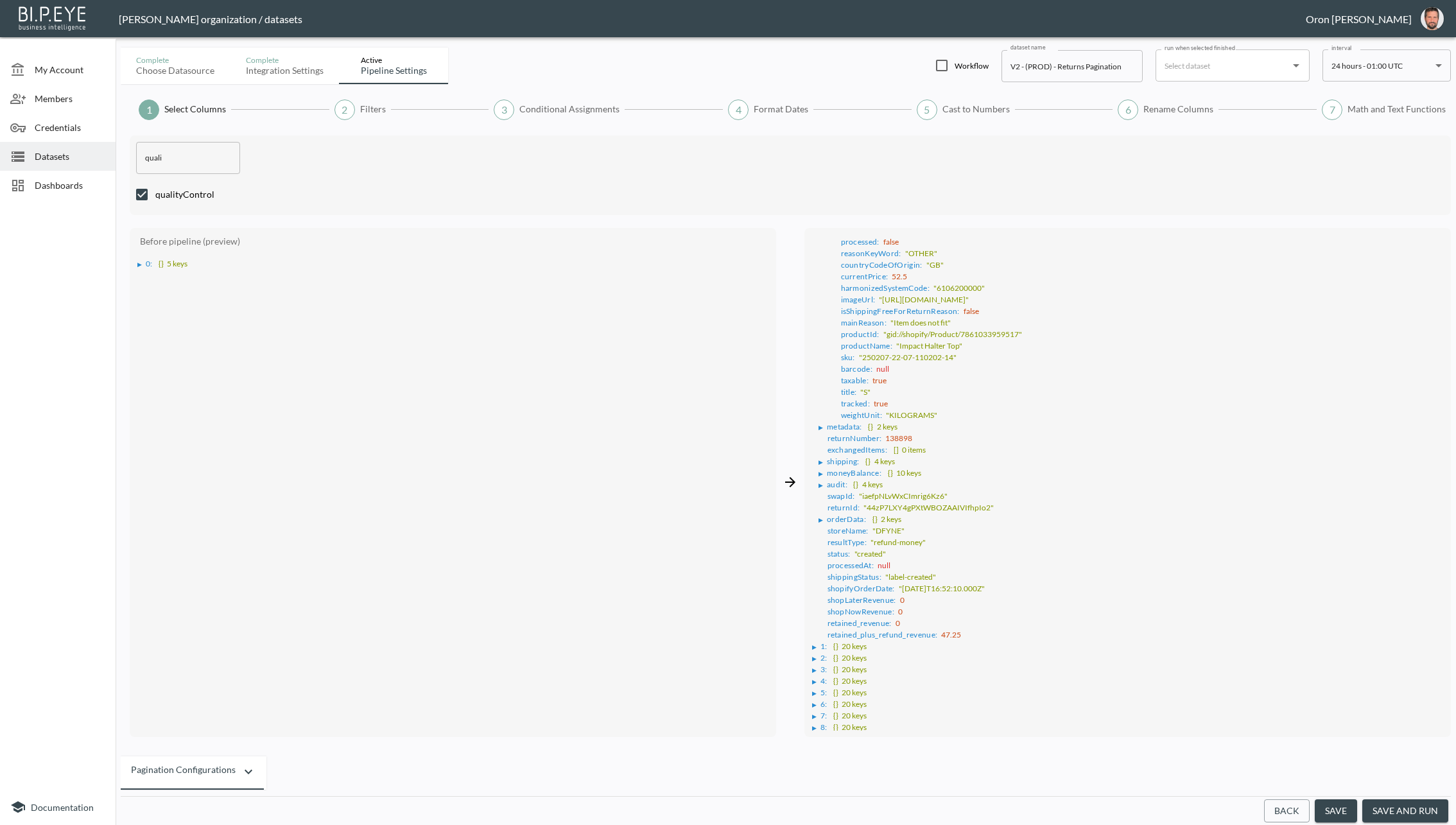
scroll to position [278, 0]
click at [812, 643] on div "▶" at bounding box center [814, 646] width 5 height 7
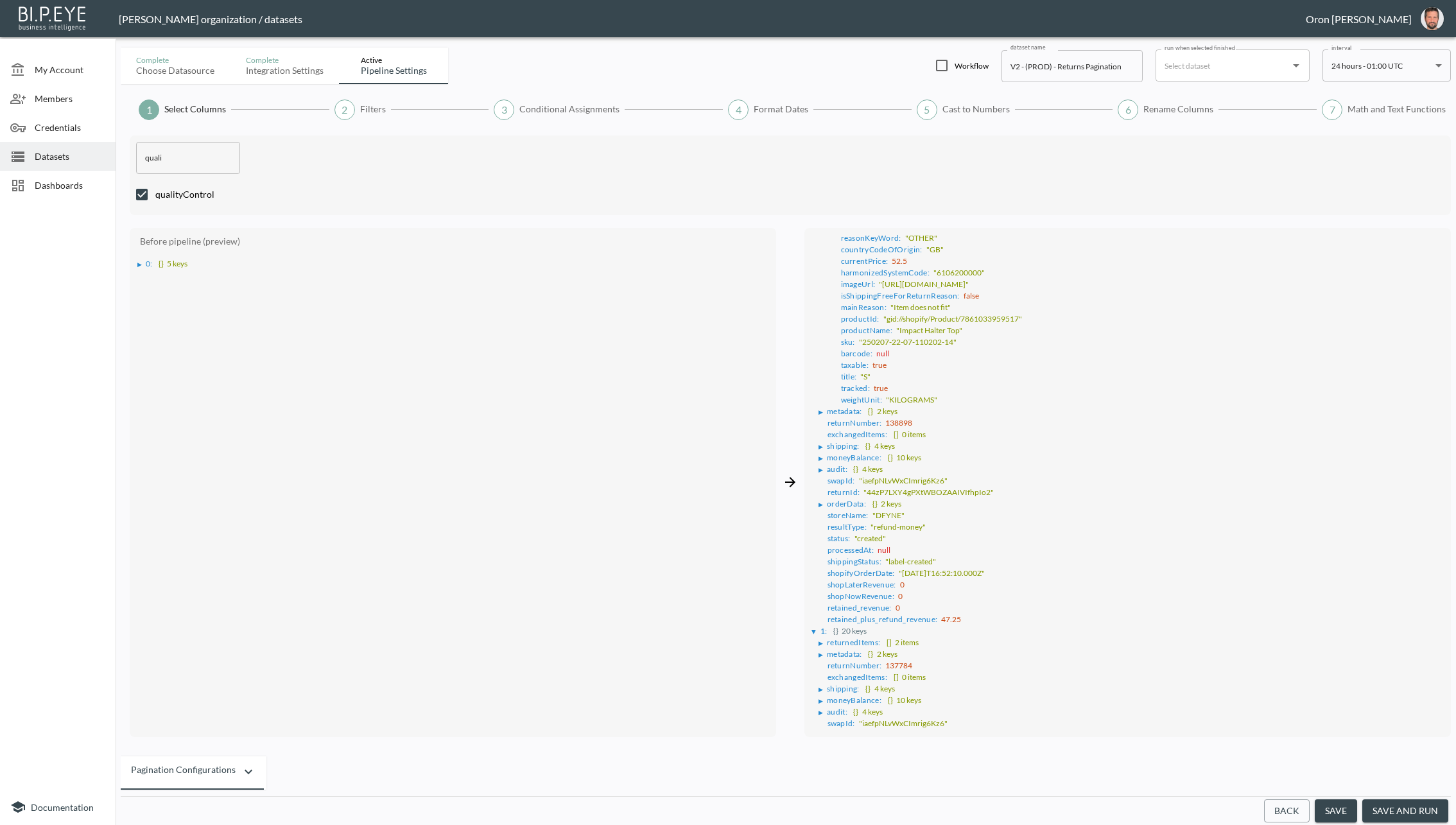
scroll to position [542, 0]
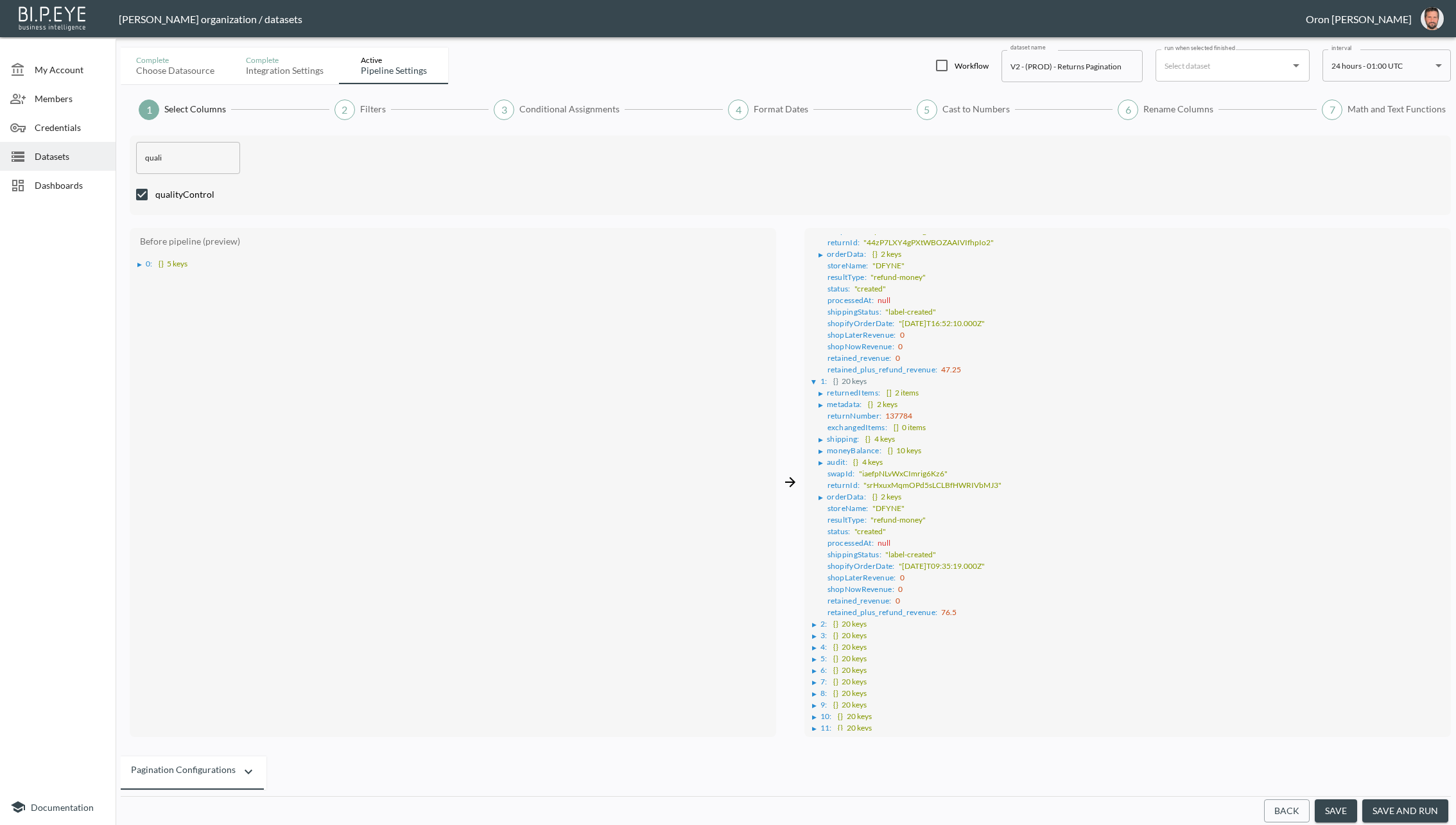
click at [814, 621] on div "▶" at bounding box center [814, 624] width 5 height 7
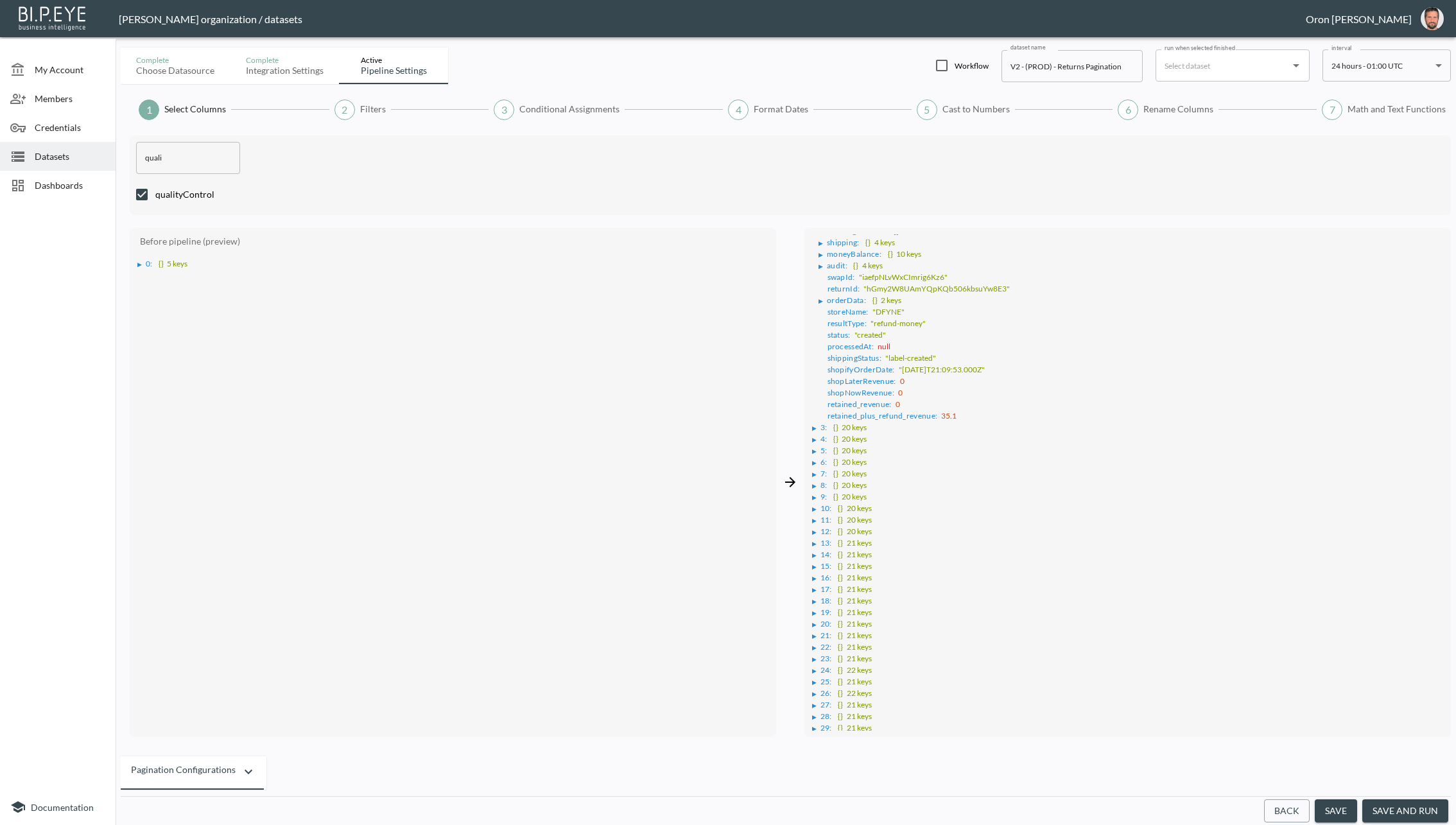
scroll to position [1068, 0]
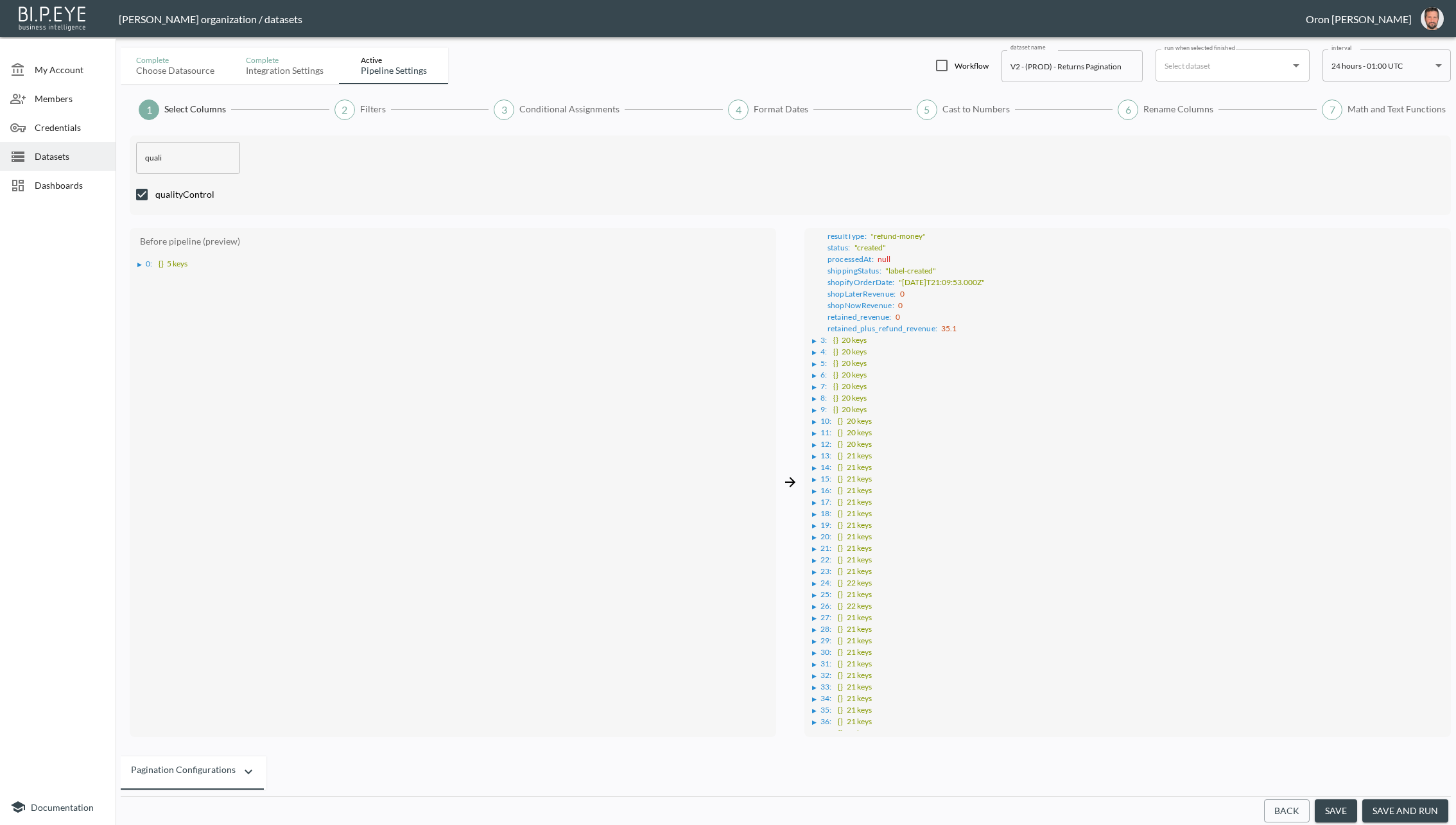
click at [819, 338] on div "▶" at bounding box center [816, 341] width 9 height 7
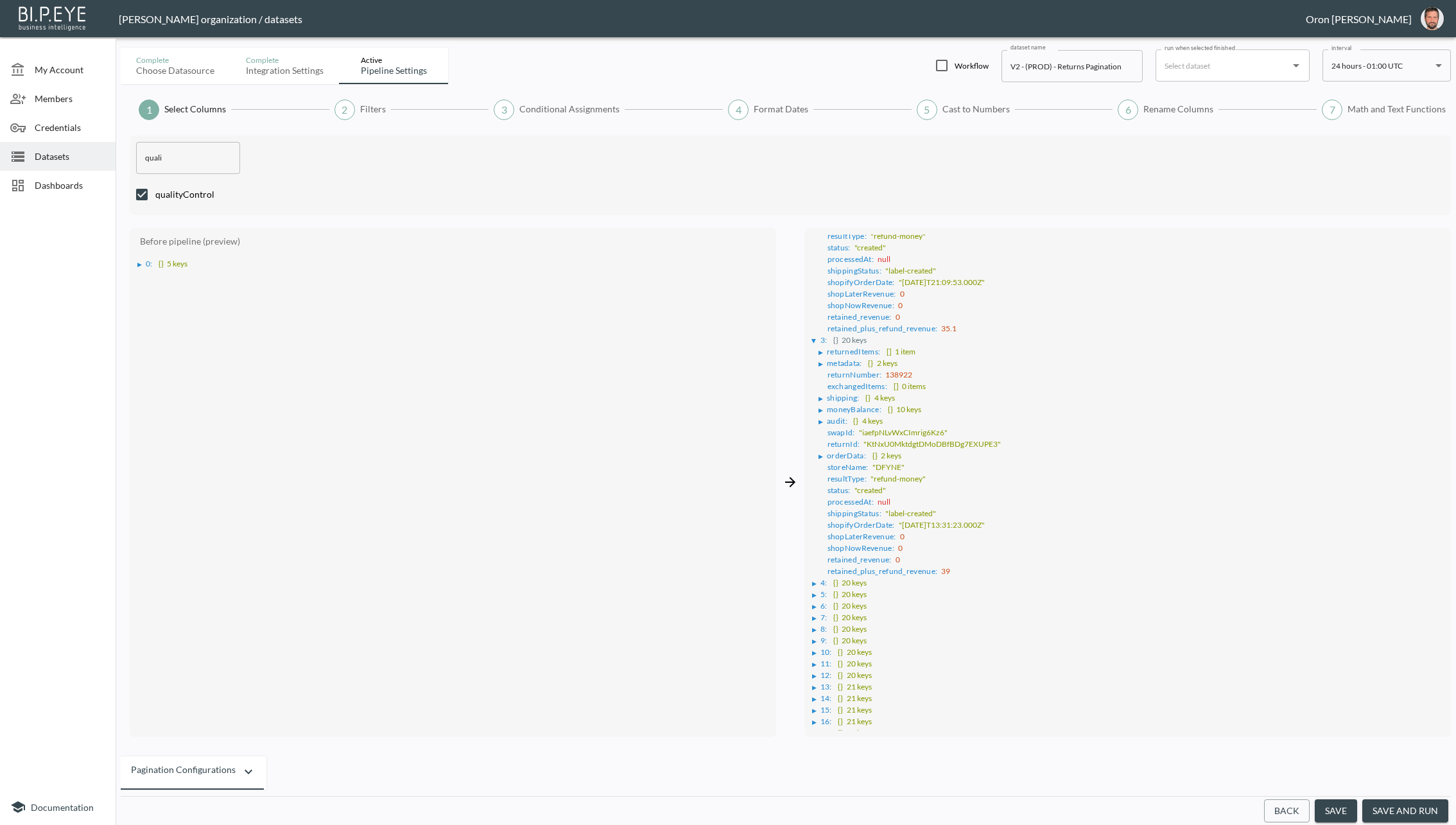
click at [816, 580] on div "▶" at bounding box center [814, 583] width 5 height 7
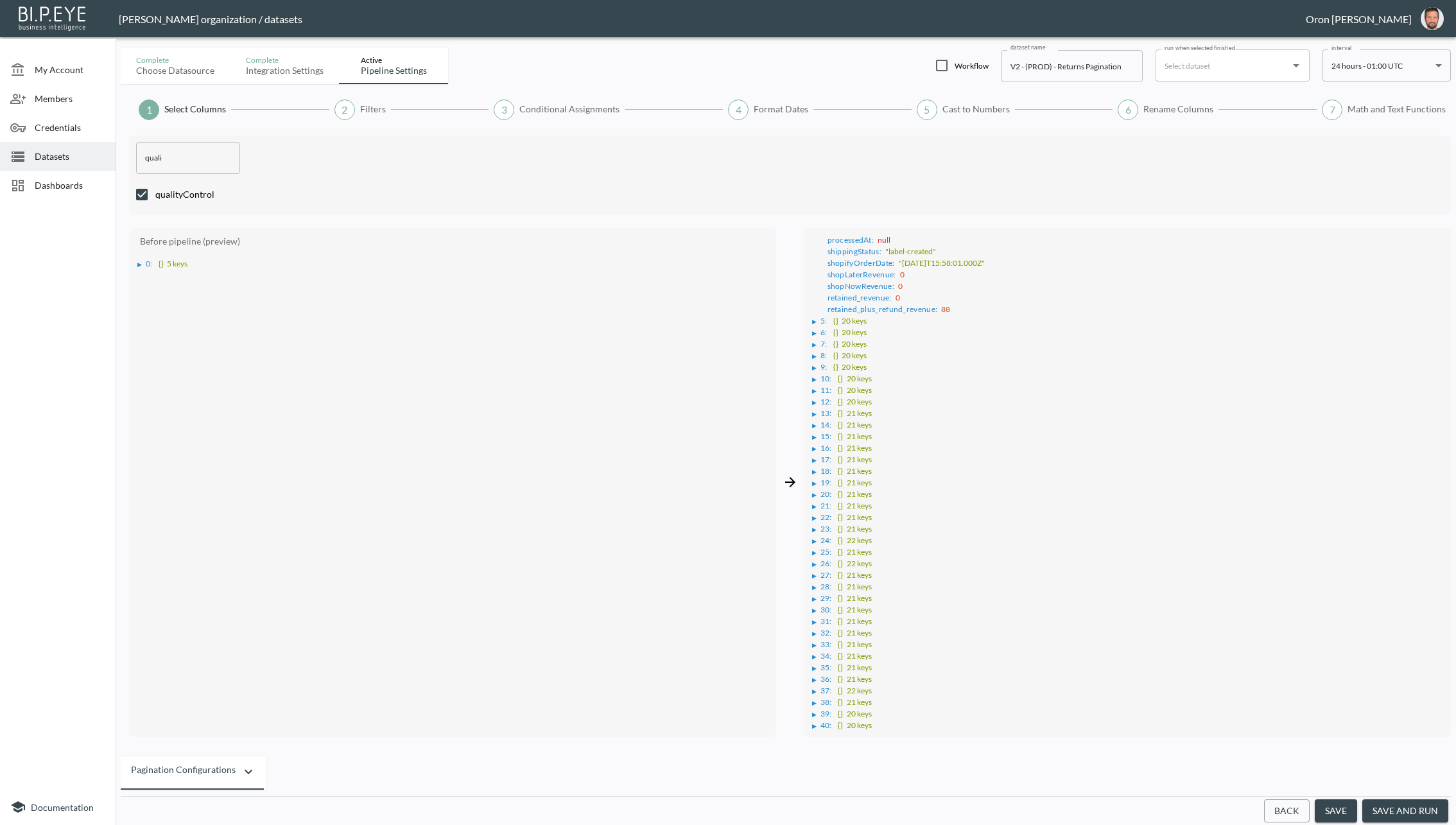
scroll to position [1520, 0]
click at [814, 371] on div "▶" at bounding box center [814, 374] width 5 height 7
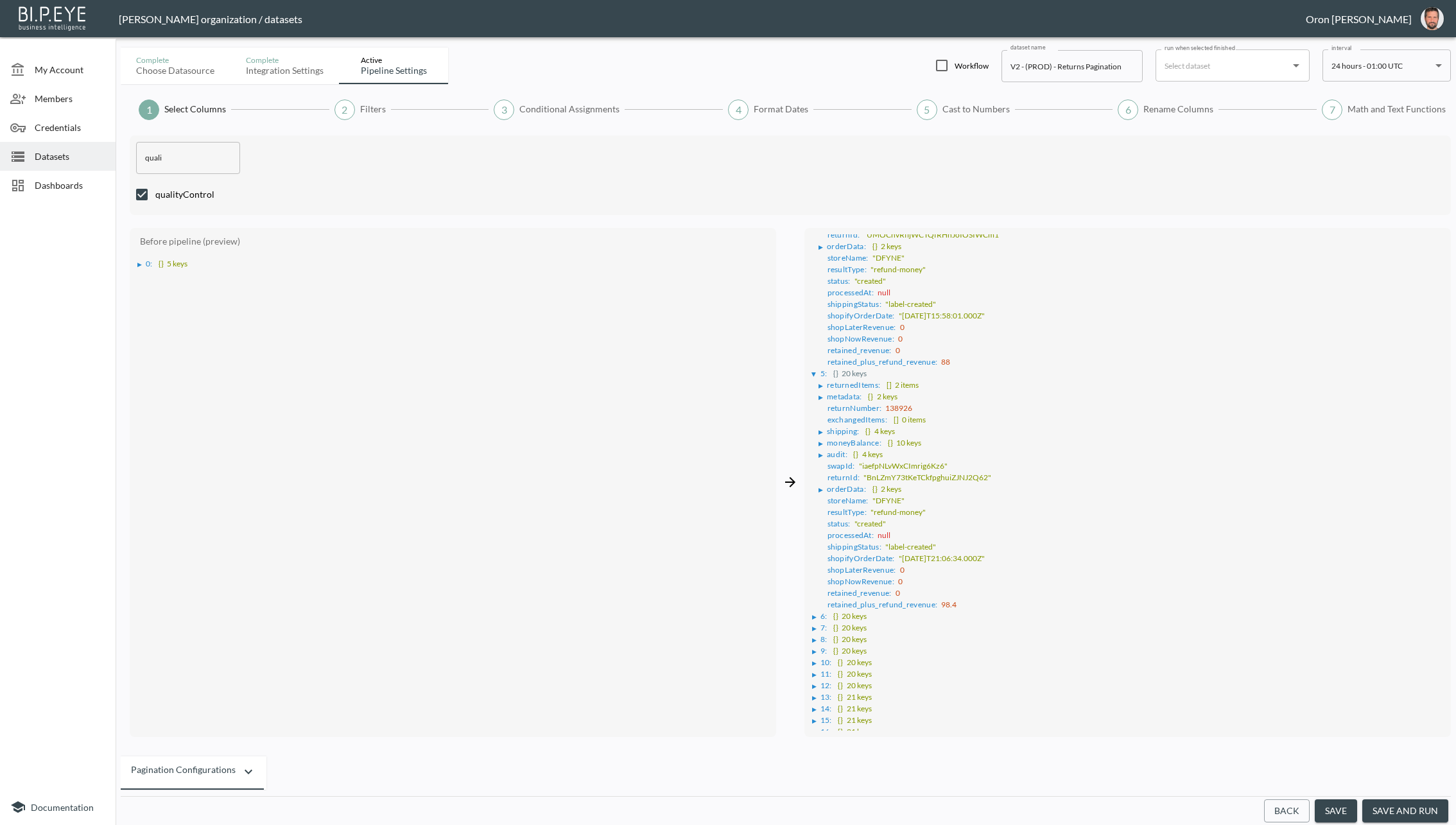
click at [814, 613] on div "▶" at bounding box center [814, 616] width 5 height 7
click at [366, 106] on span "Filters" at bounding box center [372, 108] width 26 height 12
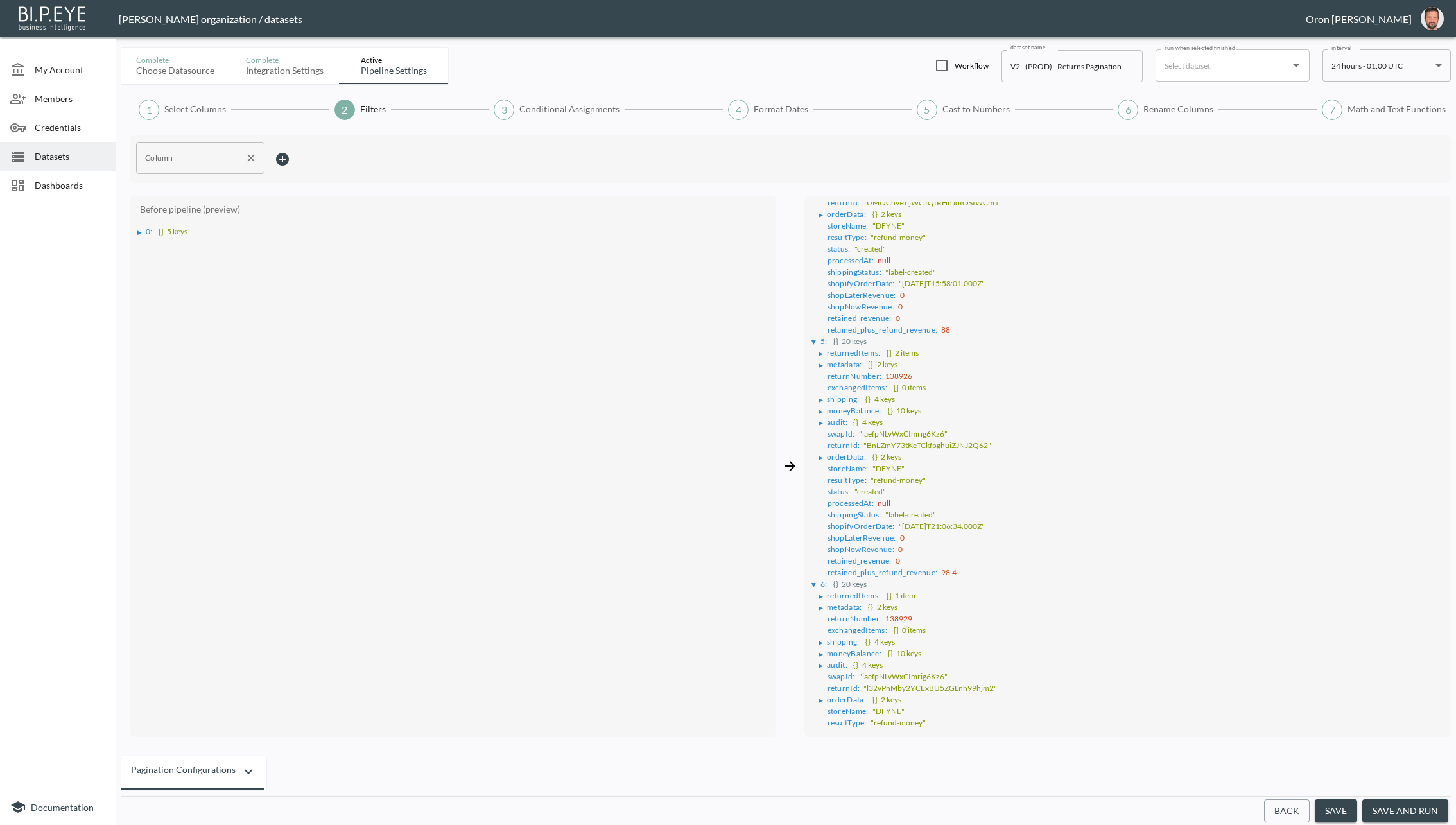
click at [202, 158] on input "Column" at bounding box center [190, 157] width 98 height 20
click at [163, 184] on span "qualityControl" at bounding box center [200, 189] width 108 height 11
type input "qualityControl"
click at [319, 154] on body "BI.P.EYE, Interactive Analytics Dashboards - app [PERSON_NAME] organization / d…" at bounding box center [728, 412] width 1456 height 825
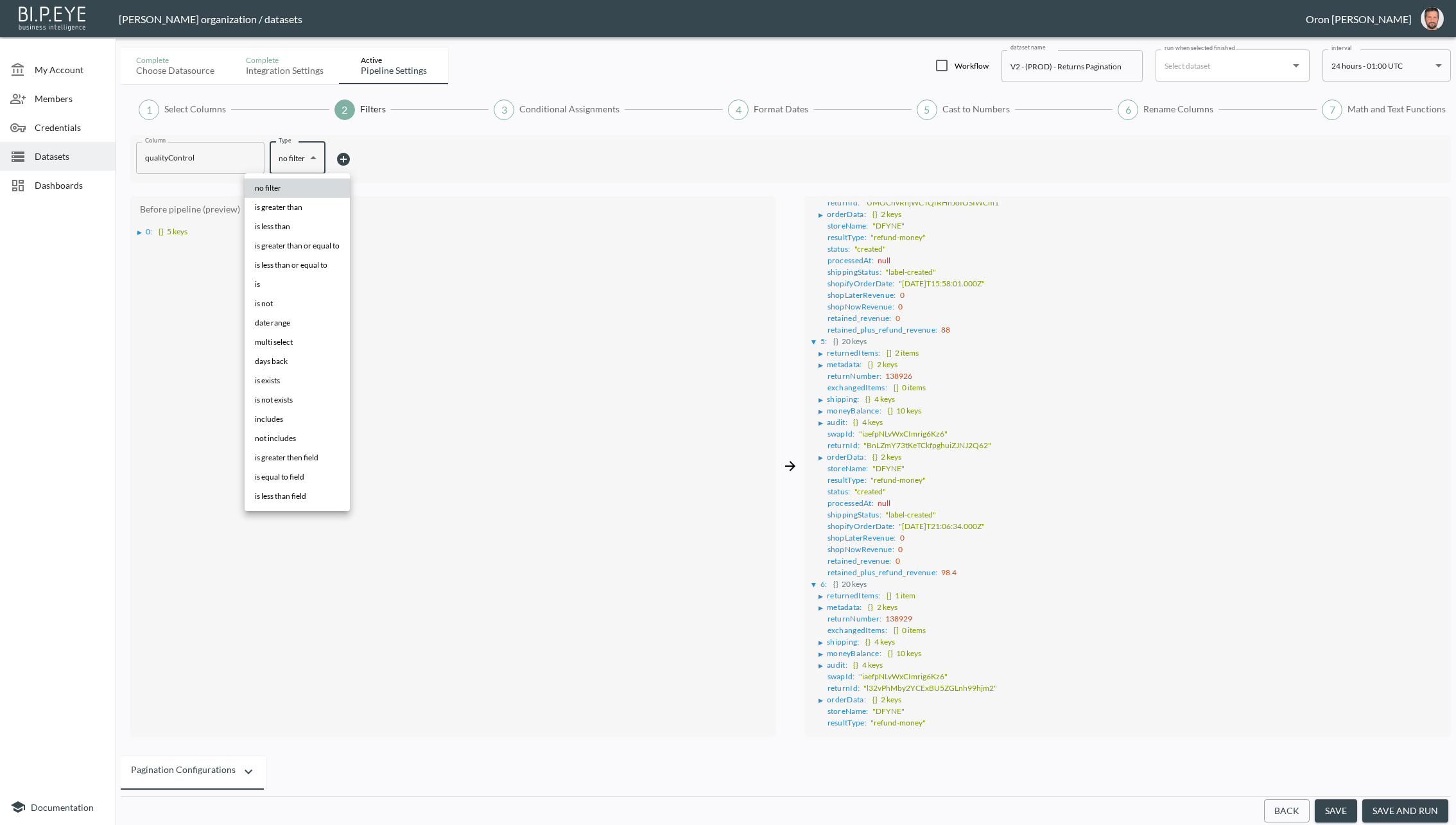
click at [301, 380] on li "is exists" at bounding box center [298, 381] width 105 height 19
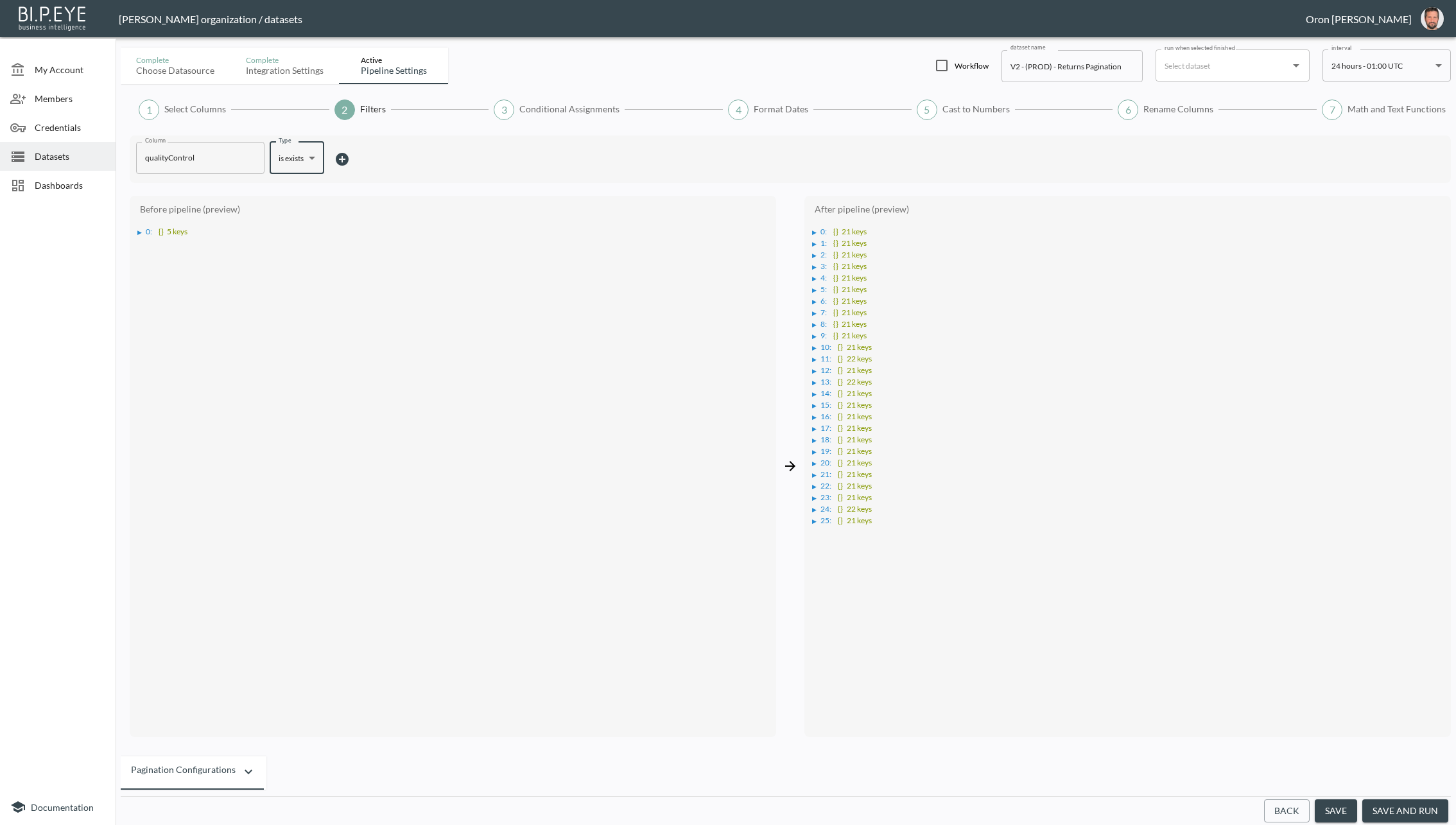
click at [816, 232] on div "▶" at bounding box center [814, 233] width 5 height 7
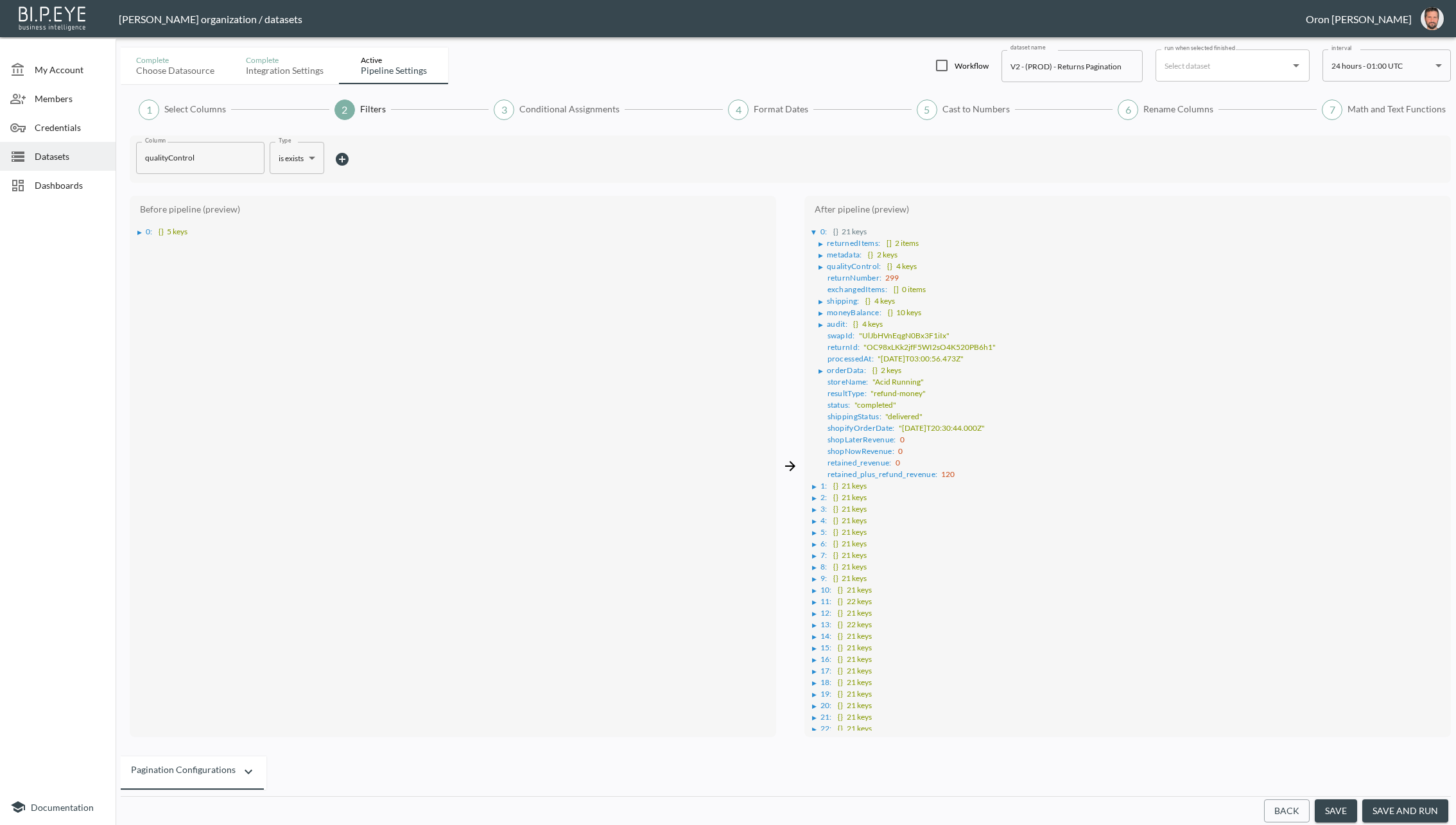
click at [819, 264] on div "▶" at bounding box center [820, 267] width 5 height 7
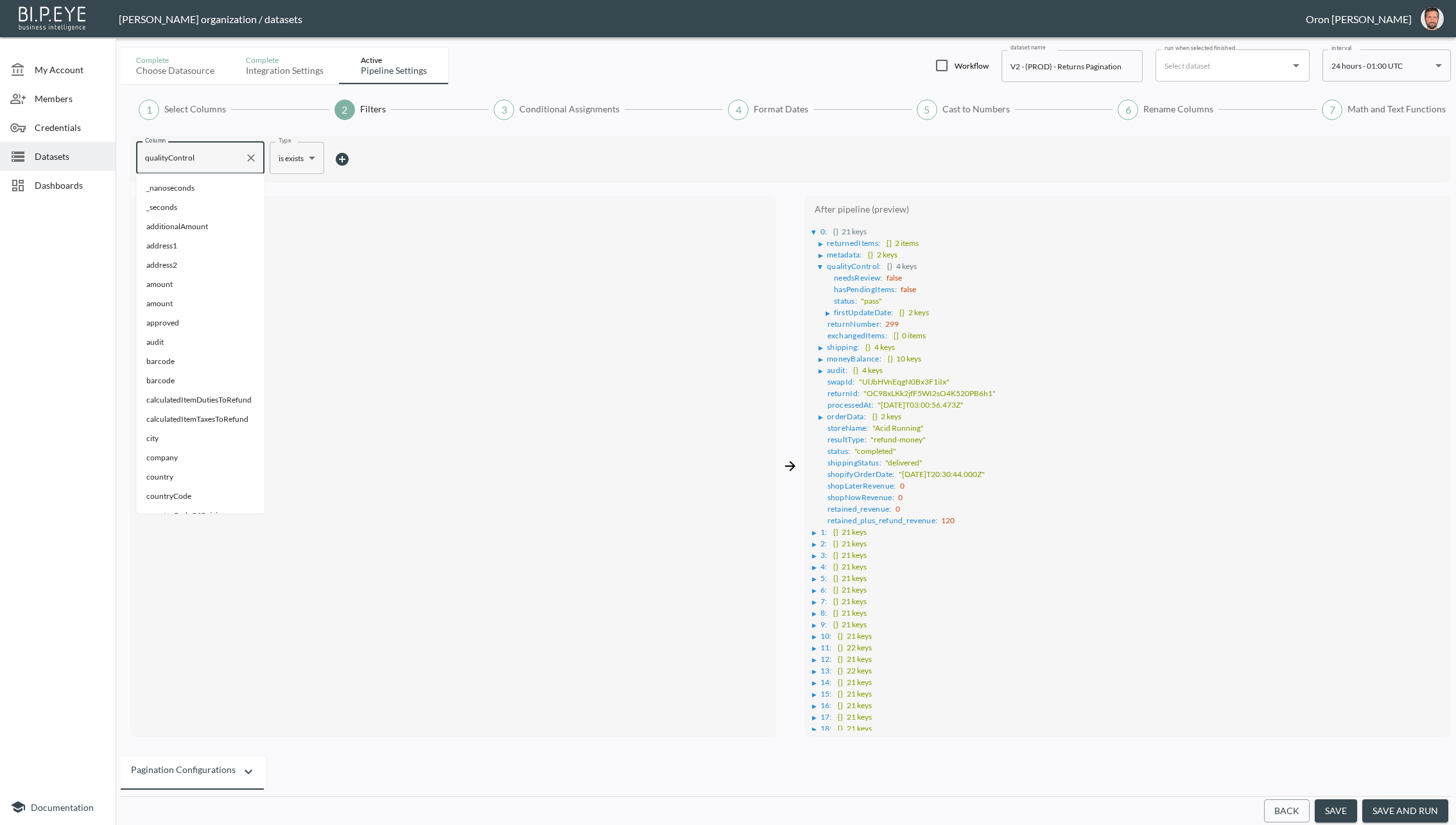
click at [223, 155] on input "qualityControl" at bounding box center [190, 157] width 98 height 20
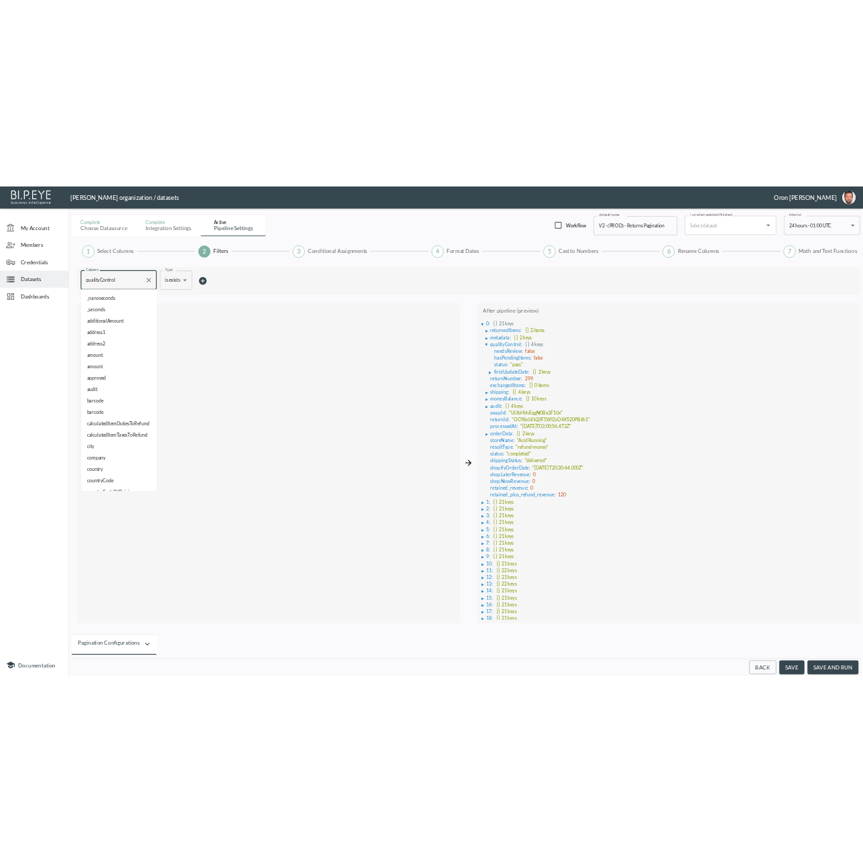
scroll to position [1743, 0]
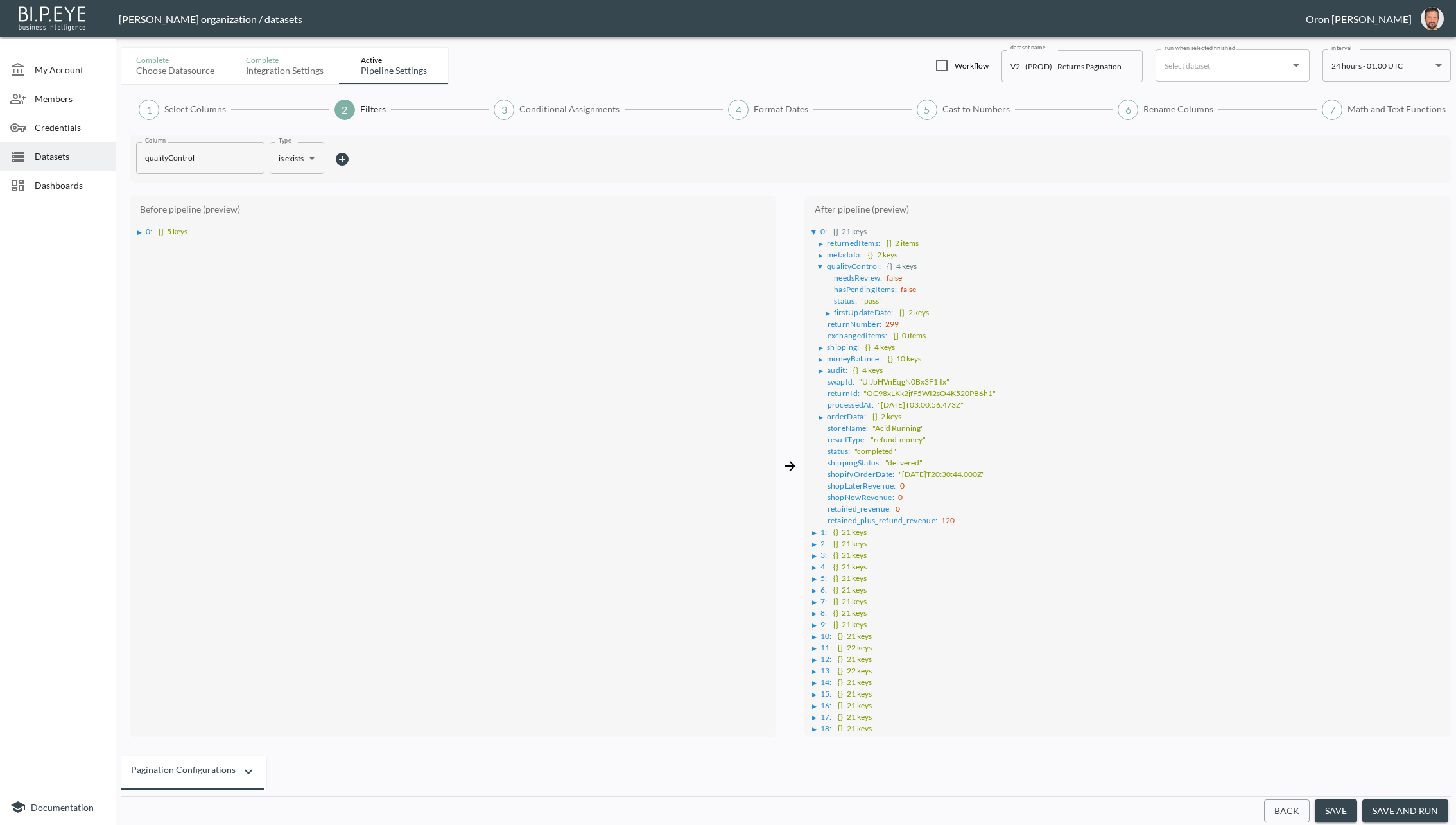
click at [456, 155] on div "Column qualityControl Column Type is exists is exists Type" at bounding box center [789, 159] width 1308 height 34
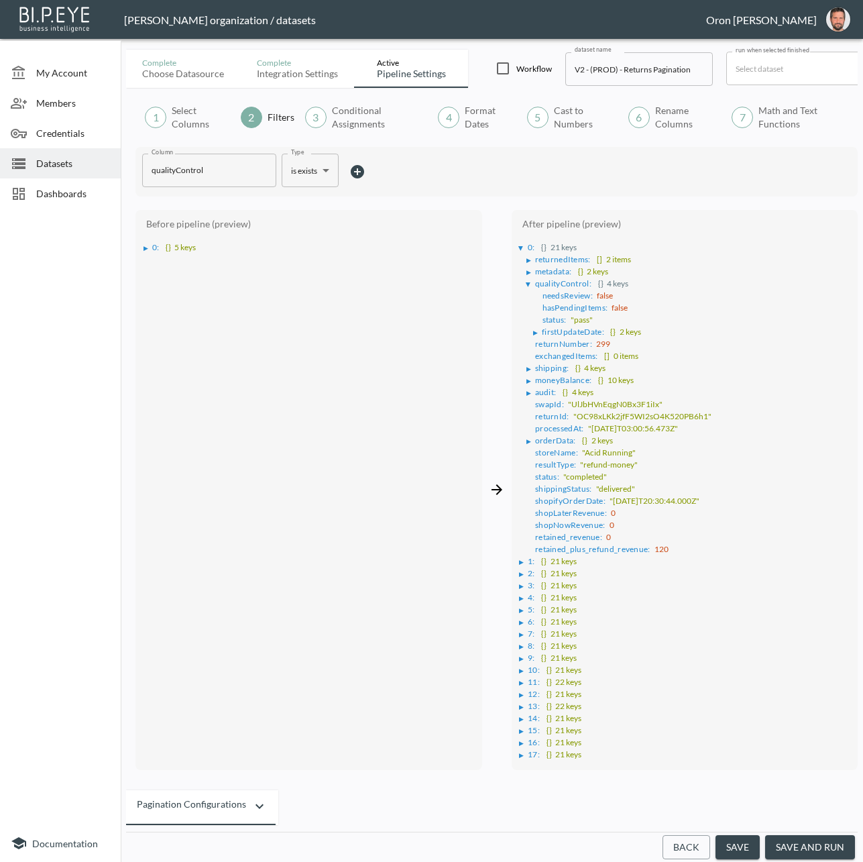
click at [305, 177] on body "BI.P.EYE, Interactive Analytics Dashboards - app [PERSON_NAME] organization / d…" at bounding box center [431, 431] width 863 height 862
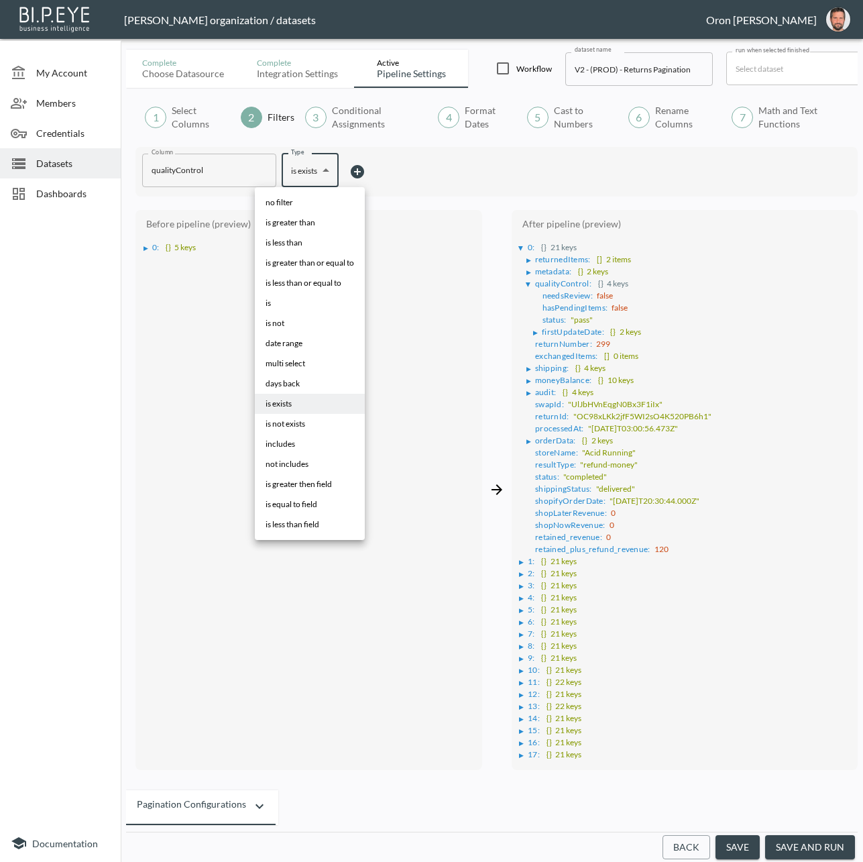
click at [297, 439] on li "includes" at bounding box center [310, 444] width 110 height 20
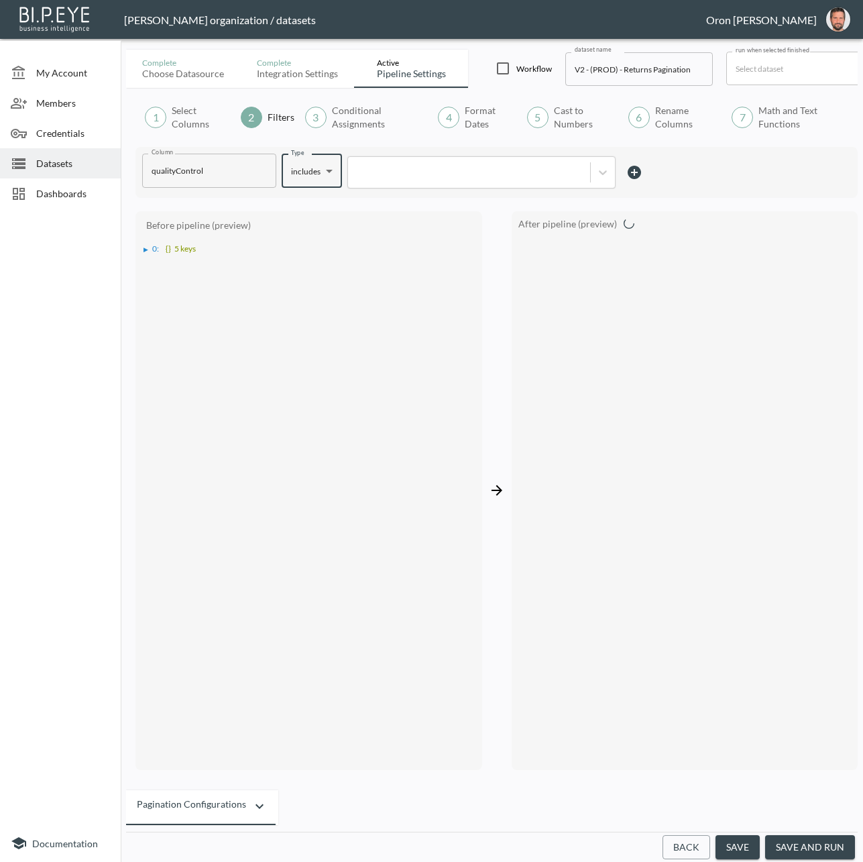
click at [314, 167] on body "BI.P.EYE, Interactive Analytics Dashboards - app [PERSON_NAME] organization / d…" at bounding box center [431, 431] width 863 height 862
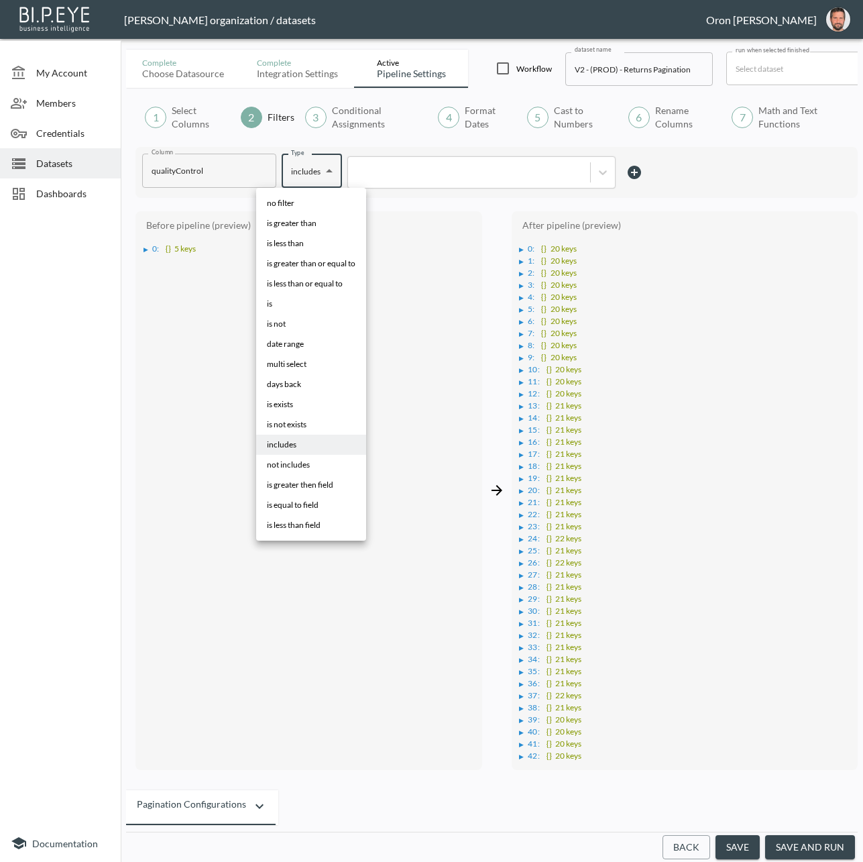
click at [297, 401] on li "is exists" at bounding box center [311, 404] width 110 height 20
type input "is exists"
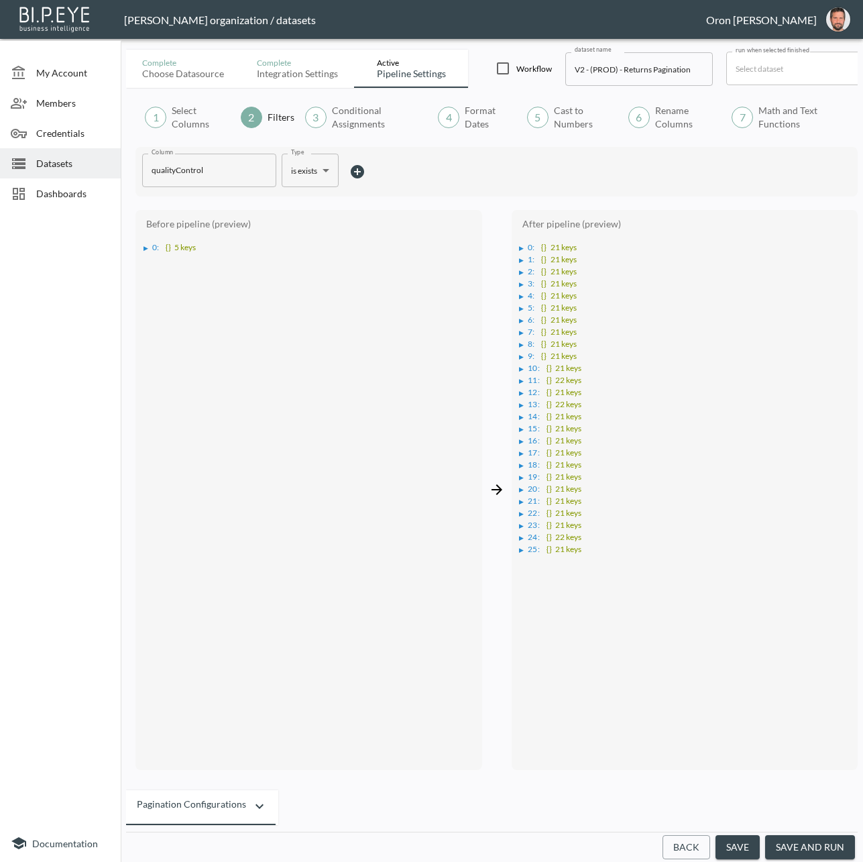
click at [74, 162] on span "Datasets" at bounding box center [73, 163] width 74 height 14
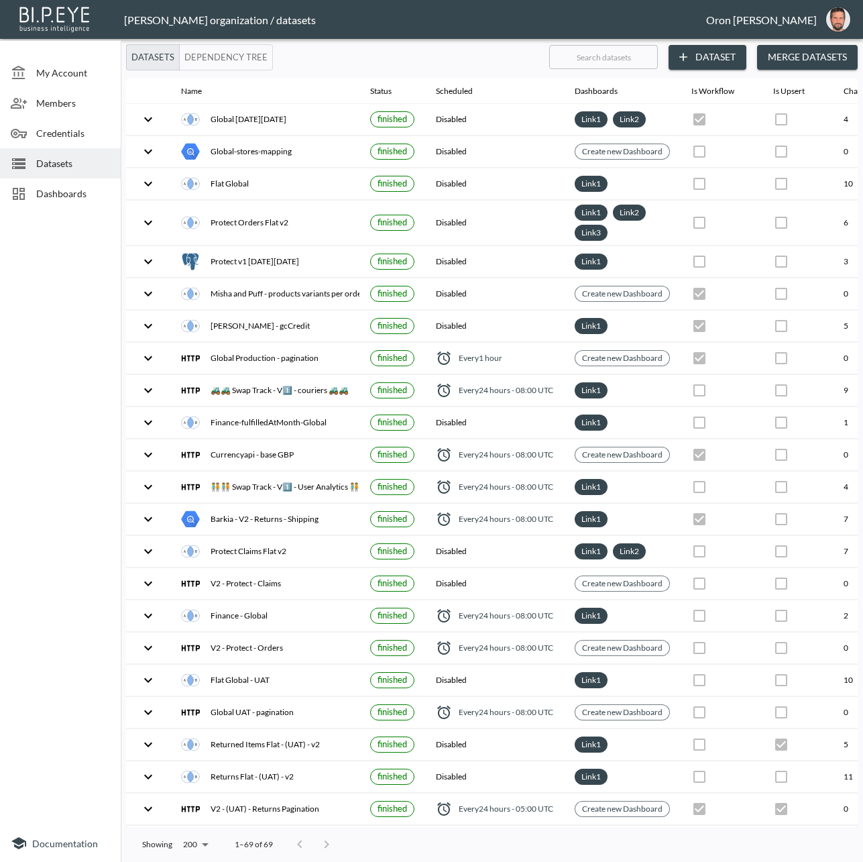
click at [804, 61] on button "Merge Datasets" at bounding box center [807, 57] width 101 height 25
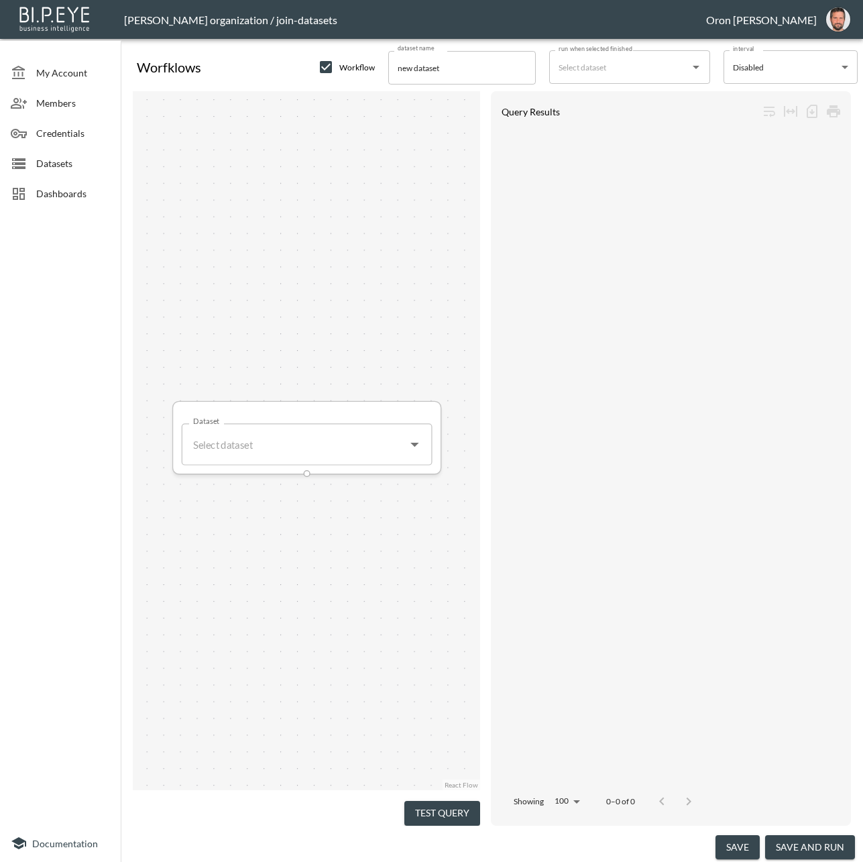
click at [313, 456] on input "Dataset" at bounding box center [294, 444] width 211 height 27
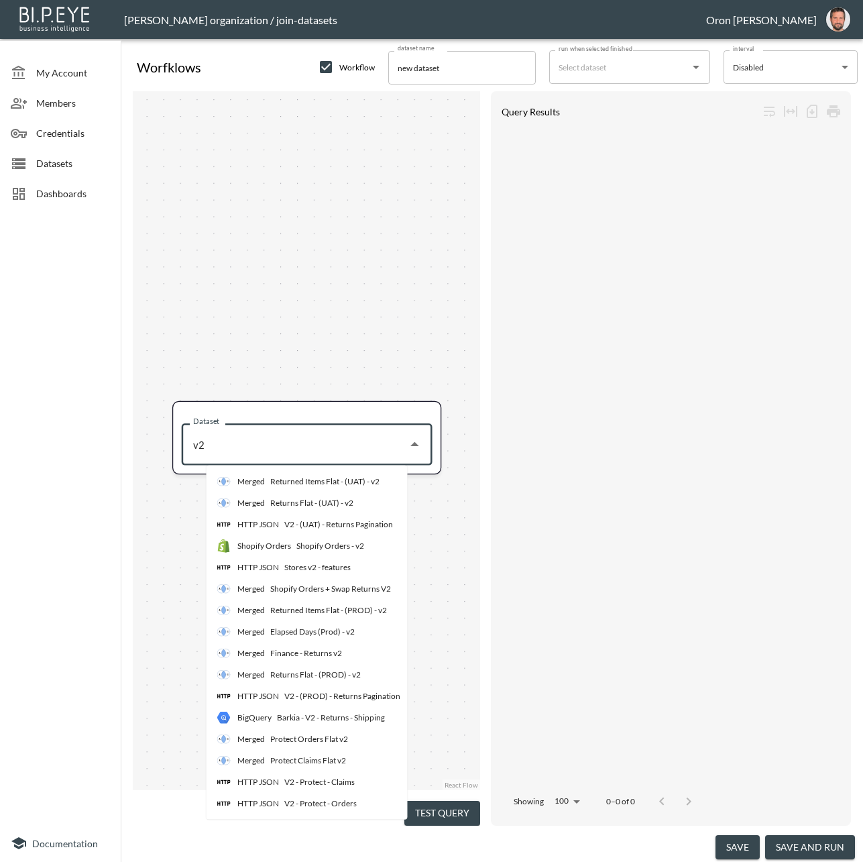
scroll to position [5, 0]
click at [316, 694] on div "V2 - (PROD) - Returns Pagination" at bounding box center [342, 696] width 116 height 12
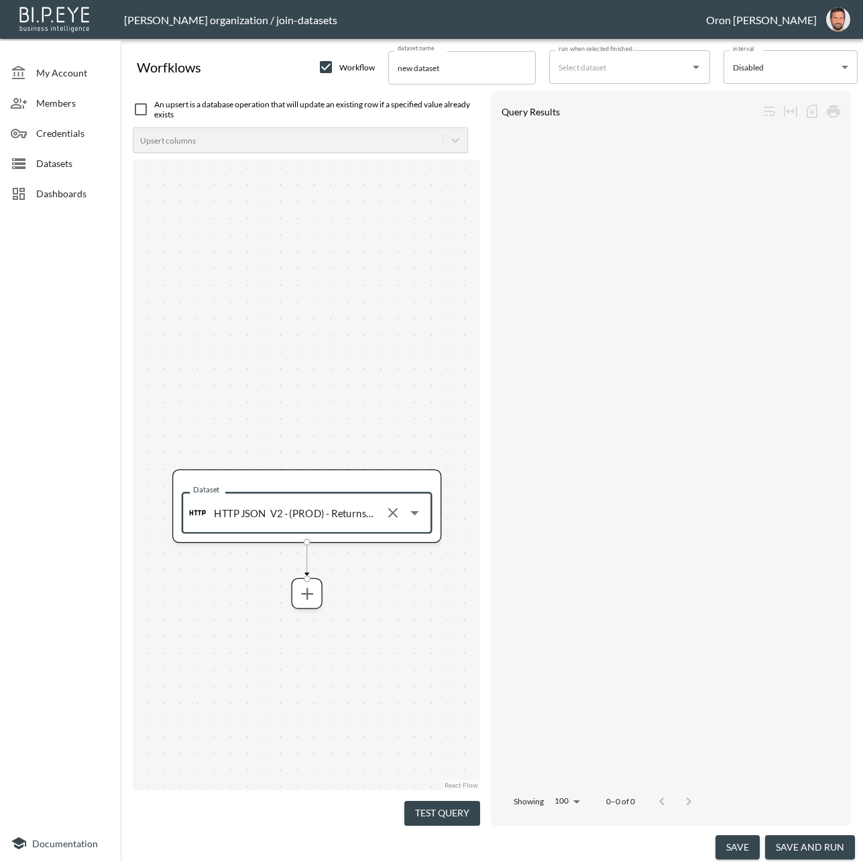
type input "V2 - (PROD) - Returns Pagination"
click at [323, 594] on div "Dataset HTTP JSON V2 - (PROD) - Returns Pagination Dataset" at bounding box center [307, 475] width 348 height 631
click at [312, 594] on icon "more" at bounding box center [307, 594] width 20 height 20
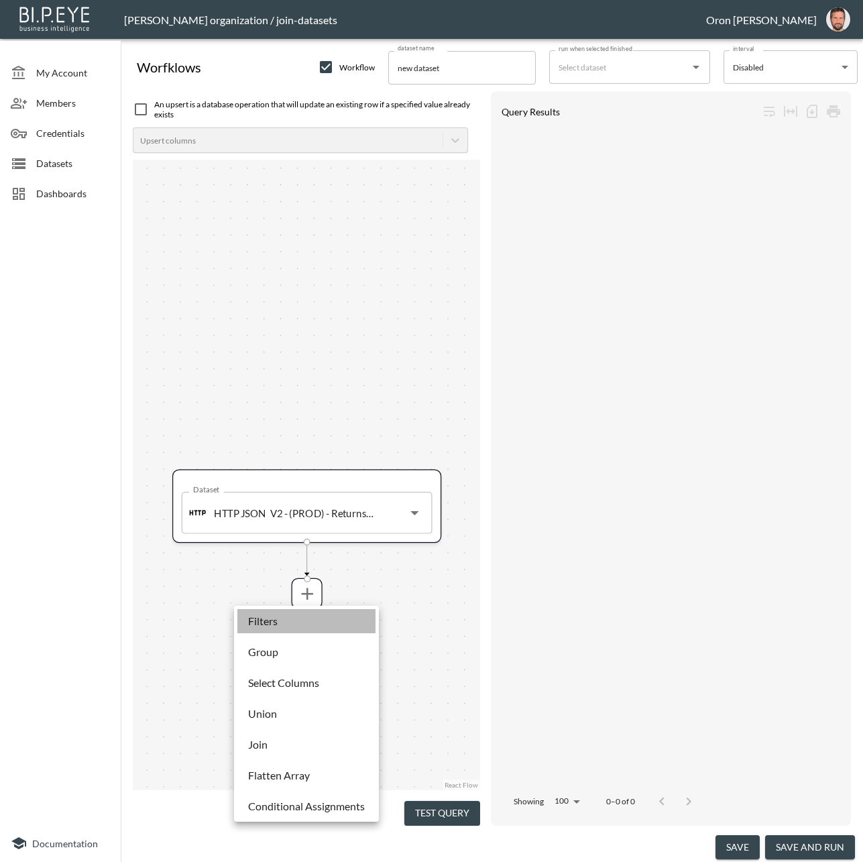
click at [308, 620] on li "Filters" at bounding box center [306, 621] width 138 height 24
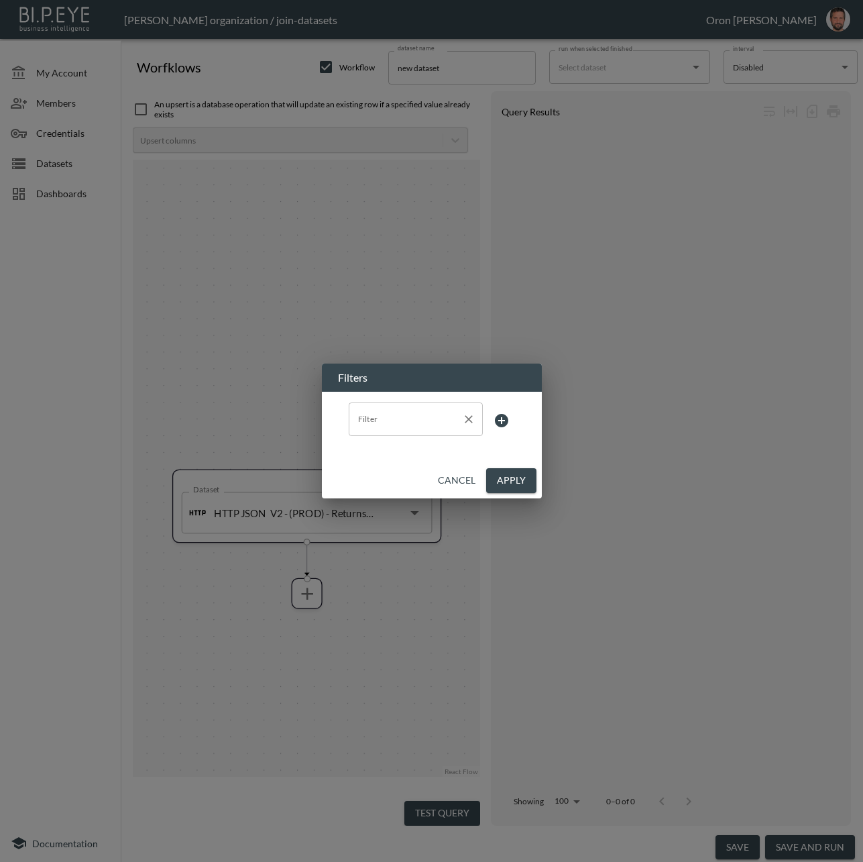
click at [413, 423] on input "Filter" at bounding box center [406, 419] width 102 height 21
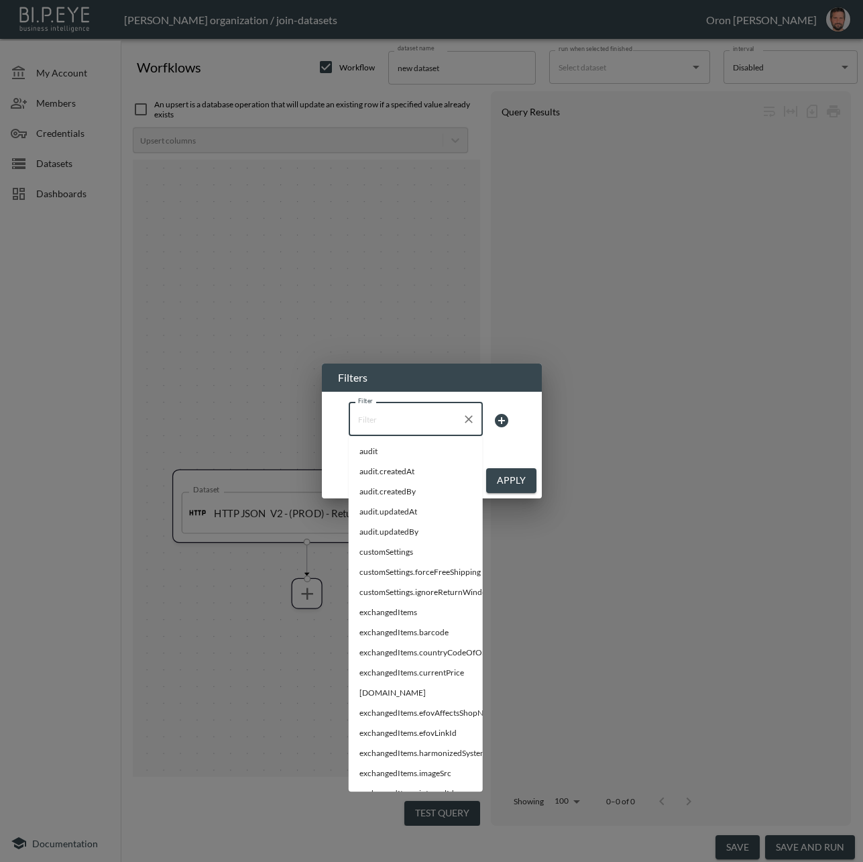
paste input "qualityControl"
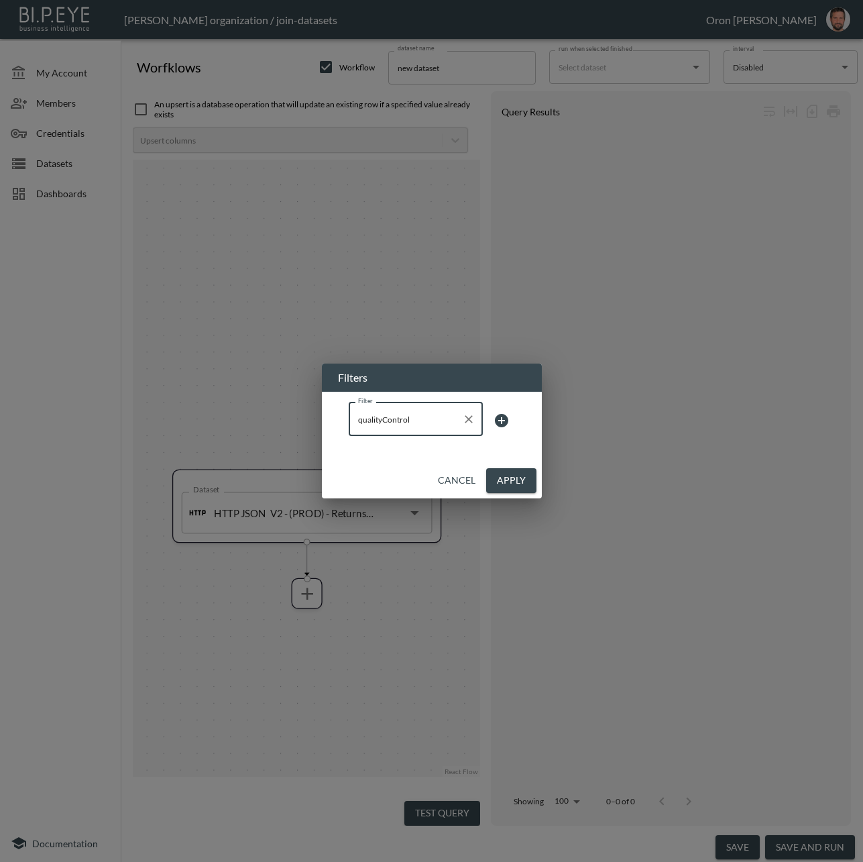
type input "qualityControl"
click at [505, 424] on icon at bounding box center [501, 420] width 13 height 13
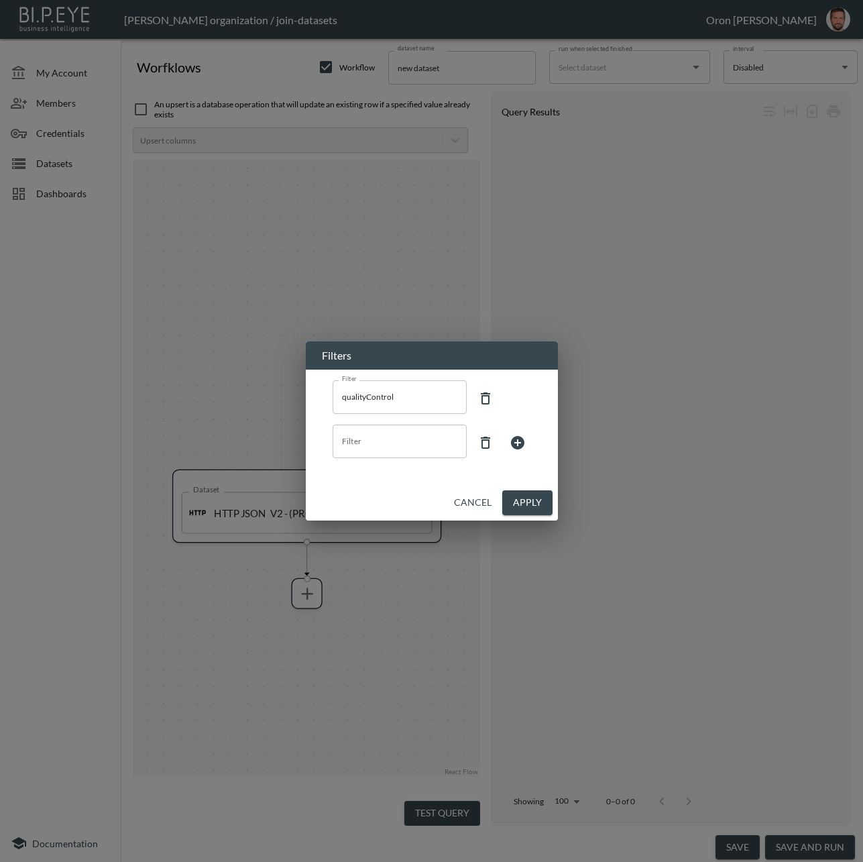
click at [482, 445] on icon at bounding box center [486, 443] width 16 height 16
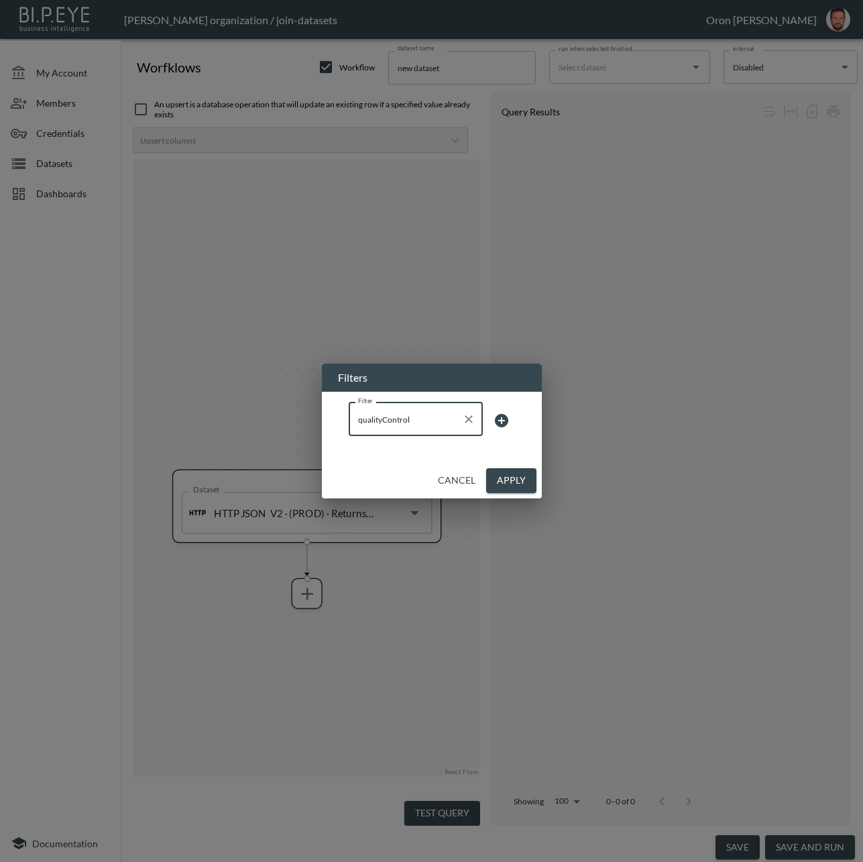
click at [433, 419] on input "qualityControl" at bounding box center [406, 419] width 102 height 21
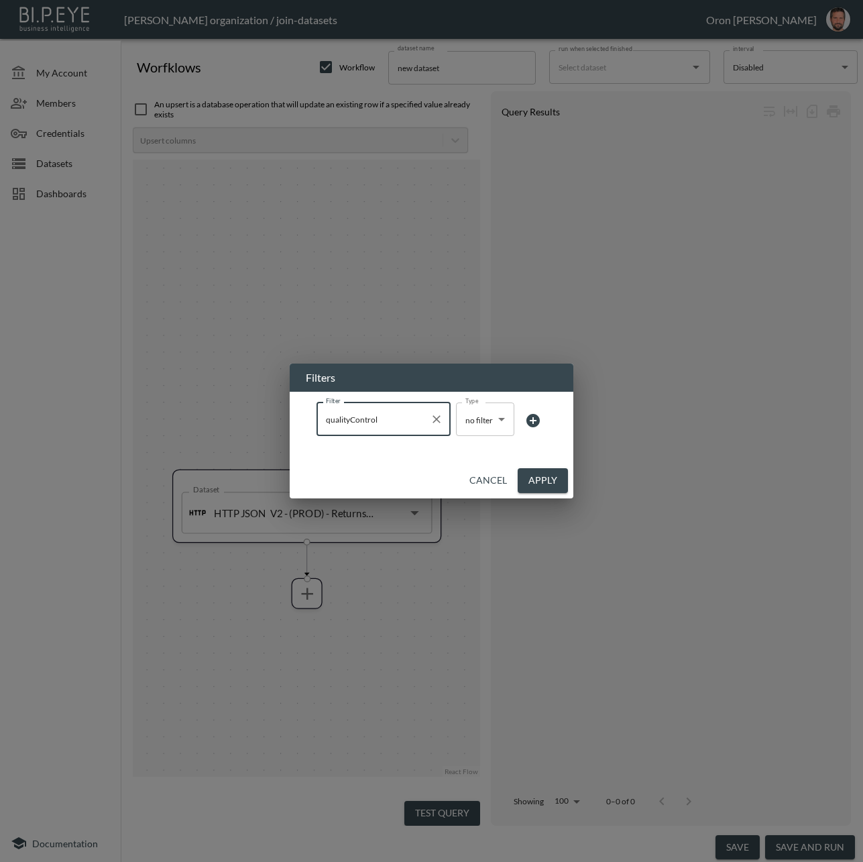
click at [481, 411] on body "BI.P.EYE, Interactive Analytics Dashboards - app [PERSON_NAME] organization / j…" at bounding box center [431, 431] width 863 height 862
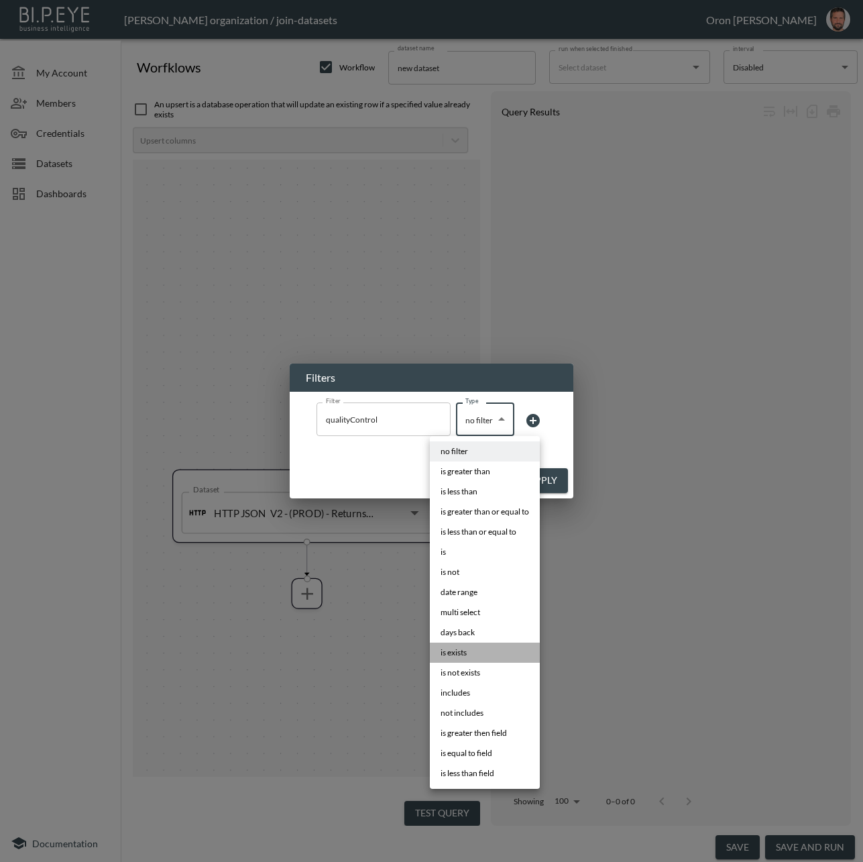
click at [480, 651] on li "is exists" at bounding box center [485, 653] width 110 height 20
type input "is exists"
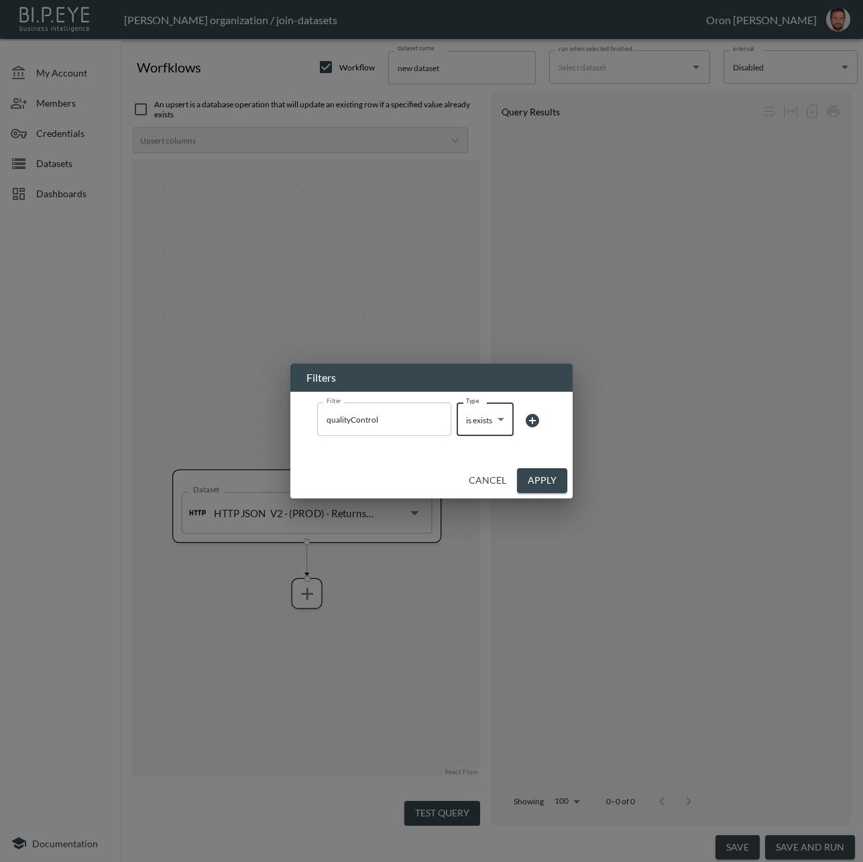
click at [539, 486] on button "Apply" at bounding box center [542, 480] width 50 height 25
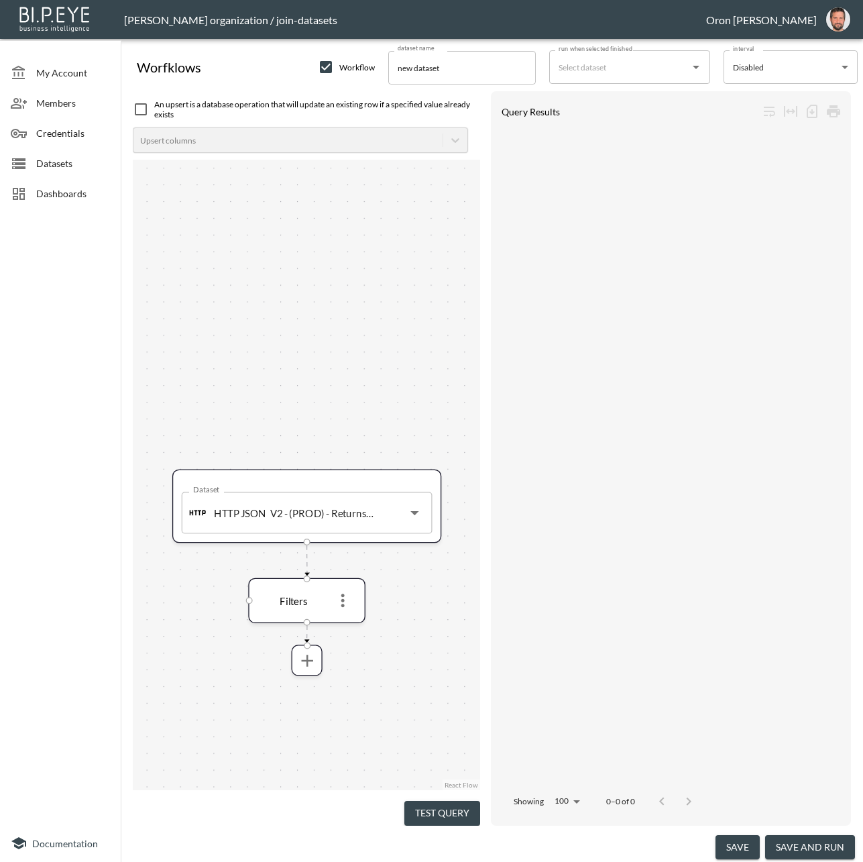
click at [451, 811] on button "Test Query" at bounding box center [443, 813] width 76 height 25
